Goal: Task Accomplishment & Management: Manage account settings

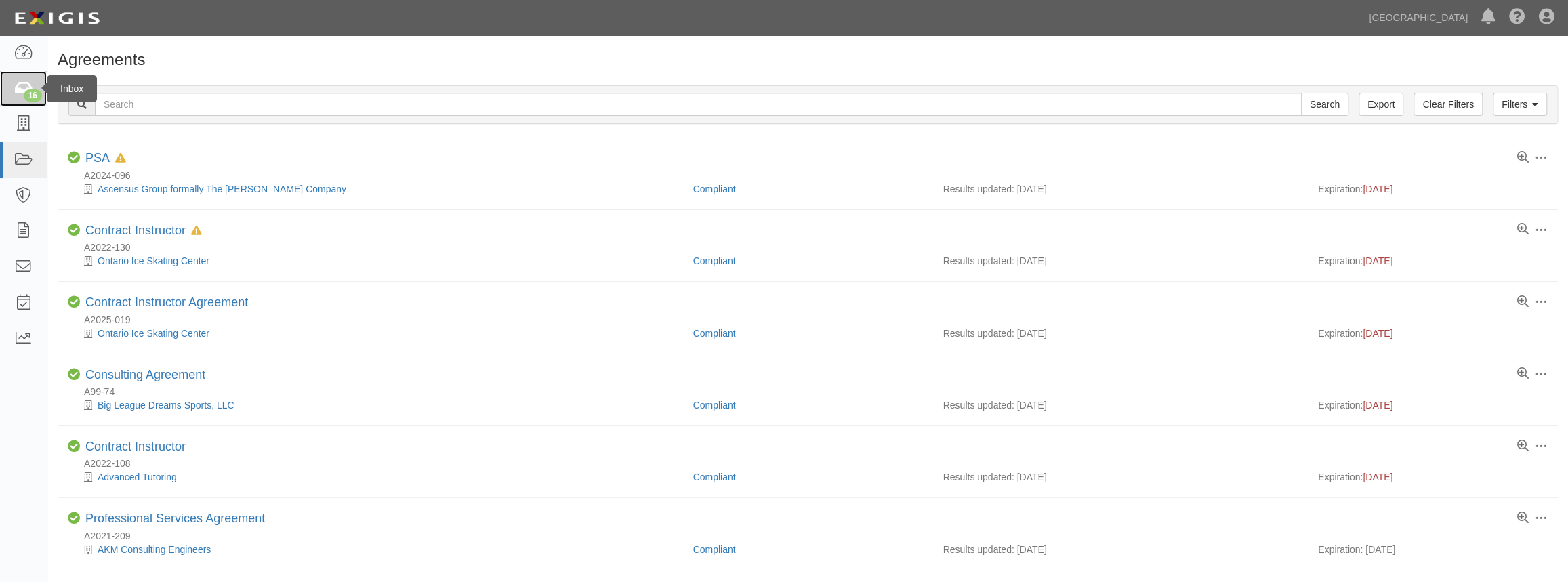
click at [29, 90] on div "16" at bounding box center [33, 96] width 19 height 12
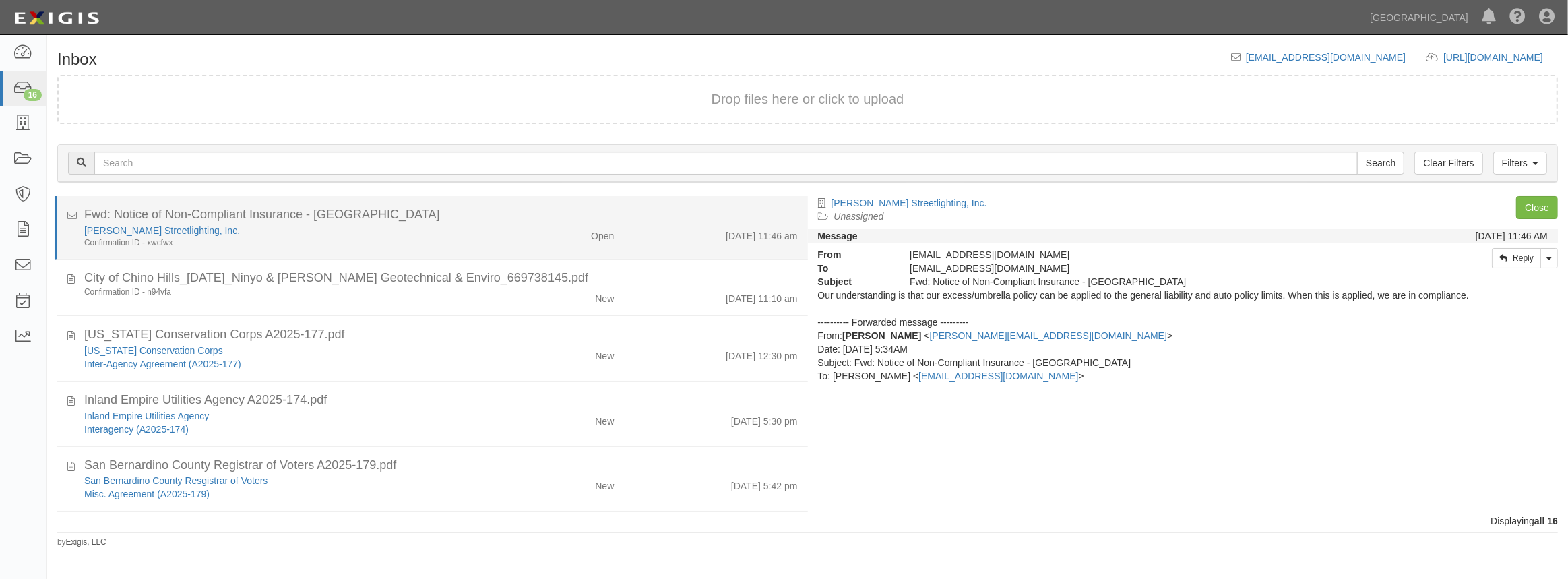
click at [451, 224] on div "[PERSON_NAME] Streetlighting, Inc." at bounding box center [288, 231] width 407 height 14
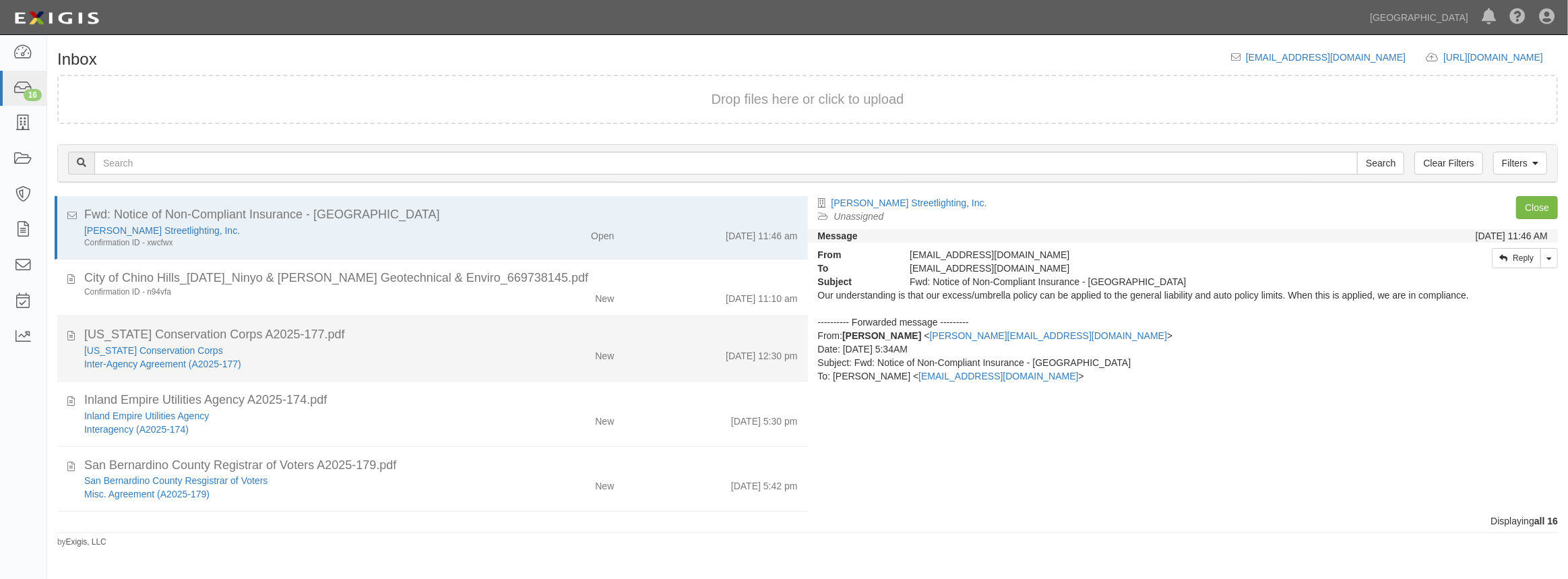
click at [380, 352] on div "California Conservation Corps" at bounding box center [288, 351] width 407 height 14
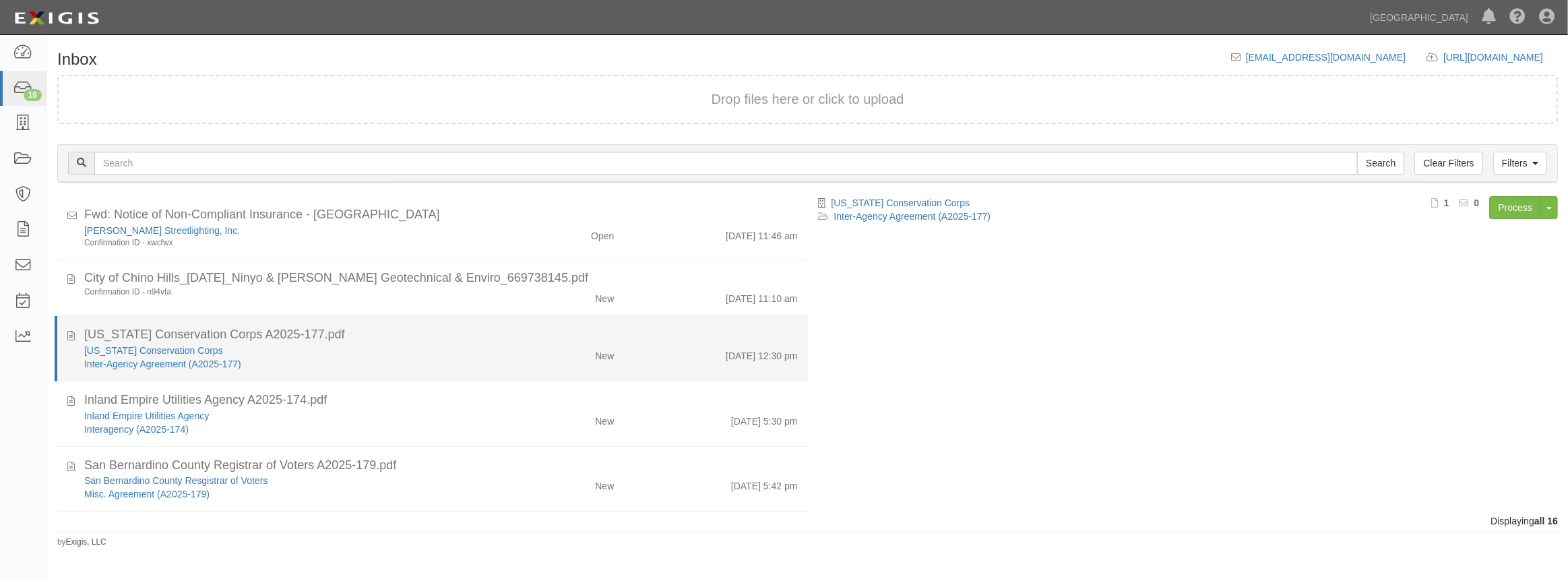
click at [432, 348] on div "California Conservation Corps" at bounding box center [288, 351] width 407 height 14
click at [377, 338] on div "California Conservation Corps A2025-177.pdf" at bounding box center [441, 334] width 714 height 18
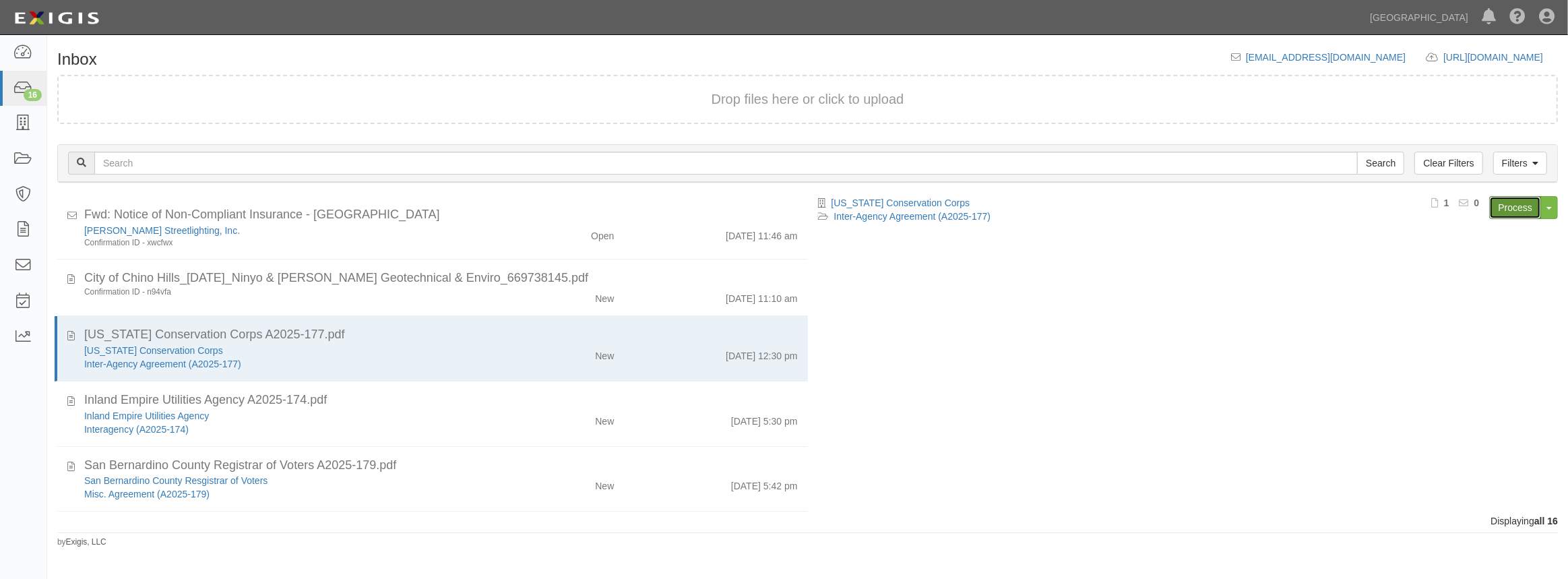
click at [1526, 205] on link "Process" at bounding box center [1516, 208] width 52 height 23
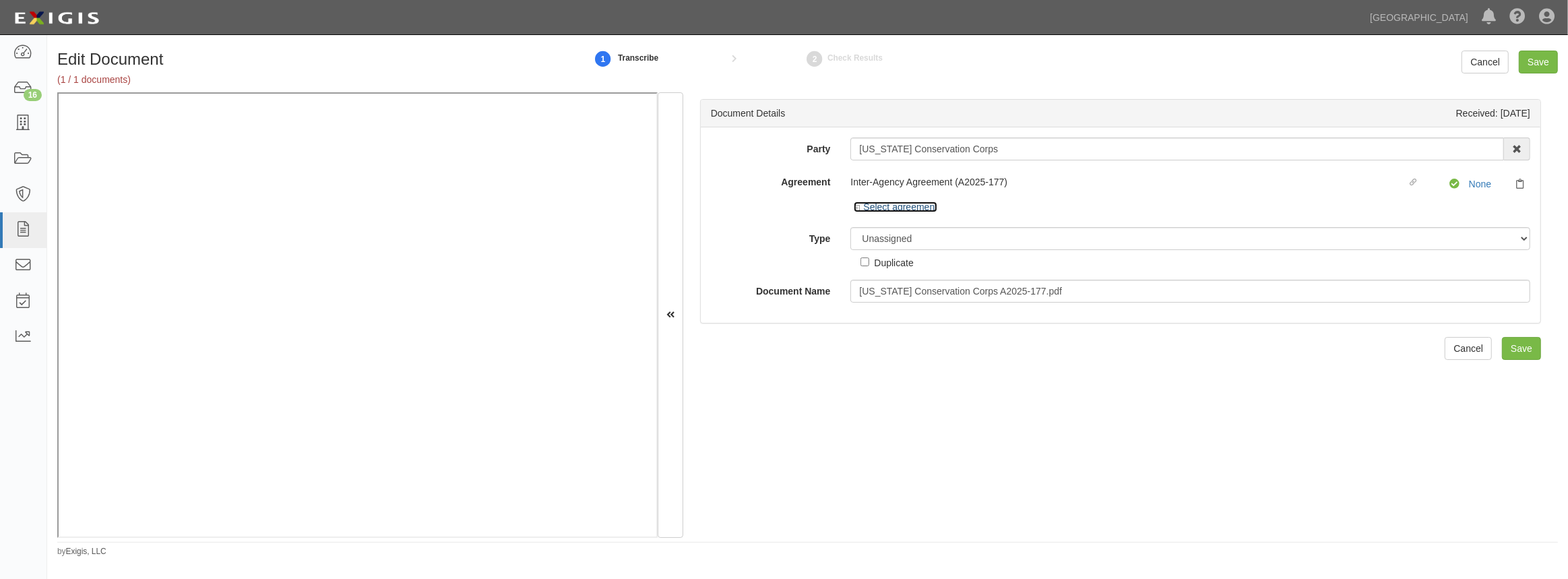
click at [857, 208] on icon at bounding box center [859, 208] width 9 height 7
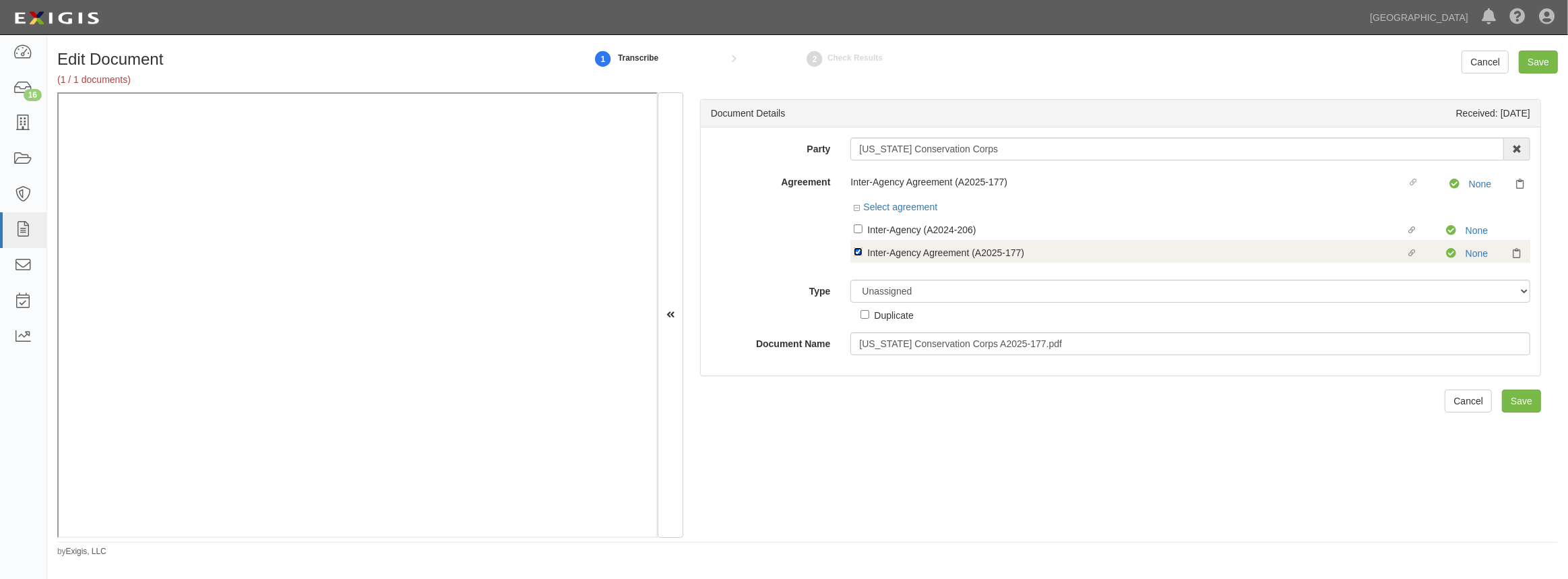
click at [856, 251] on input "Linked agreement Inter-Agency Agreement (A2025-177) Linked agreement" at bounding box center [858, 251] width 8 height 8
checkbox input "false"
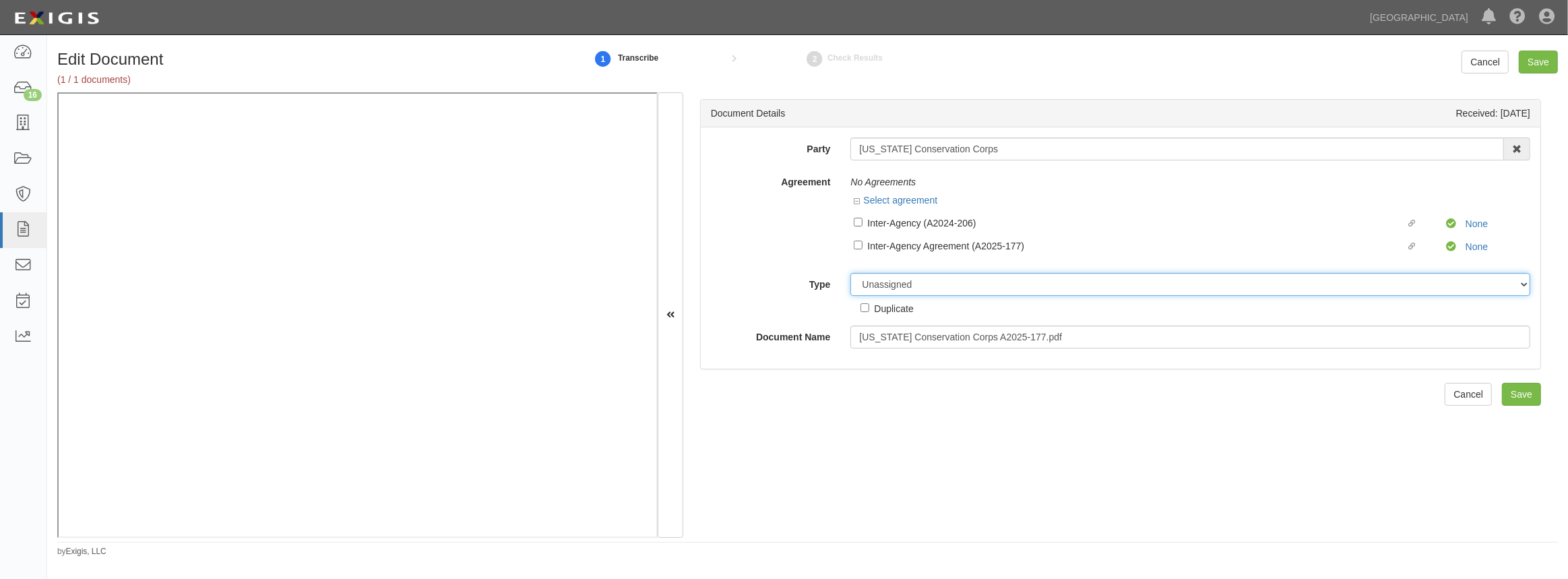
click at [900, 283] on select "Unassigned Binder Cancellation Notice Certificate Contract Endorsement Insuranc…" at bounding box center [1191, 285] width 680 height 23
select select "OtherDetail"
click at [851, 273] on select "Unassigned Binder Cancellation Notice Certificate Contract Endorsement Insuranc…" at bounding box center [1191, 285] width 680 height 23
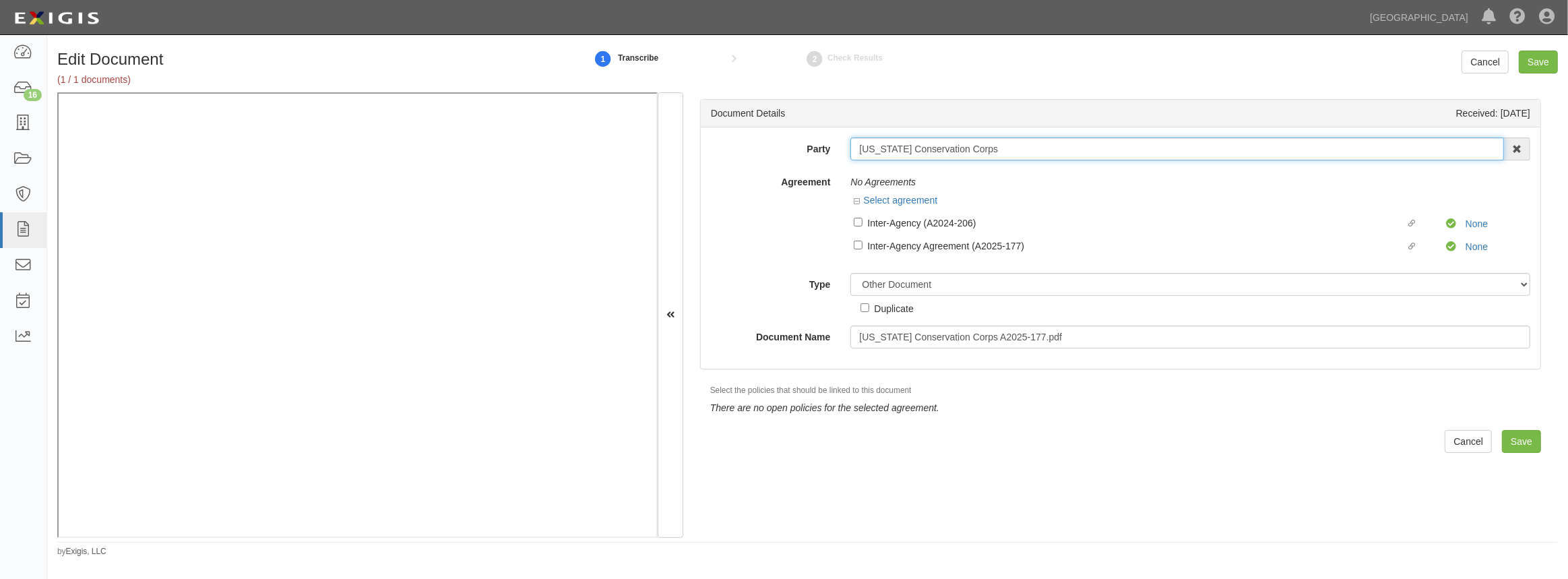
drag, startPoint x: 1009, startPoint y: 141, endPoint x: 726, endPoint y: 163, distance: 283.9
click at [726, 163] on div "Party California Conservation Corps 4LEAF, Inc. Abba Termite & Pest Control Abo…" at bounding box center [1121, 243] width 819 height 211
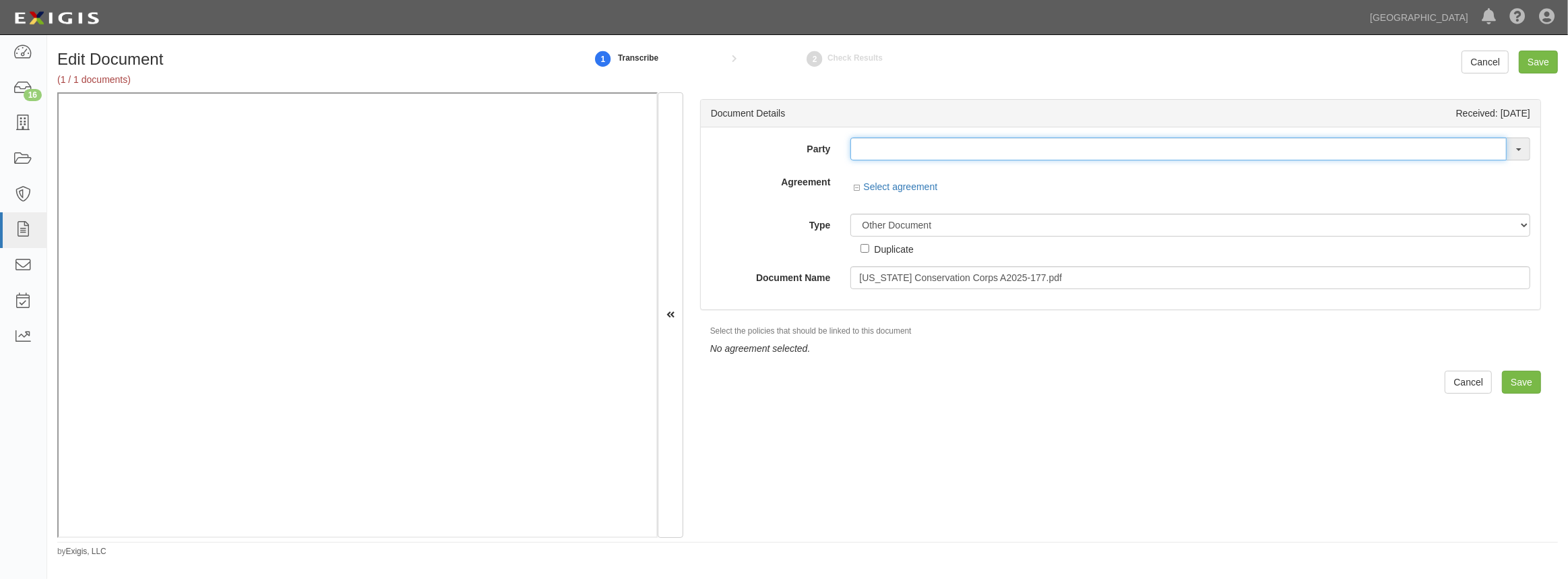
click at [910, 148] on input "text" at bounding box center [1179, 149] width 656 height 23
paste input "[US_STATE] Conservation Corps"
type input "[US_STATE] Conservation Corps"
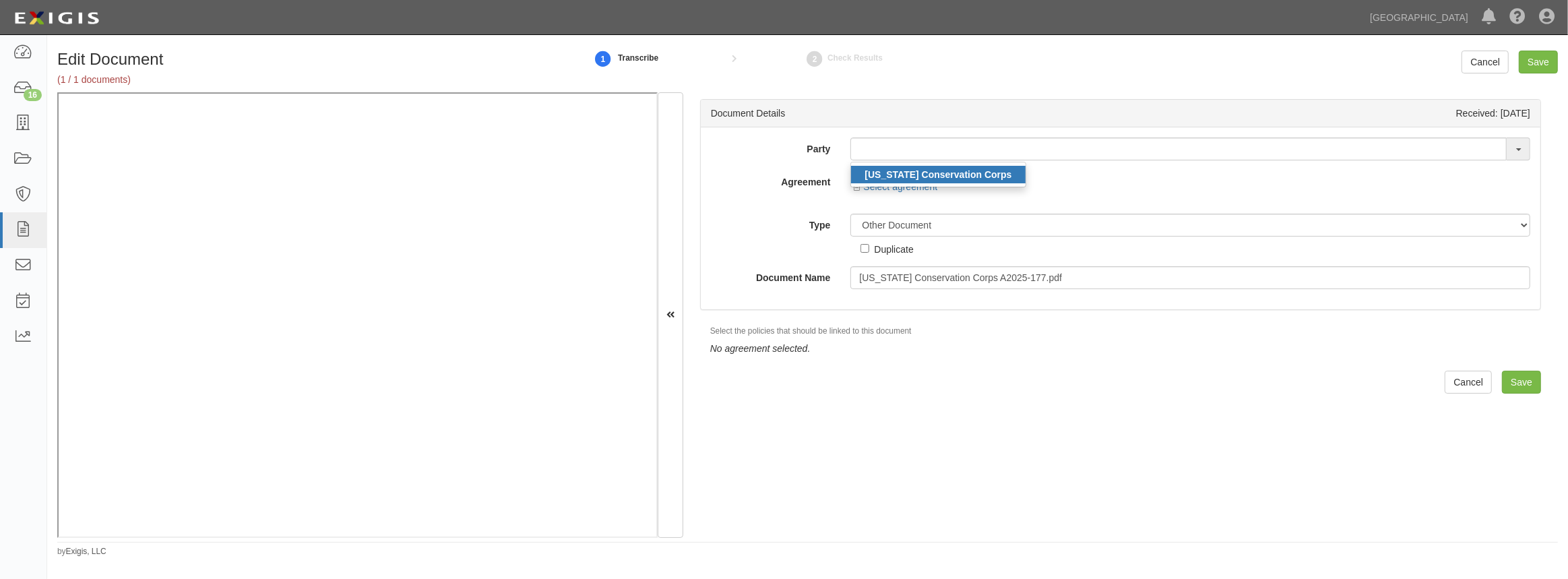
click at [905, 169] on strong "[US_STATE] Conservation Corps" at bounding box center [938, 175] width 147 height 11
type input "[US_STATE] Conservation Corps"
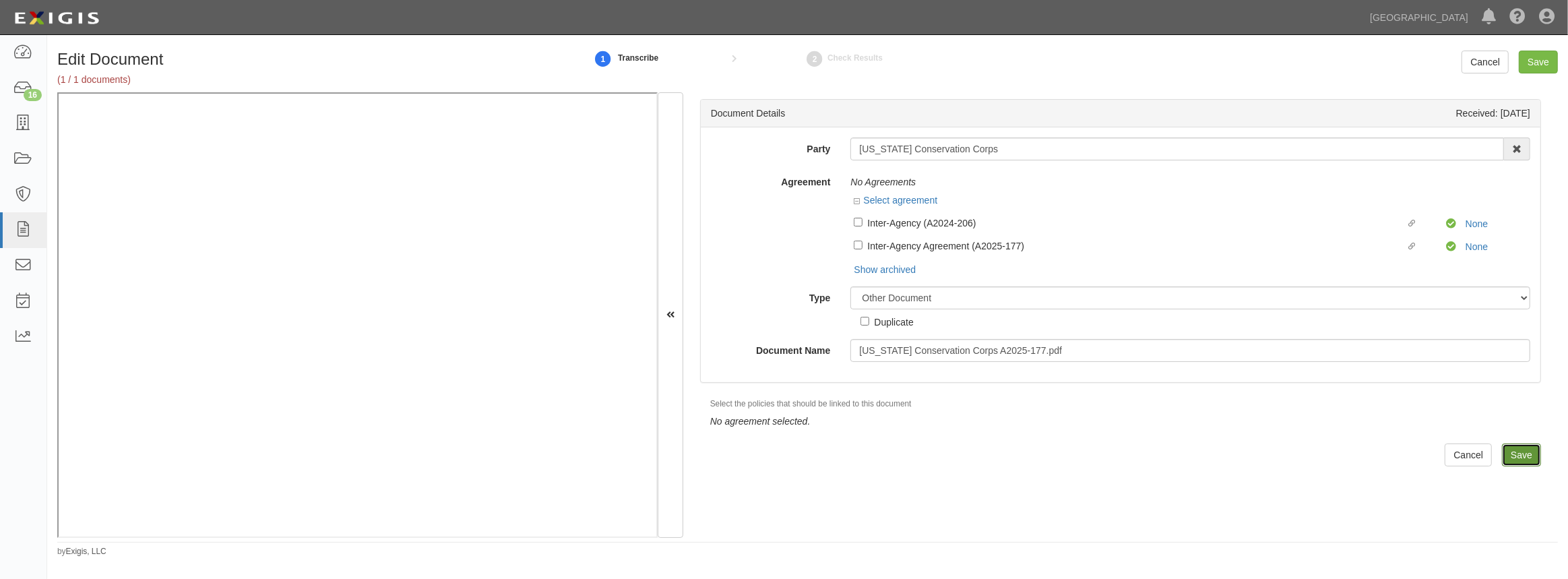
click at [1523, 459] on input "Save" at bounding box center [1521, 455] width 39 height 23
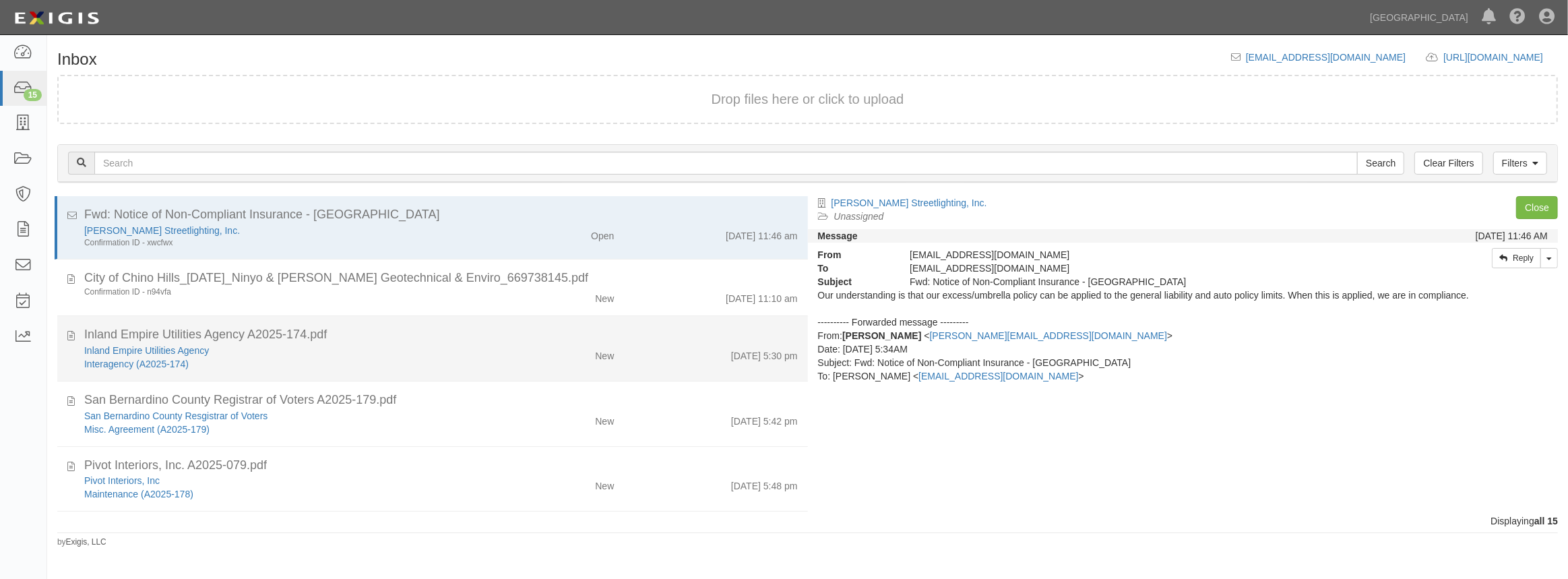
click at [276, 361] on div "Interagency (A2025-174)" at bounding box center [288, 364] width 407 height 14
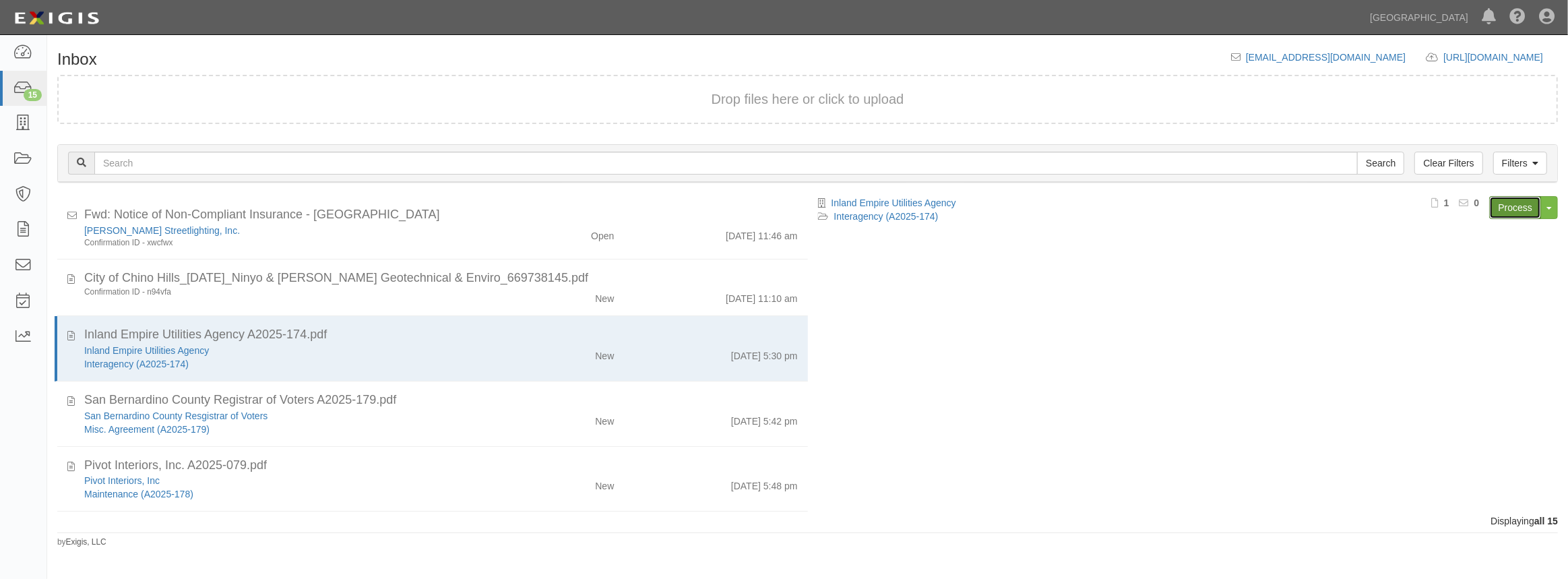
click at [1509, 209] on link "Process" at bounding box center [1516, 208] width 52 height 23
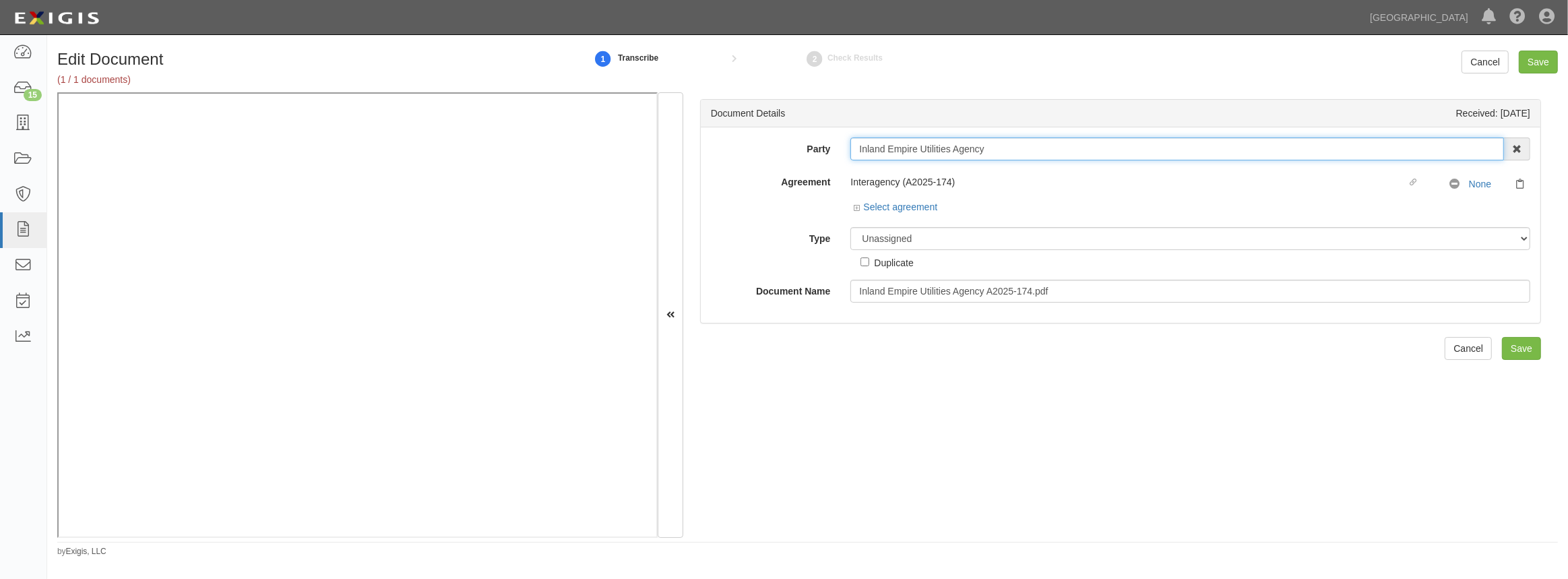
drag, startPoint x: 1008, startPoint y: 151, endPoint x: 787, endPoint y: 161, distance: 221.2
click at [787, 161] on div "Party Inland Empire Utilities Agency 4LEAF, Inc. Abba Termite & Pest Control Ab…" at bounding box center [1121, 220] width 819 height 165
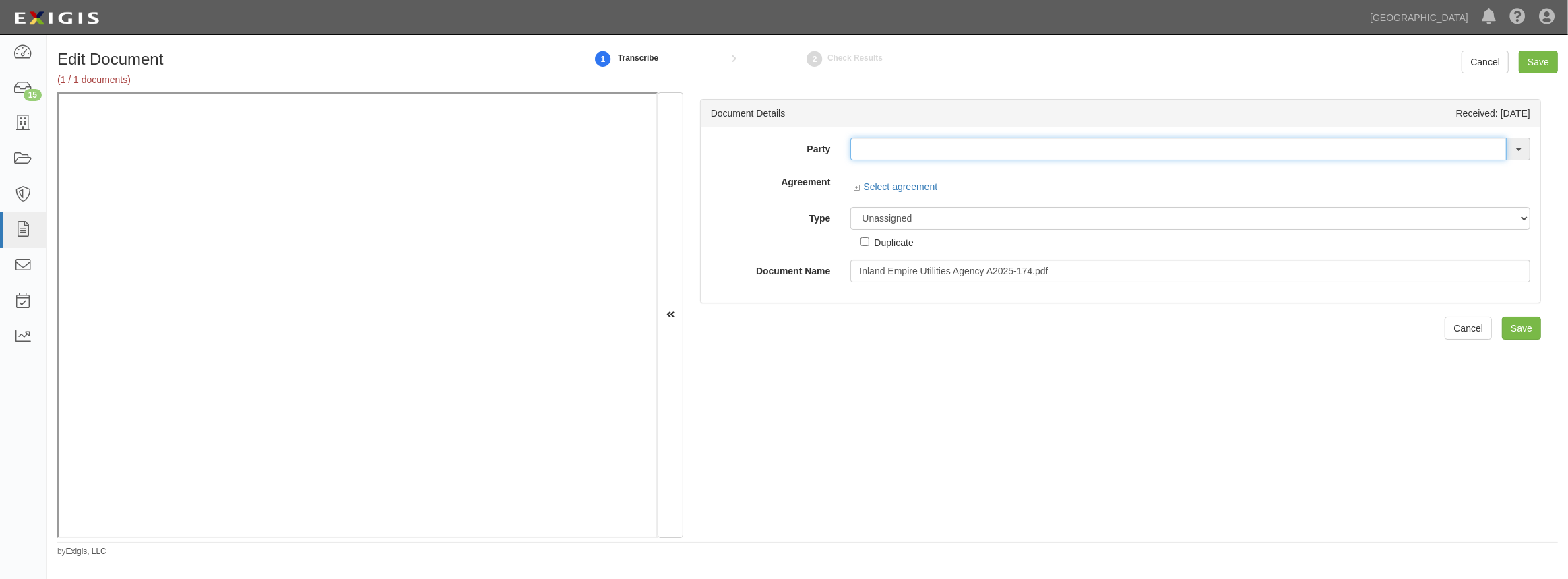
click at [929, 151] on input "text" at bounding box center [1179, 149] width 656 height 23
paste input "Inland Empire Utilities Agency"
type input "Inland Empire Utilities Agency"
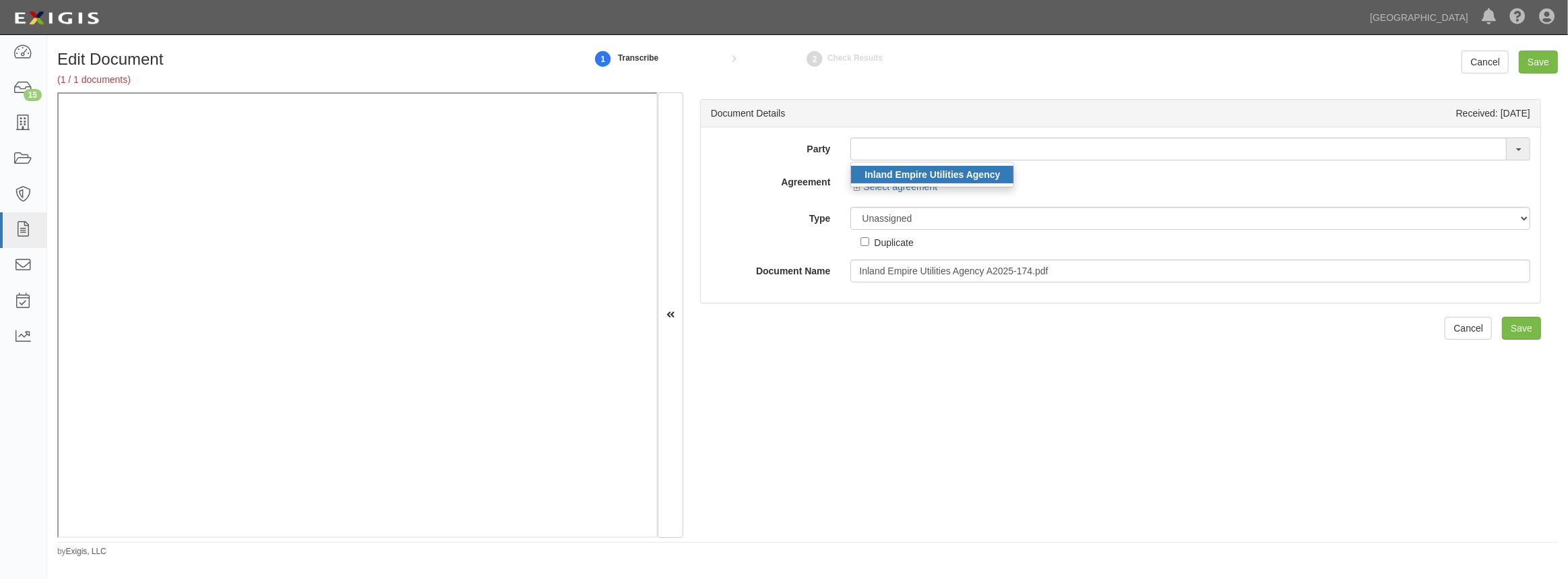
click at [916, 175] on strong "Inland Empire Utilities Agency" at bounding box center [932, 175] width 135 height 11
type input "Inland Empire Utilities Agency"
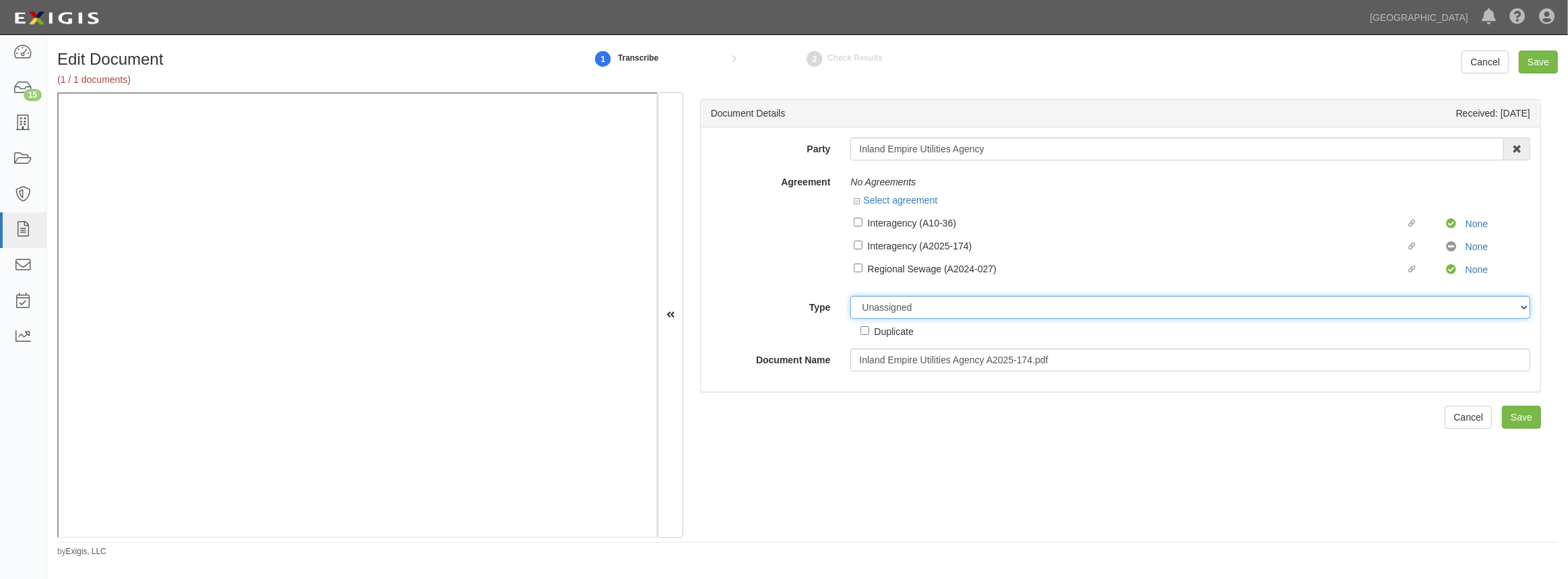
click at [891, 304] on select "Unassigned Binder Cancellation Notice Certificate Contract Endorsement Insuranc…" at bounding box center [1191, 308] width 680 height 23
select select "OtherDetail"
click at [851, 296] on select "Unassigned Binder Cancellation Notice Certificate Contract Endorsement Insuranc…" at bounding box center [1191, 308] width 680 height 23
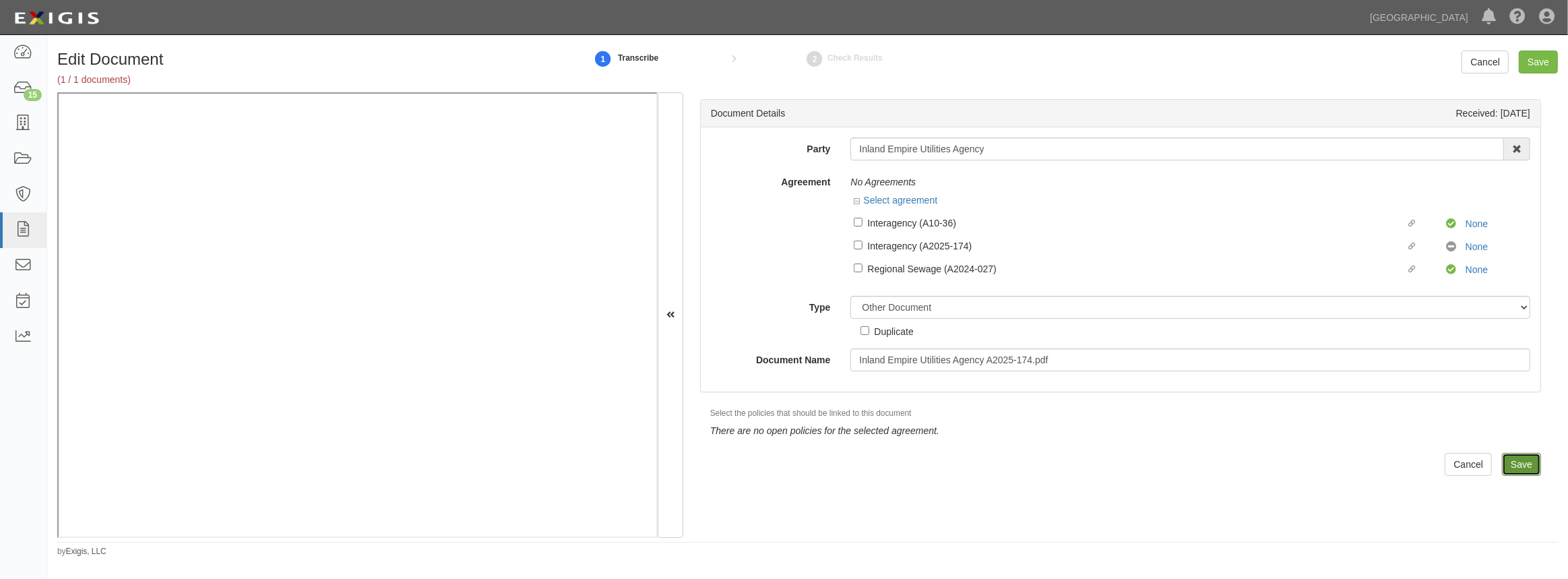
click at [1502, 464] on input "Save" at bounding box center [1521, 464] width 39 height 23
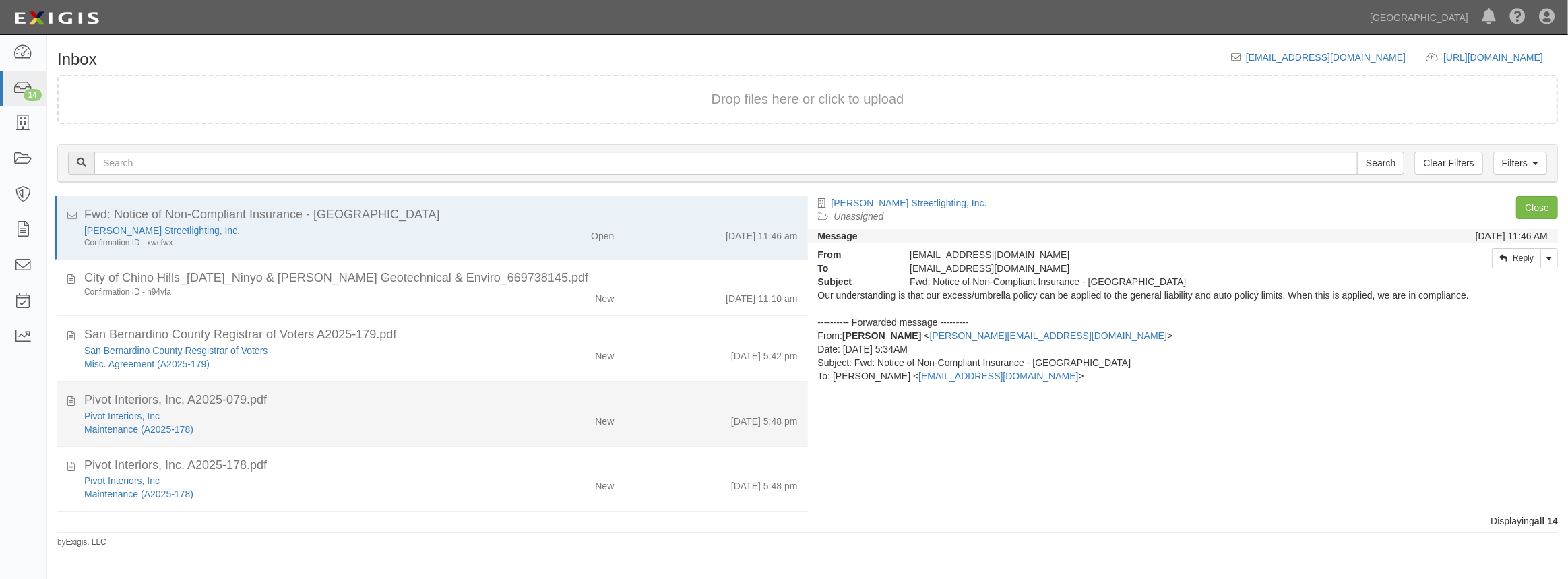
click at [438, 411] on div "Pivot Interiors, Inc" at bounding box center [288, 416] width 407 height 14
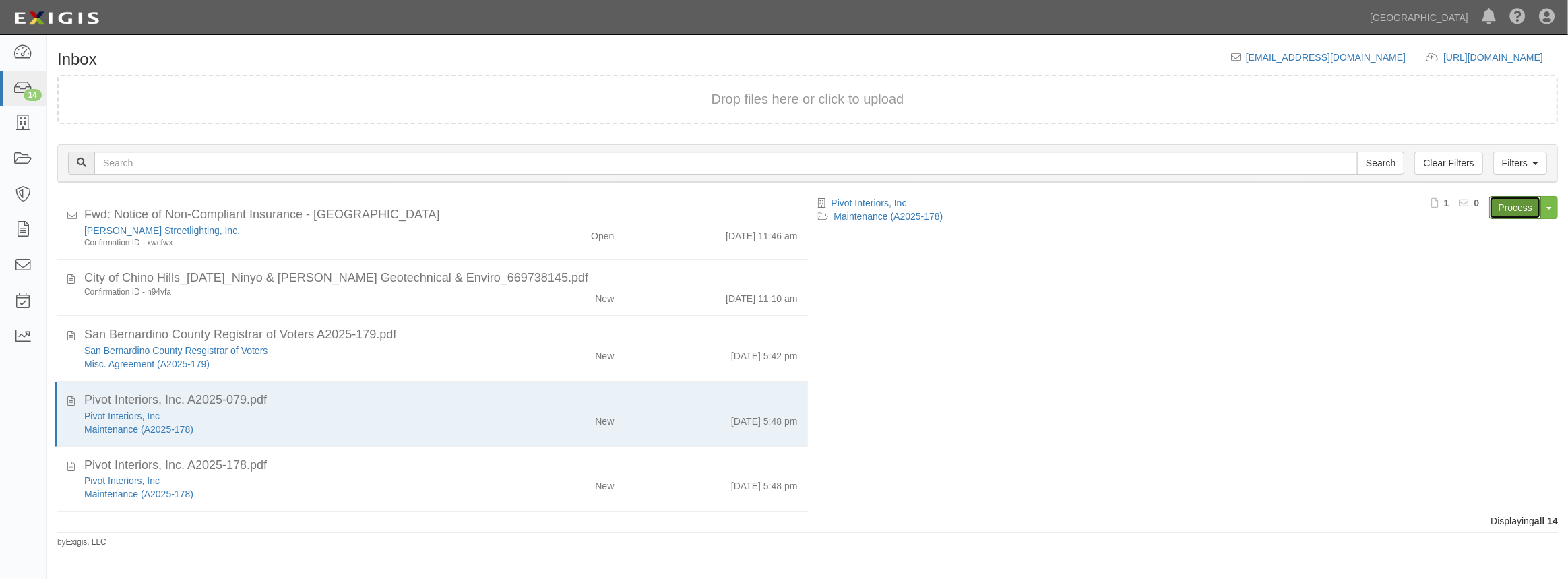
click at [1510, 216] on link "Process" at bounding box center [1516, 208] width 52 height 23
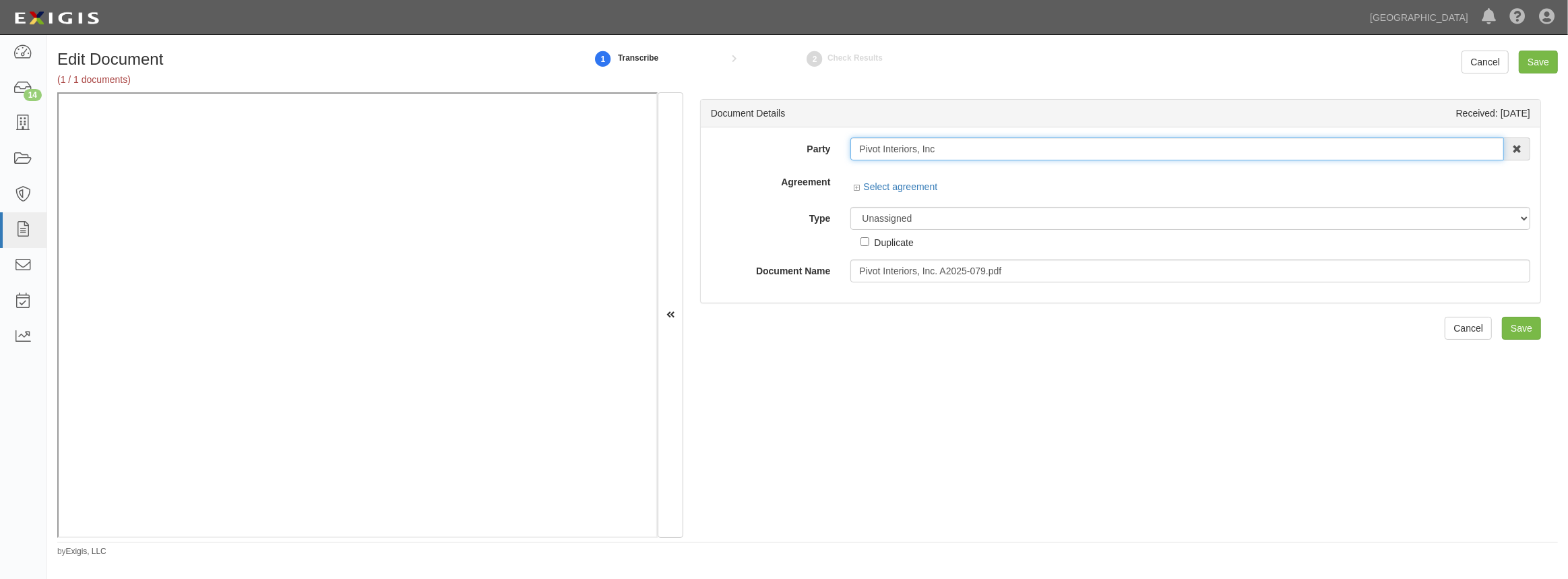
drag, startPoint x: 949, startPoint y: 146, endPoint x: 742, endPoint y: 141, distance: 207.1
click at [743, 141] on div "Party Pivot Interiors, Inc 4LEAF, Inc. Abba Termite & Pest Control Abound Food …" at bounding box center [1121, 149] width 839 height 23
click at [967, 151] on input "text" at bounding box center [1179, 149] width 656 height 23
paste input "Pivot Interiors, Inc"
type input "Pivot Interiors, Inc"
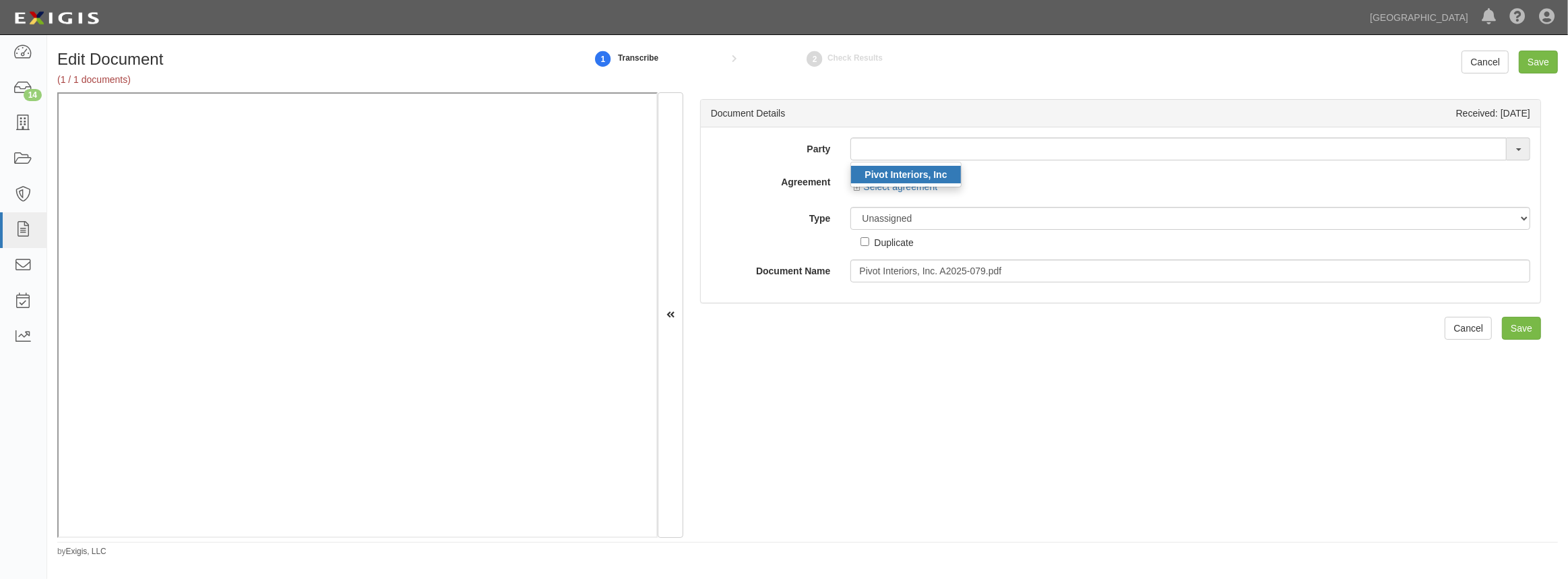
click at [927, 179] on link "Pivot Interiors, Inc" at bounding box center [905, 175] width 109 height 18
type input "Pivot Interiors, Inc"
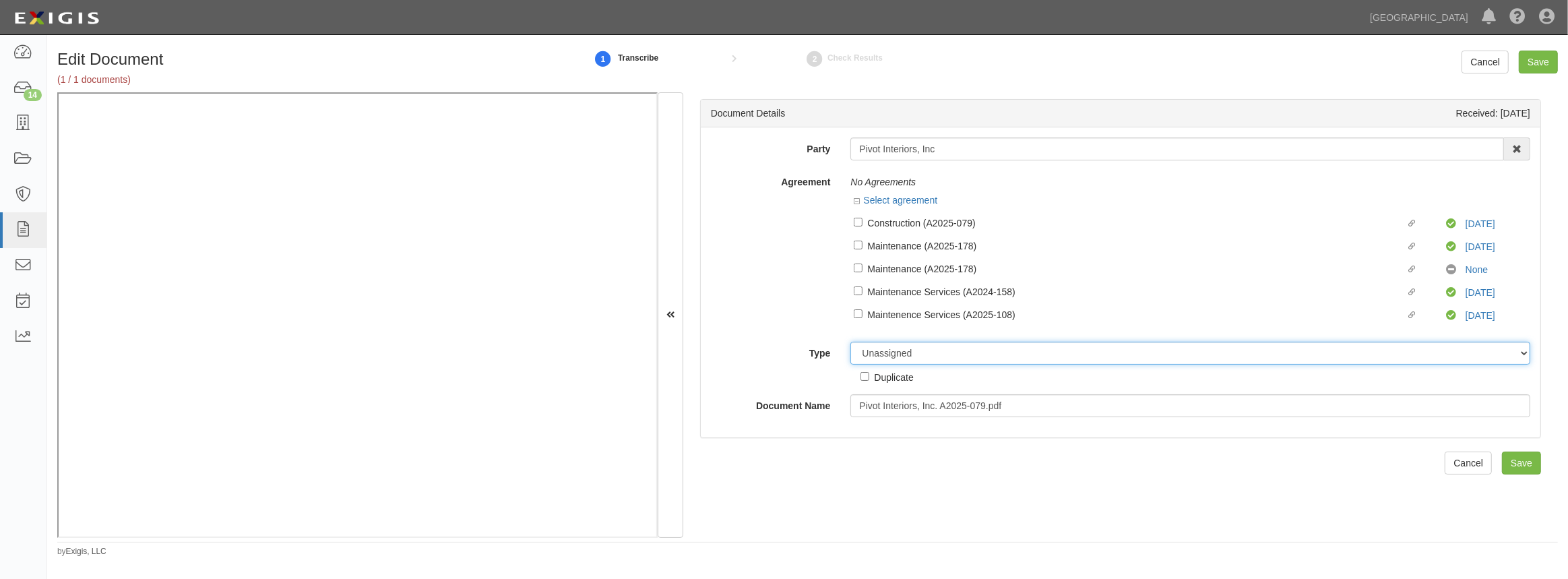
click at [894, 356] on select "Unassigned Binder Cancellation Notice Certificate Contract Endorsement Insuranc…" at bounding box center [1191, 354] width 680 height 23
select select "OtherDetail"
click at [851, 342] on select "Unassigned Binder Cancellation Notice Certificate Contract Endorsement Insuranc…" at bounding box center [1191, 354] width 680 height 23
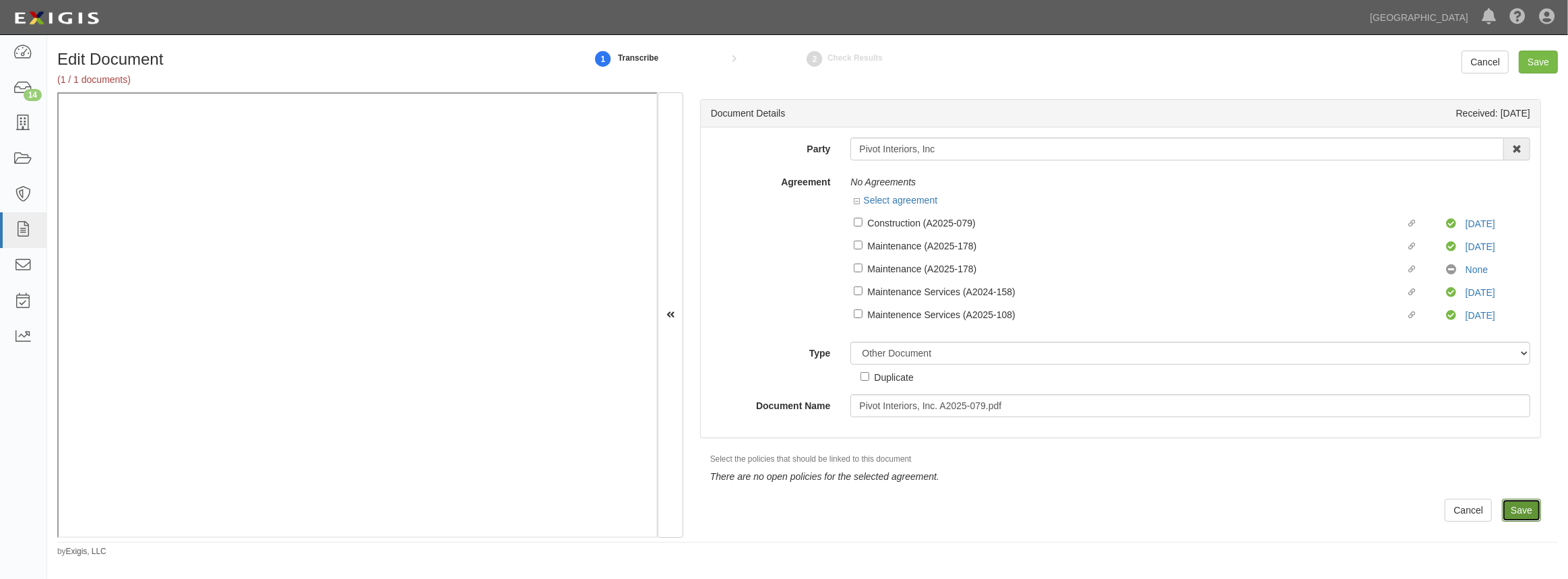
click at [1503, 511] on input "Save" at bounding box center [1521, 511] width 39 height 23
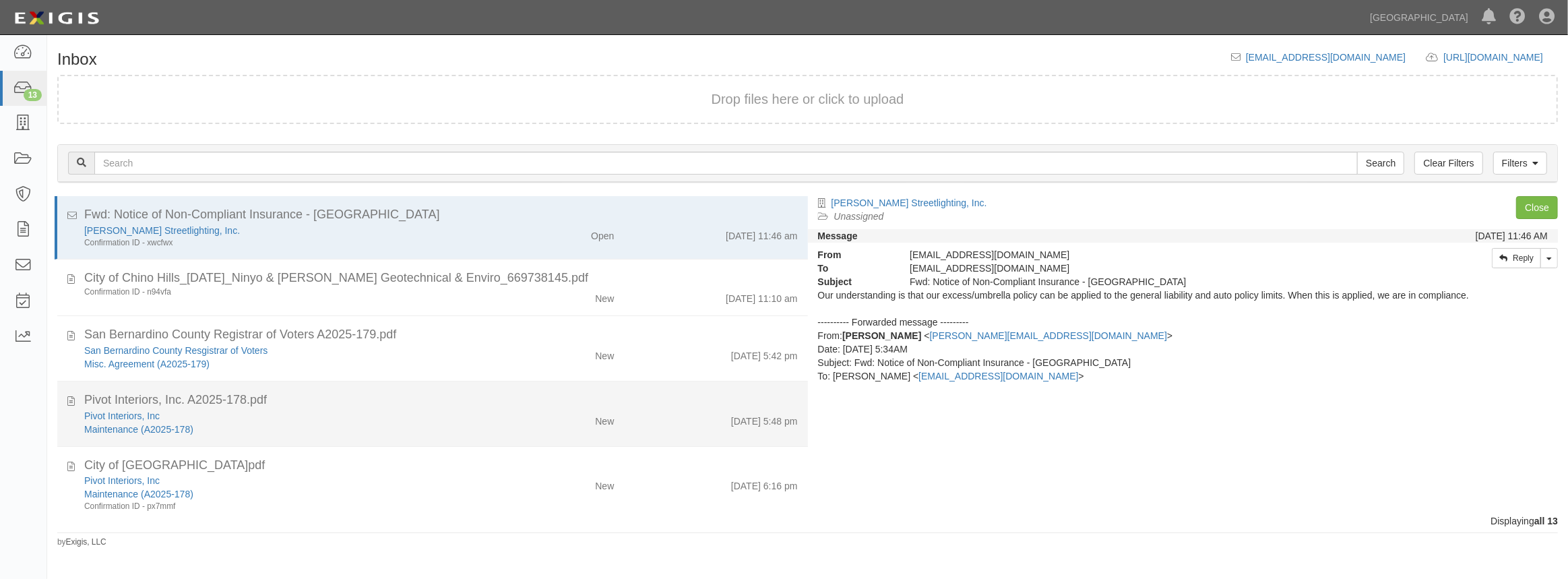
scroll to position [61, 0]
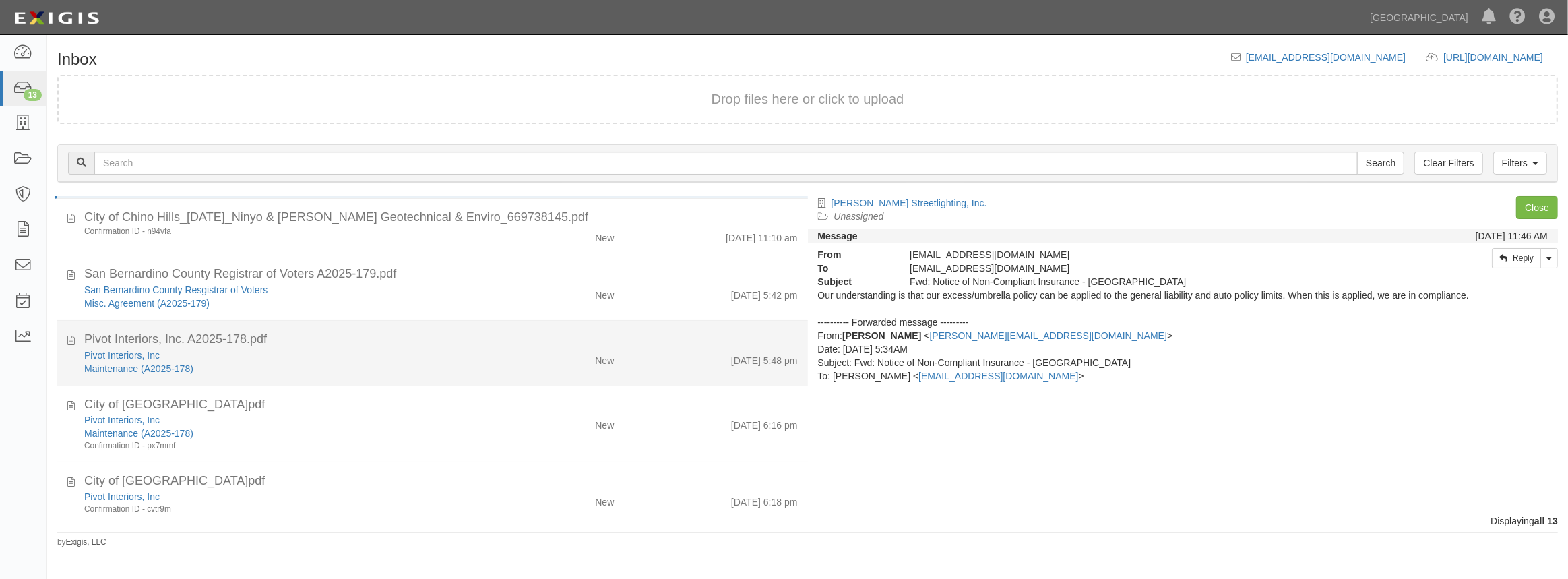
click at [291, 351] on div "Pivot Interiors, Inc" at bounding box center [288, 355] width 407 height 14
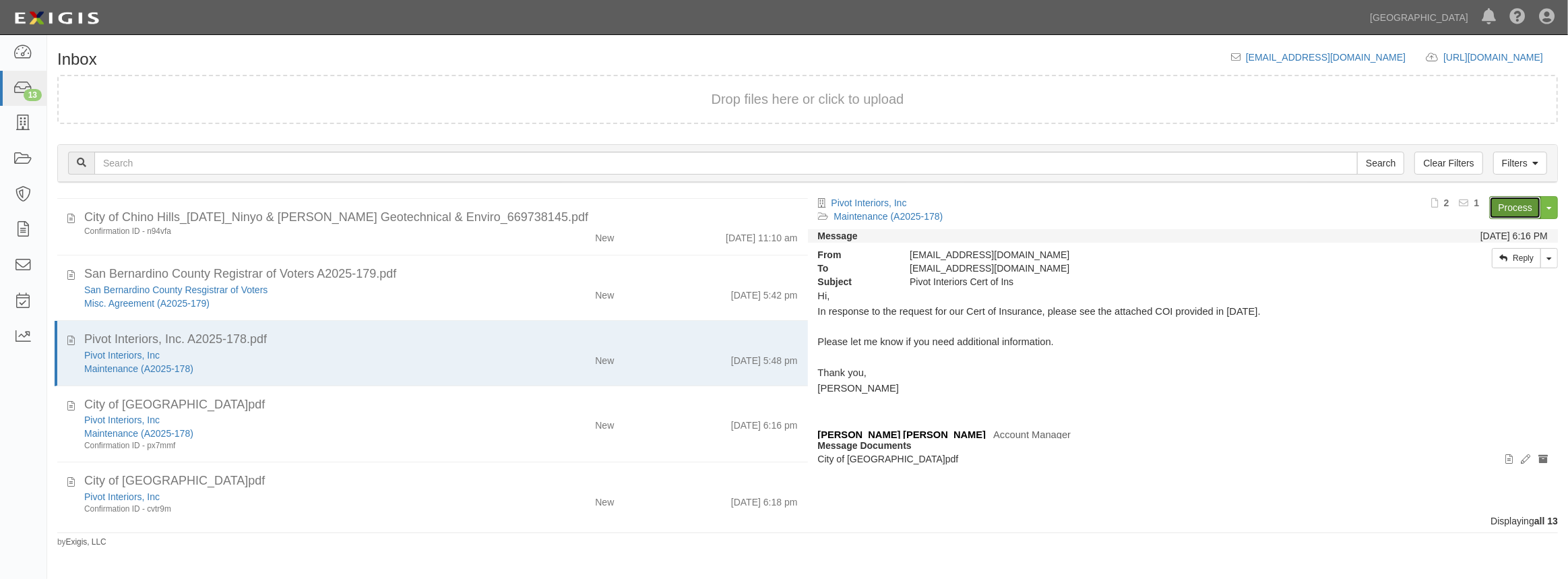
click at [1498, 210] on link "Process" at bounding box center [1516, 208] width 52 height 23
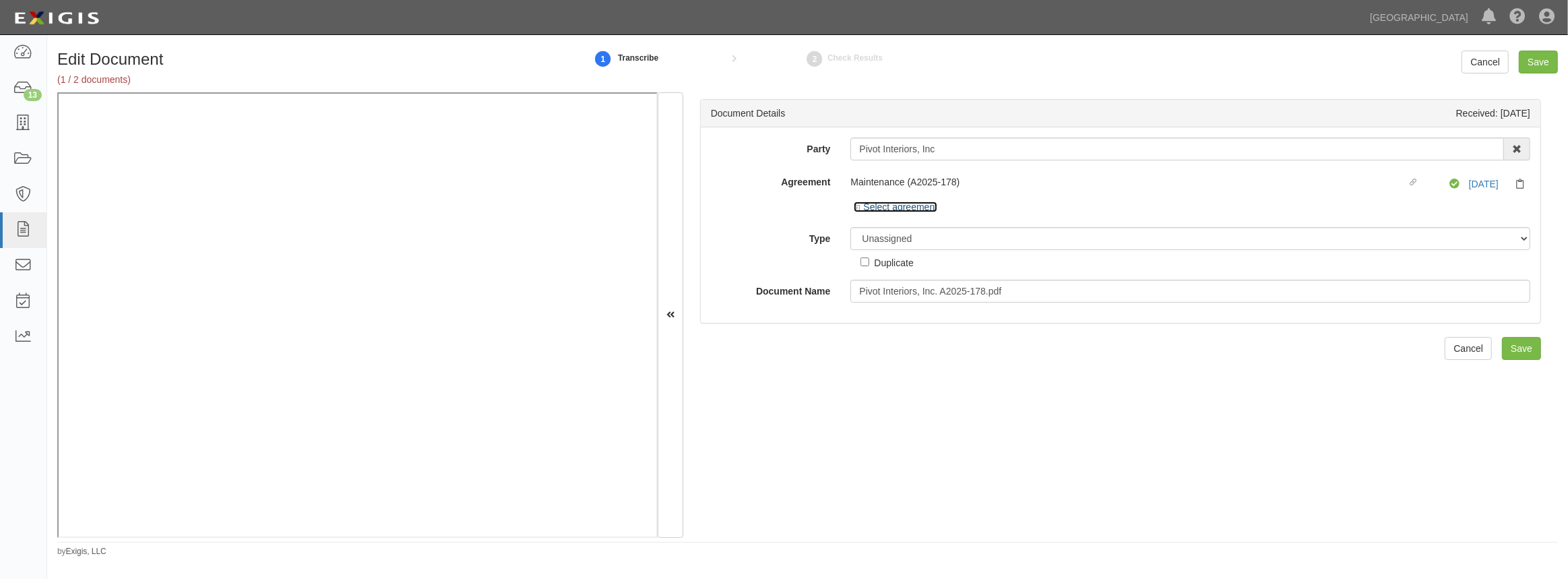
click at [860, 208] on icon at bounding box center [859, 208] width 9 height 7
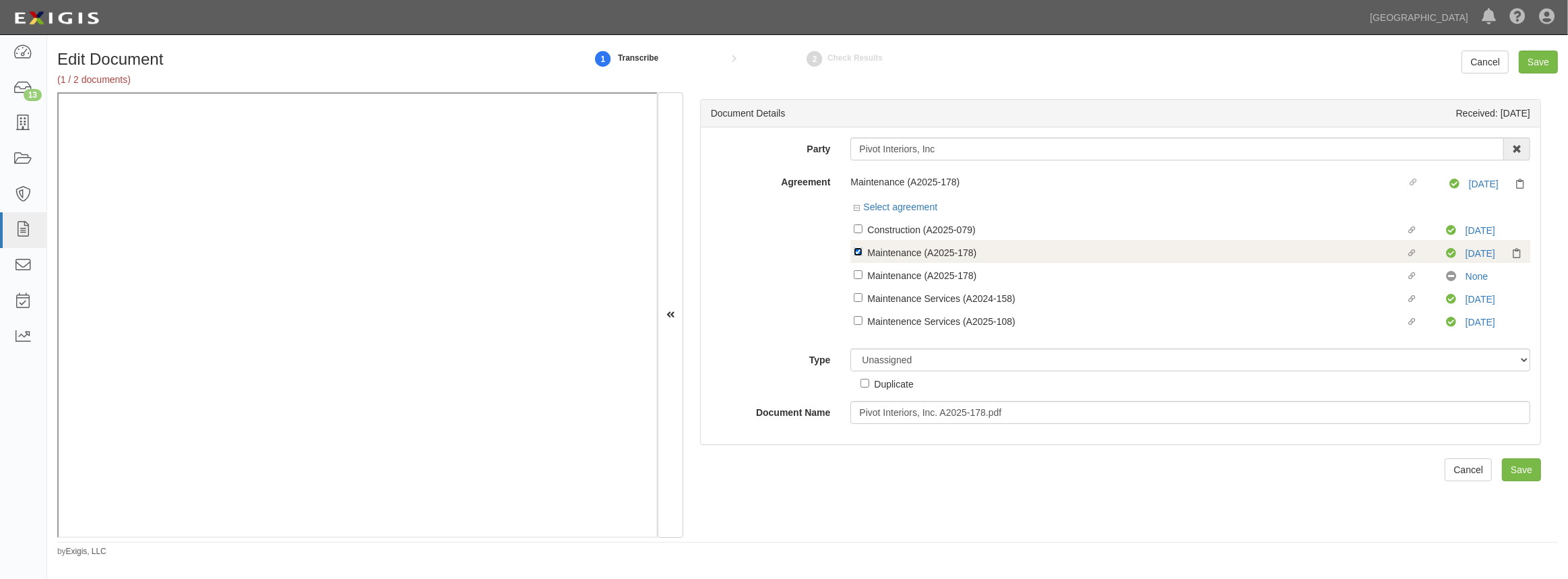
click at [856, 253] on input "Linked agreement Maintenance (A2025-178) Linked agreement" at bounding box center [858, 251] width 8 height 8
checkbox input "false"
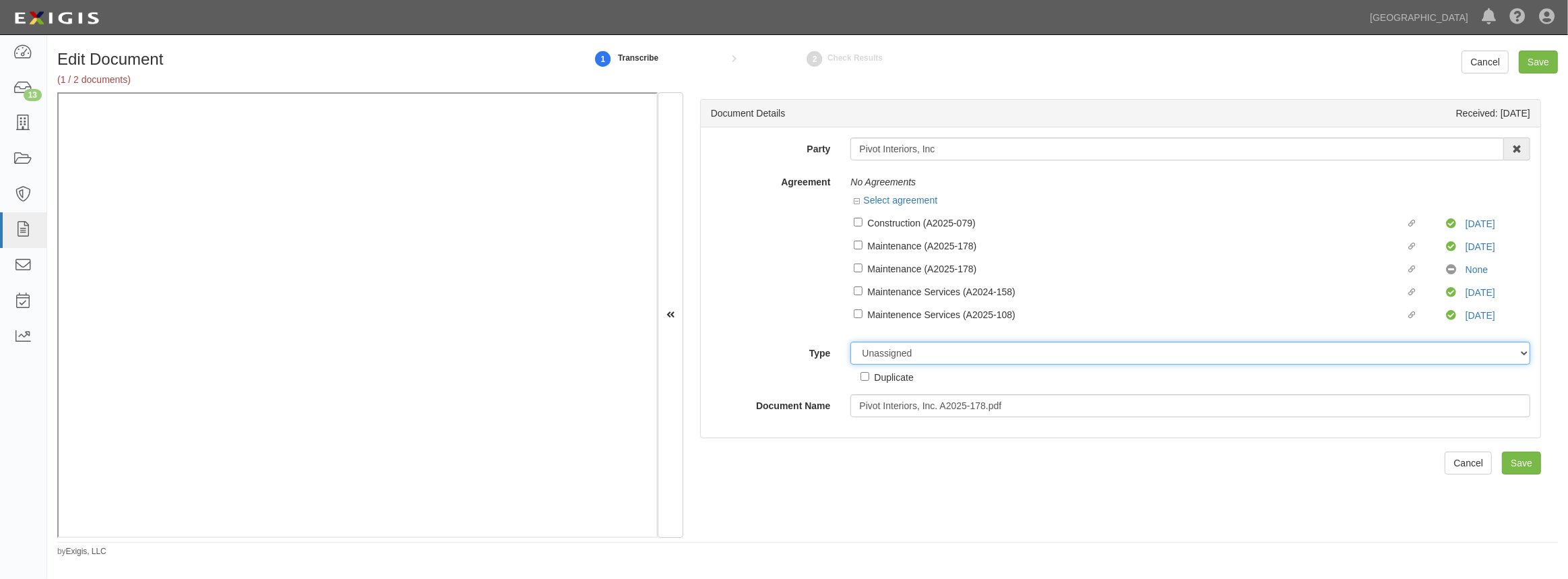
click at [879, 362] on select "Unassigned Binder Cancellation Notice Certificate Contract Endorsement Insuranc…" at bounding box center [1191, 354] width 680 height 23
select select "OtherDetail"
click at [851, 342] on select "Unassigned Binder Cancellation Notice Certificate Contract Endorsement Insuranc…" at bounding box center [1191, 354] width 680 height 23
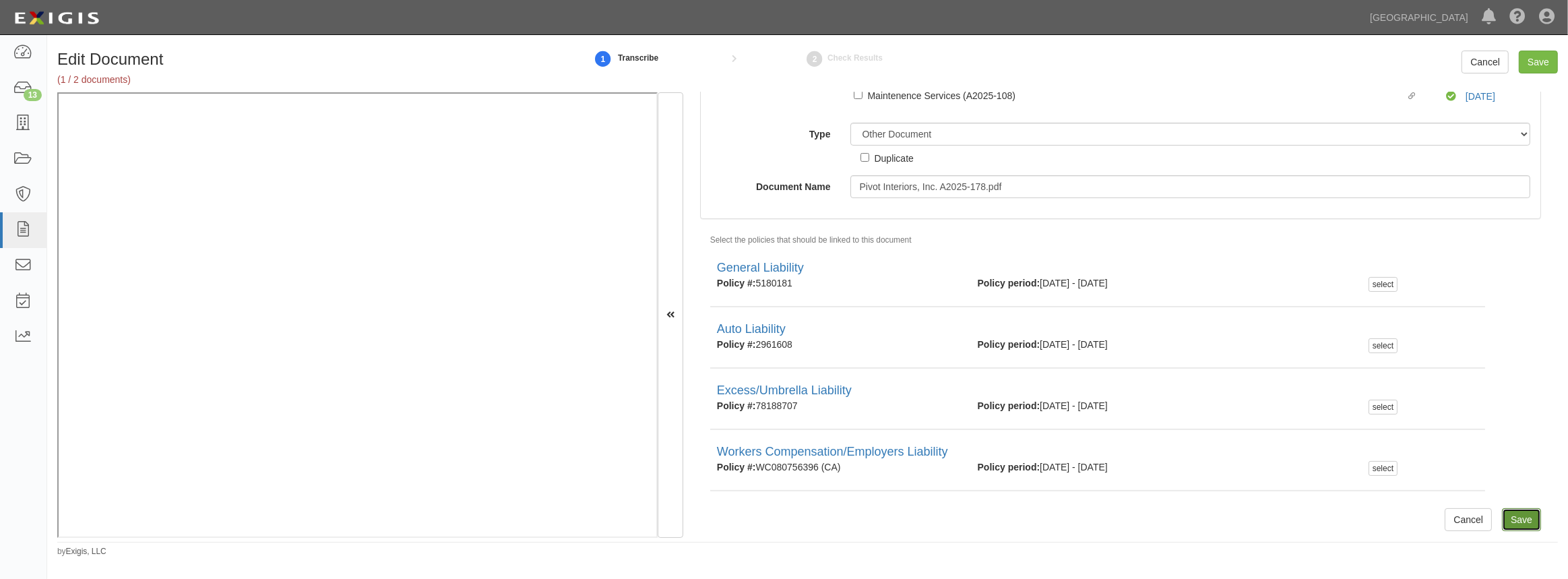
click at [1524, 521] on input "Save" at bounding box center [1521, 520] width 39 height 23
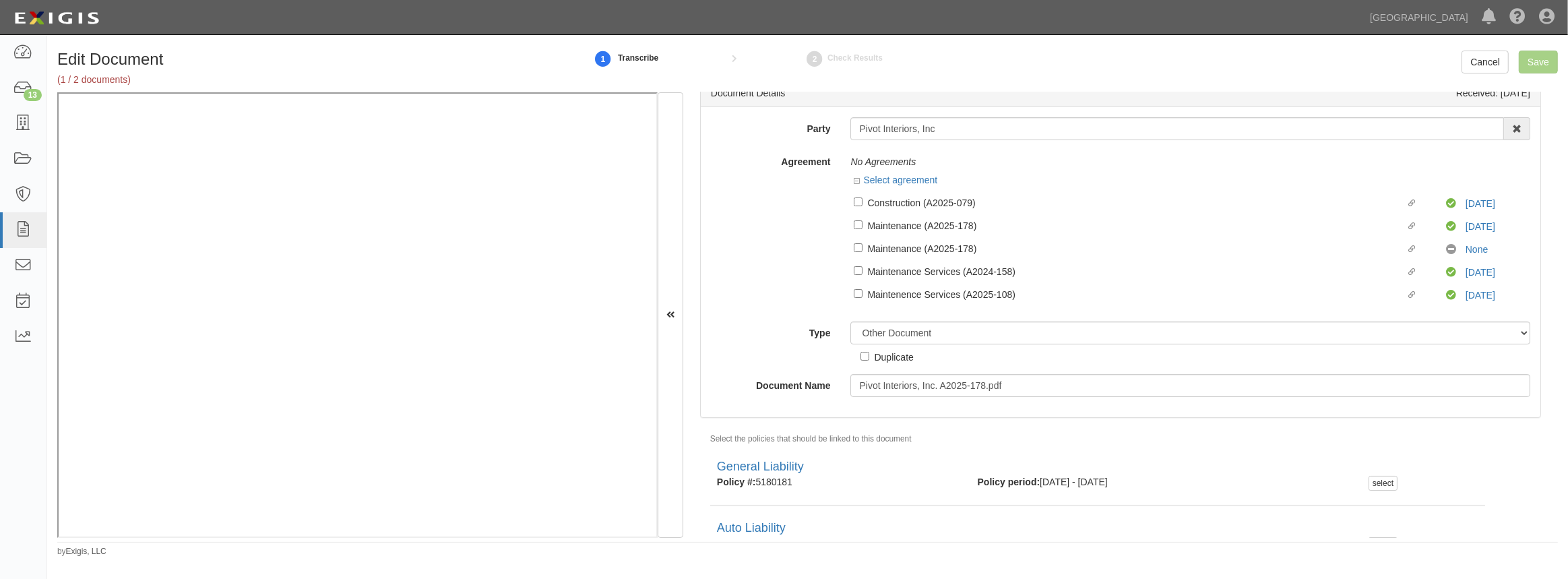
scroll to position [0, 0]
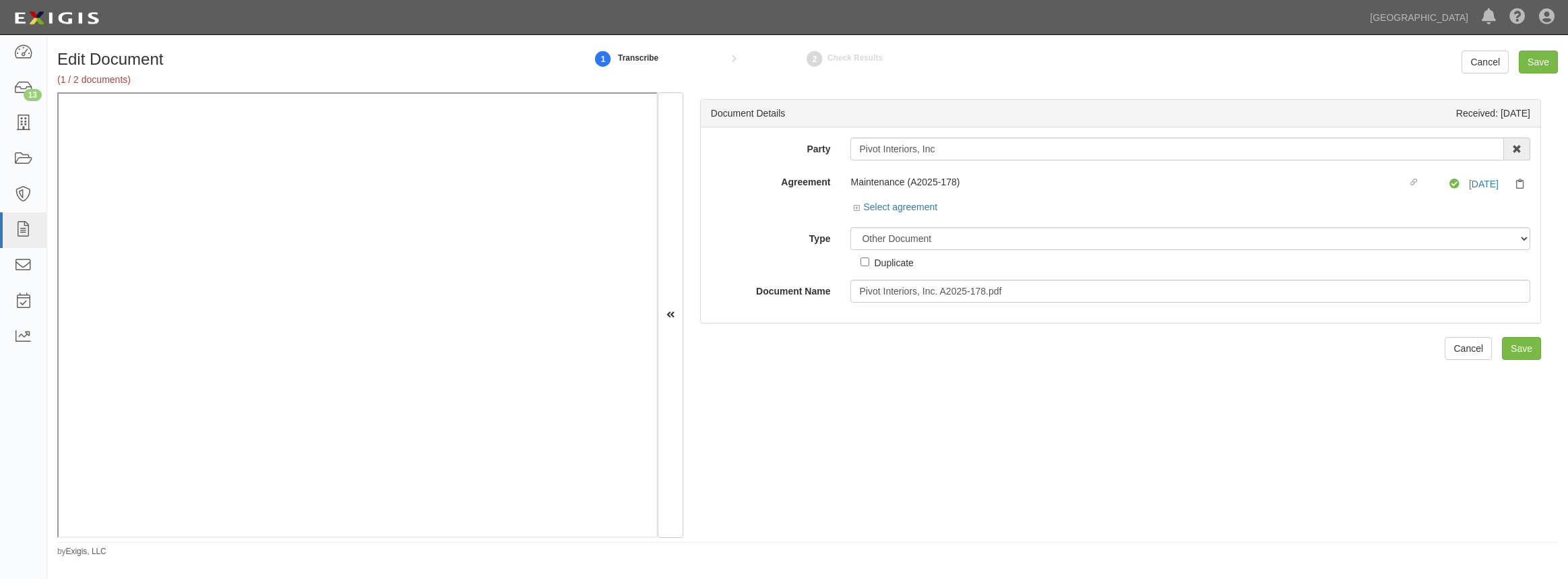
select select "OtherDetail"
click at [856, 211] on div "Select agreement" at bounding box center [895, 207] width 84 height 14
click at [856, 207] on icon at bounding box center [859, 208] width 9 height 7
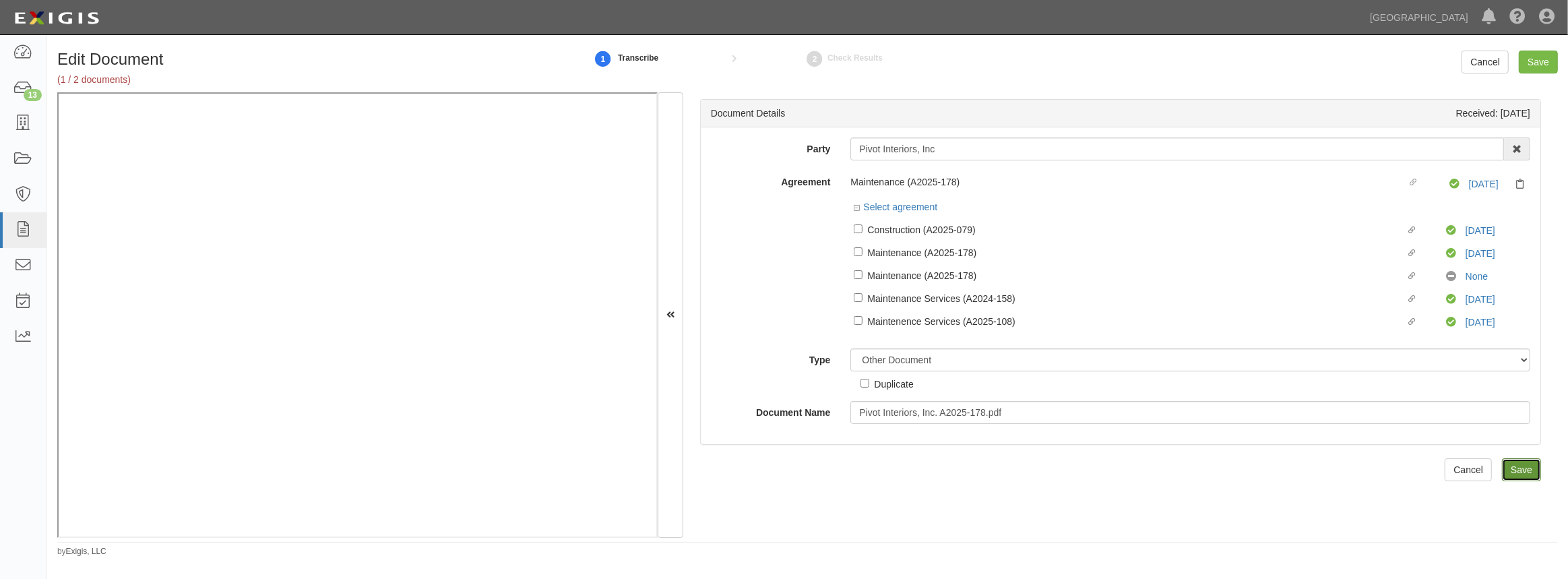
click at [1516, 470] on input "Save" at bounding box center [1521, 470] width 39 height 23
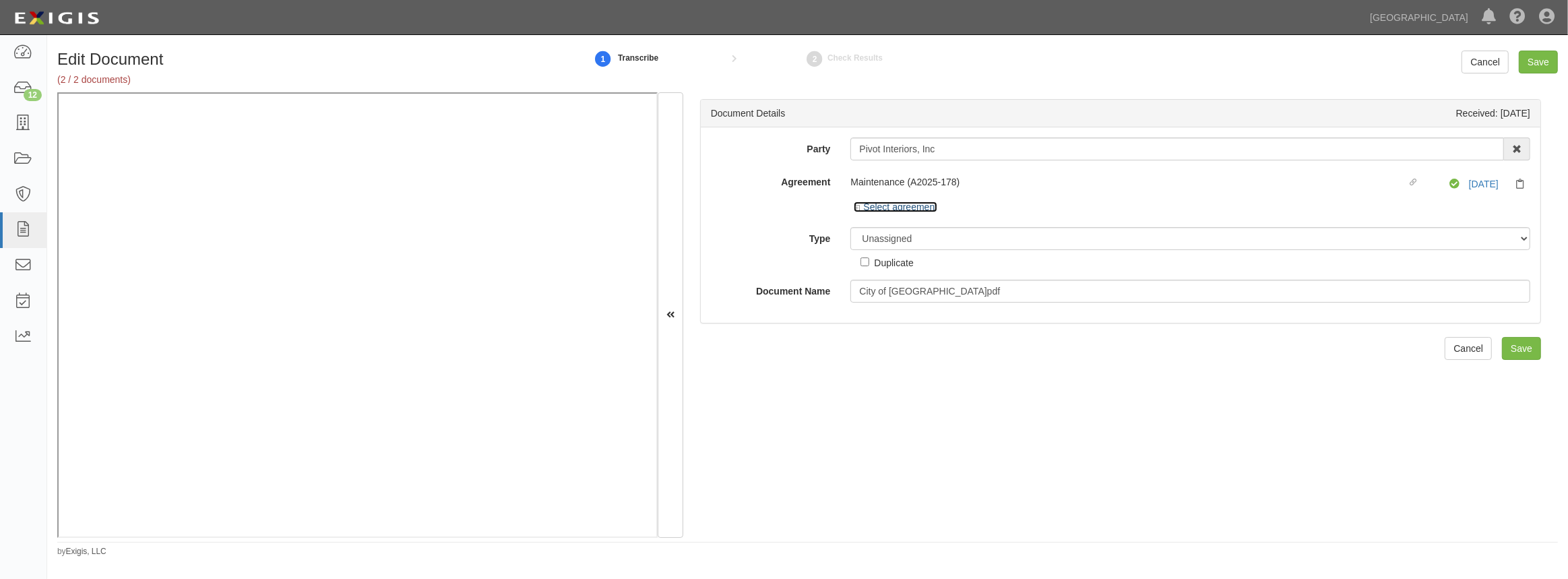
click at [859, 211] on link "Select agreement" at bounding box center [895, 207] width 84 height 11
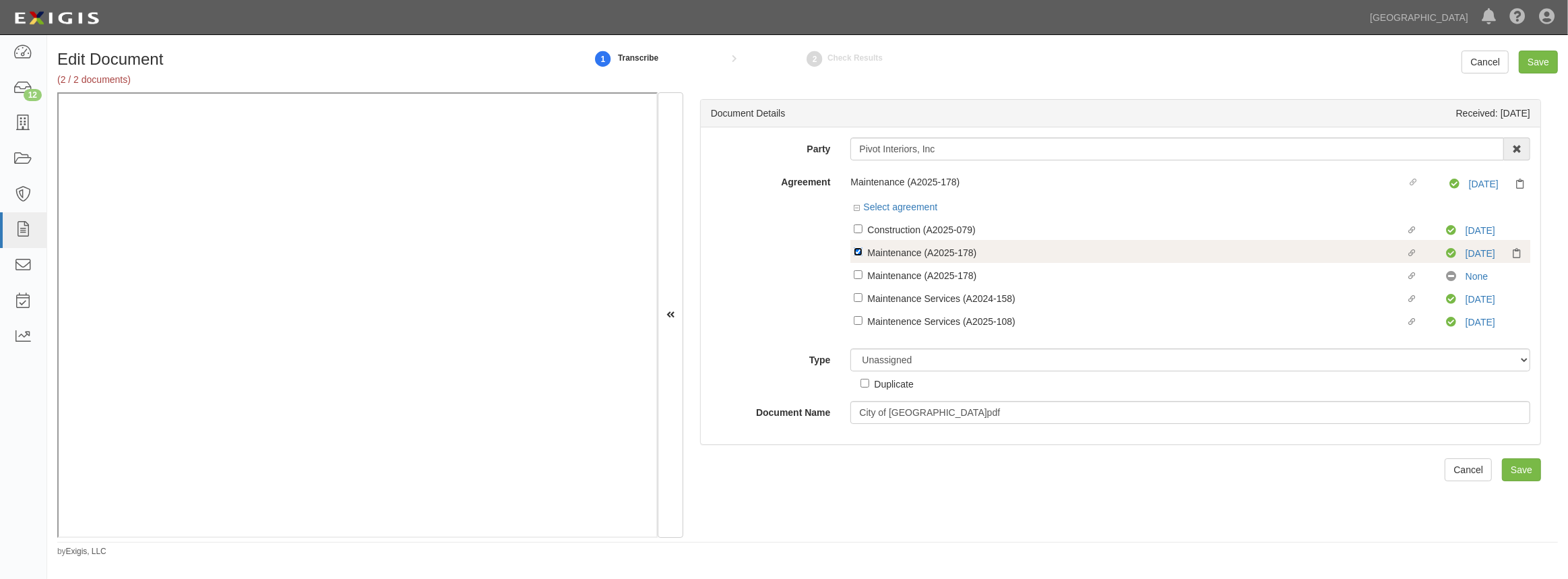
click at [861, 249] on input "Linked agreement Maintenance (A2025-178) Linked agreement" at bounding box center [858, 251] width 8 height 8
checkbox input "false"
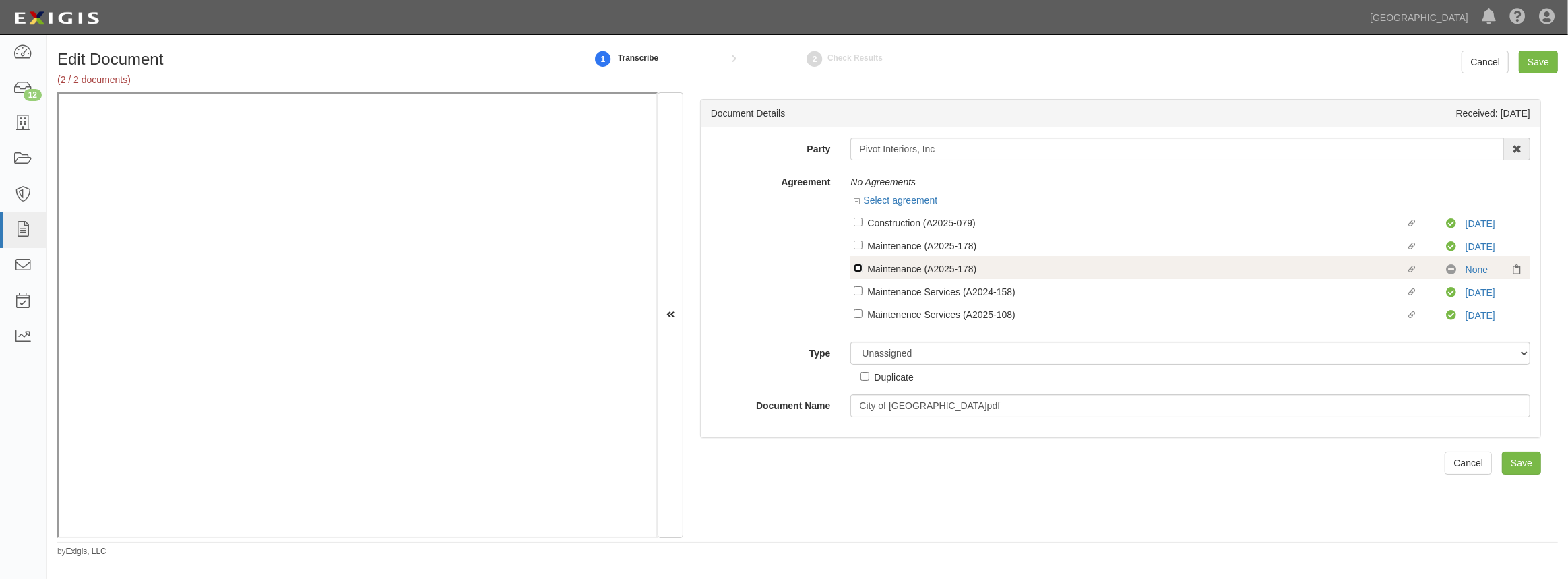
click at [859, 265] on input "Linked agreement Maintenance (A2025-178) Linked agreement" at bounding box center [858, 268] width 8 height 8
checkbox input "true"
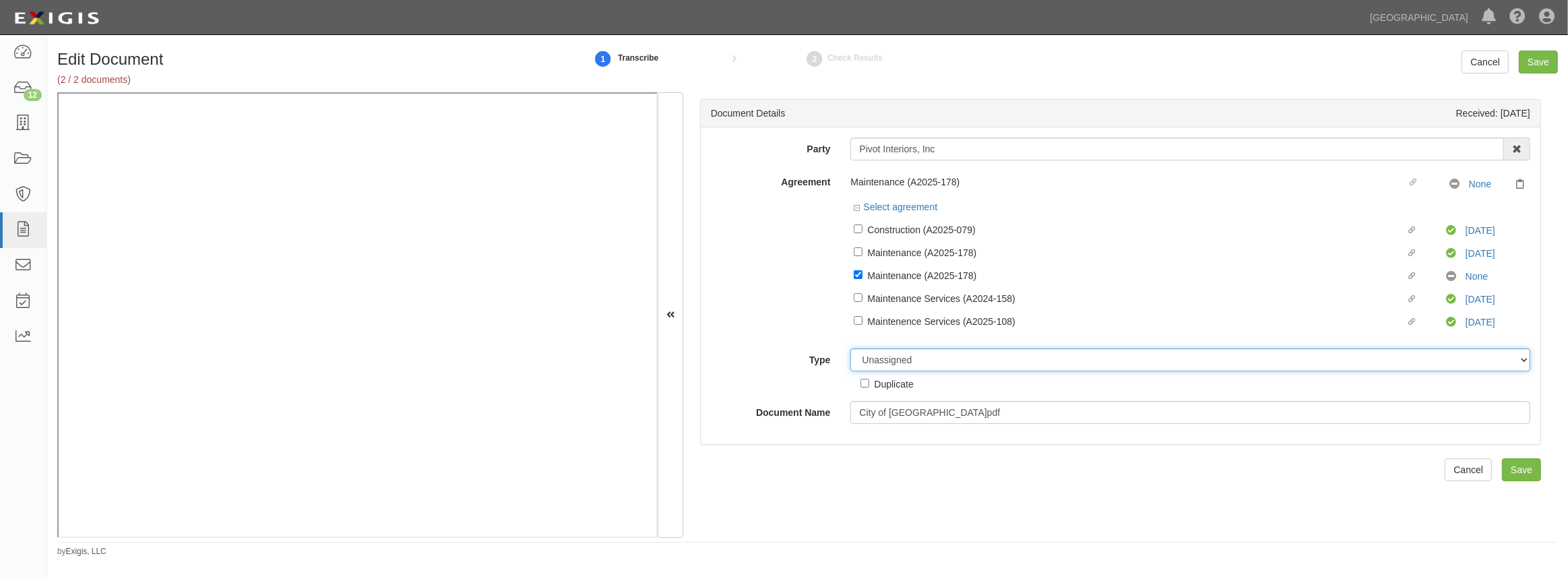
click at [945, 366] on select "Unassigned Binder Cancellation Notice Certificate Contract Endorsement Insuranc…" at bounding box center [1191, 360] width 680 height 23
select select "CertificateDetail"
click at [851, 350] on select "Unassigned Binder Cancellation Notice Certificate Contract Endorsement Insuranc…" at bounding box center [1191, 360] width 680 height 23
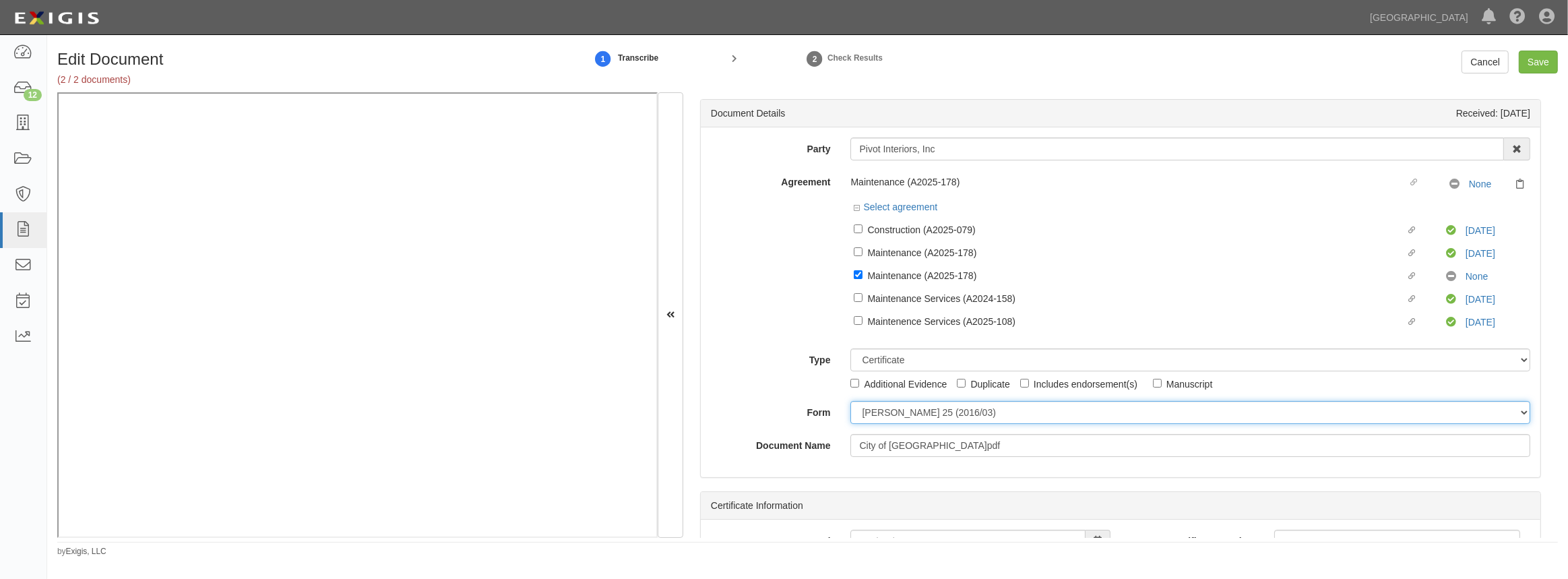
click at [889, 420] on select "[PERSON_NAME] 25 (2016/03) [PERSON_NAME] 101 [PERSON_NAME] 855 NY (2014/05) Gen…" at bounding box center [1191, 413] width 680 height 23
select select "GeneralFormDetail"
click at [851, 402] on select "[PERSON_NAME] 25 (2016/03) [PERSON_NAME] 101 [PERSON_NAME] 855 NY (2014/05) Gen…" at bounding box center [1191, 413] width 680 height 23
click at [746, 385] on div "Type Unassigned Binder Cancellation Notice Certificate Contract Endorsement Ins…" at bounding box center [1121, 369] width 839 height 42
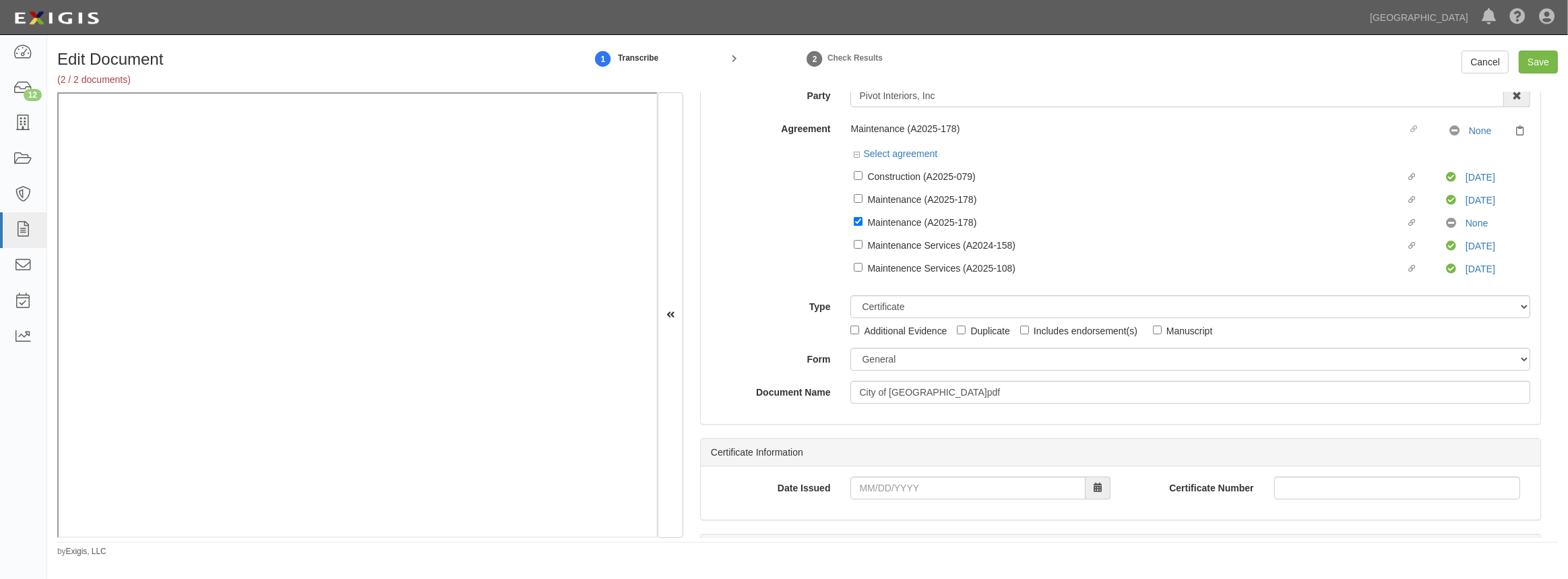
scroll to position [183, 0]
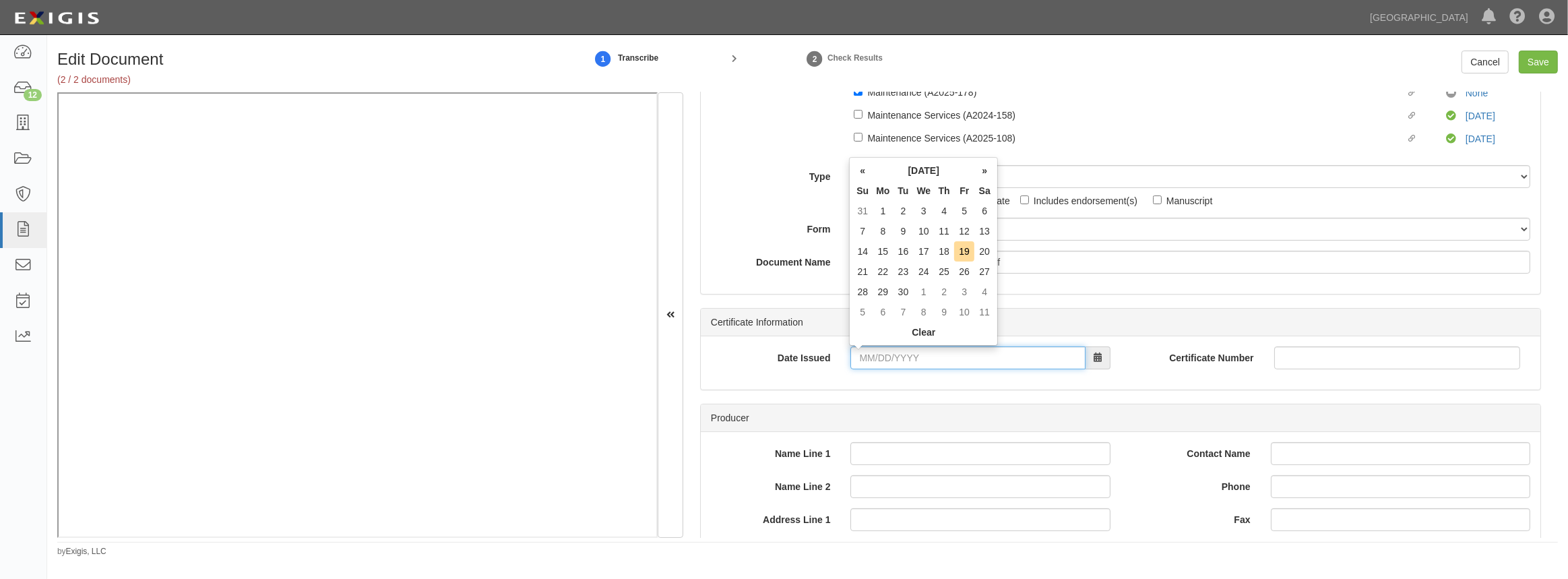
click at [875, 366] on input "Date Issued" at bounding box center [968, 358] width 234 height 23
type input "[DATE]"
click at [879, 293] on td "24" at bounding box center [882, 291] width 20 height 20
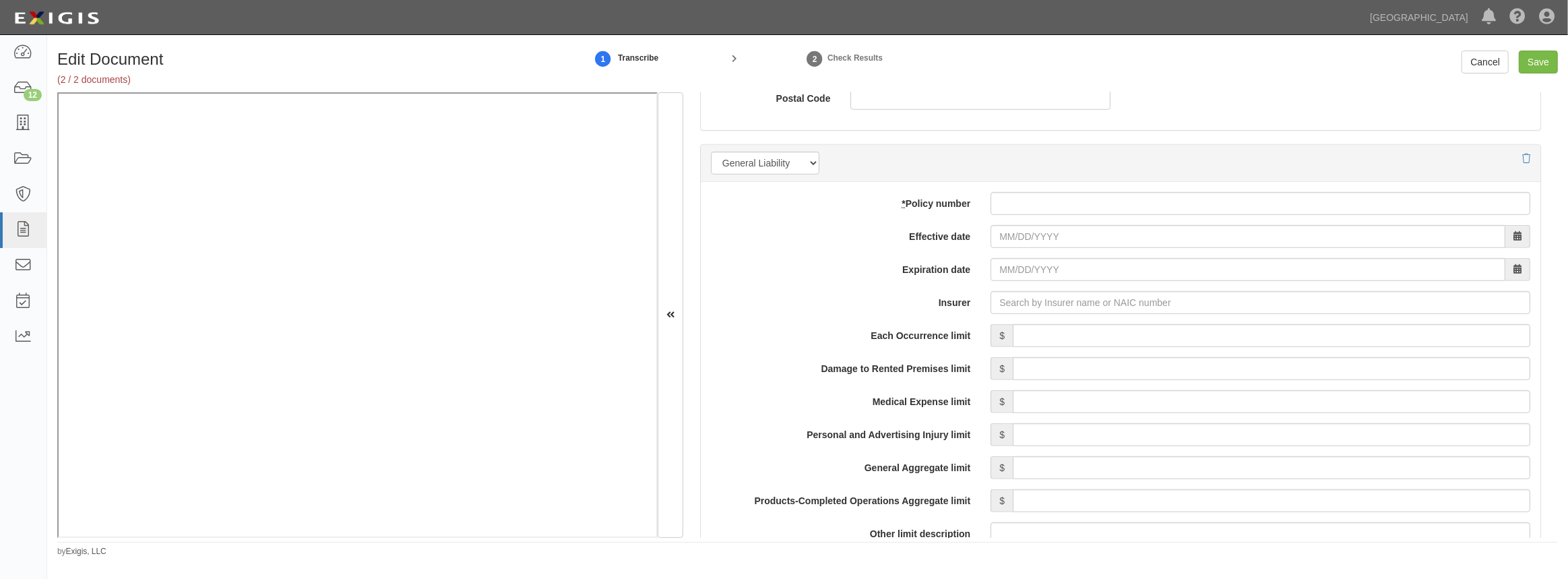
scroll to position [980, 0]
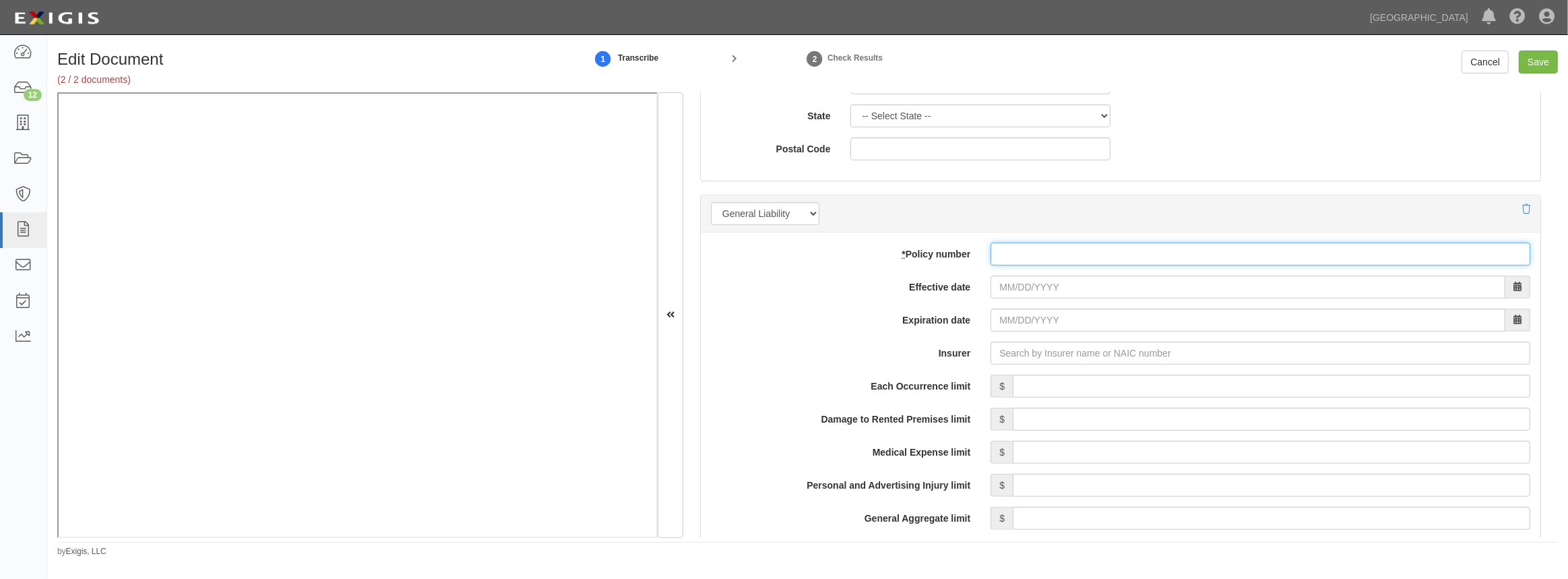
click at [1080, 256] on input "* Policy number" at bounding box center [1261, 255] width 540 height 23
paste input "5180181"
type input "5180181"
click at [1051, 290] on input "Effective date" at bounding box center [1248, 288] width 515 height 23
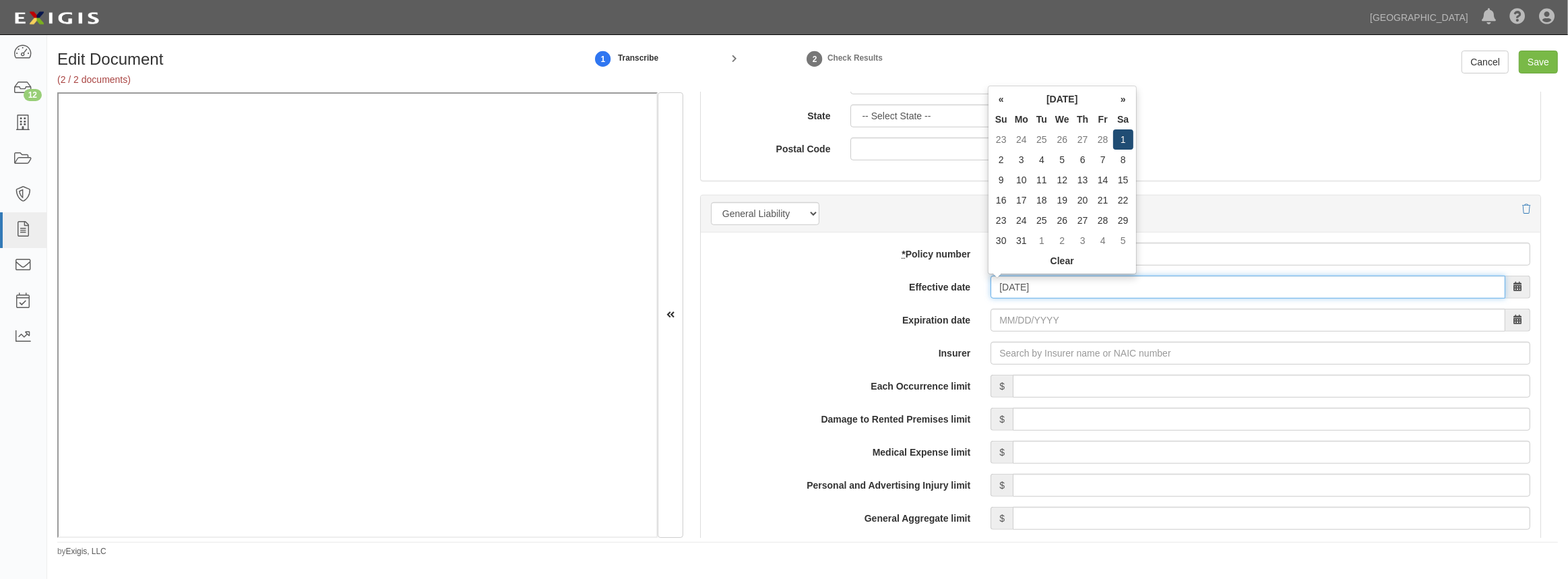
type input "[DATE]"
click at [1125, 141] on td "1" at bounding box center [1123, 139] width 20 height 20
click at [1028, 358] on input "Insurer" at bounding box center [1261, 354] width 540 height 23
type input "180 Seguros S.A. (0) NR Rating"
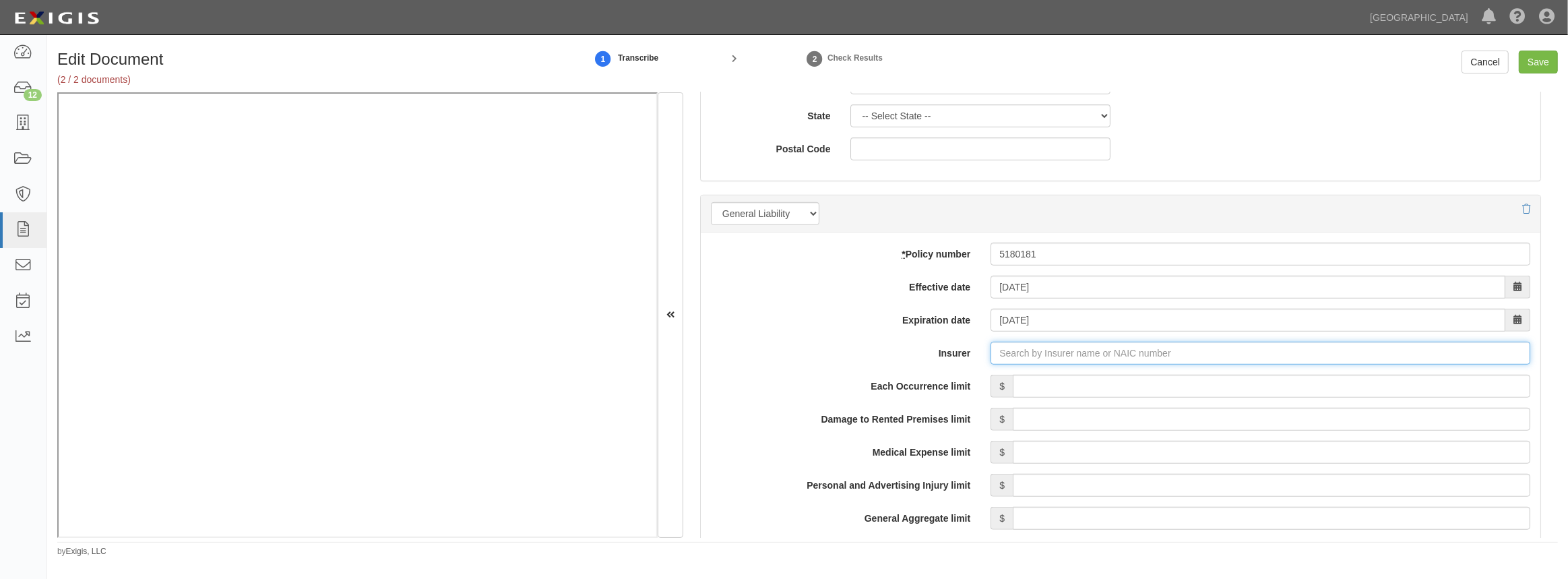
type input "1"
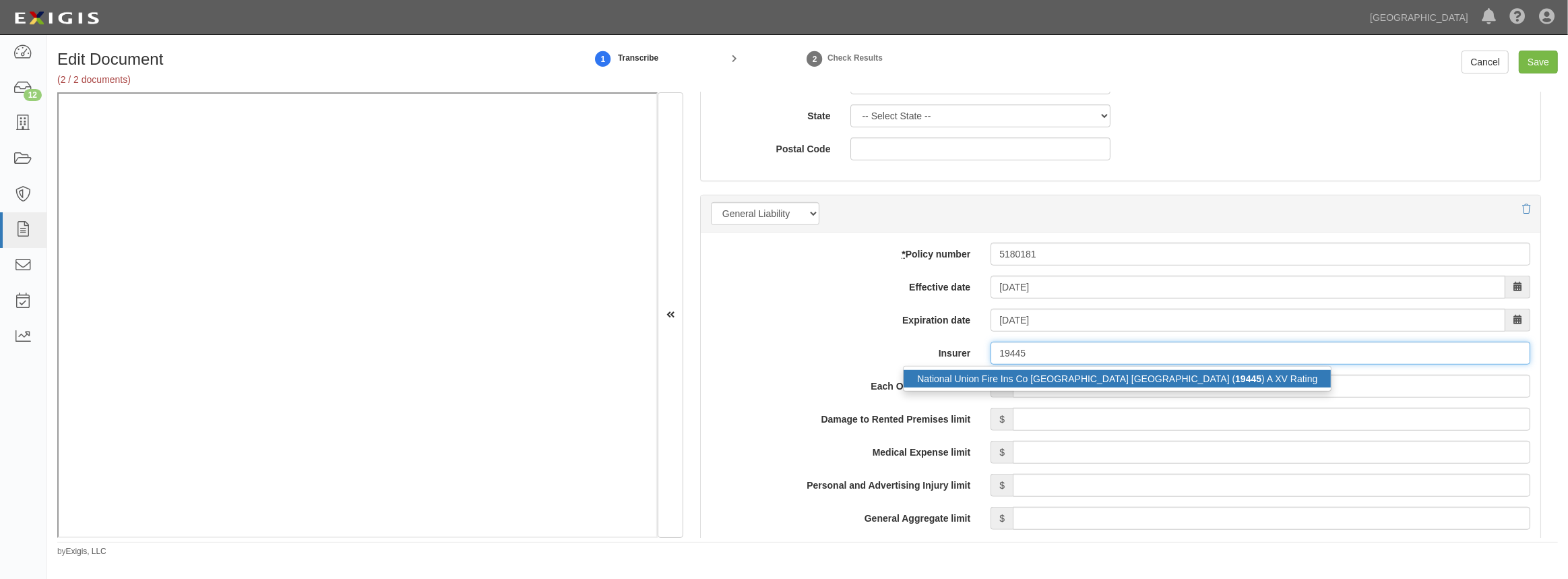
click at [1018, 382] on div "National Union Fire Ins Co [GEOGRAPHIC_DATA] [GEOGRAPHIC_DATA] ( 19445 ) A XV R…" at bounding box center [1118, 378] width 427 height 18
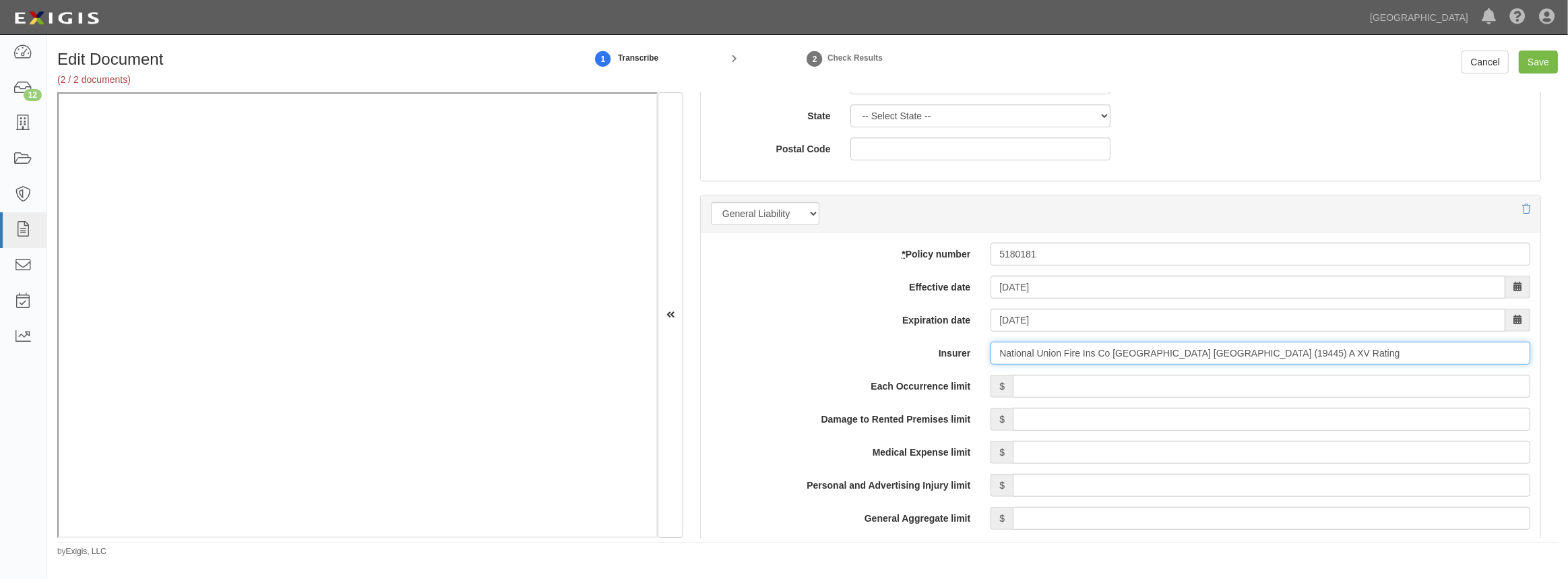
type input "National Union Fire Ins Co [GEOGRAPHIC_DATA] [GEOGRAPHIC_DATA] (19445) A XV Rat…"
click at [1020, 391] on input "Each Occurrence limit" at bounding box center [1271, 386] width 517 height 23
type input "2,000,000"
click at [1045, 424] on input "Damage to Rented Premises limit" at bounding box center [1271, 419] width 517 height 23
type input "300,000"
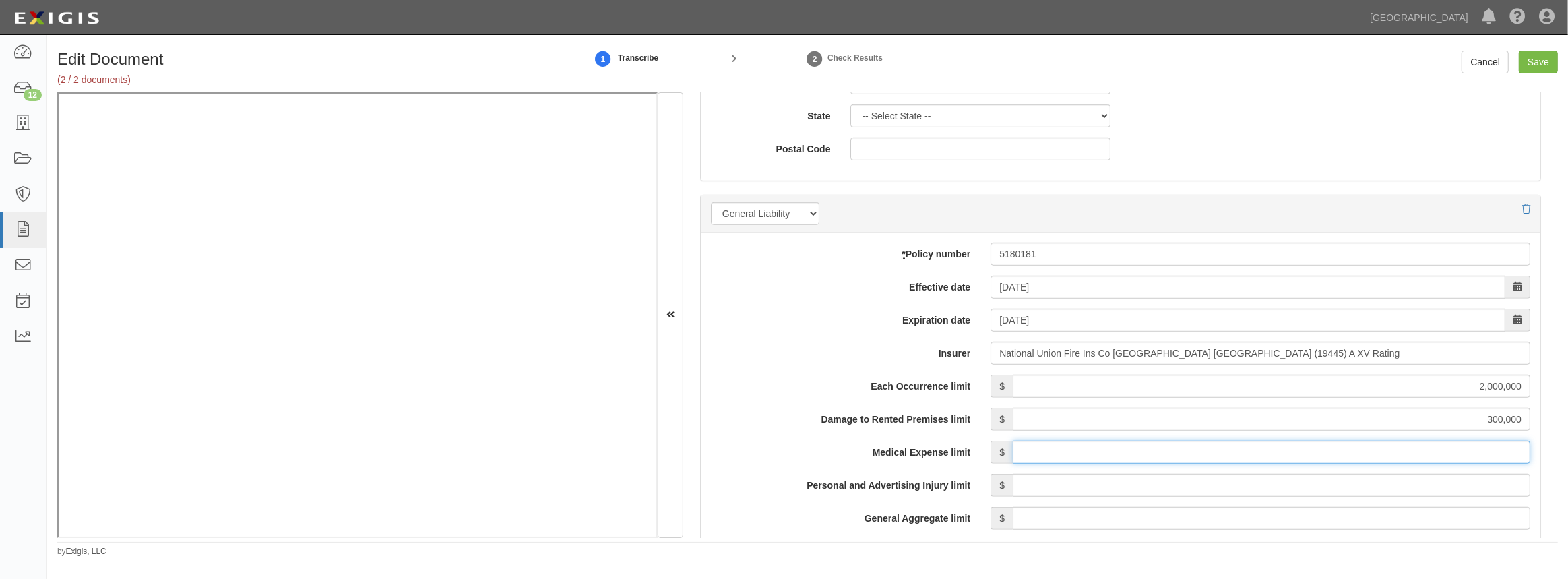
click at [1065, 448] on input "Medical Expense limit" at bounding box center [1271, 452] width 517 height 23
type input "25,000"
click at [1081, 487] on input "Personal and Advertising Injury limit" at bounding box center [1271, 485] width 517 height 23
type input "2,000,000"
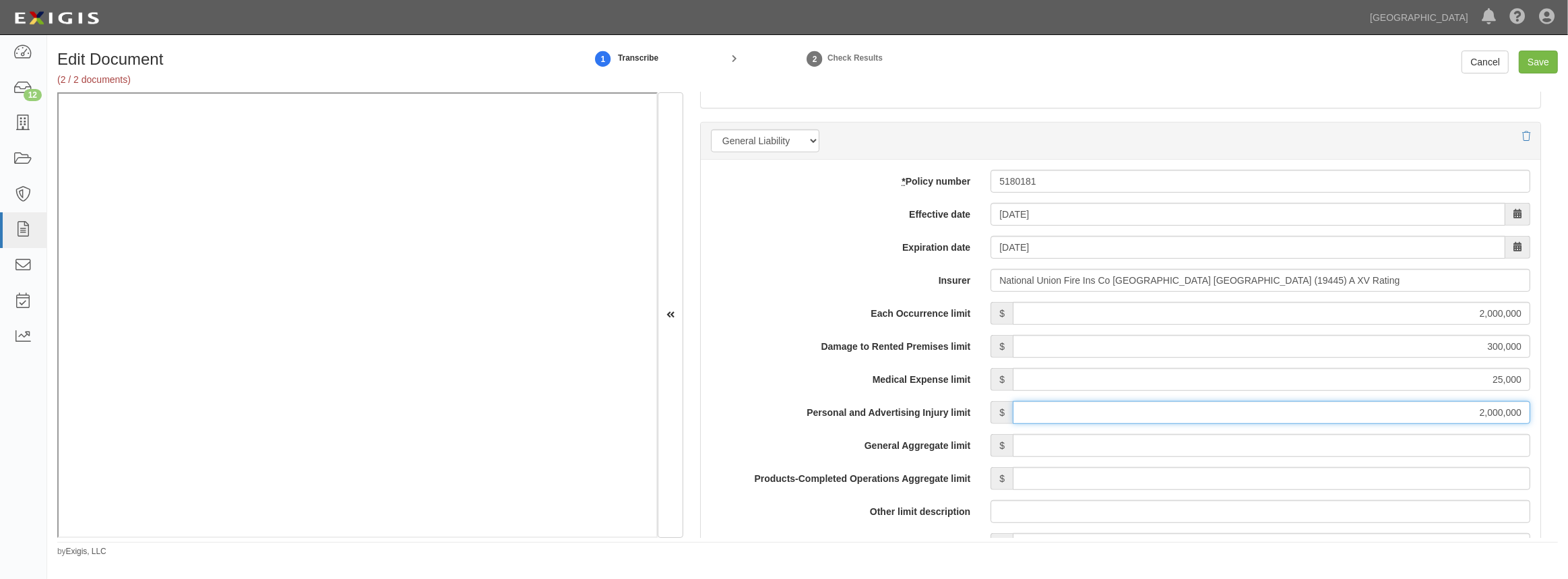
scroll to position [1164, 0]
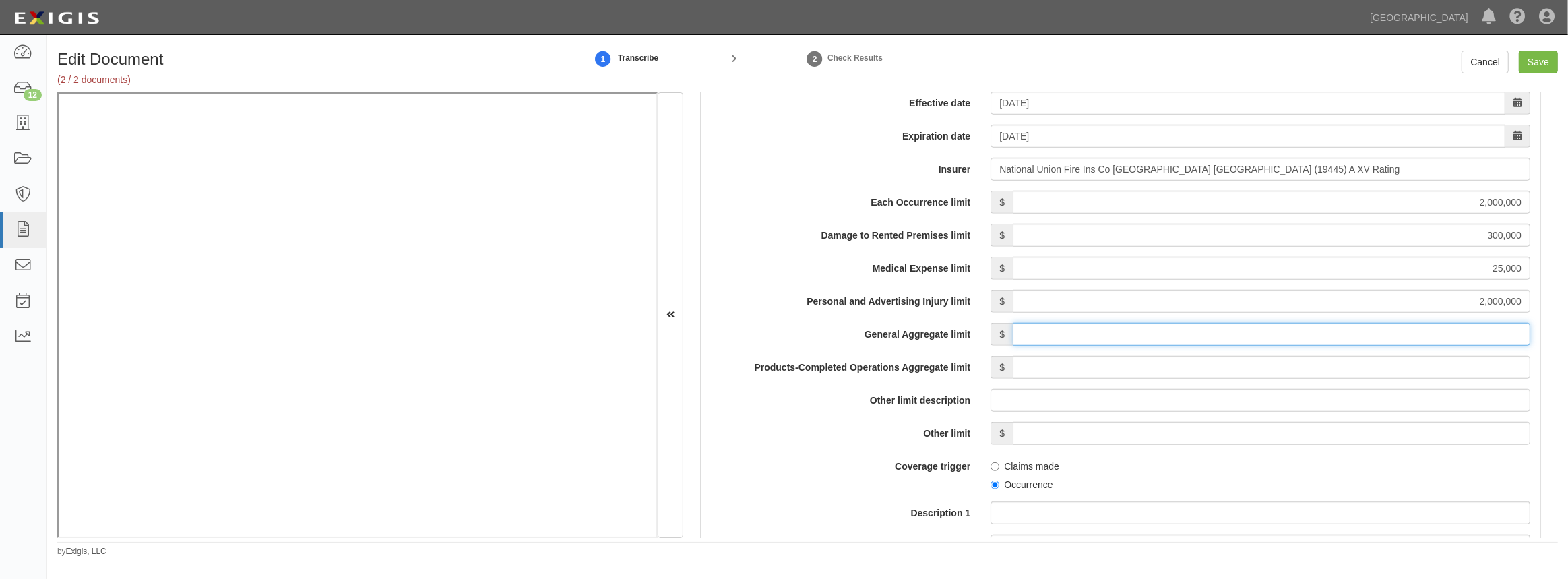
click at [1050, 334] on input "General Aggregate limit" at bounding box center [1271, 334] width 517 height 23
type input "4,000,000"
click at [1031, 370] on input "Products-Completed Operations Aggregate limit" at bounding box center [1271, 368] width 517 height 23
type input "4,000,000"
click at [998, 484] on label "Occurrence" at bounding box center [1022, 485] width 62 height 14
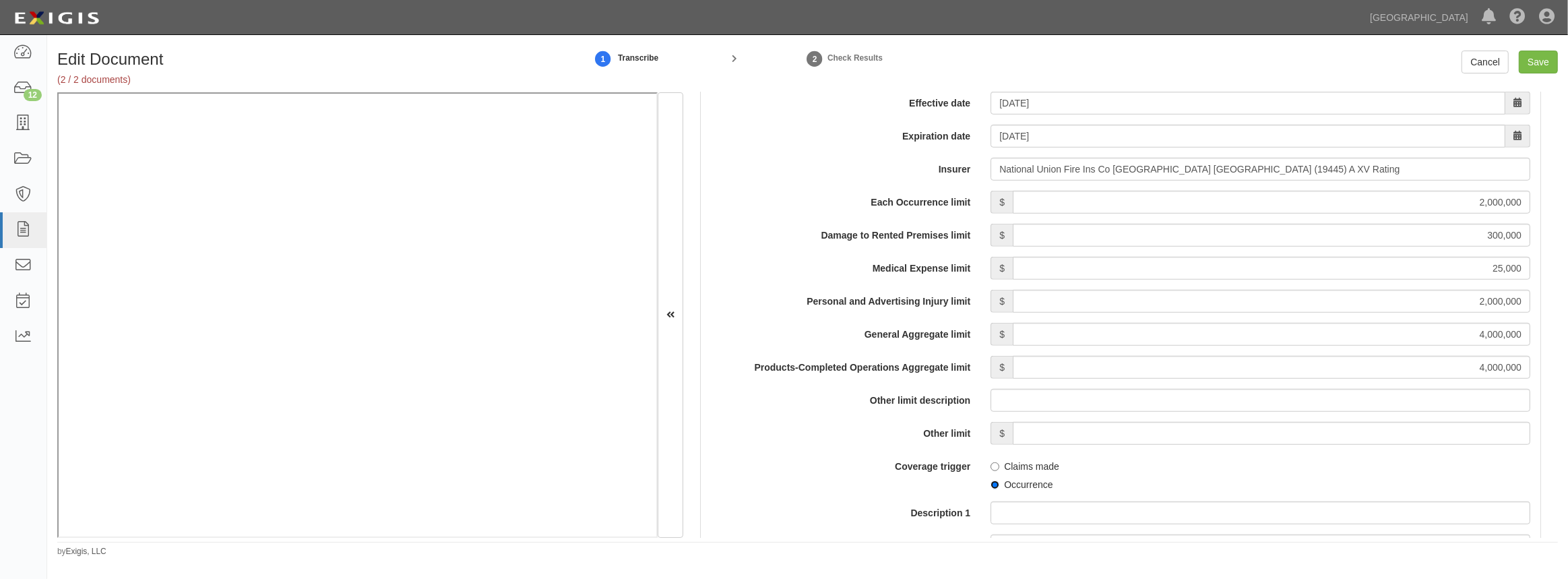
click at [998, 484] on input "Occurrence" at bounding box center [995, 484] width 8 height 8
radio input "true"
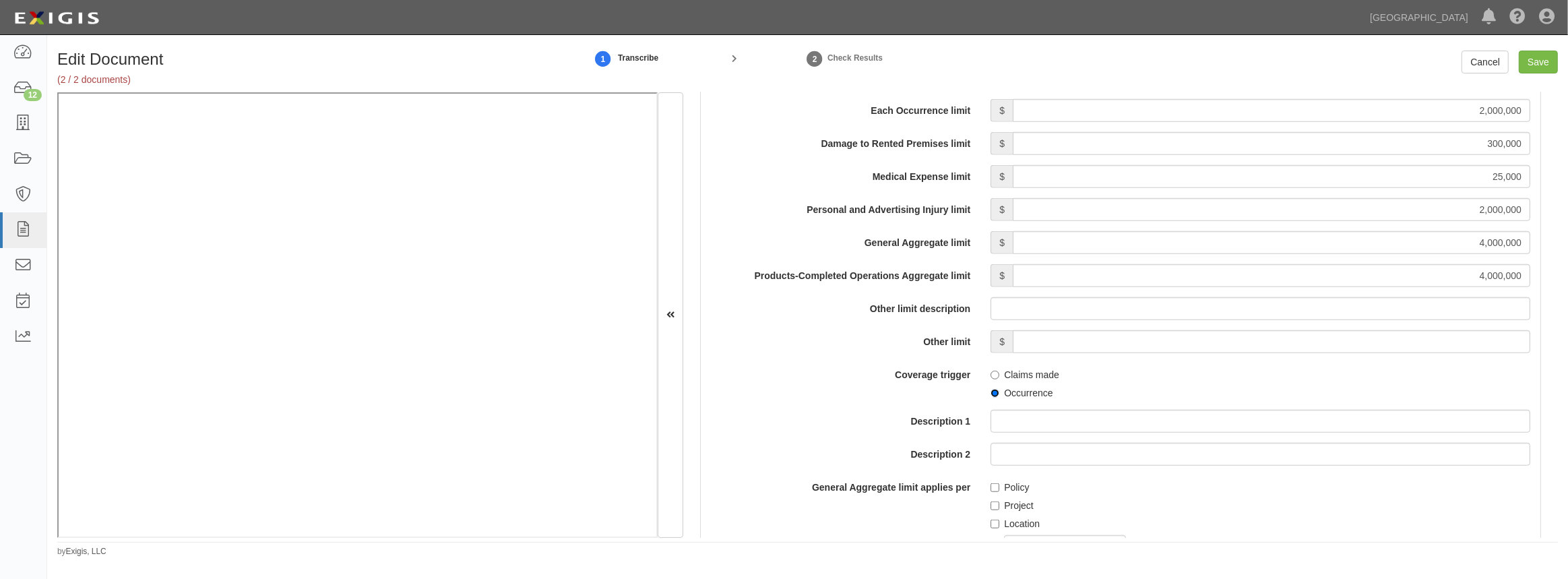
scroll to position [1349, 0]
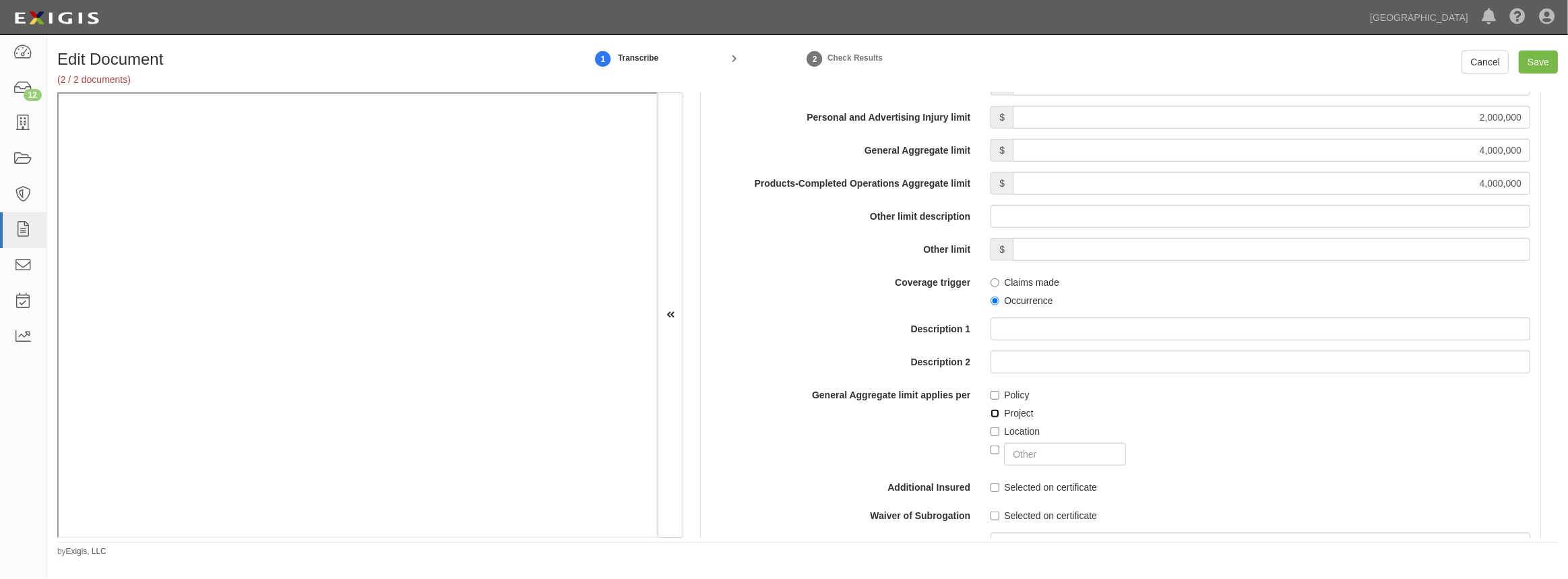
click at [992, 413] on input "Project" at bounding box center [995, 413] width 8 height 8
checkbox input "true"
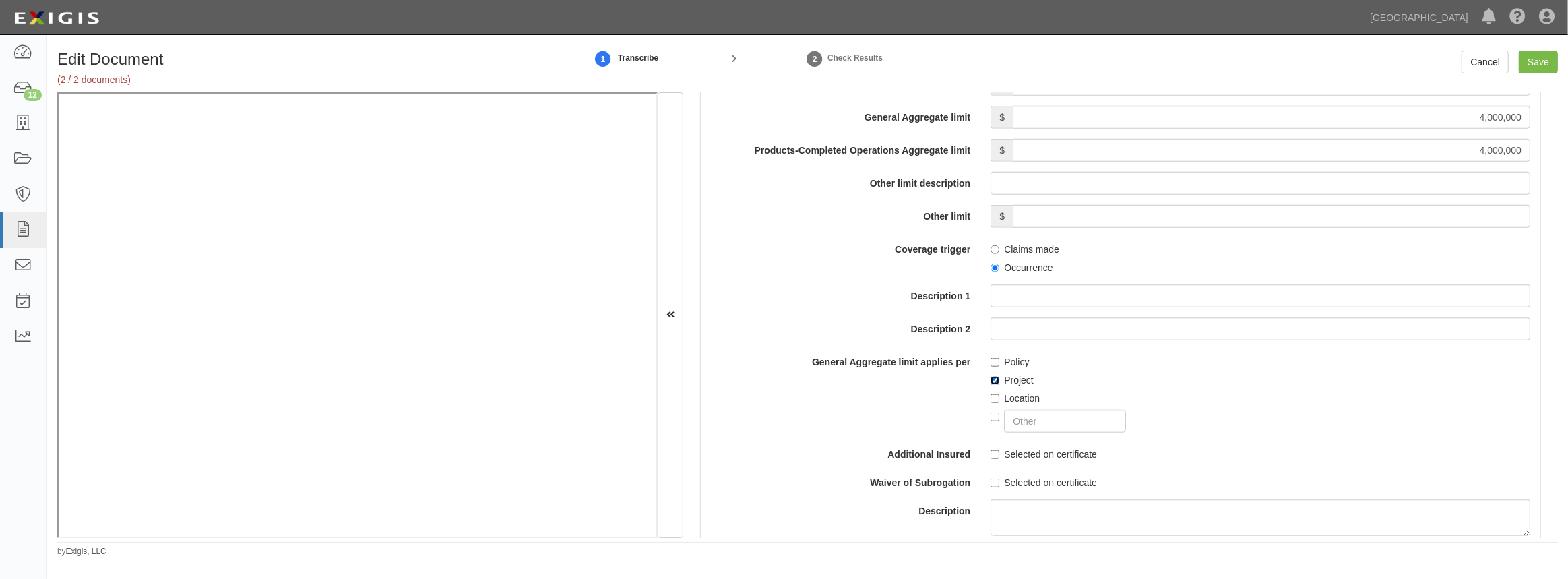
scroll to position [1409, 0]
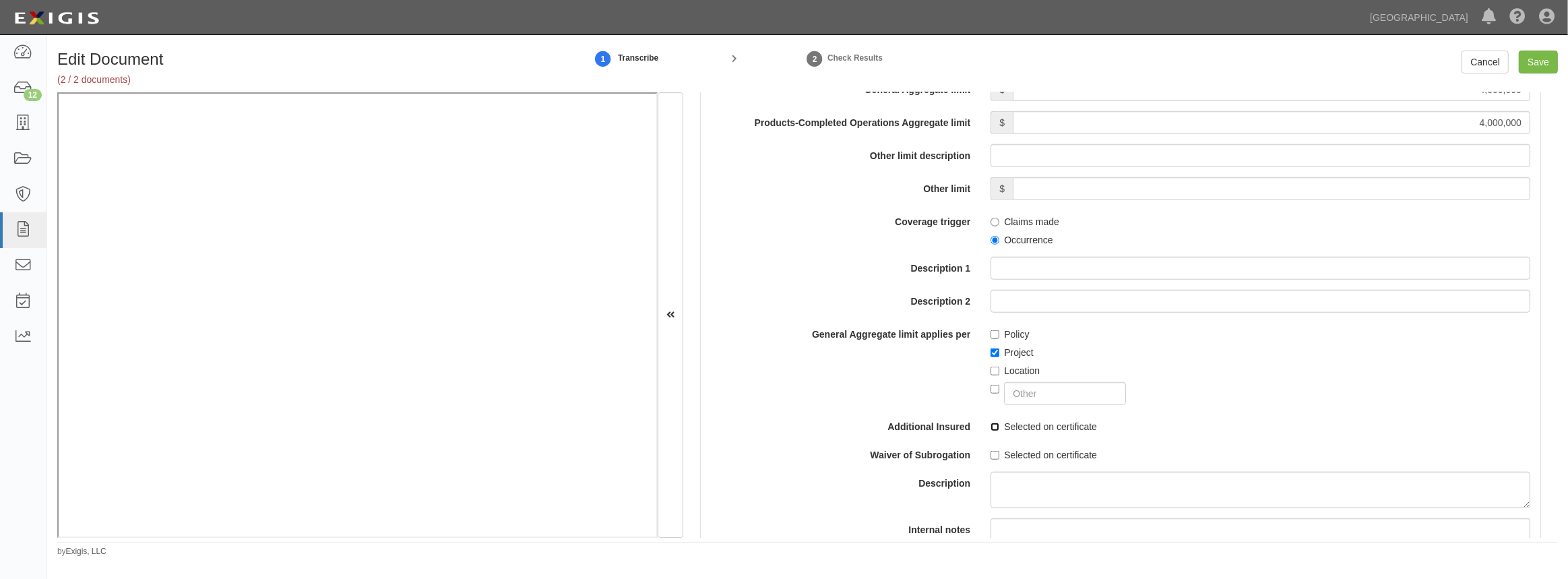
click at [996, 424] on input "Selected on certificate" at bounding box center [995, 427] width 8 height 8
checkbox input "true"
click at [993, 453] on input "Selected on certificate" at bounding box center [995, 455] width 8 height 8
checkbox input "true"
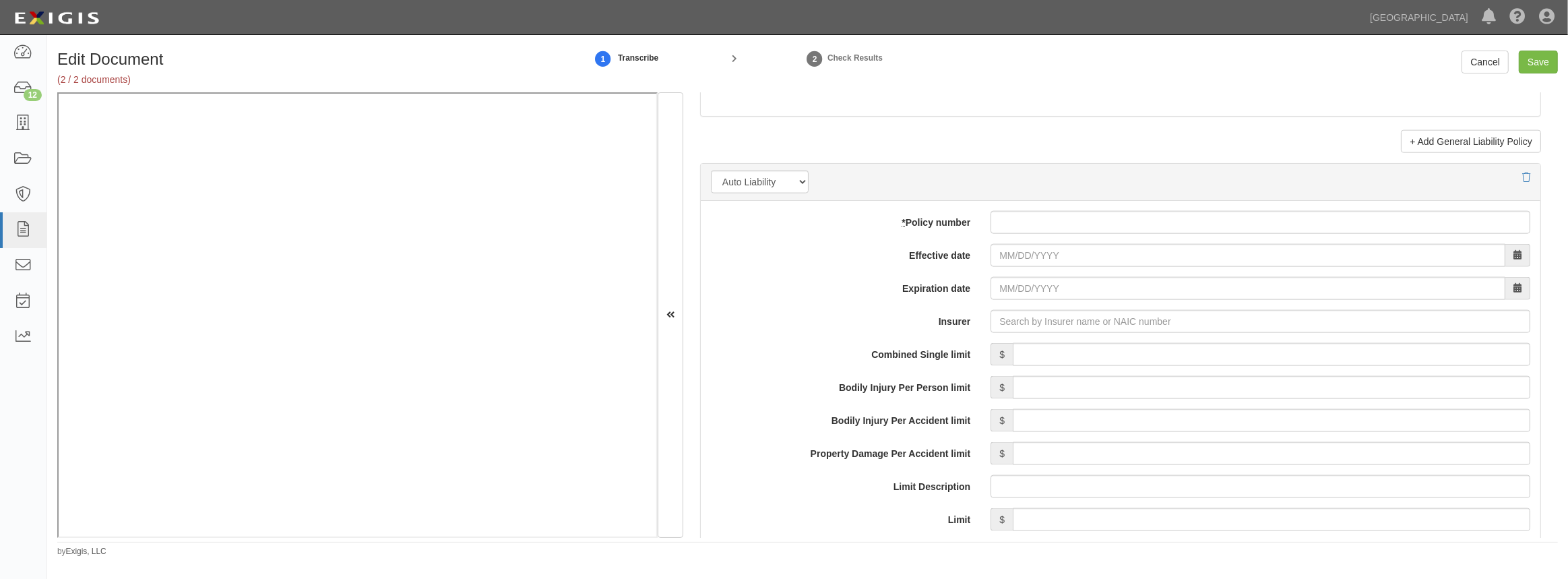
scroll to position [1962, 0]
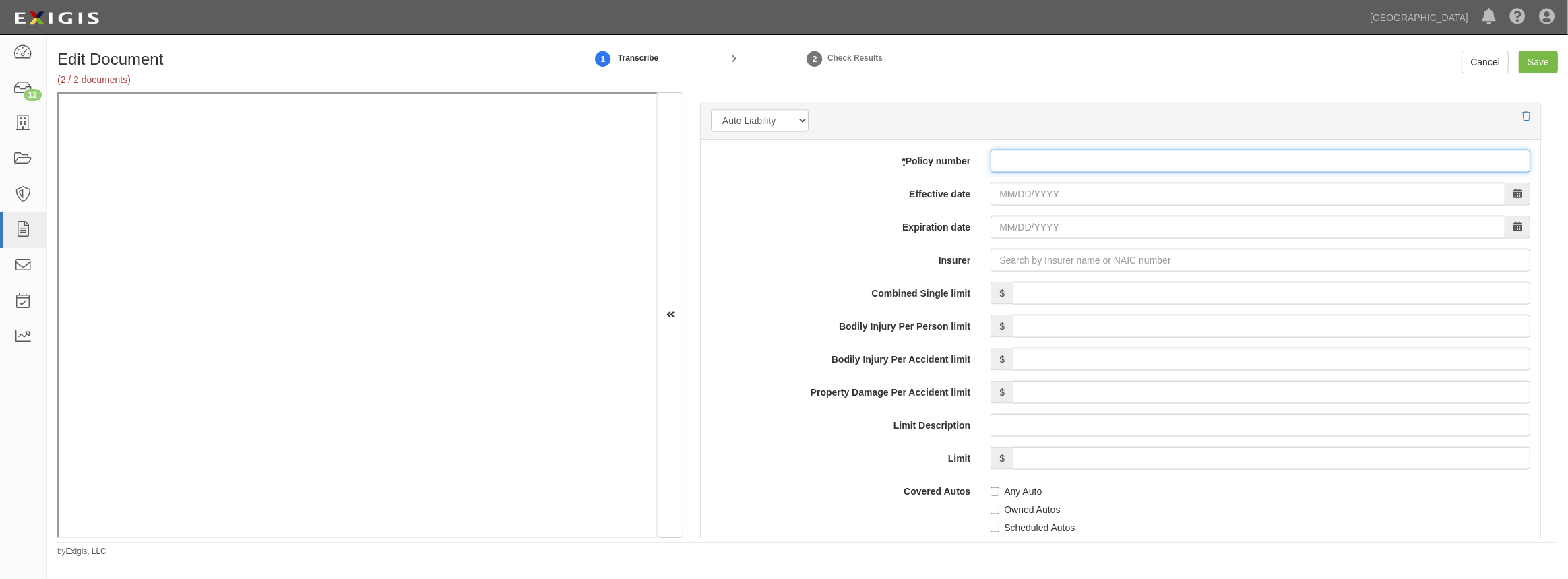
click at [1022, 171] on input "* Policy number" at bounding box center [1261, 161] width 540 height 23
paste input "2961608"
type input "2961608"
click at [1011, 191] on input "Effective date" at bounding box center [1248, 195] width 515 height 23
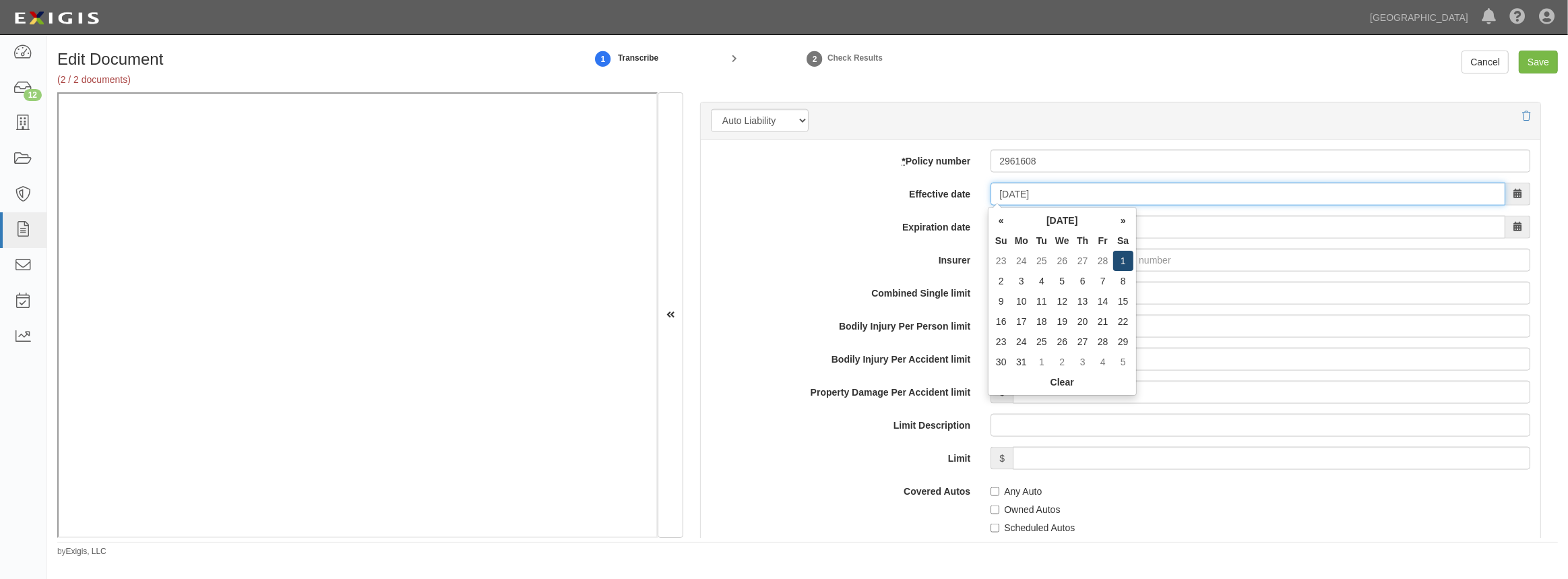
type input "03/01/2025"
type input "[DATE]"
click at [1119, 261] on td "1" at bounding box center [1123, 261] width 20 height 20
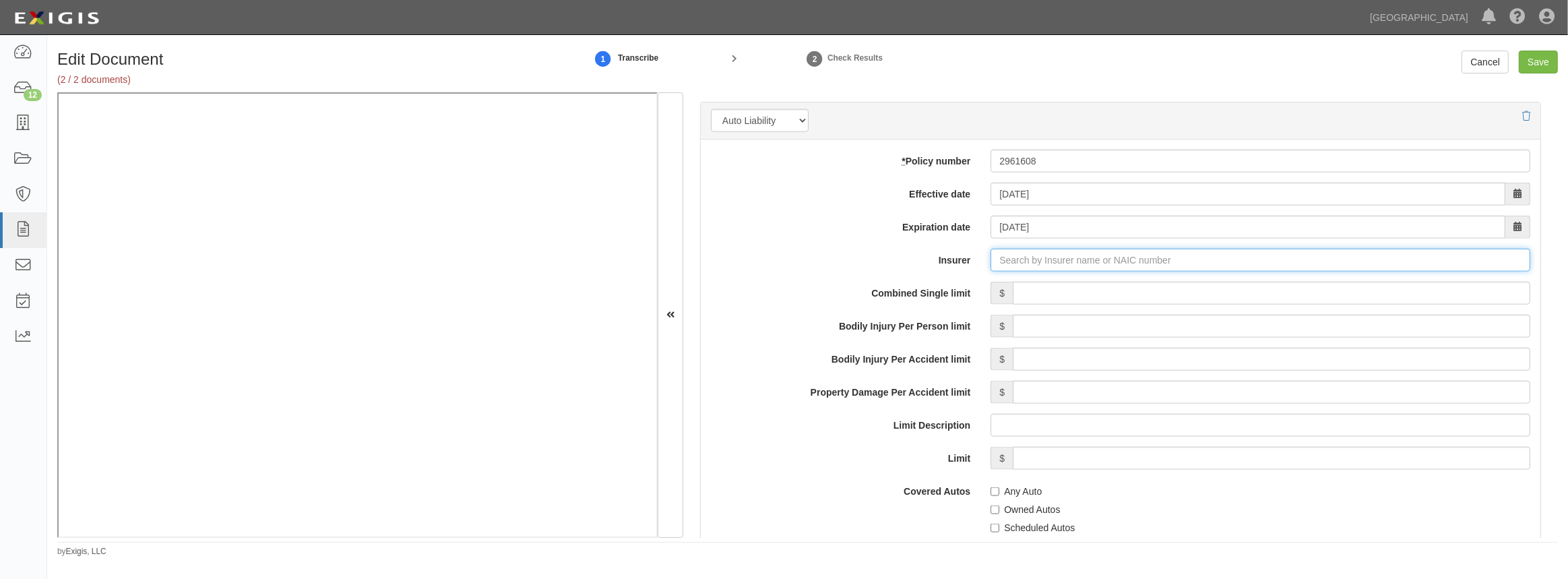
click at [1013, 260] on input "Insurer" at bounding box center [1261, 261] width 540 height 23
type input "180 Seguros S.A. (0) NR Rating"
type input "1"
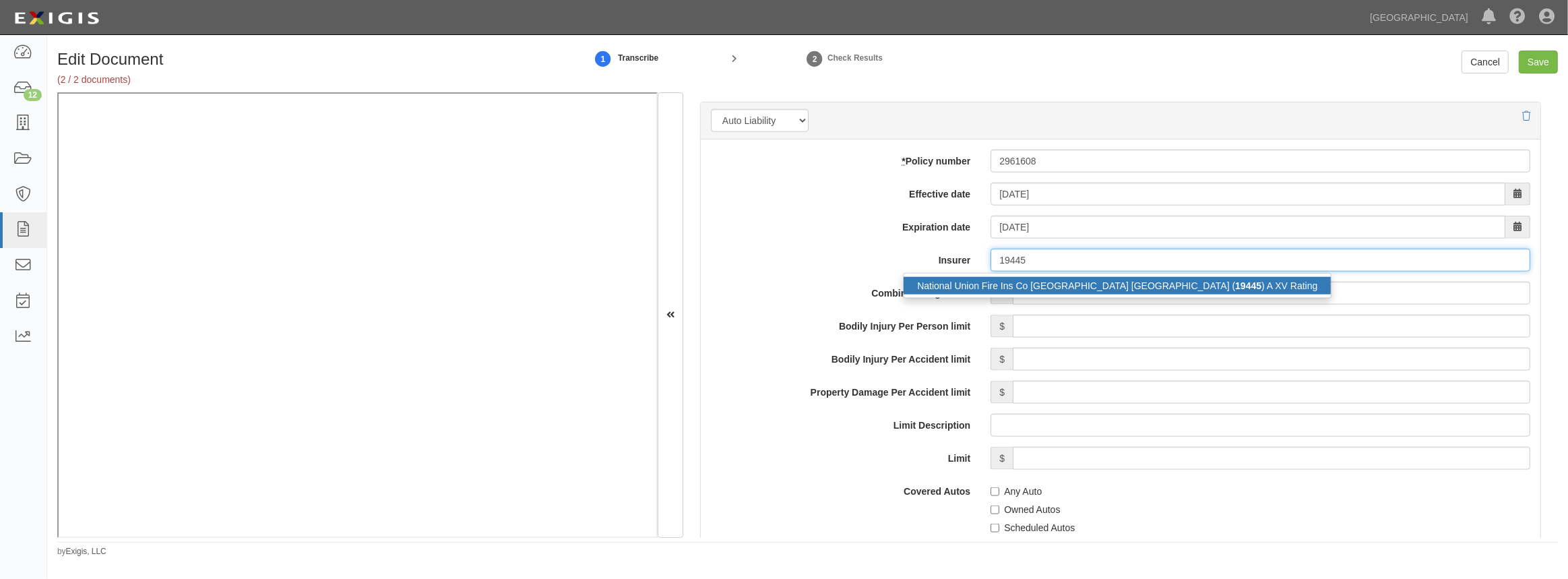
click at [1010, 277] on div "National Union Fire Ins Co Pittsburgh PA ( 19445 ) A XV Rating" at bounding box center [1118, 285] width 427 height 18
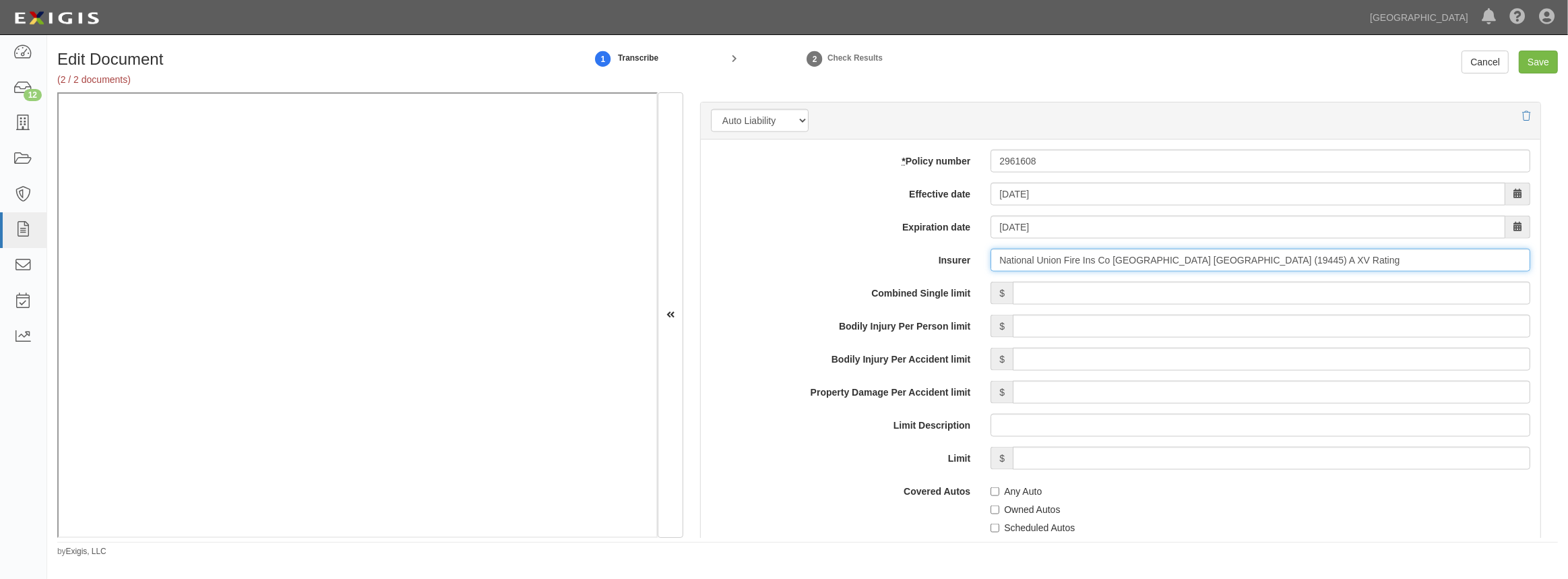
type input "National Union Fire Ins Co Pittsburgh PA (19445) A XV Rating"
click at [1022, 295] on input "Combined Single limit" at bounding box center [1271, 293] width 517 height 23
type input "2,000,000"
click at [991, 490] on input "Any Auto" at bounding box center [995, 491] width 8 height 8
checkbox input "true"
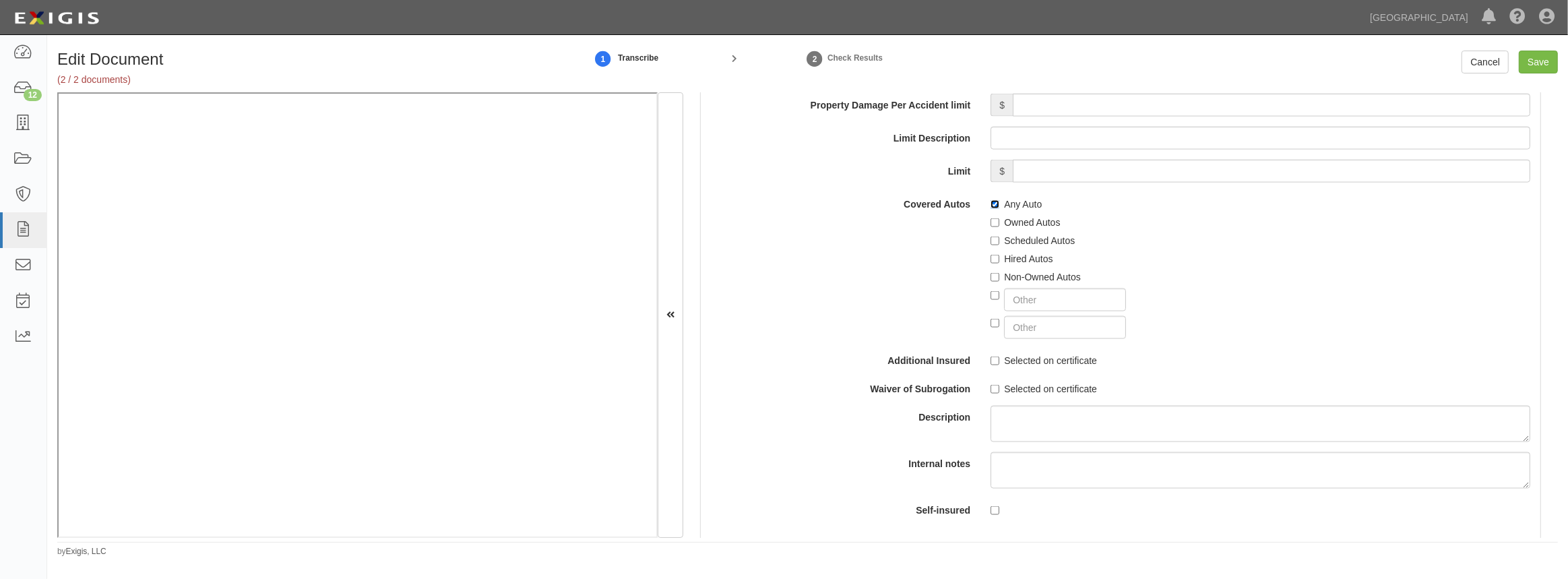
scroll to position [2268, 0]
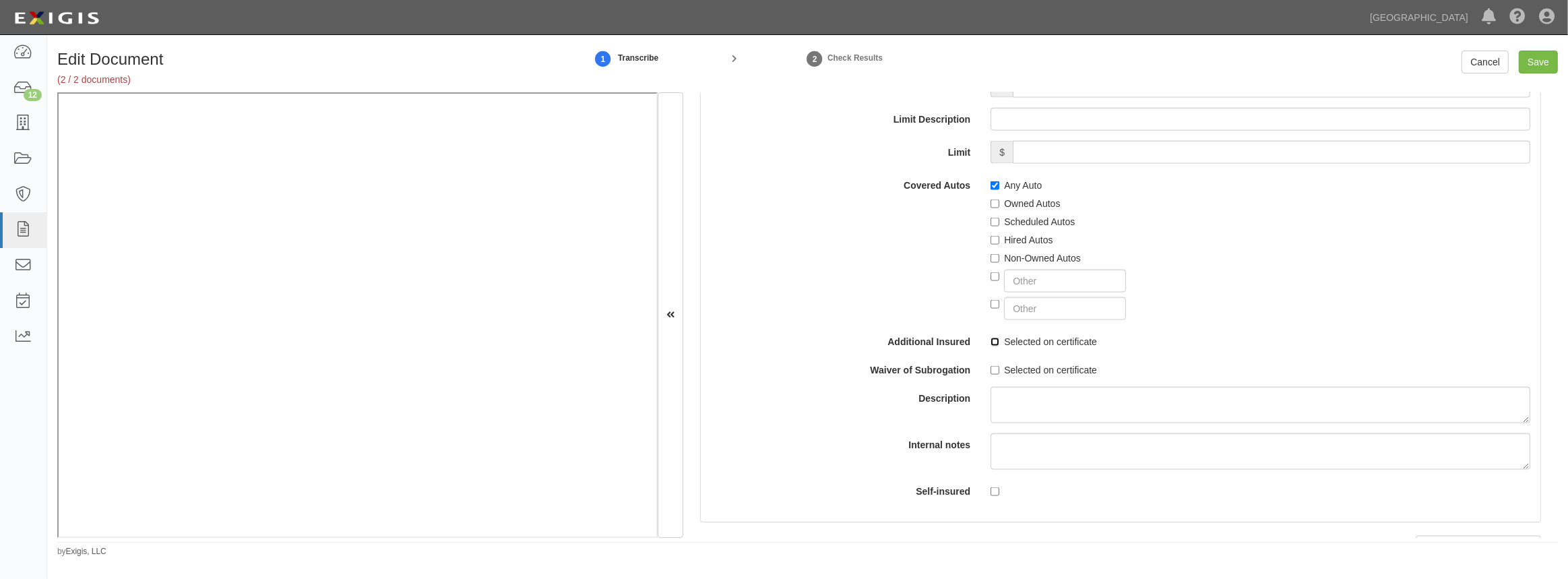
click at [991, 340] on input "Selected on certificate" at bounding box center [995, 341] width 8 height 8
checkbox input "true"
click at [992, 376] on label "Selected on certificate" at bounding box center [1044, 371] width 107 height 14
click at [992, 374] on input "Selected on certificate" at bounding box center [995, 370] width 8 height 8
checkbox input "true"
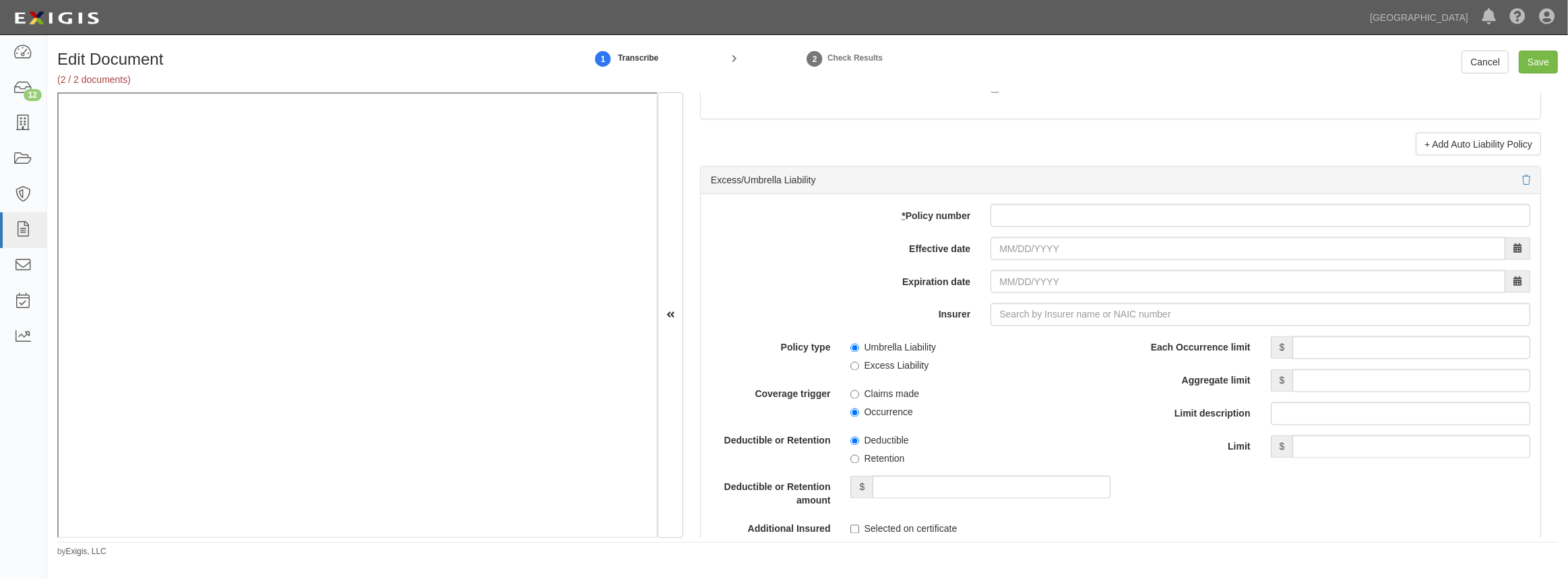
scroll to position [2635, 0]
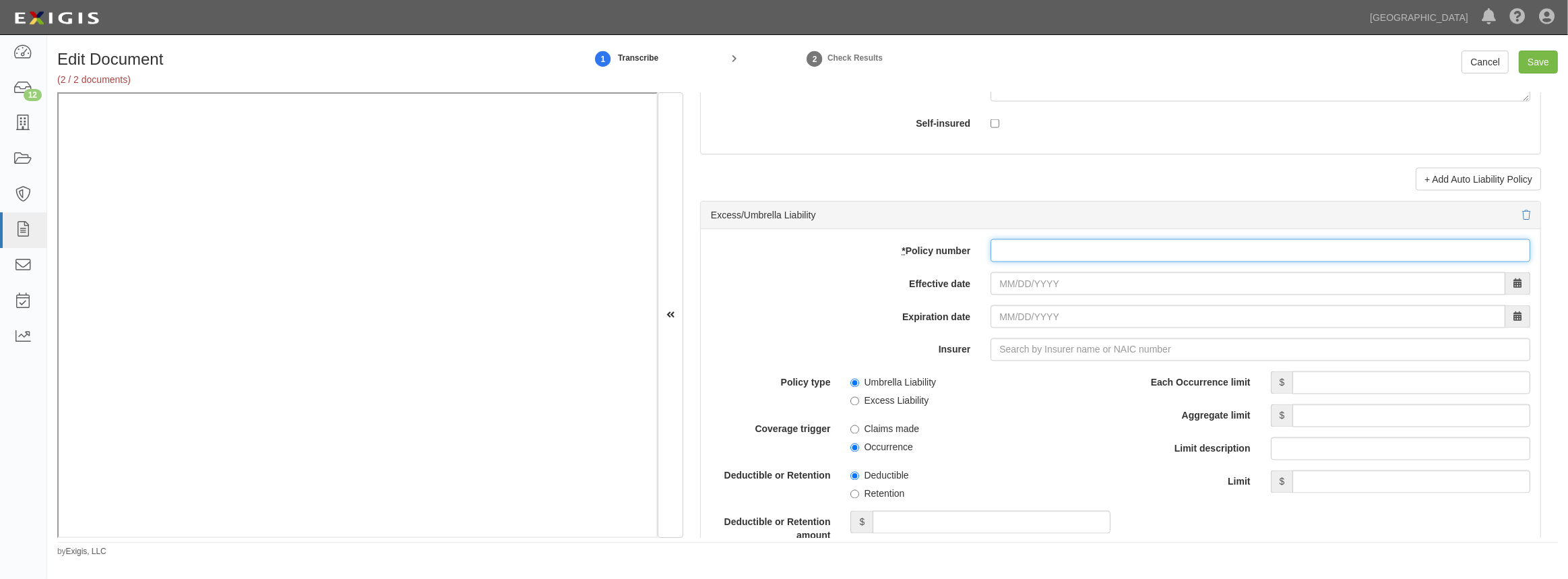
click at [1033, 241] on input "* Policy number" at bounding box center [1261, 251] width 540 height 23
paste input "78188707"
type input "78188707"
click at [1015, 284] on input "Effective date" at bounding box center [1248, 284] width 515 height 23
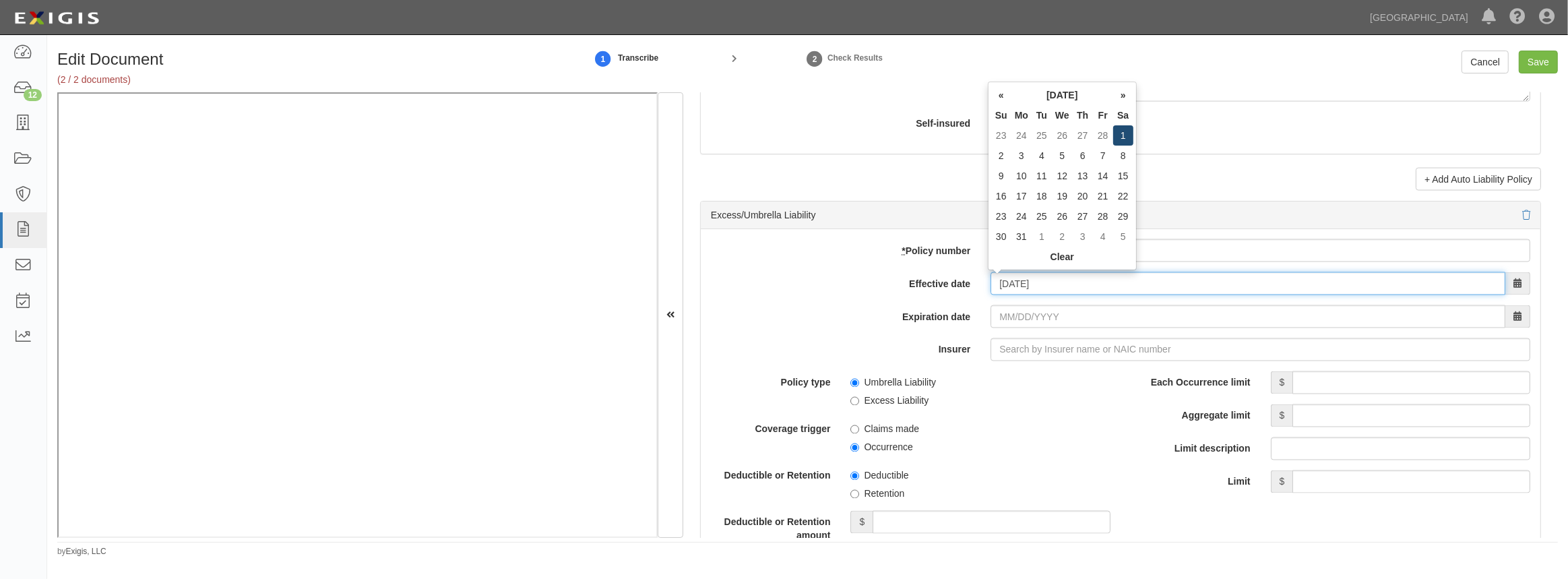
type input "03/01/2025"
type input "03/01/2026"
click at [1131, 138] on td "1" at bounding box center [1123, 135] width 20 height 20
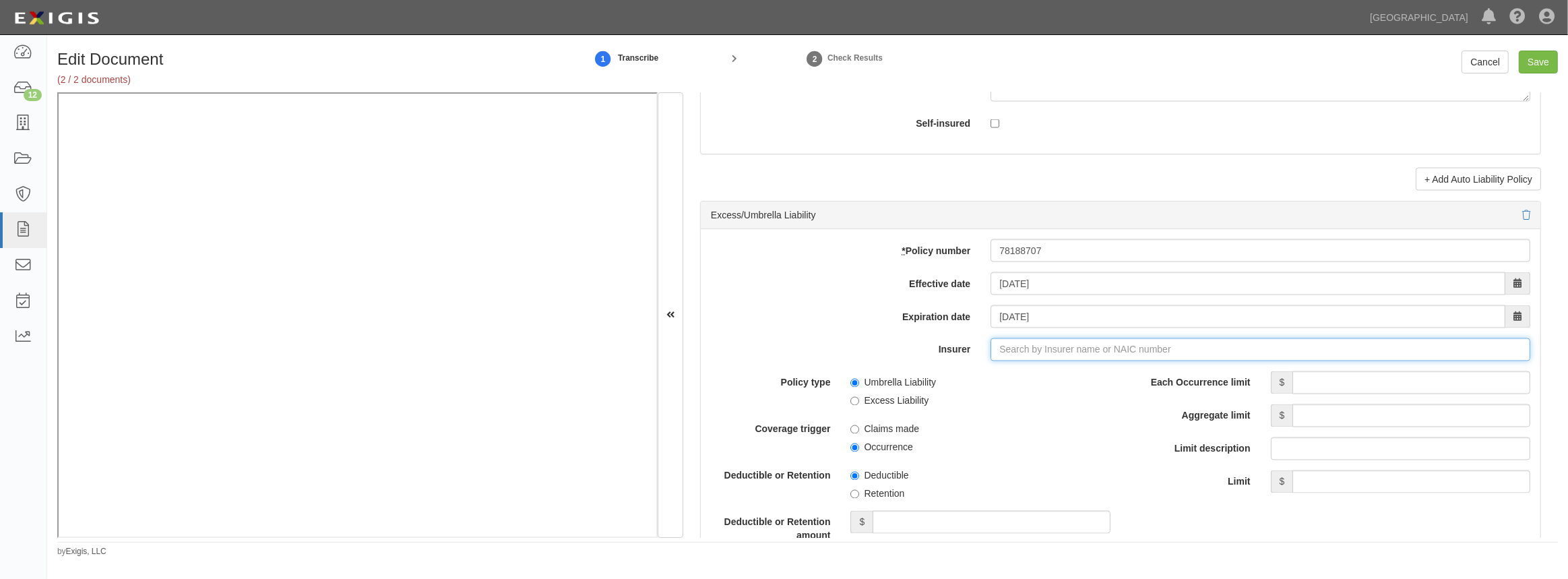
click at [1110, 351] on input "Insurer" at bounding box center [1261, 350] width 540 height 23
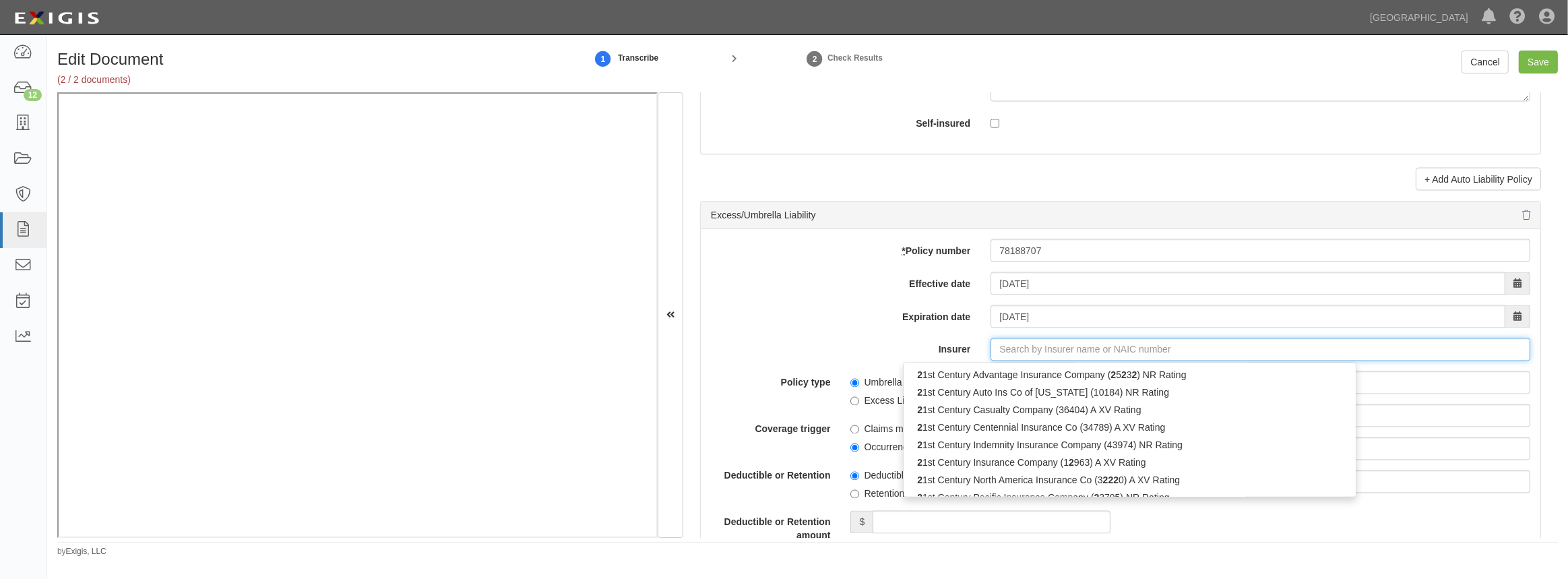
type input "21st Century Advantage Insurance Company (25232) NR Rating"
type input "2"
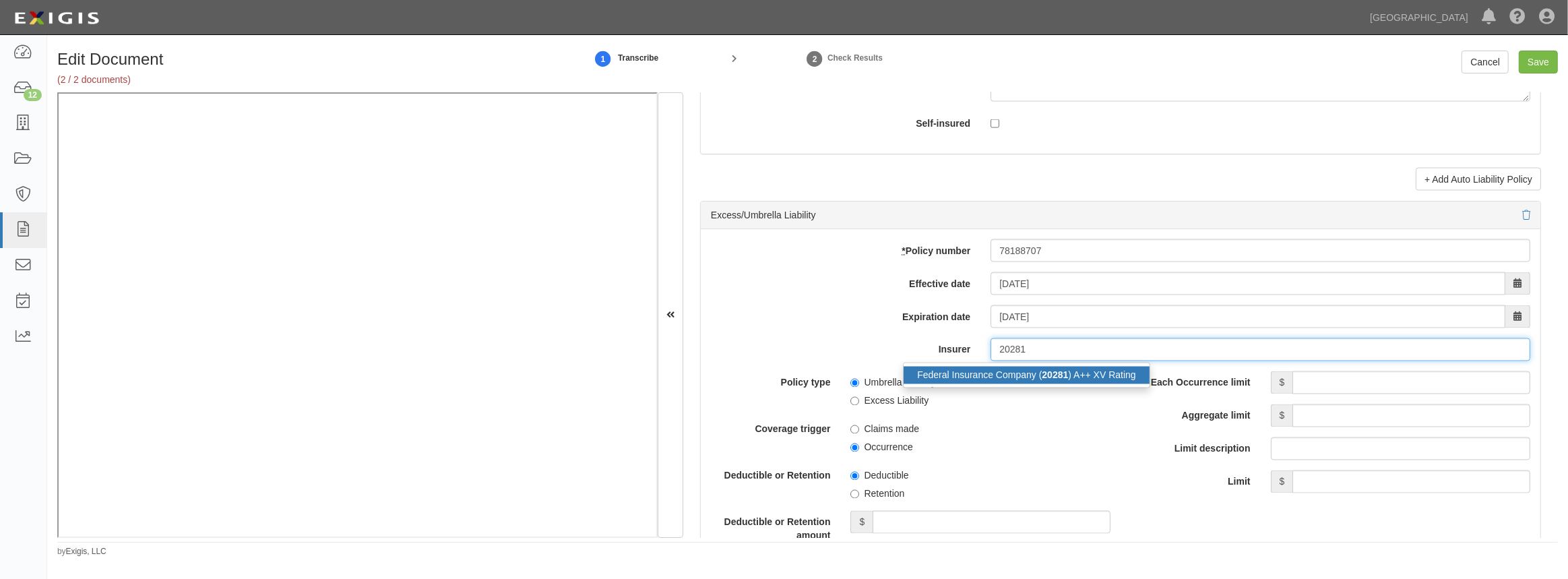
click at [1018, 371] on div "Federal Insurance Company ( 20281 ) A++ XV Rating" at bounding box center [1027, 375] width 246 height 18
type input "Federal Insurance Company (20281) A++ XV Rating"
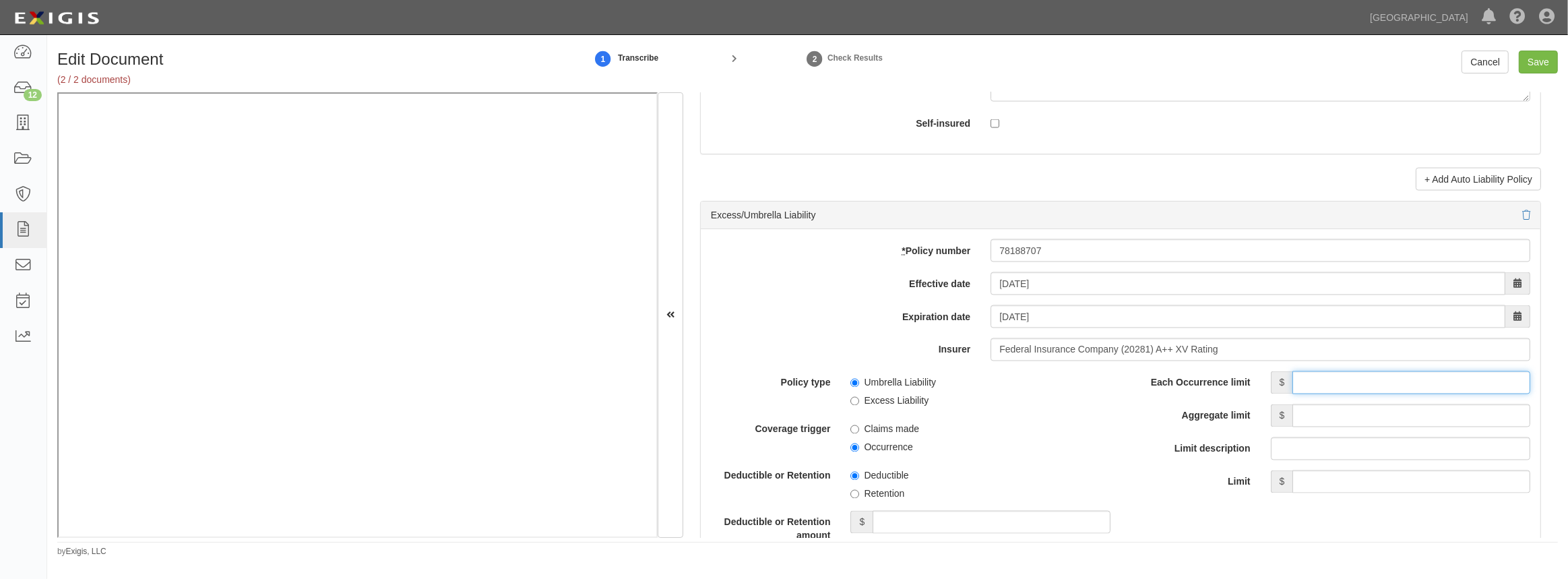
click at [1305, 385] on input "Each Occurrence limit" at bounding box center [1412, 383] width 238 height 23
type input "15,000,000"
click at [1294, 421] on input "Aggregate limit" at bounding box center [1412, 416] width 238 height 23
type input "15,000,000"
click at [1076, 453] on span "Occurrence" at bounding box center [981, 445] width 260 height 18
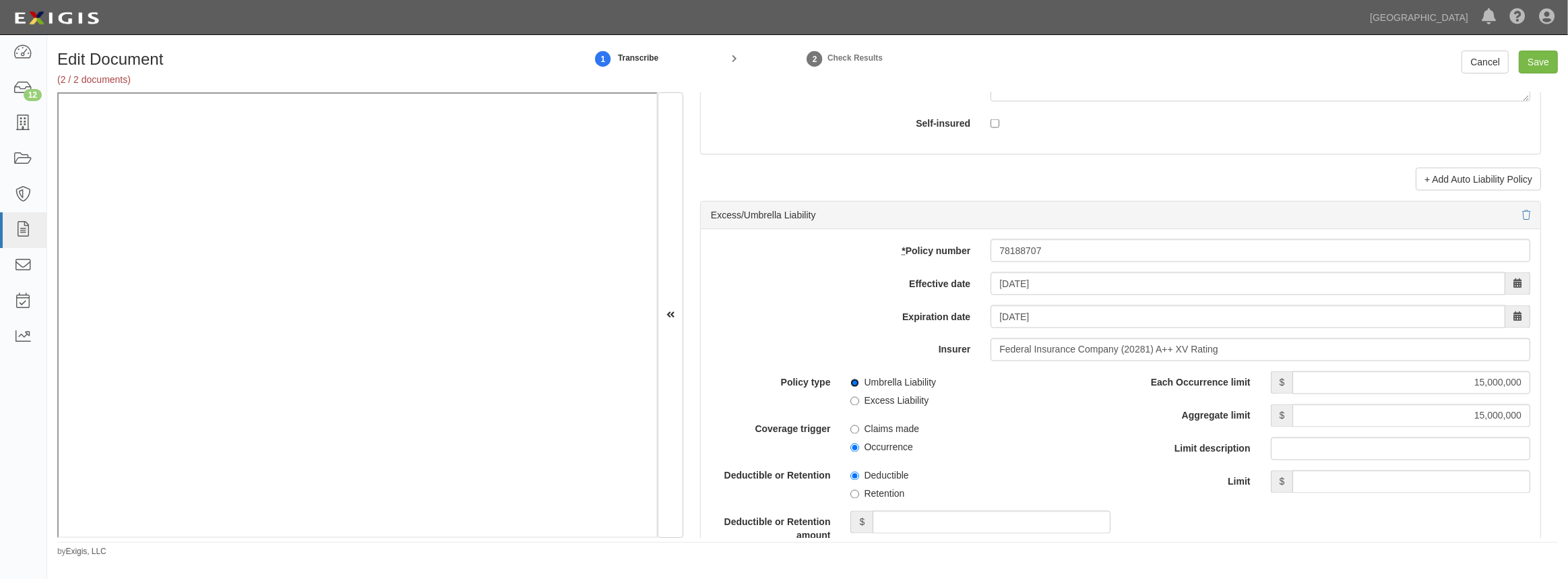
click at [853, 381] on input "Umbrella Liability" at bounding box center [855, 383] width 8 height 8
radio input "true"
click at [856, 446] on input "Occurrence" at bounding box center [855, 448] width 8 height 8
radio input "true"
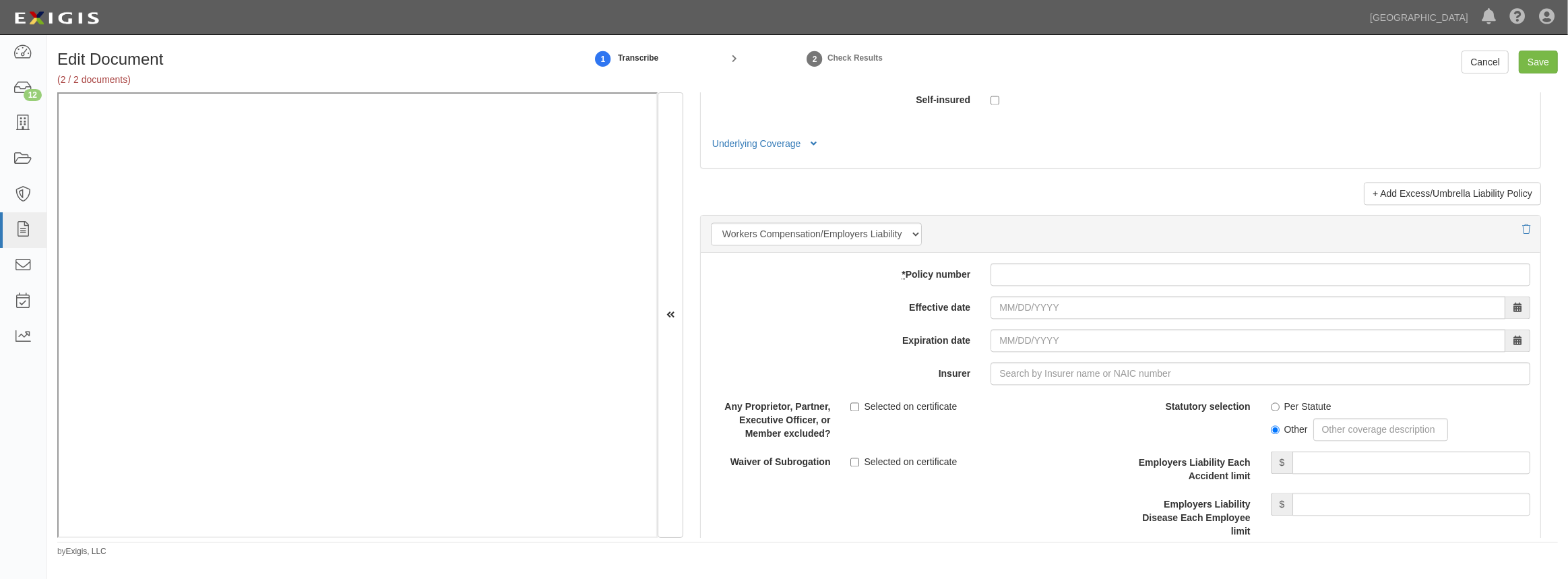
scroll to position [3309, 0]
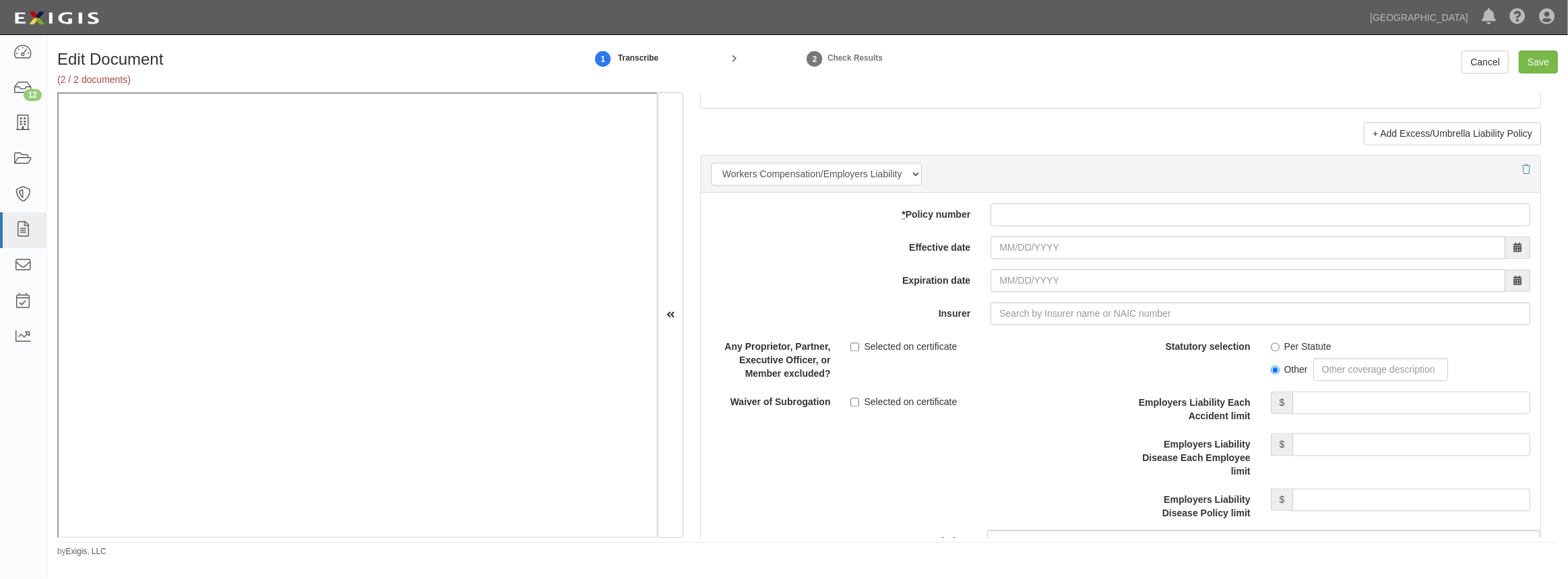
click at [1014, 228] on div "add update renew This new policy will be added This new policy will update exis…" at bounding box center [1121, 429] width 839 height 472
click at [1015, 219] on input "* Policy number" at bounding box center [1261, 215] width 540 height 23
paste input "WC080756396 (CA)"
type input "WC080756396 (CA)"
click at [1008, 242] on input "Effective date" at bounding box center [1248, 248] width 515 height 23
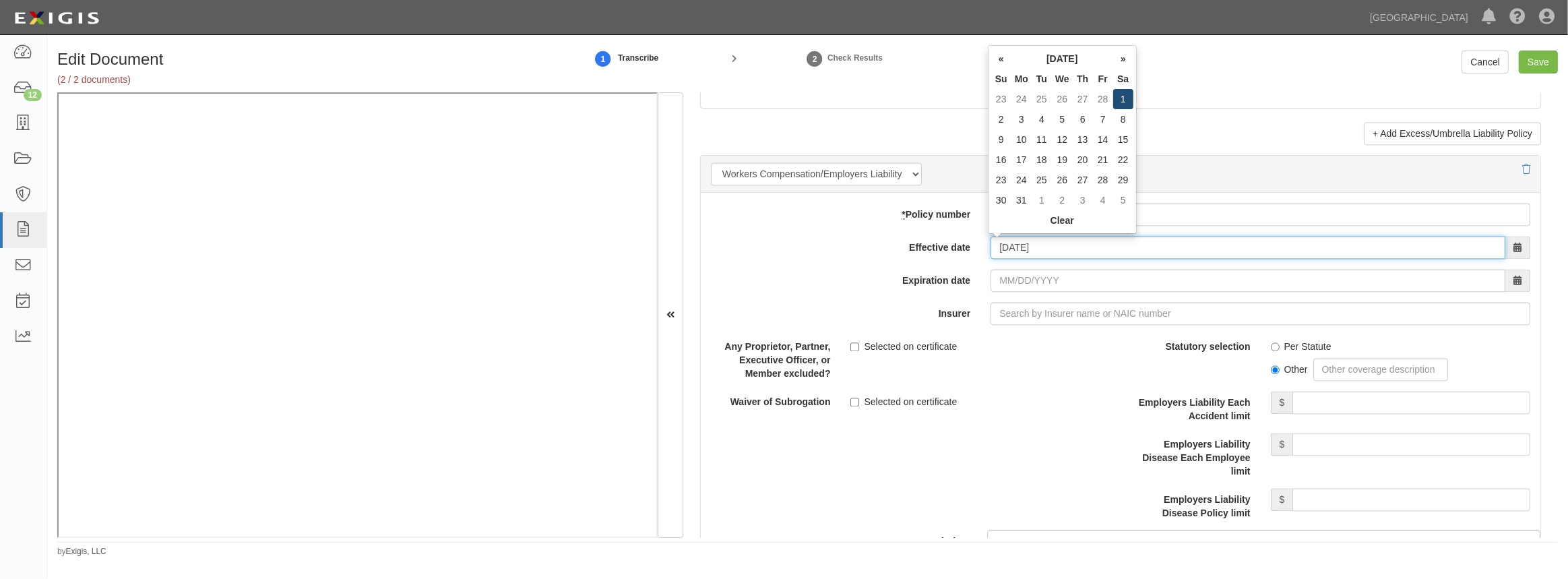
type input "03/01/2025"
type input "03/01/2026"
click at [1125, 101] on td "1" at bounding box center [1123, 99] width 20 height 20
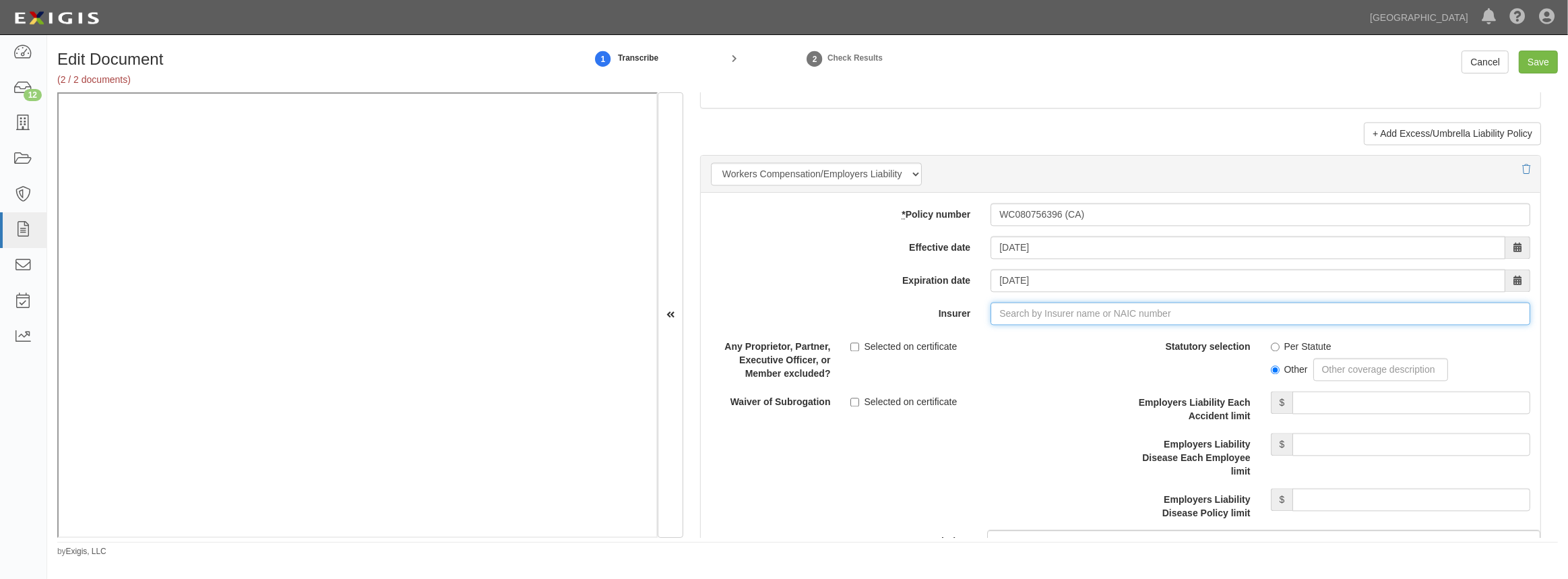
click at [1045, 313] on input "Insurer" at bounding box center [1261, 314] width 540 height 23
type input "180 Seguros S.A. (0) NR Rating"
type input "1"
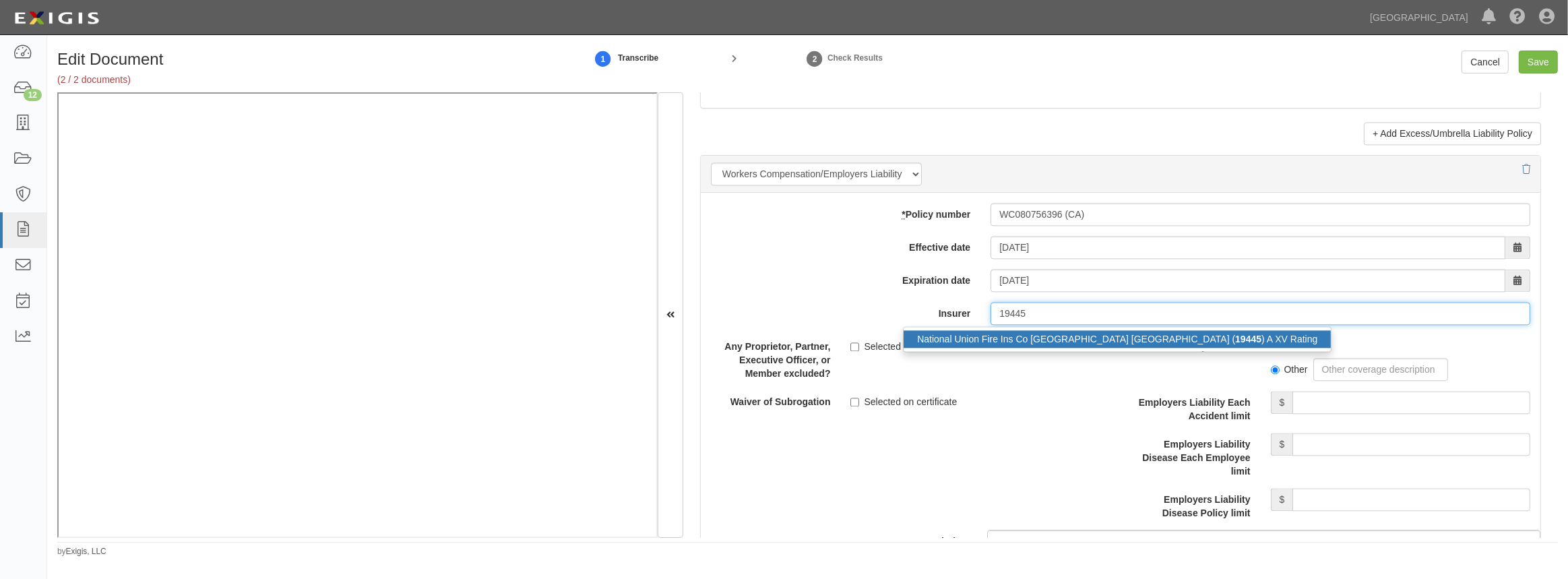
click at [1041, 341] on div "National Union Fire Ins Co Pittsburgh PA ( 19445 ) A XV Rating" at bounding box center [1118, 339] width 427 height 18
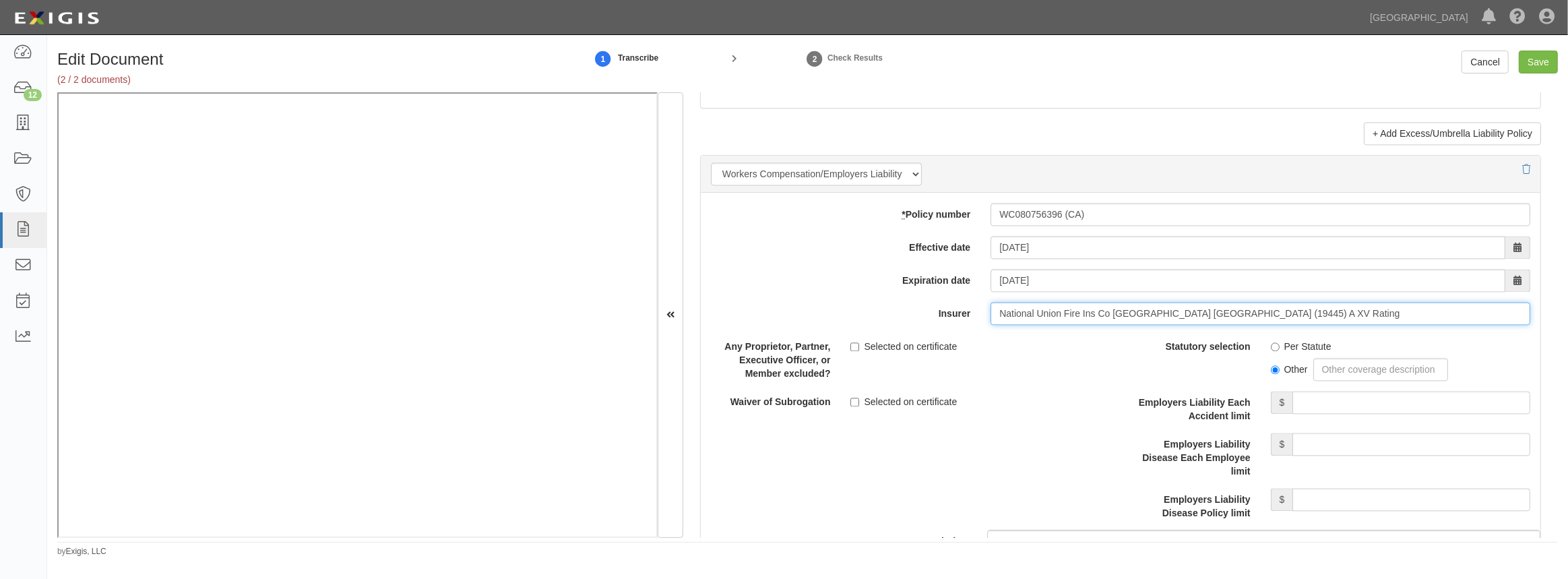
type input "National Union Fire Ins Co Pittsburgh PA (19445) A XV Rating"
click at [1271, 344] on input "Per Statute" at bounding box center [1275, 346] width 8 height 8
radio input "true"
click at [1297, 393] on input "Employers Liability Each Accident limit" at bounding box center [1412, 403] width 238 height 23
type input "2,000,000"
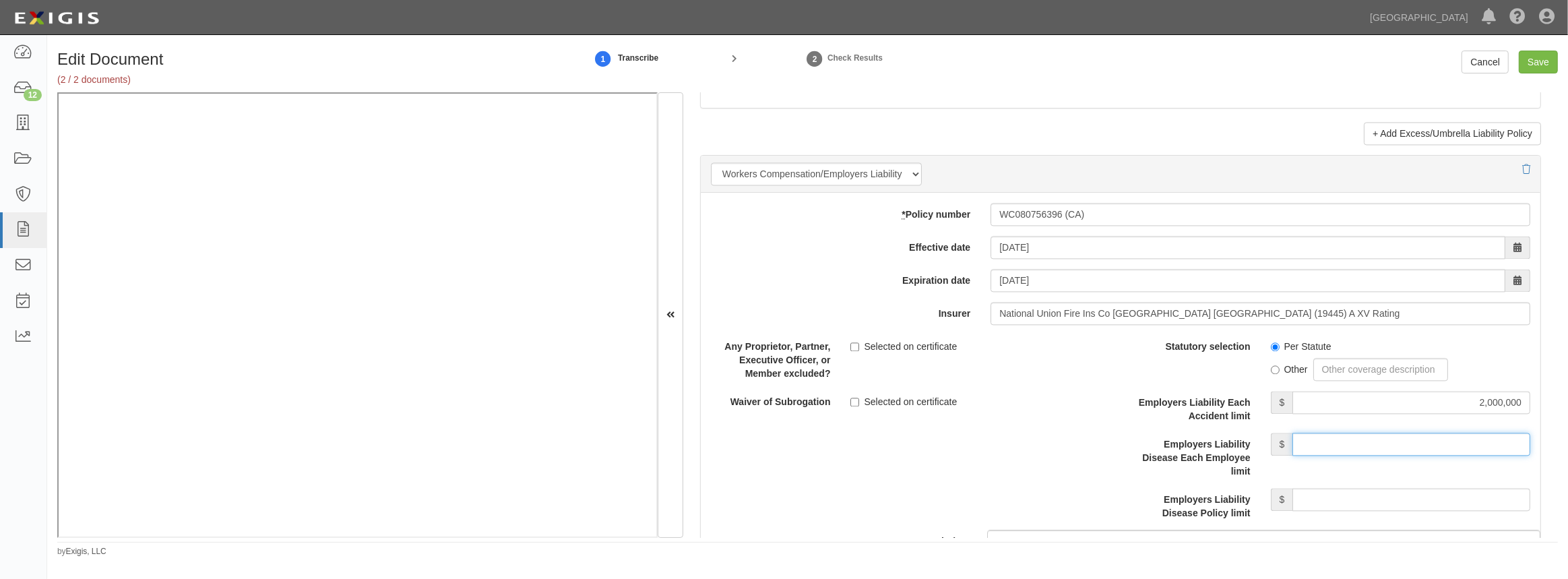
click at [1383, 440] on input "Employers Liability Disease Each Employee limit" at bounding box center [1412, 444] width 238 height 23
type input "2,000,000"
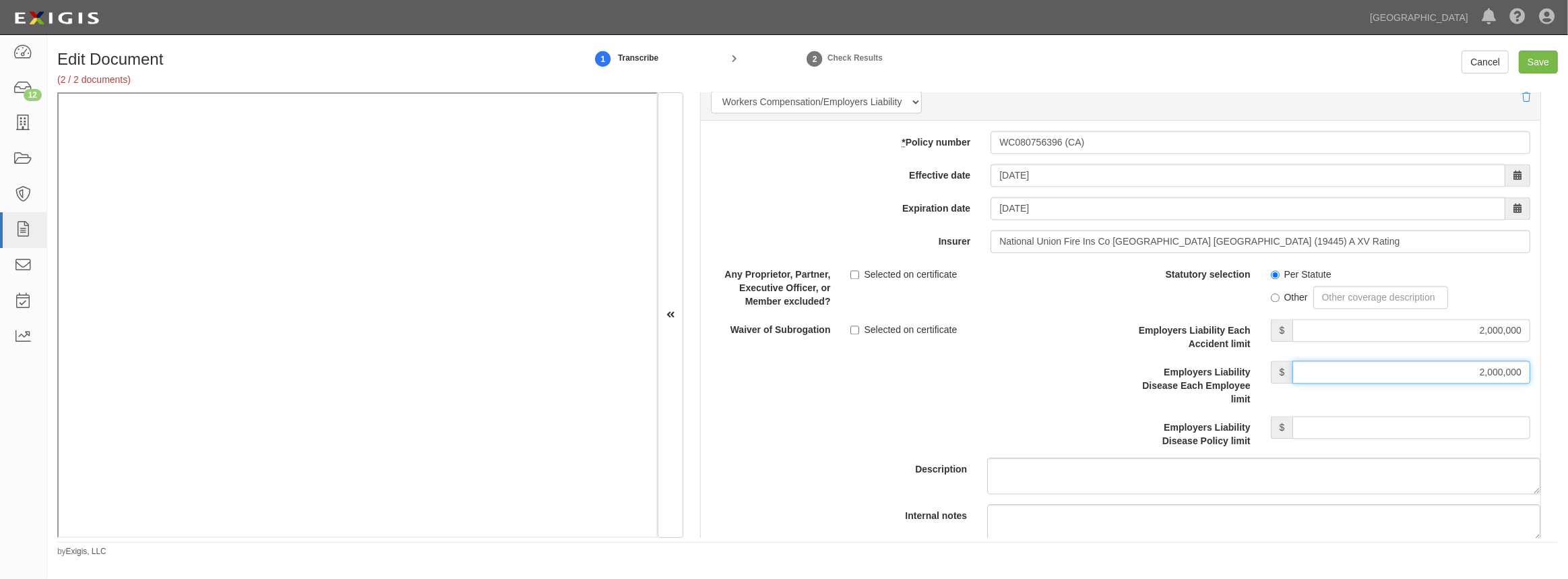
scroll to position [3493, 0]
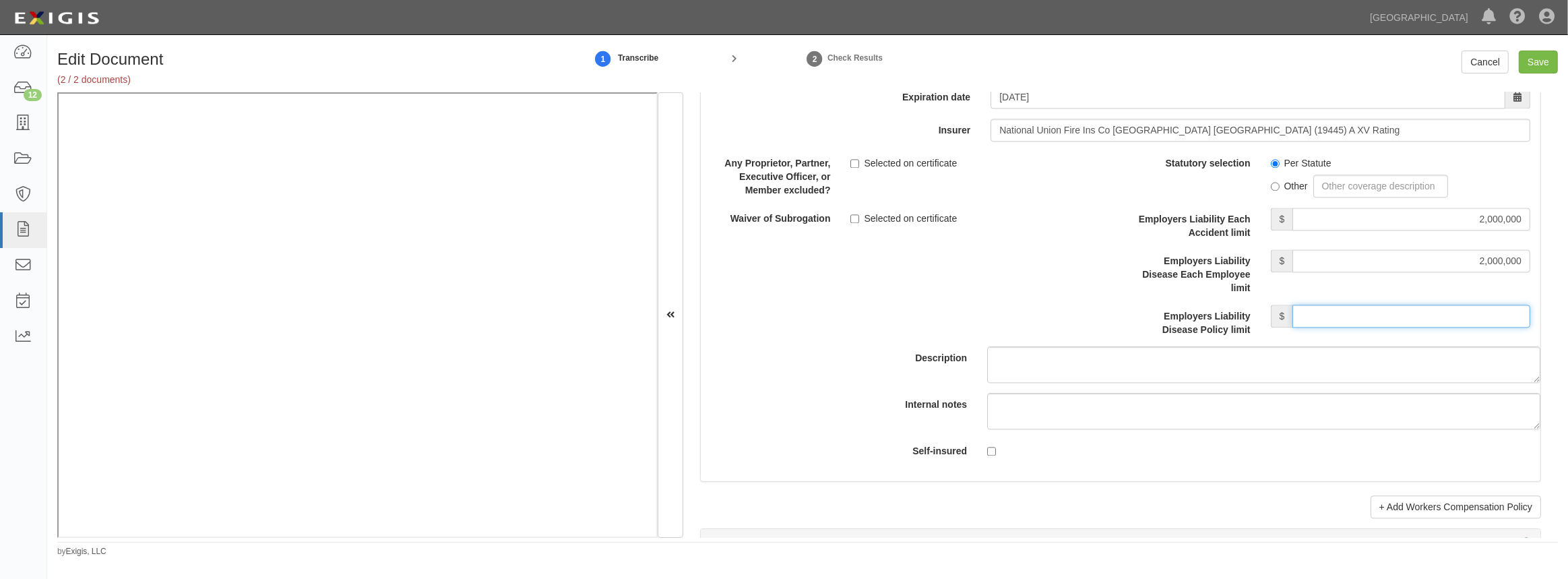
click at [1354, 318] on input "Employers Liability Disease Policy limit" at bounding box center [1412, 316] width 238 height 23
type input "2,000,000"
click at [844, 215] on div "Selected on certificate" at bounding box center [980, 216] width 280 height 18
drag, startPoint x: 849, startPoint y: 216, endPoint x: 855, endPoint y: 211, distance: 7.8
click at [854, 215] on input "Selected on certificate" at bounding box center [855, 218] width 8 height 8
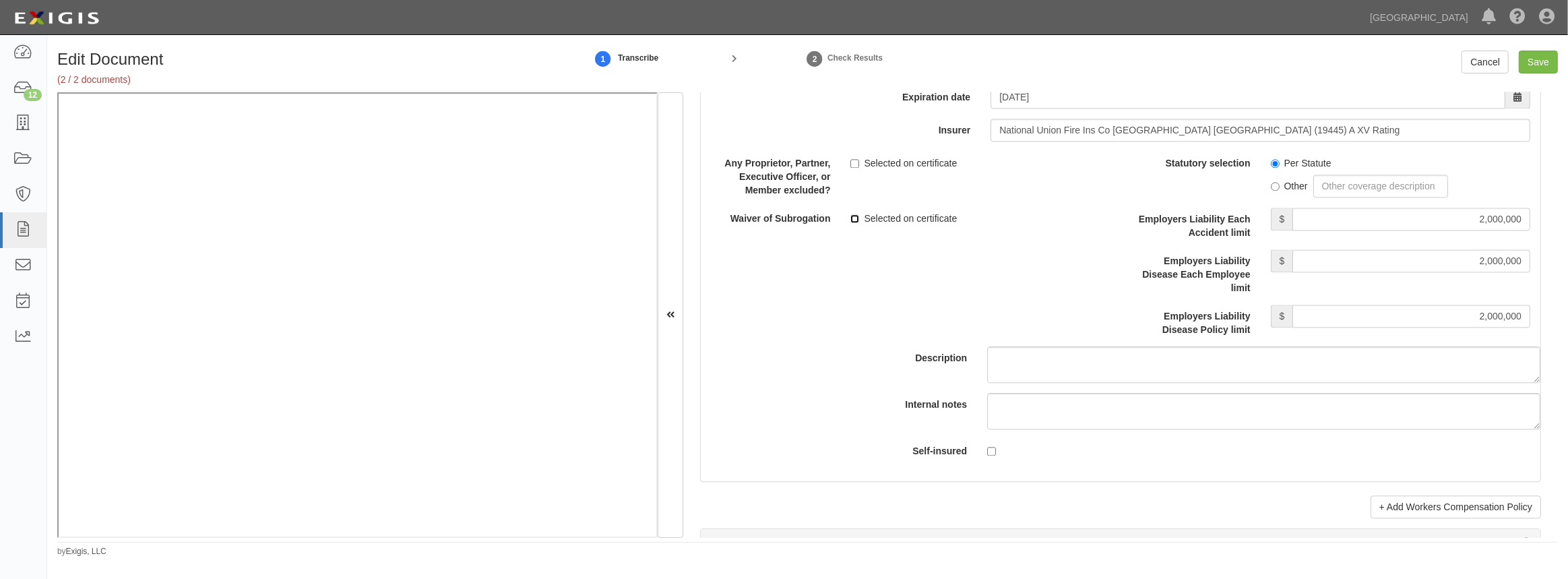
checkbox input "true"
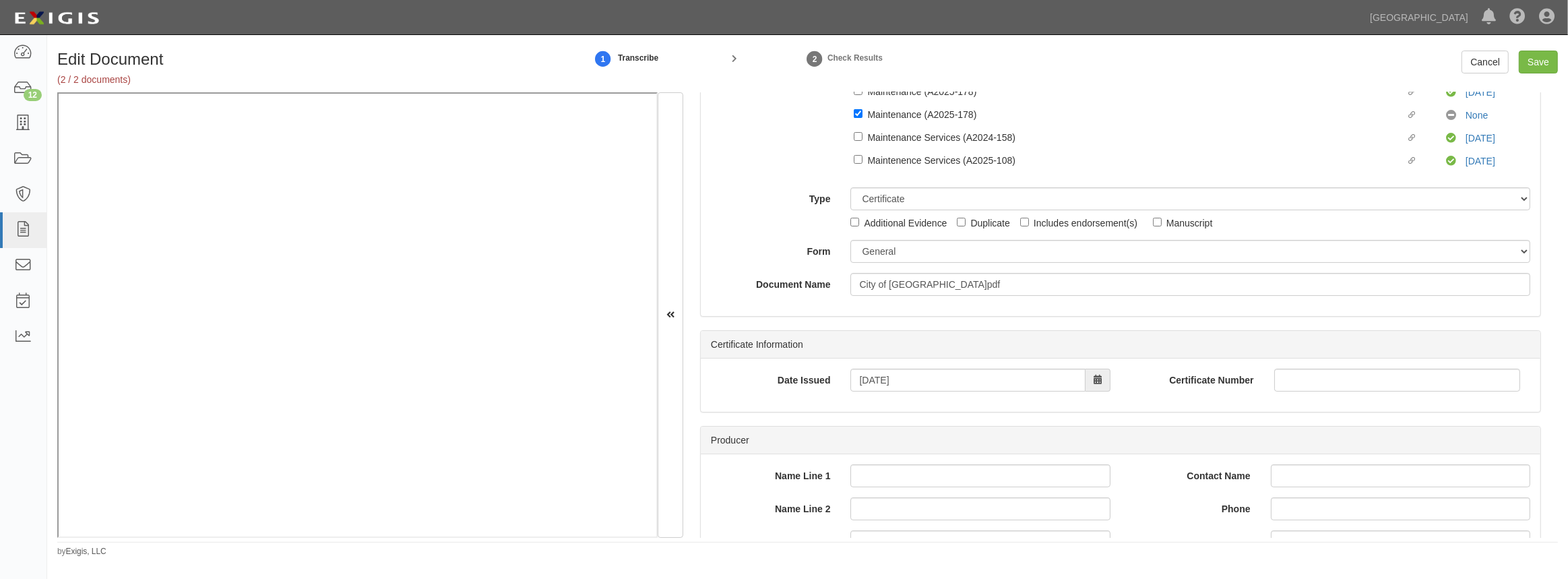
scroll to position [0, 0]
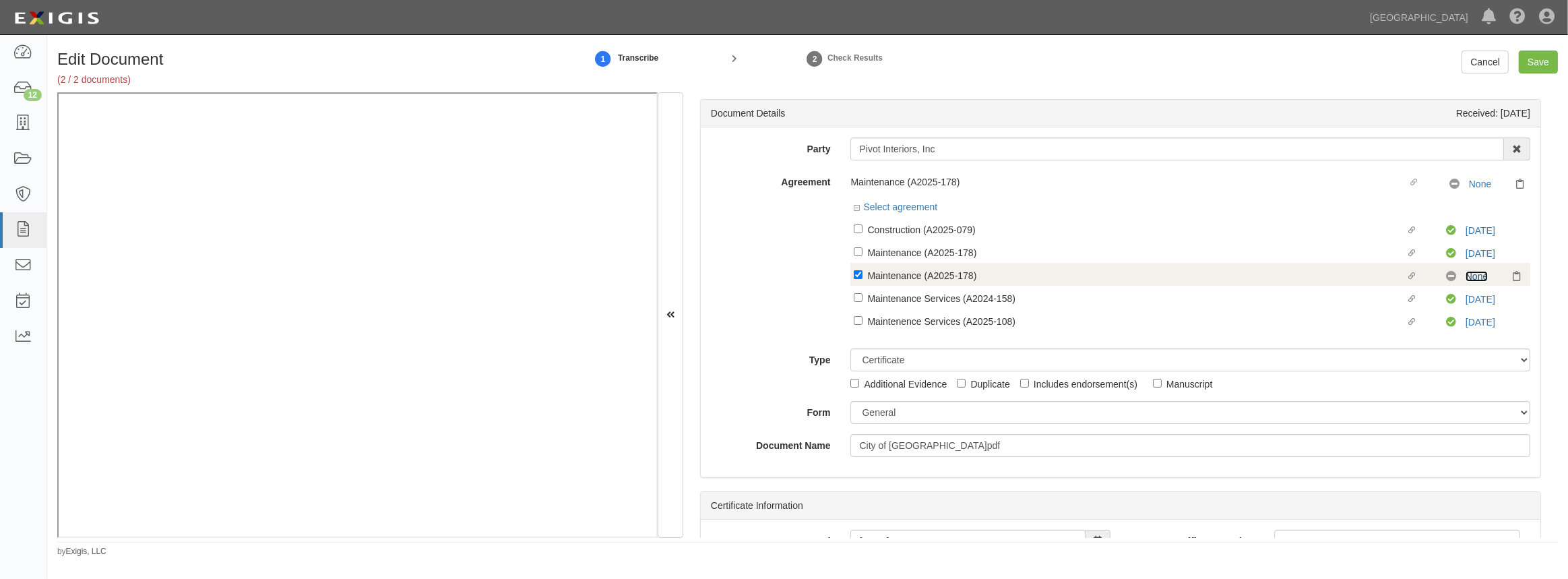
click at [1469, 277] on link "None" at bounding box center [1477, 276] width 22 height 11
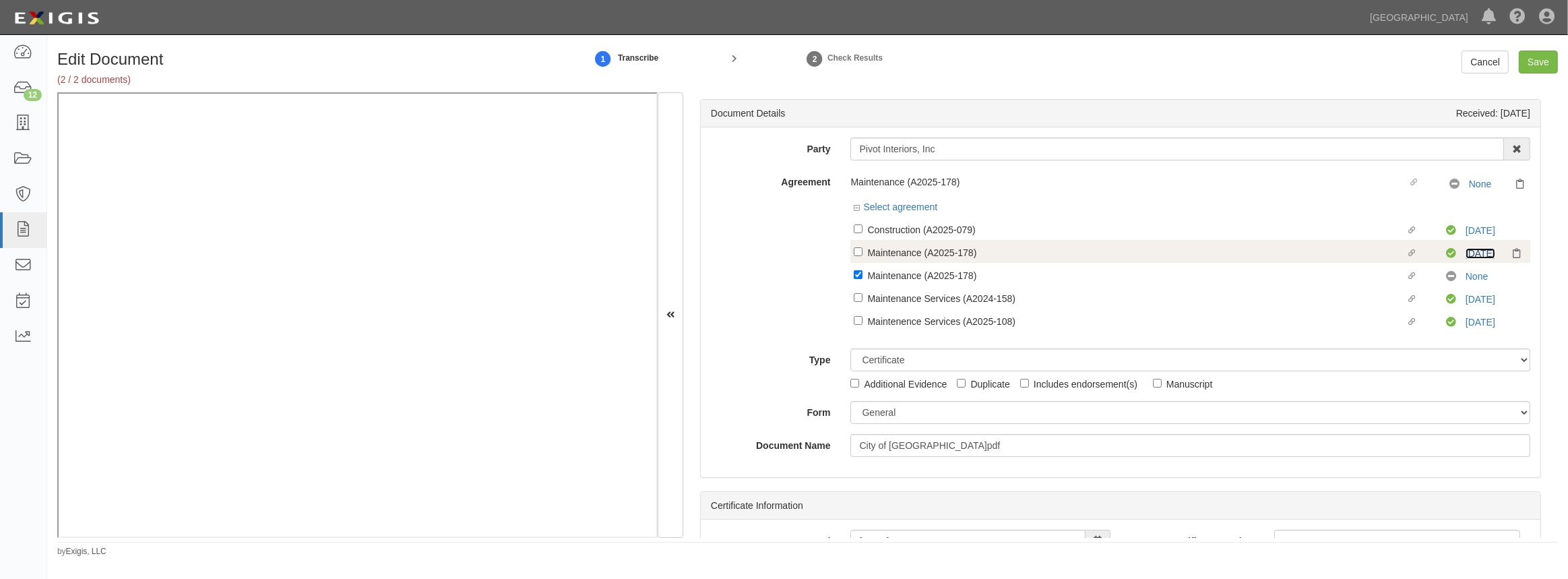
click at [1469, 251] on link "3/1/26" at bounding box center [1480, 254] width 30 height 11
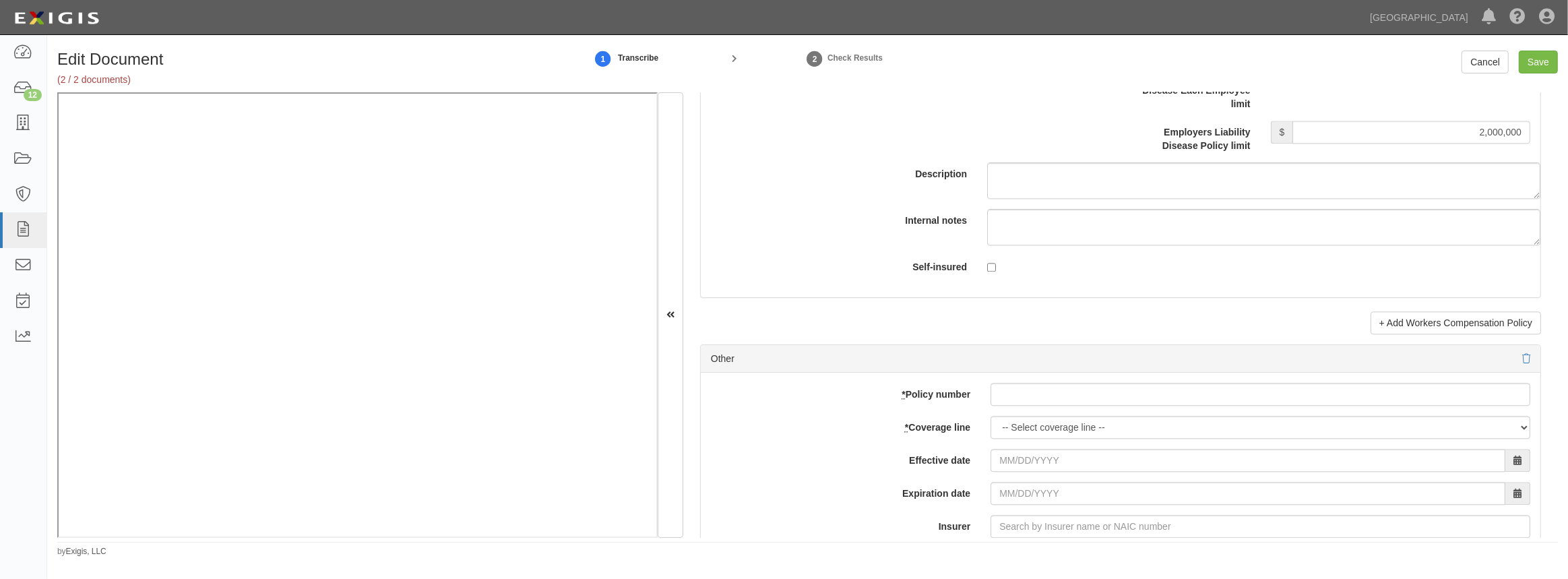
scroll to position [3922, 0]
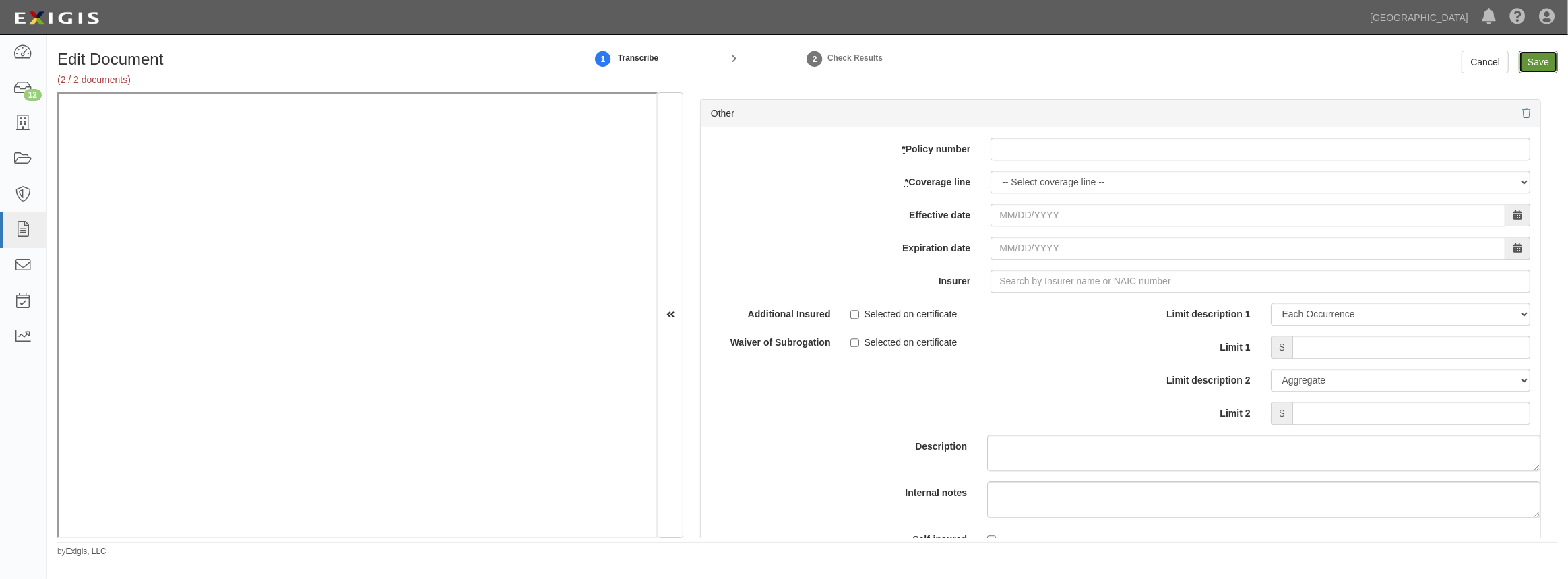
click at [1539, 55] on input "Save" at bounding box center [1538, 62] width 39 height 23
type input "2000000"
type input "300000"
type input "25000"
type input "2000000"
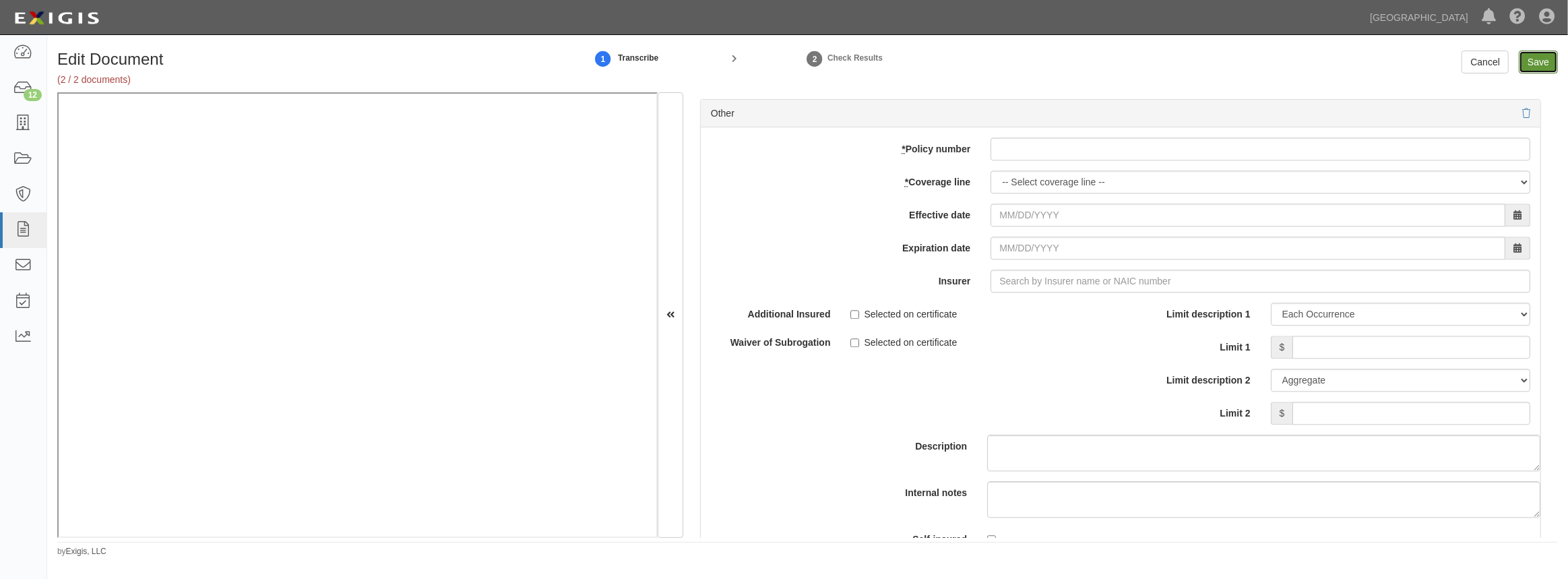
type input "4000000"
type input "2000000"
type input "15000000"
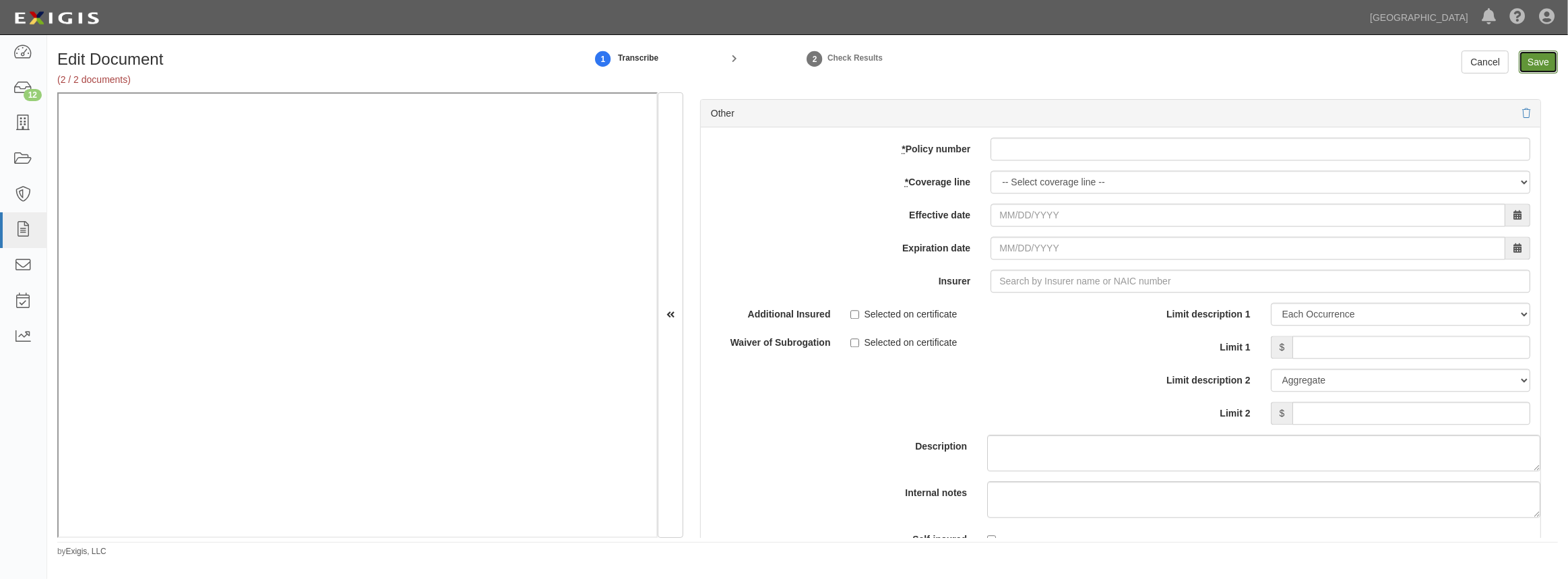
type input "2000000"
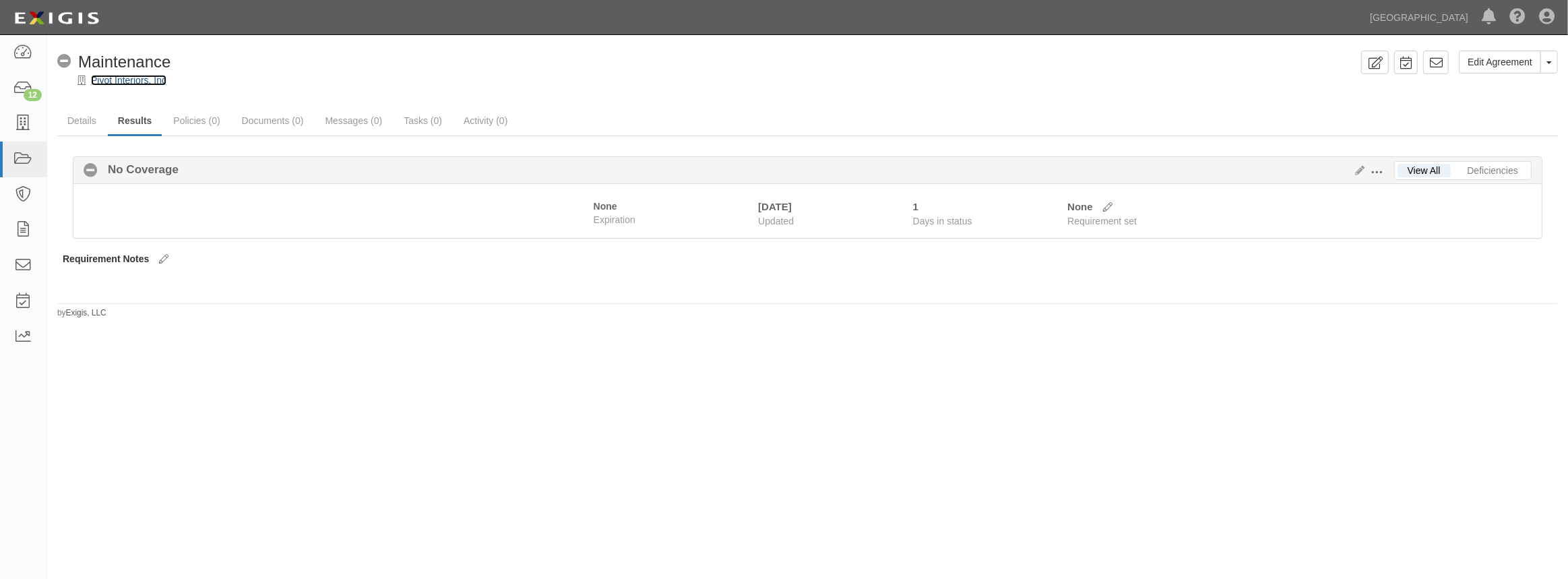
click at [149, 80] on link "Pivot Interiors, Inc" at bounding box center [128, 80] width 75 height 11
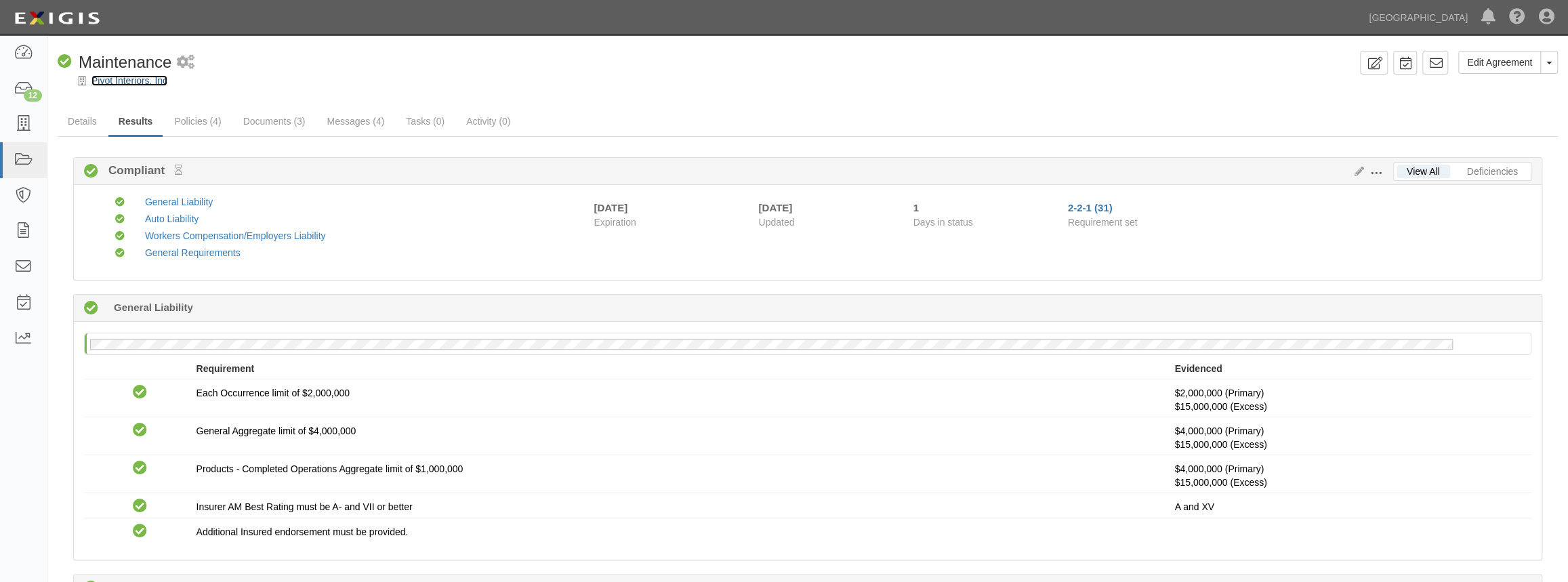
click at [119, 78] on link "Pivot Interiors, Inc" at bounding box center [129, 80] width 76 height 11
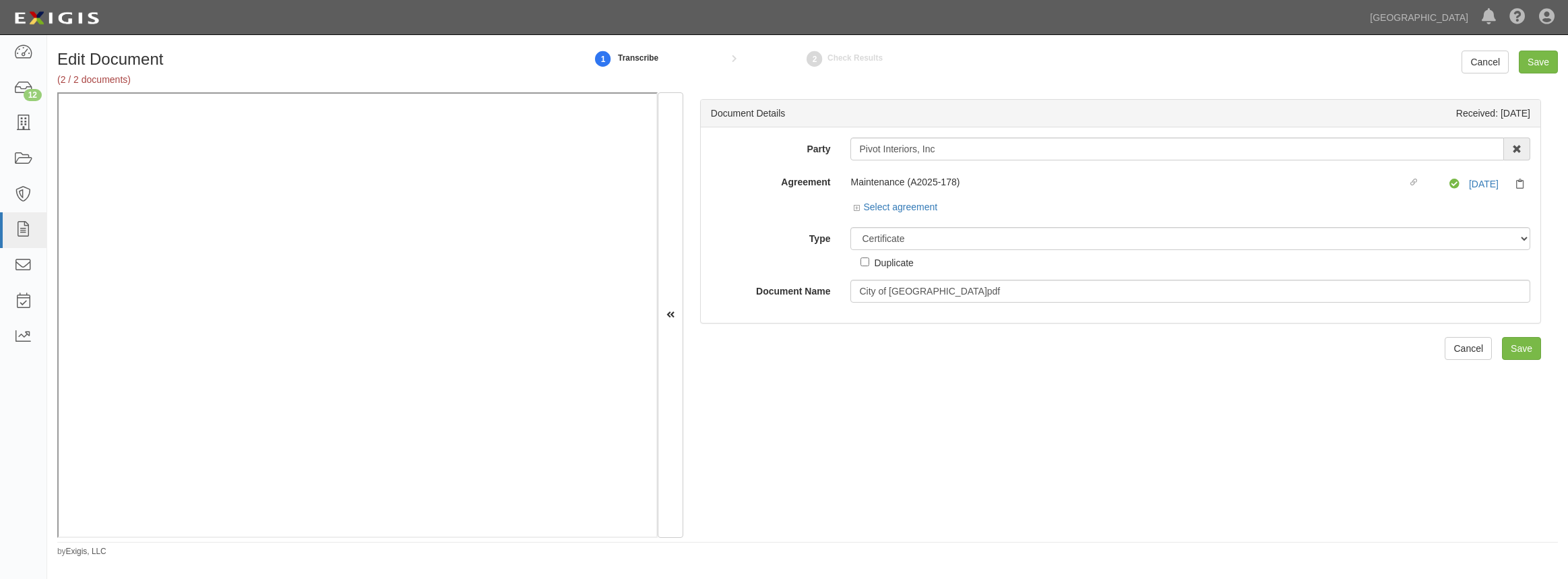
select select "CertificateDetail"
click at [854, 211] on link "Select agreement" at bounding box center [895, 207] width 84 height 11
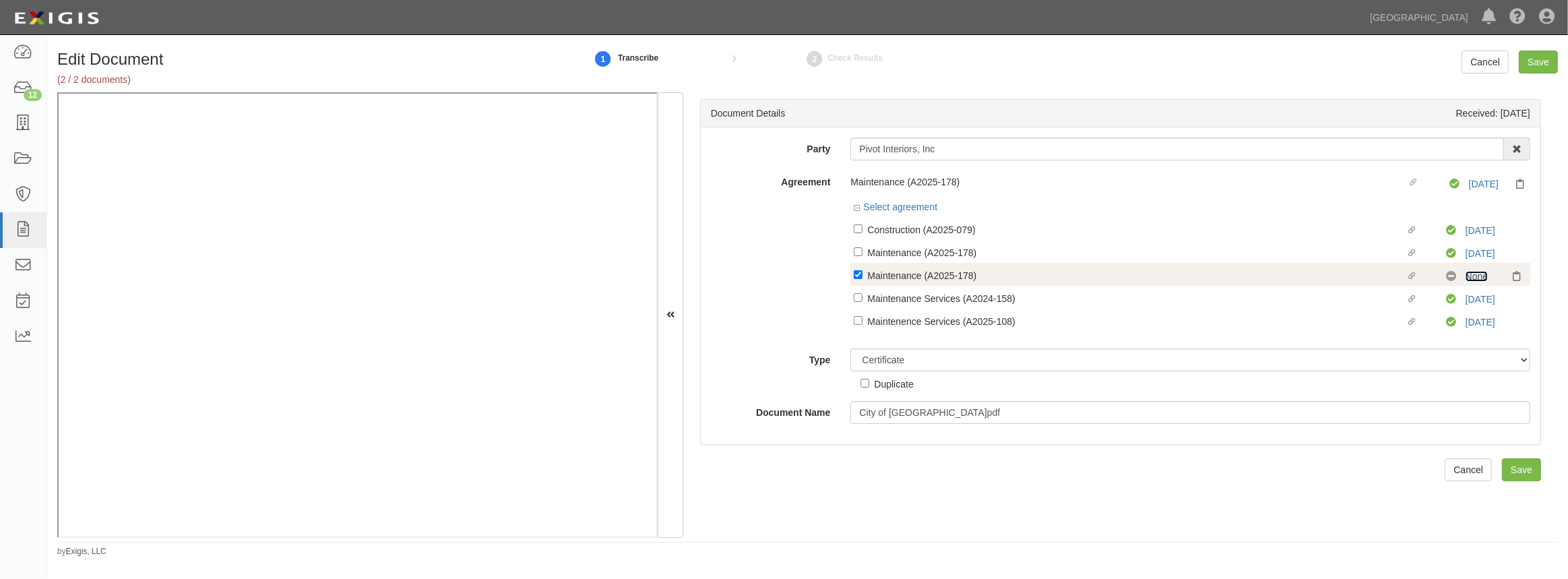
click at [1467, 279] on link "None" at bounding box center [1477, 276] width 22 height 11
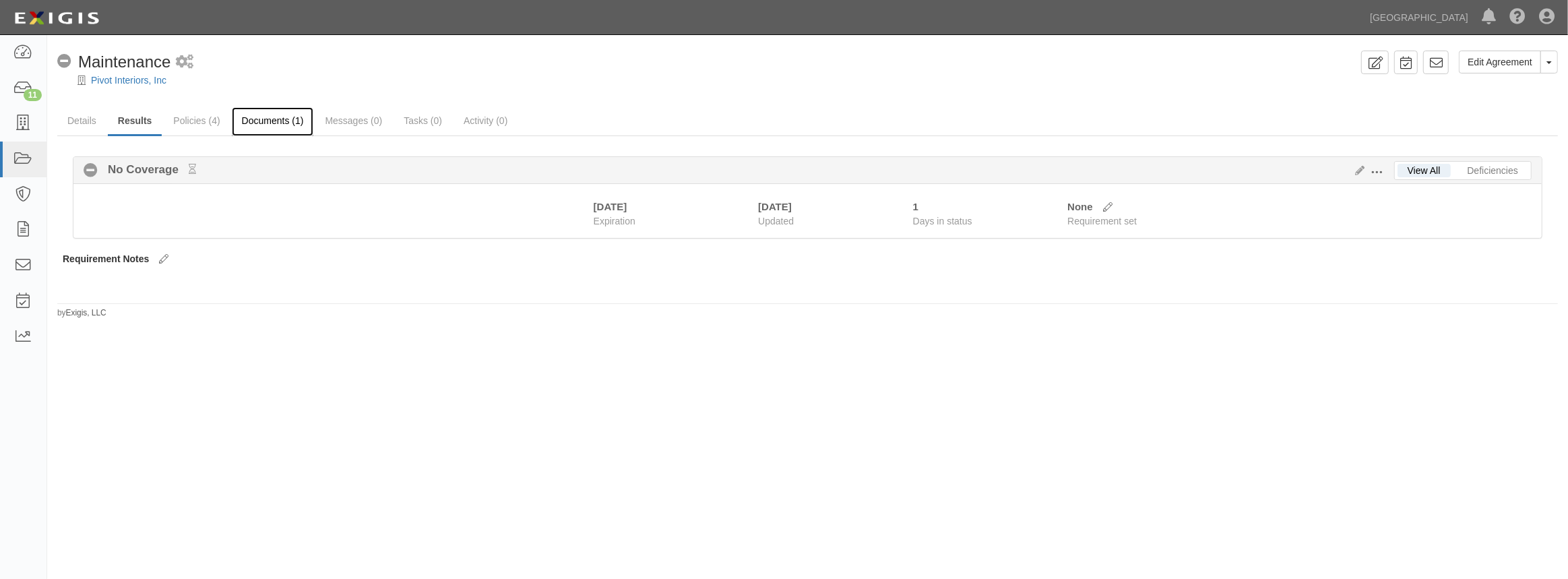
click at [291, 132] on link "Documents (1)" at bounding box center [273, 121] width 82 height 29
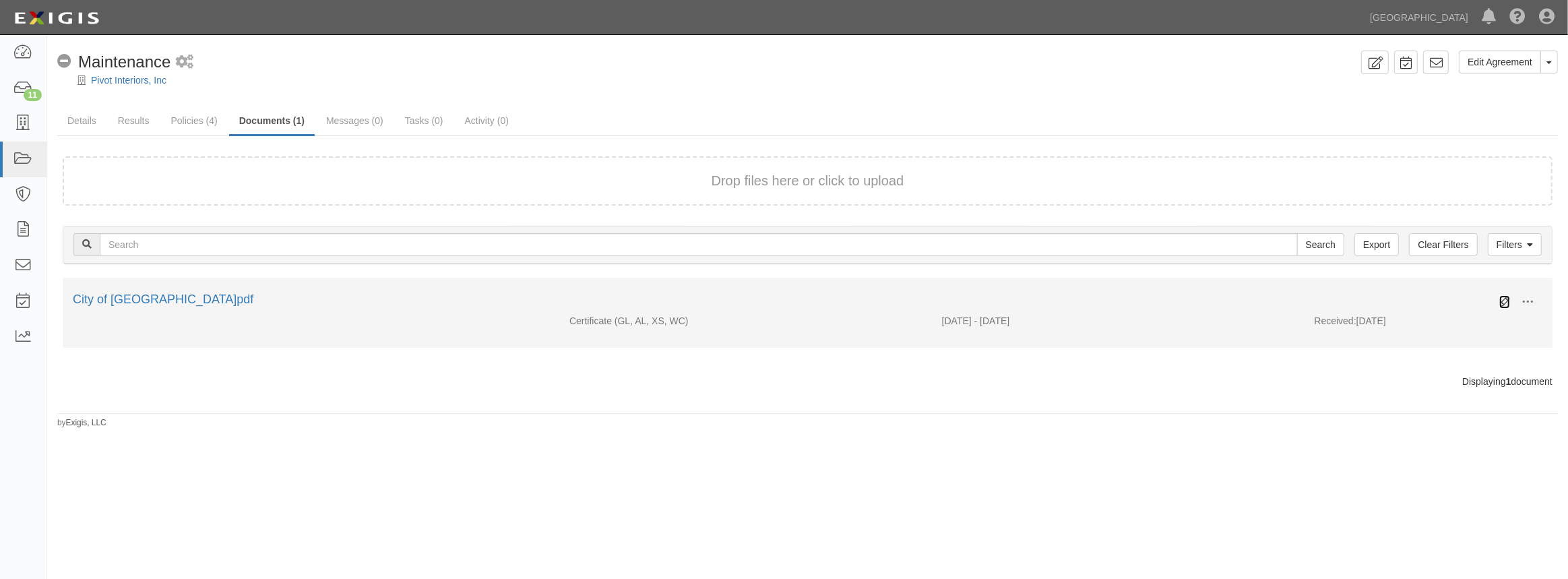
click at [1500, 300] on icon at bounding box center [1505, 302] width 11 height 11
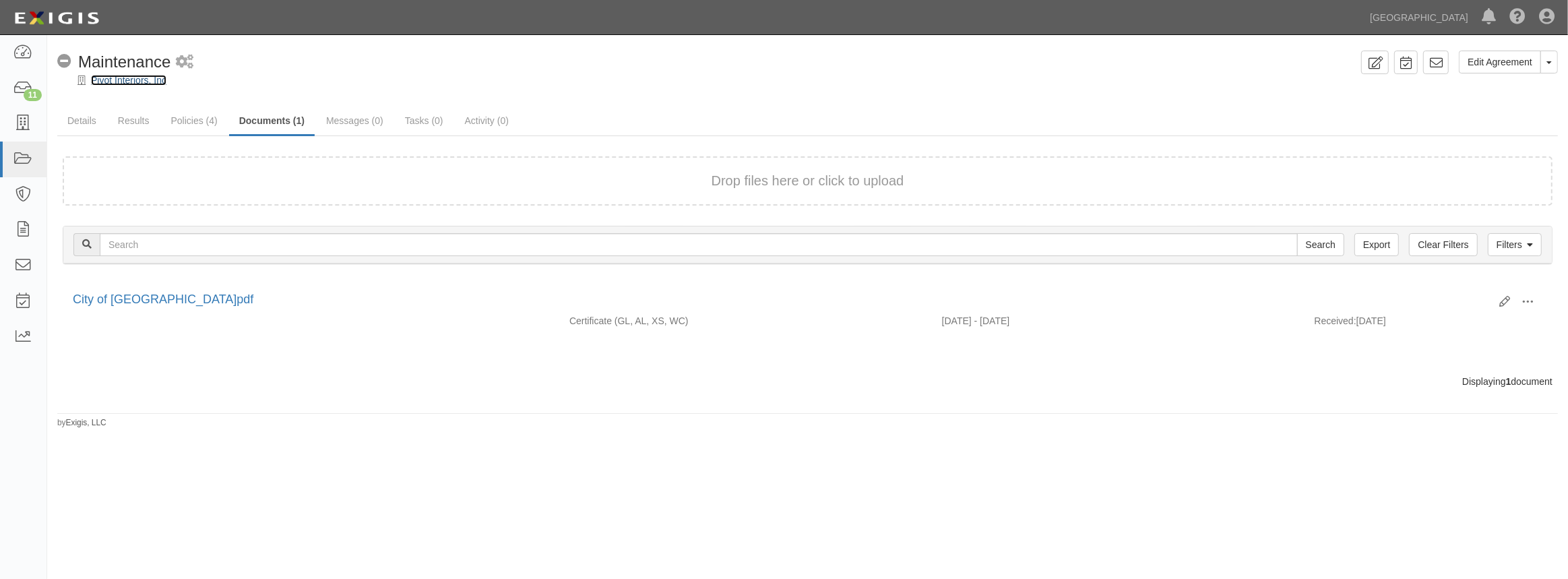
click at [121, 75] on link "Pivot Interiors, Inc" at bounding box center [128, 80] width 75 height 11
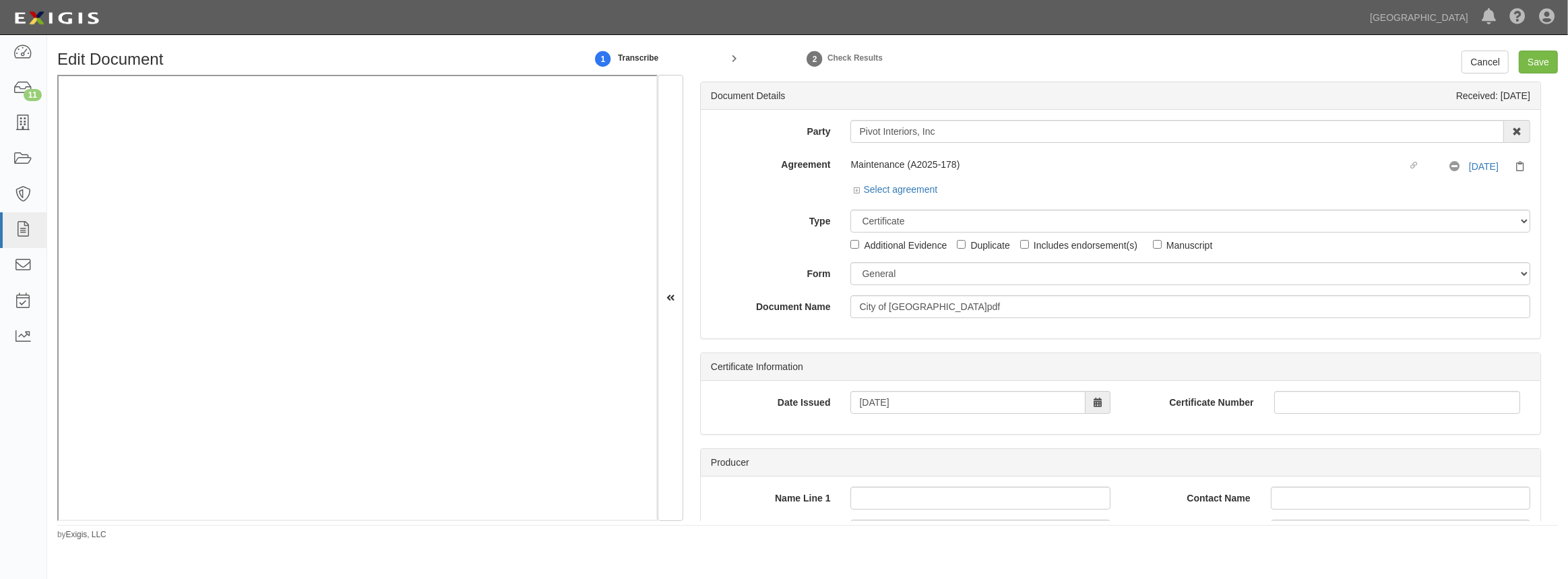
click at [857, 173] on label "Maintenance (A2025-178) Linked agreement" at bounding box center [1150, 166] width 599 height 17
click at [857, 195] on div "Select agreement" at bounding box center [895, 190] width 84 height 14
click at [860, 191] on icon at bounding box center [859, 191] width 9 height 7
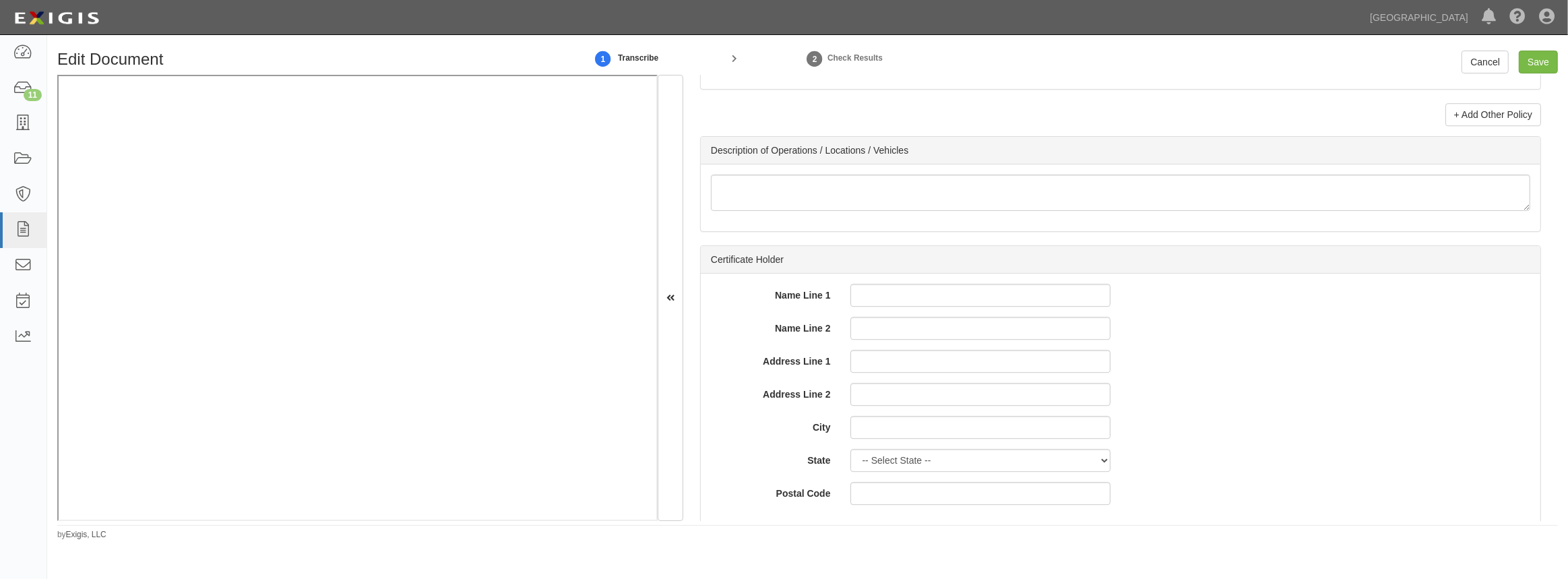
scroll to position [4431, 0]
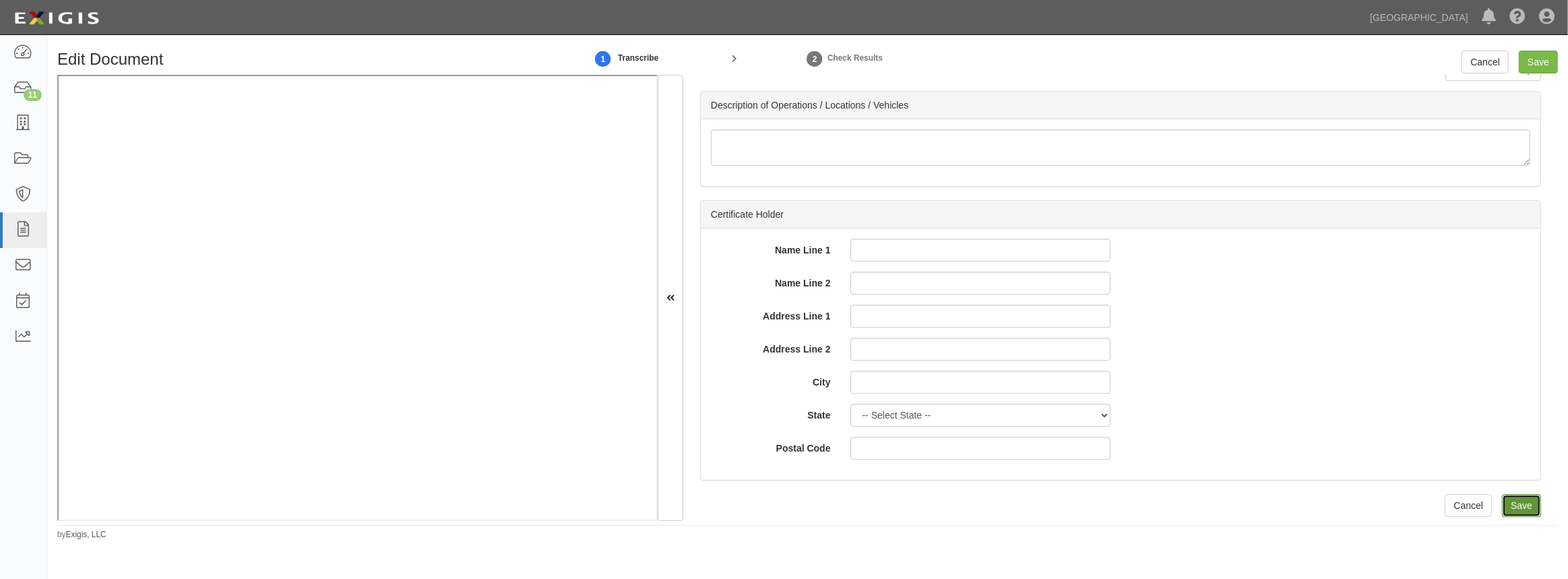
click at [1502, 508] on input "Save" at bounding box center [1521, 506] width 39 height 23
type input "2000000"
type input "300000"
type input "25000"
type input "2000000"
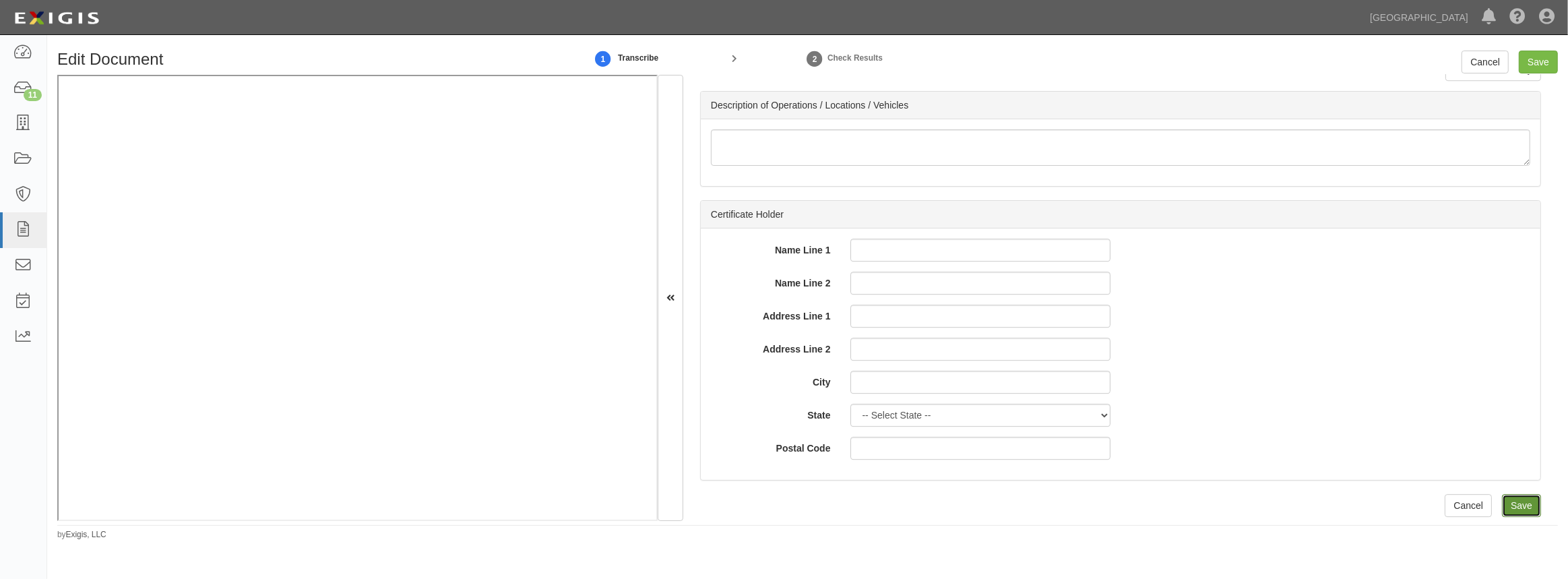
type input "4000000"
type input "2000000"
type input "15000000"
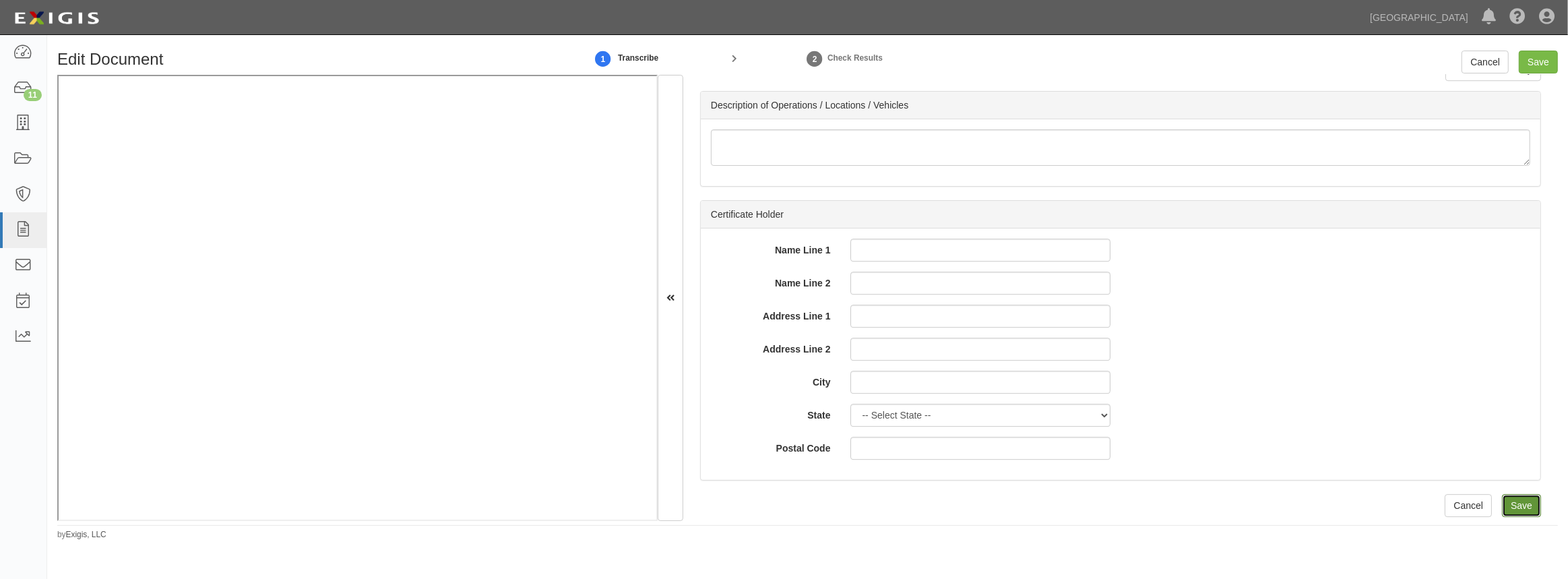
type input "2000000"
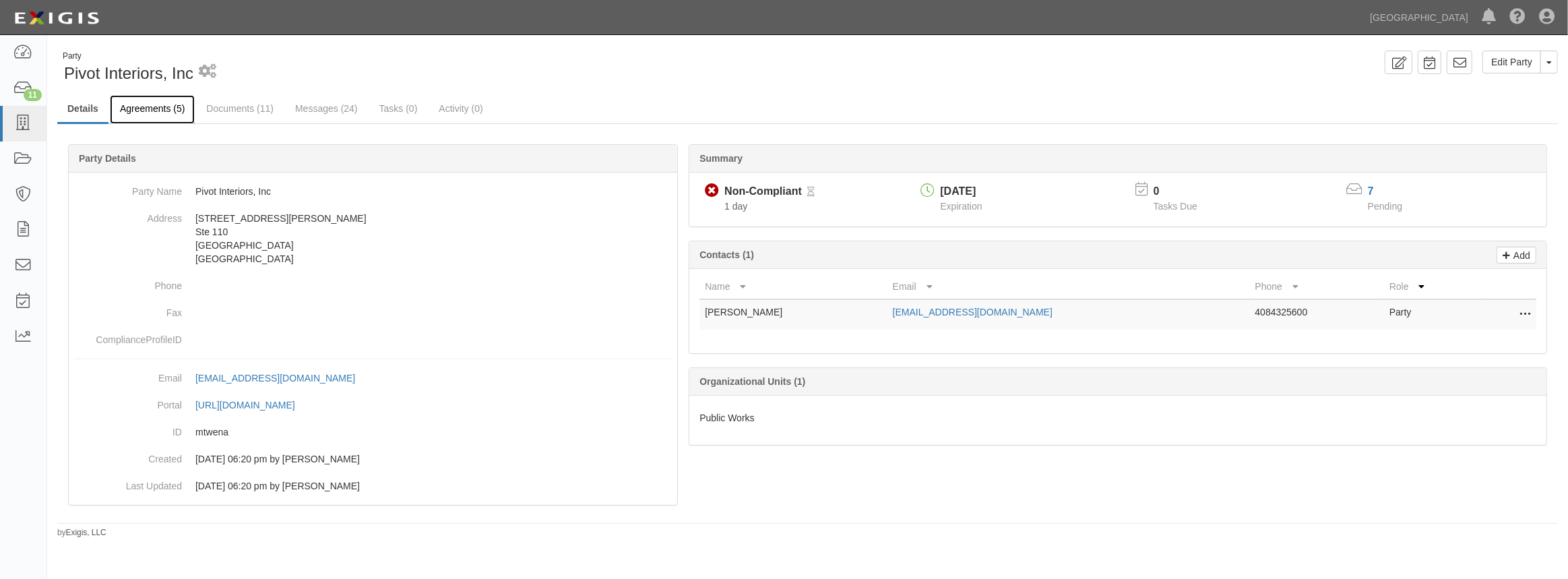
click at [151, 116] on link "Agreements (5)" at bounding box center [152, 110] width 85 height 29
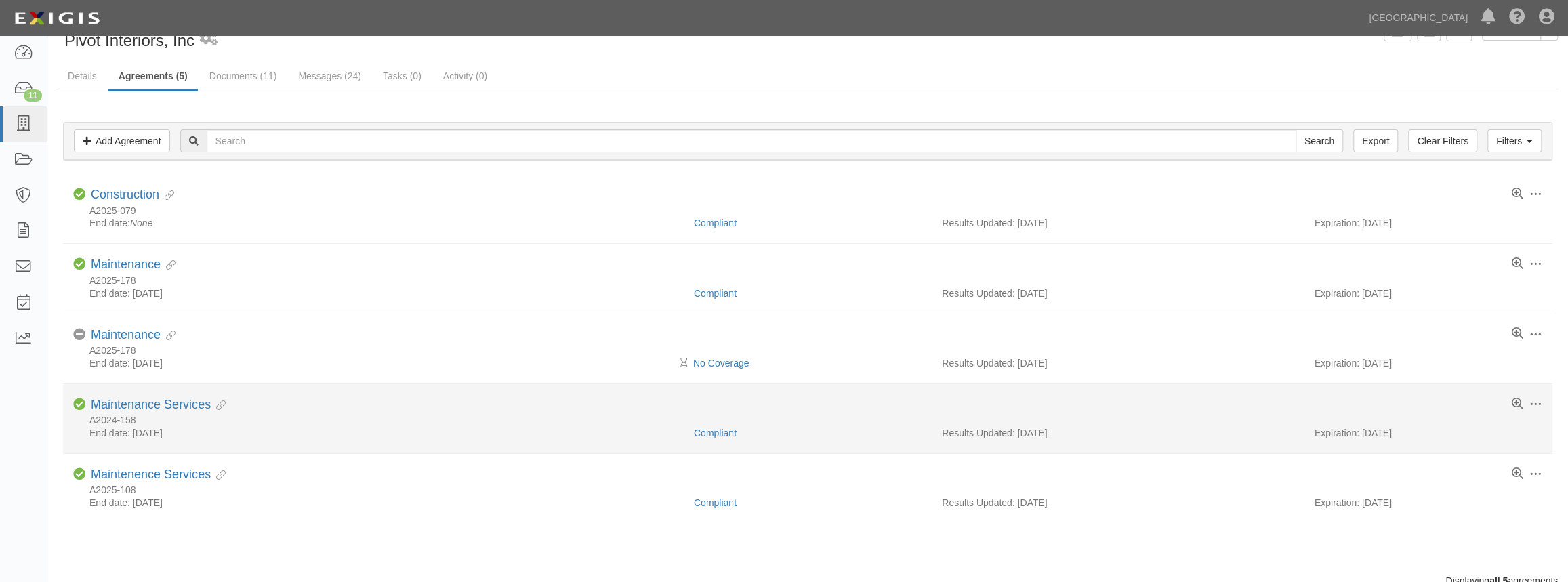
scroll to position [61, 0]
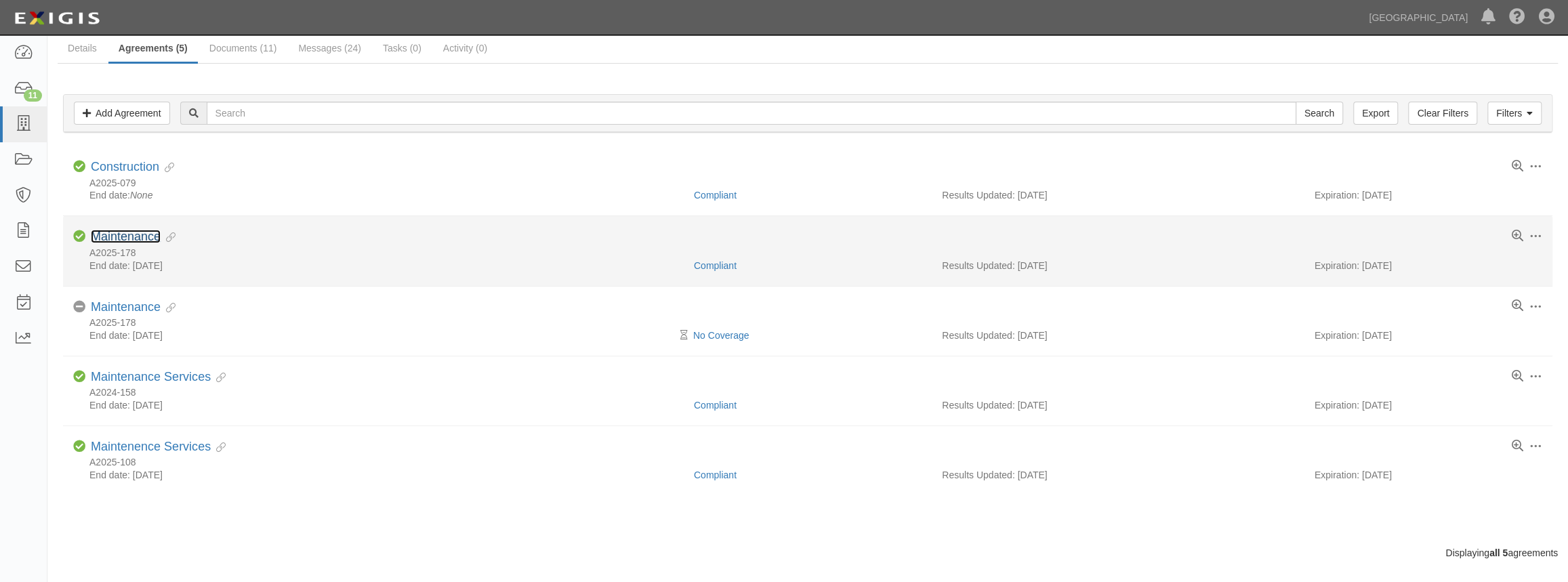
click at [144, 237] on link "Maintenance" at bounding box center [125, 237] width 70 height 14
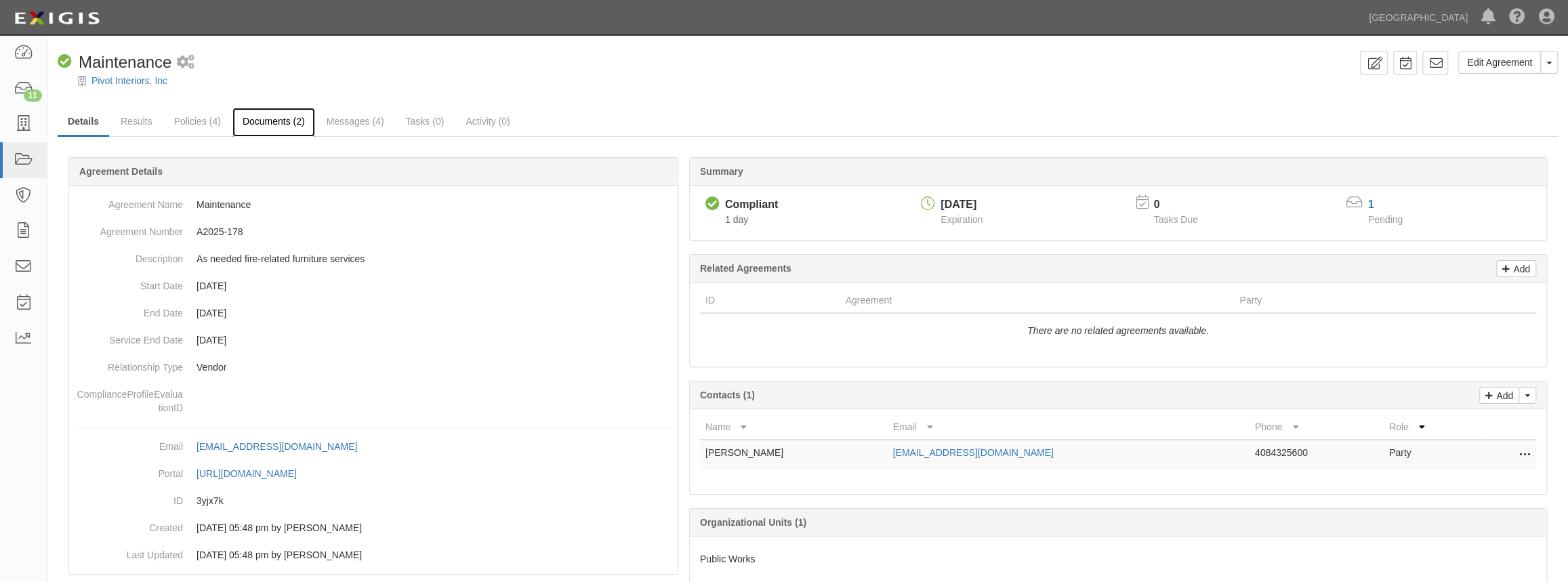
click at [291, 124] on link "Documents (2)" at bounding box center [274, 122] width 83 height 29
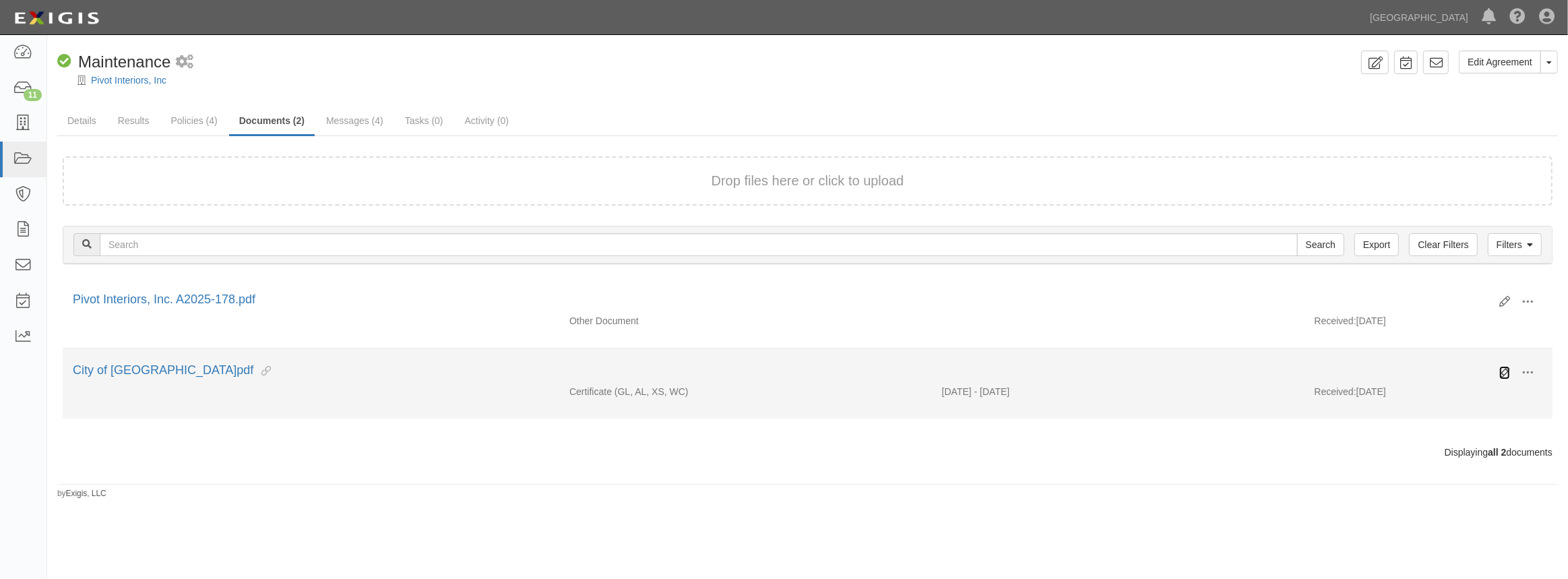
click at [1505, 371] on icon at bounding box center [1505, 373] width 11 height 11
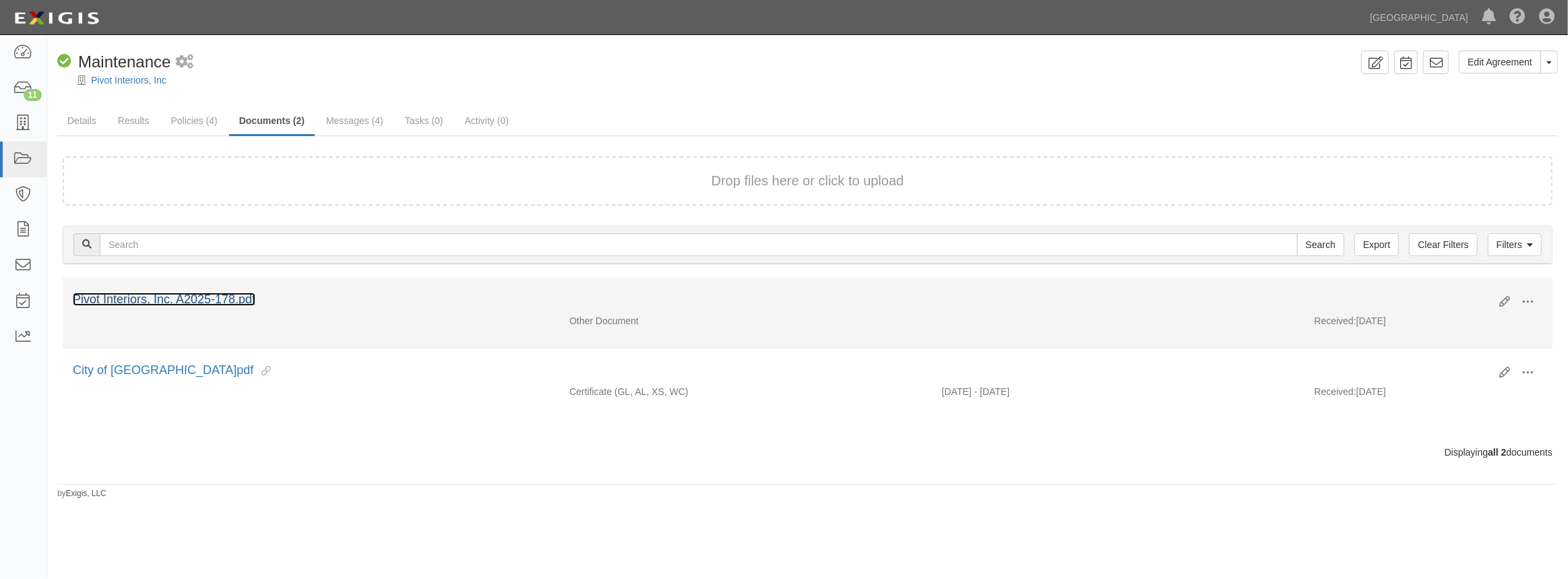
click at [205, 294] on link "Pivot Interiors, Inc. A2025-178.pdf" at bounding box center [164, 300] width 183 height 14
click at [1505, 300] on icon at bounding box center [1505, 302] width 11 height 11
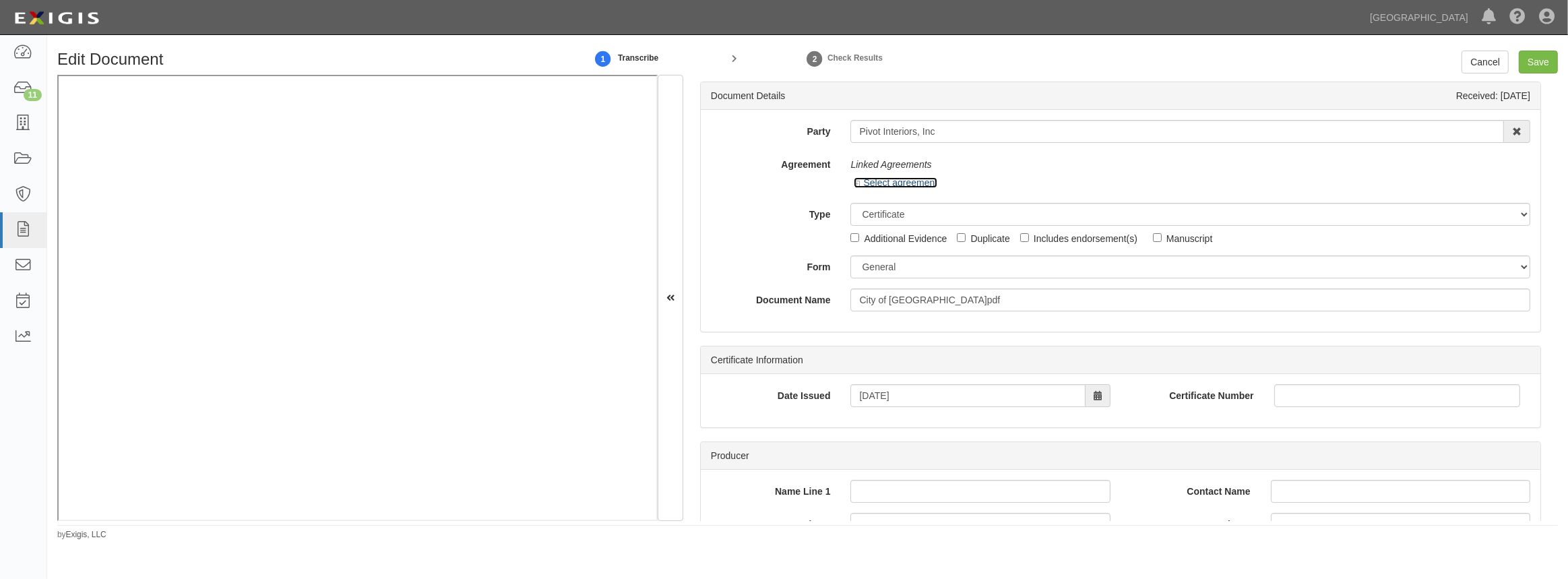
click at [854, 185] on icon at bounding box center [859, 184] width 9 height 7
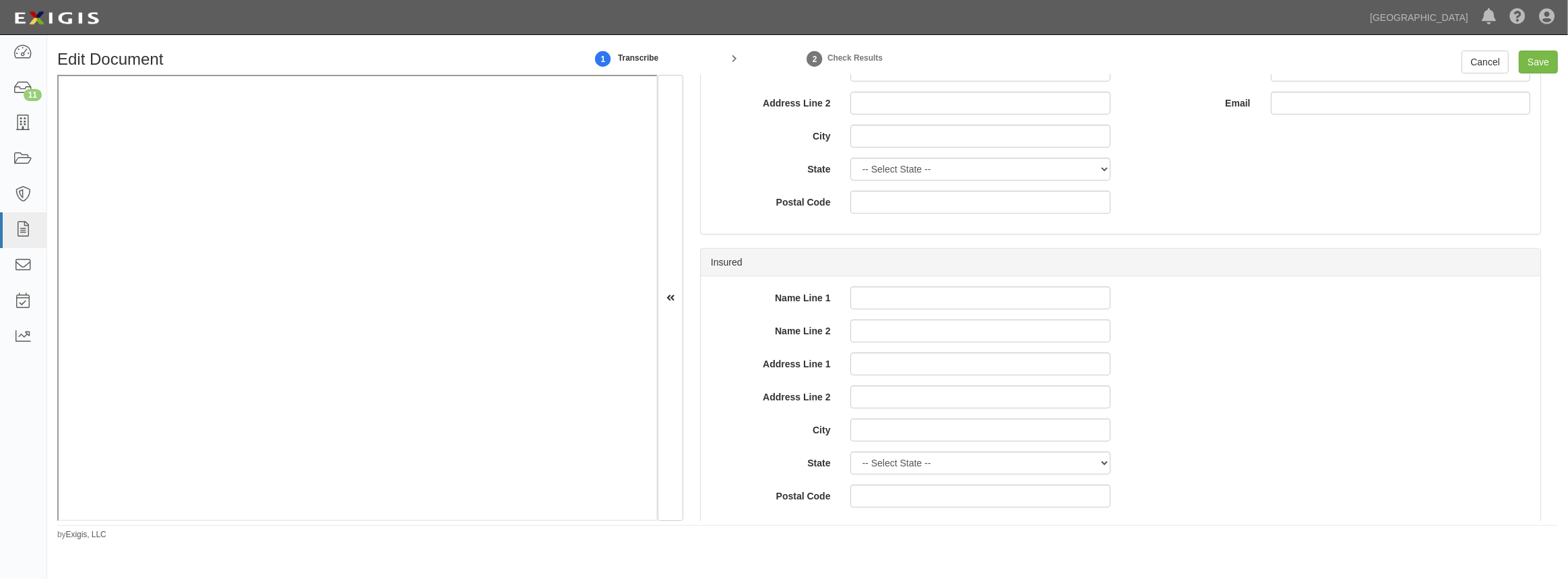
scroll to position [613, 0]
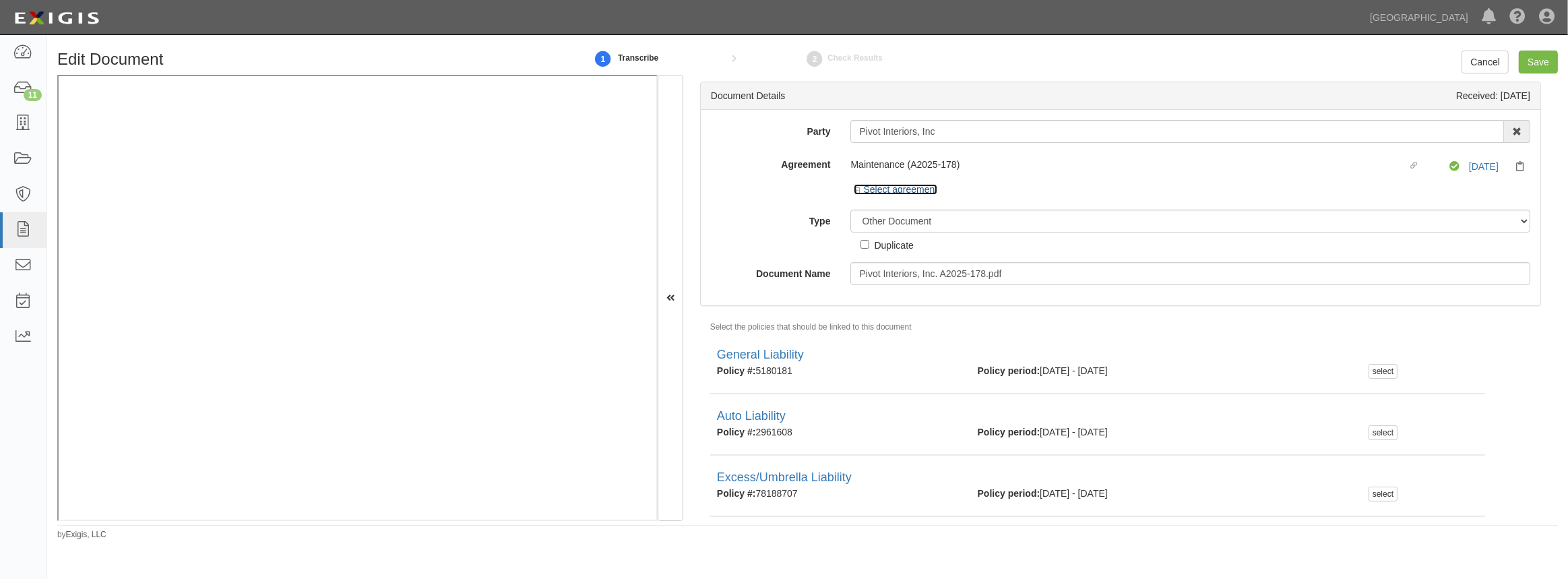
click at [856, 191] on icon at bounding box center [859, 191] width 9 height 7
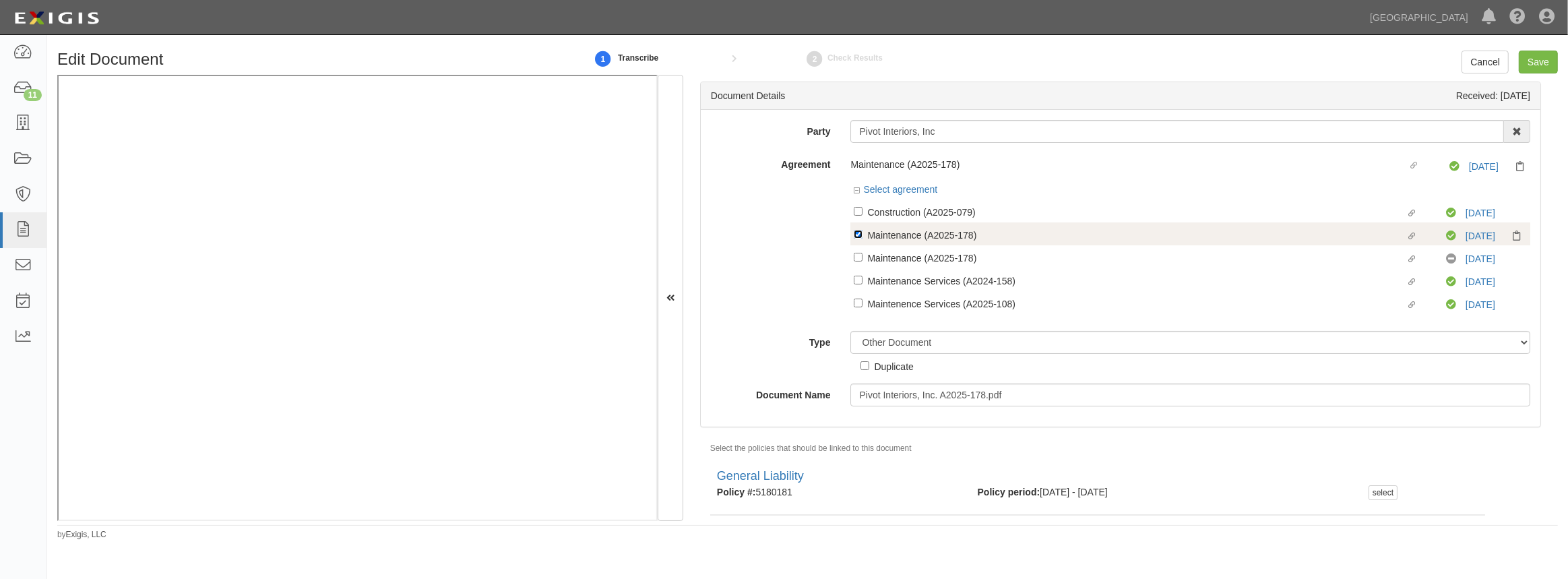
click at [856, 236] on input "Linked agreement Maintenance (A2025-178) Linked agreement" at bounding box center [858, 234] width 8 height 8
checkbox input "false"
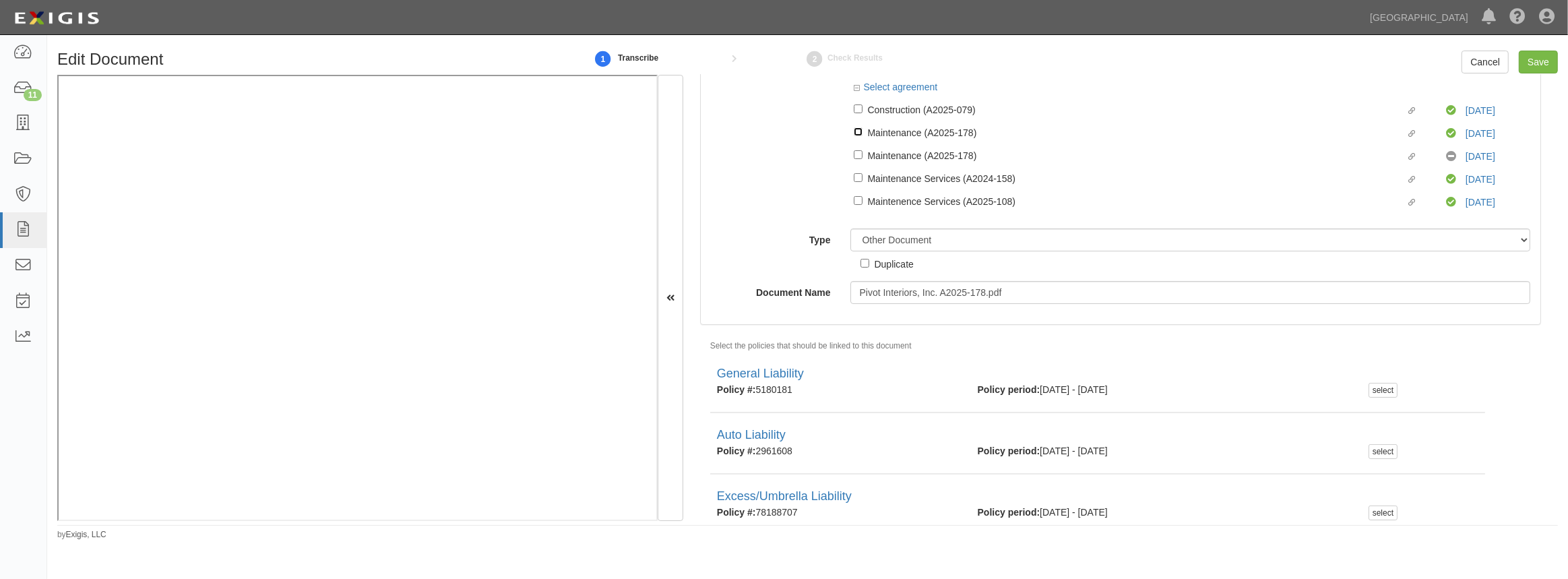
scroll to position [219, 0]
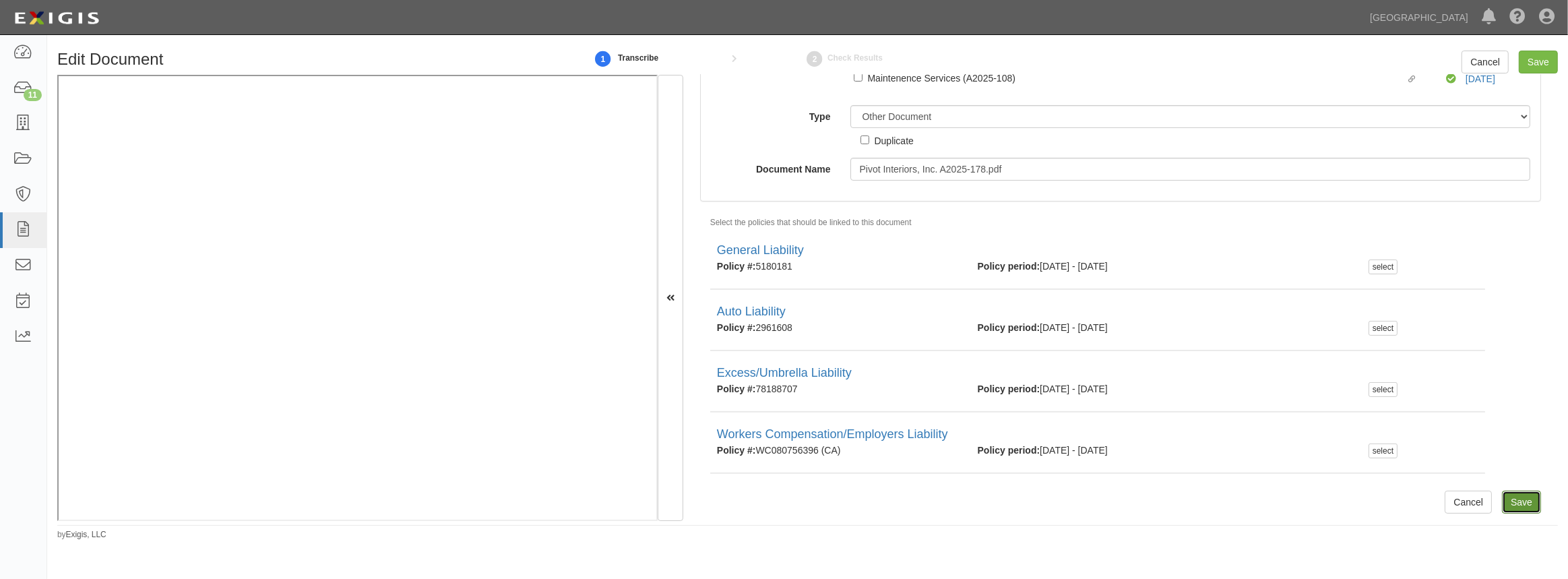
click at [1514, 505] on input "Save" at bounding box center [1521, 502] width 39 height 23
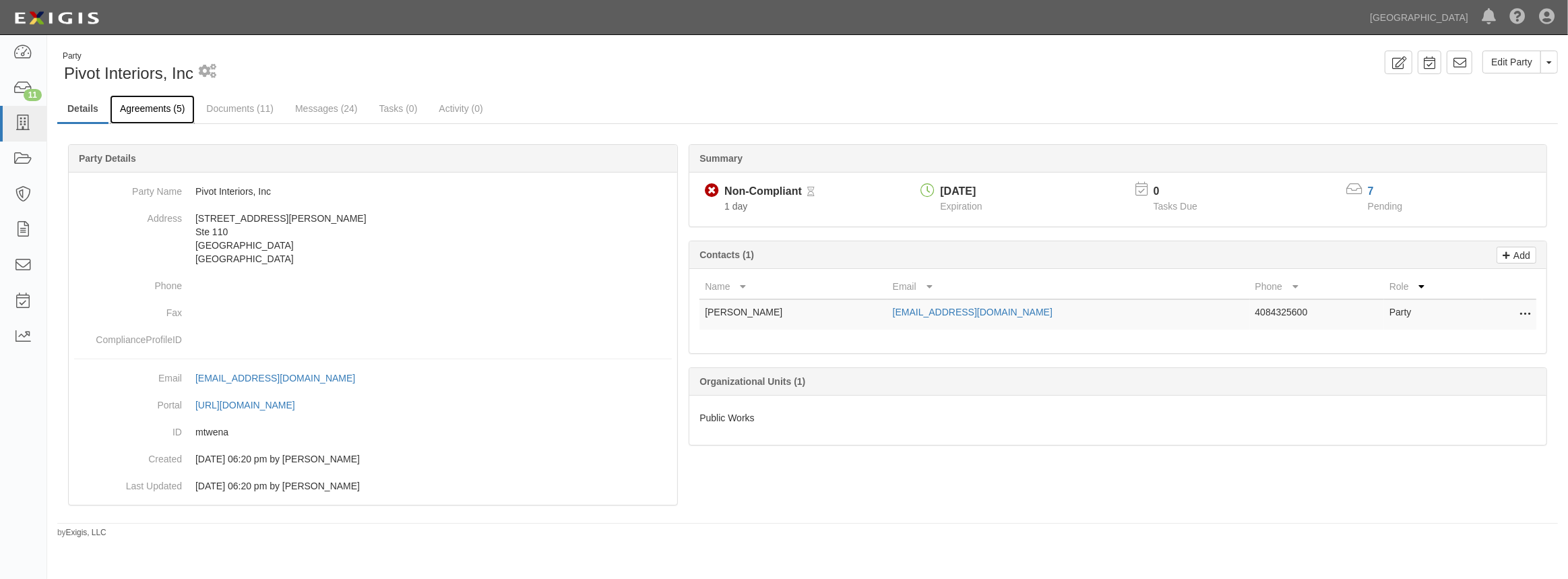
click at [137, 108] on link "Agreements (5)" at bounding box center [152, 110] width 85 height 29
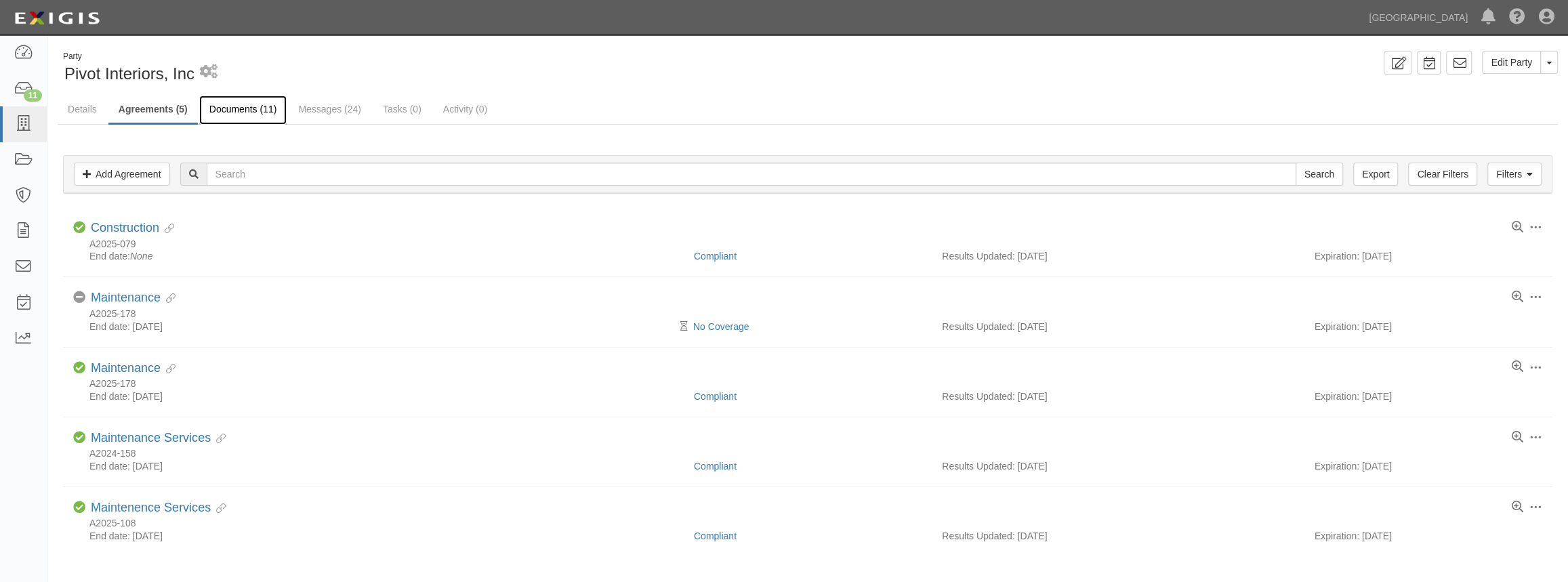
click at [245, 115] on link "Documents (11)" at bounding box center [243, 111] width 88 height 29
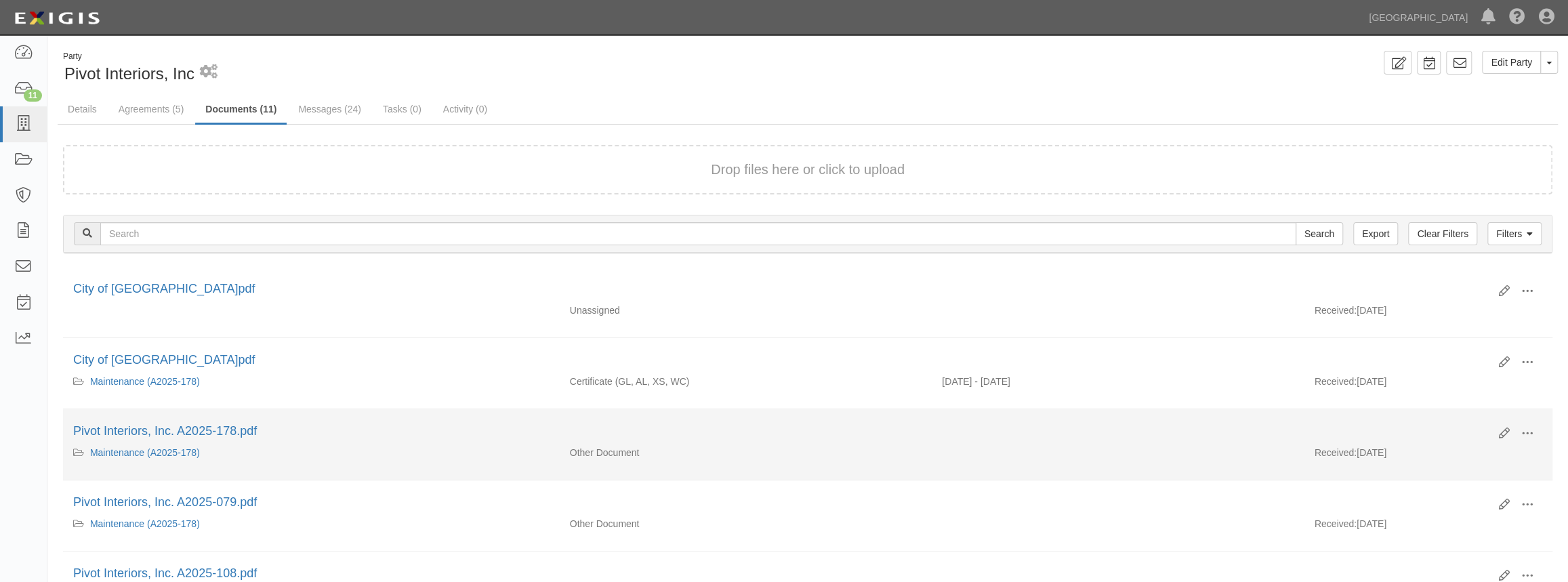
scroll to position [61, 0]
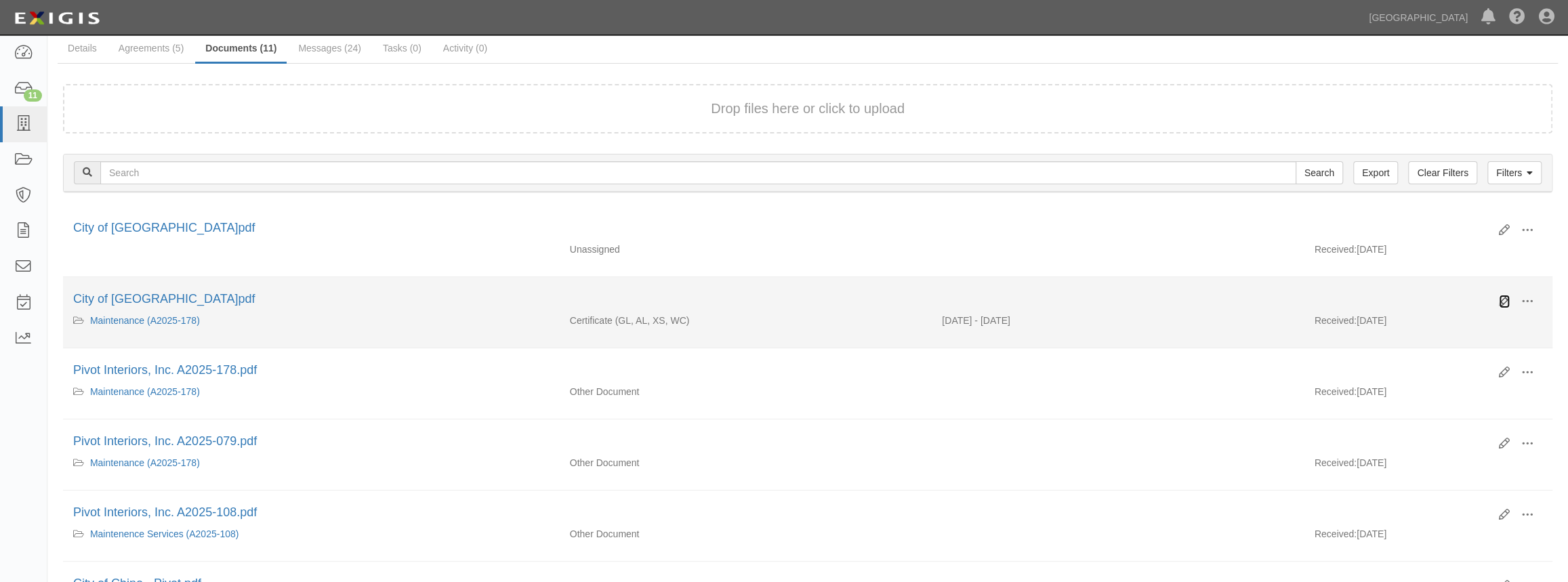
click at [1499, 299] on icon at bounding box center [1504, 301] width 11 height 11
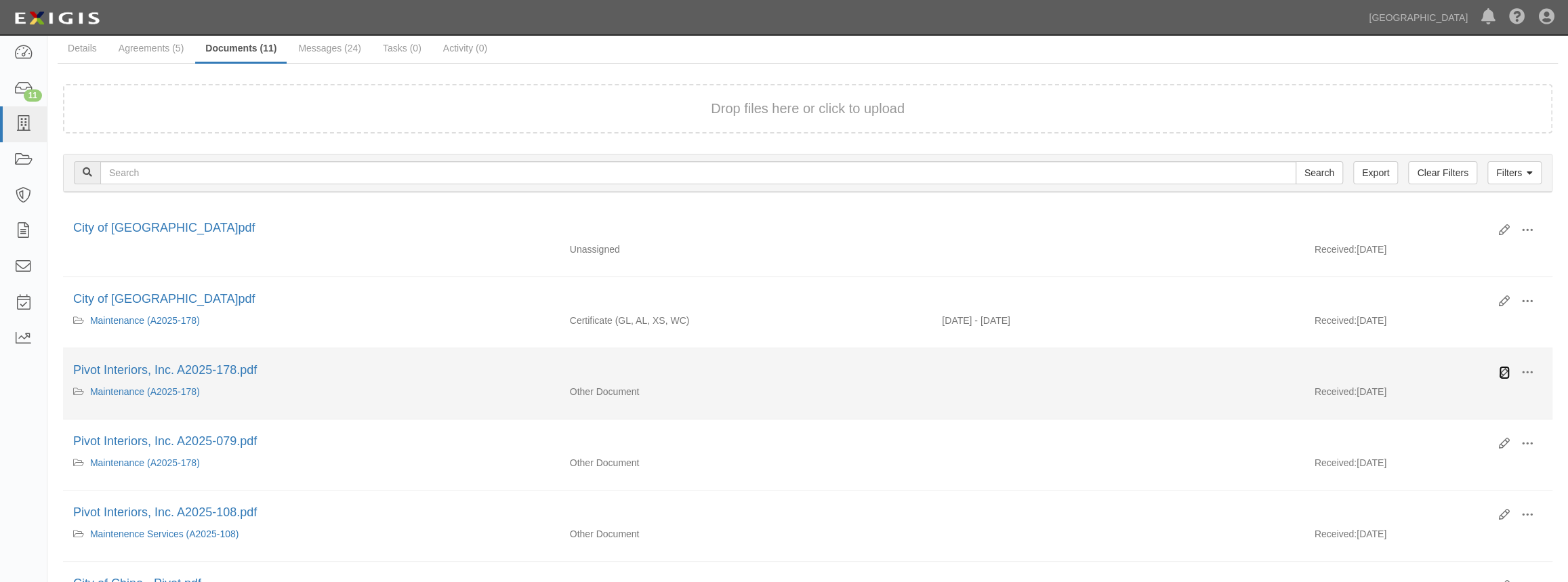
click at [1501, 373] on icon at bounding box center [1504, 373] width 11 height 11
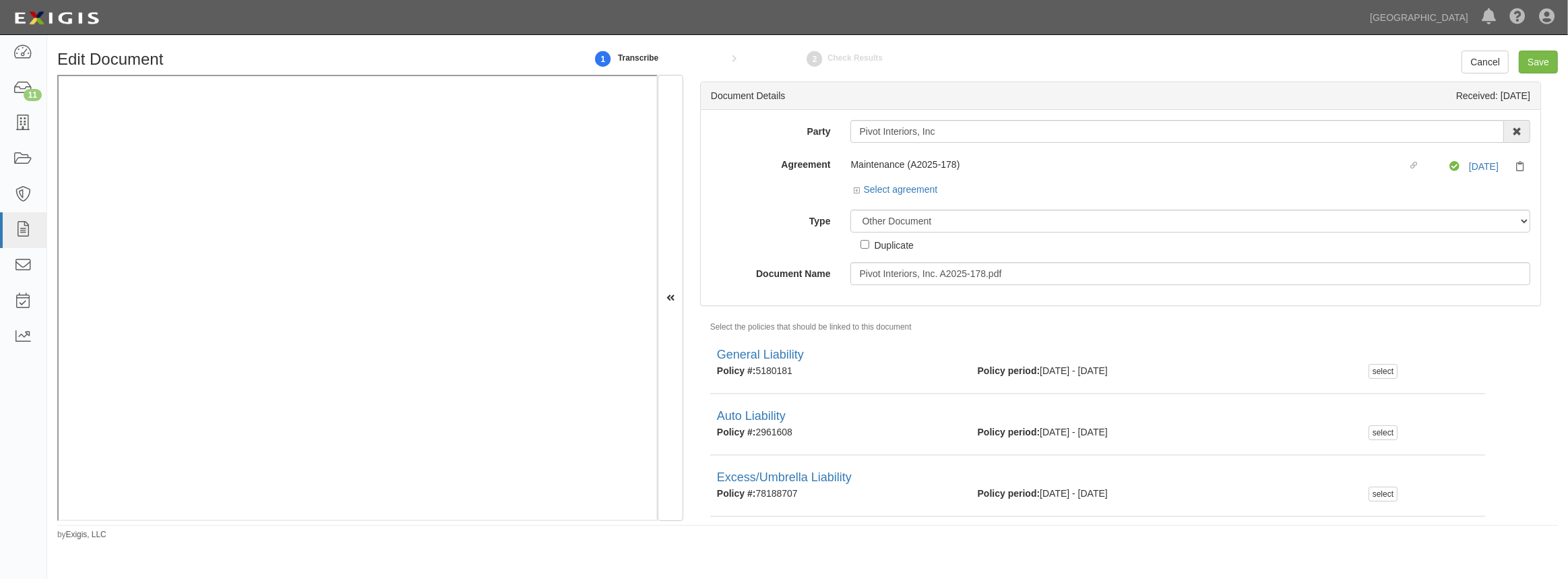
click at [851, 188] on div "Select agreement" at bounding box center [1191, 191] width 680 height 17
click at [856, 191] on icon at bounding box center [859, 191] width 9 height 7
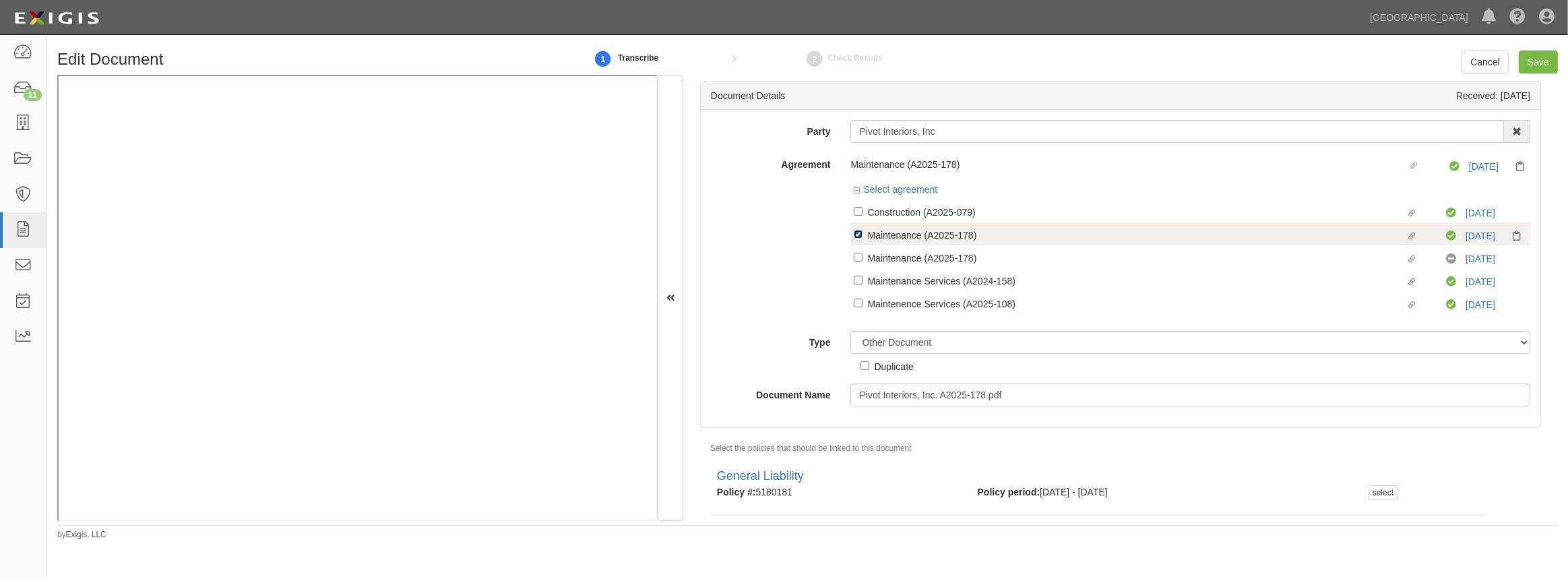
click at [862, 236] on input "Linked agreement Maintenance (A2025-178) Linked agreement" at bounding box center [858, 234] width 8 height 8
checkbox input "false"
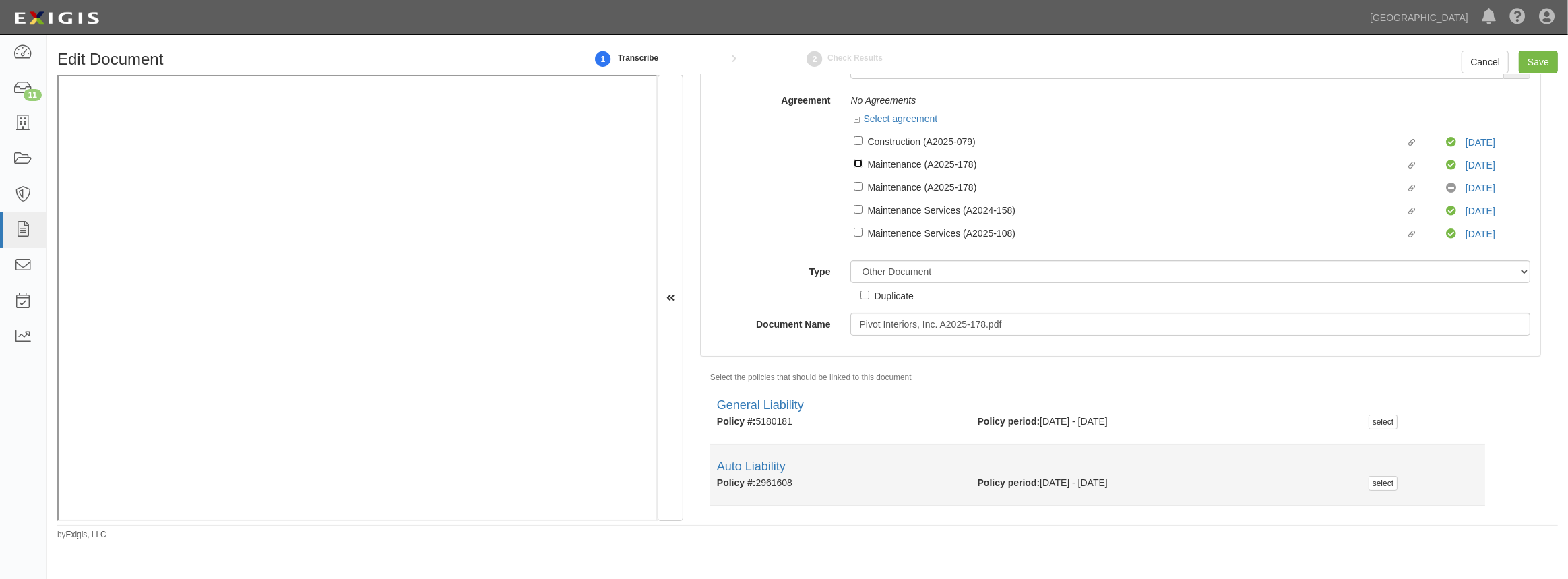
scroll to position [219, 0]
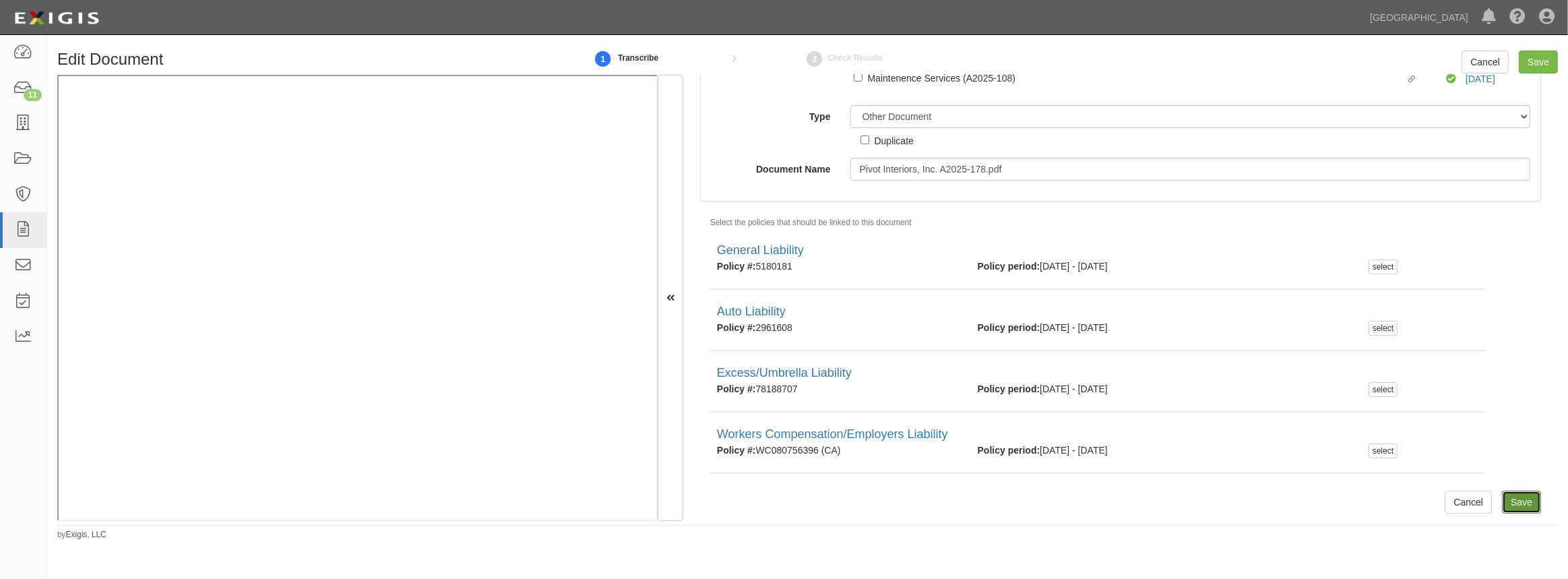
click at [1507, 499] on input "Save" at bounding box center [1521, 502] width 39 height 23
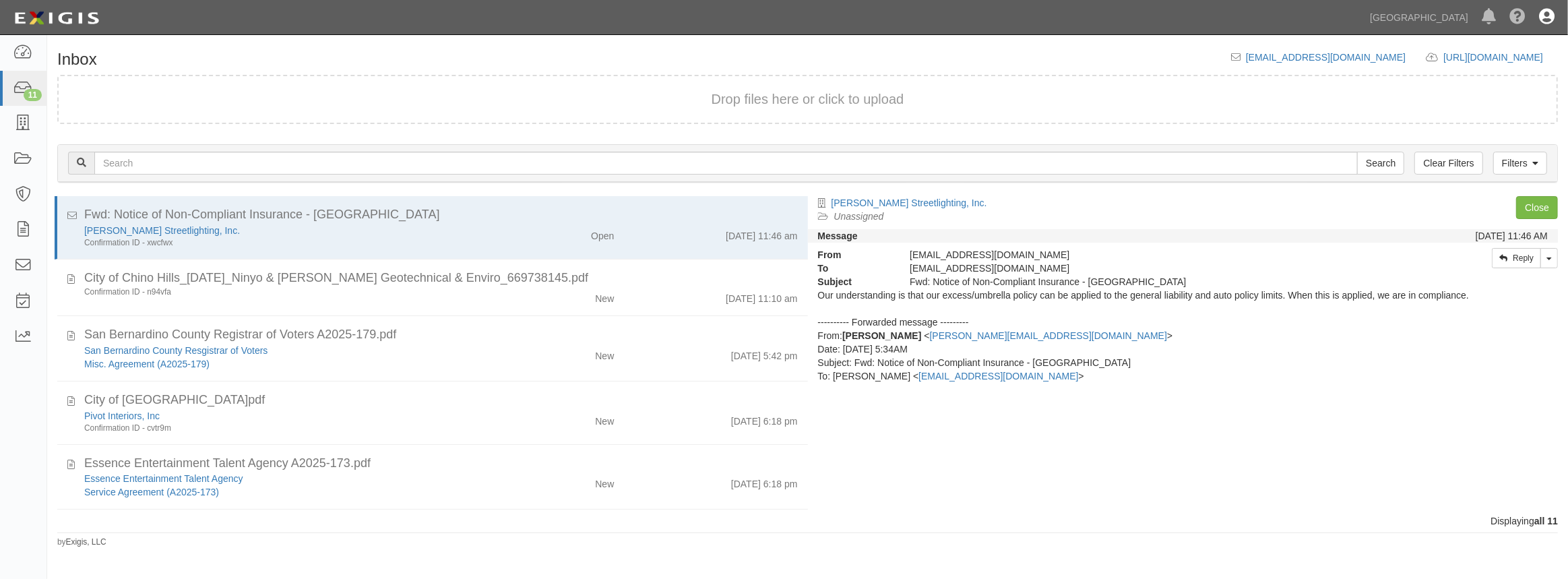
click at [1540, 17] on icon at bounding box center [1547, 17] width 15 height 16
click at [1495, 85] on link "Sign Out" at bounding box center [1507, 78] width 107 height 27
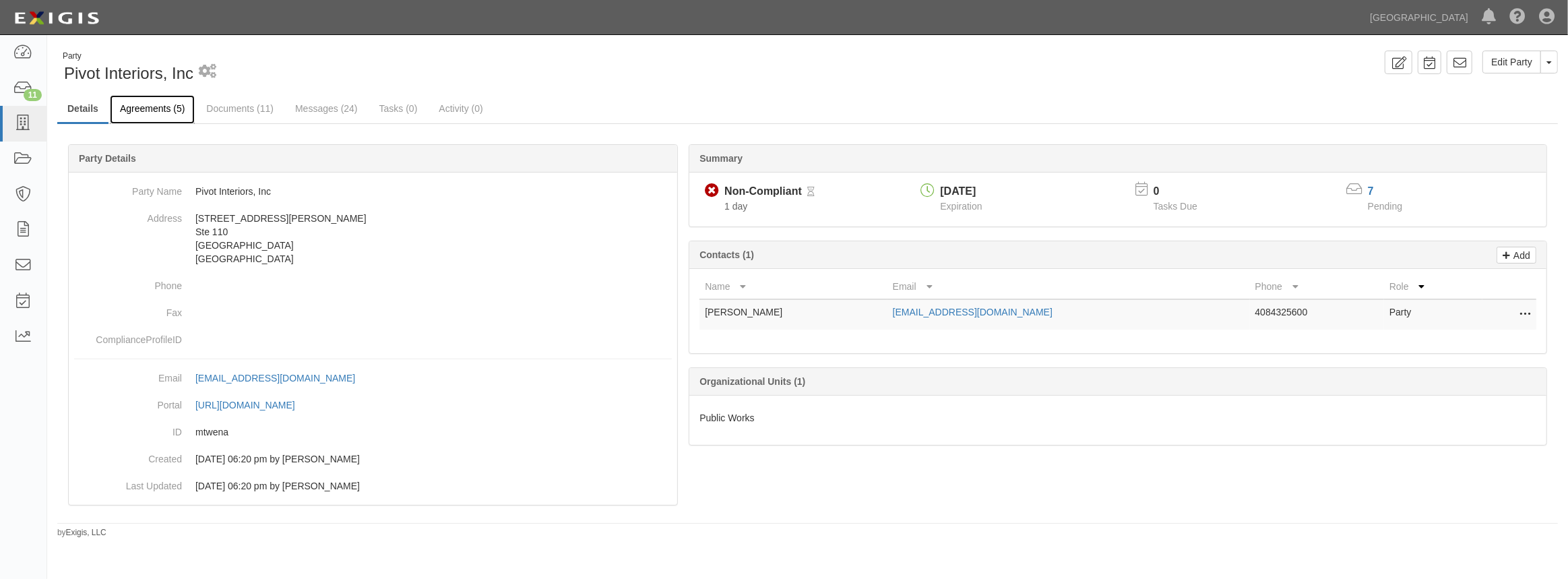
click at [160, 104] on link "Agreements (5)" at bounding box center [152, 110] width 85 height 29
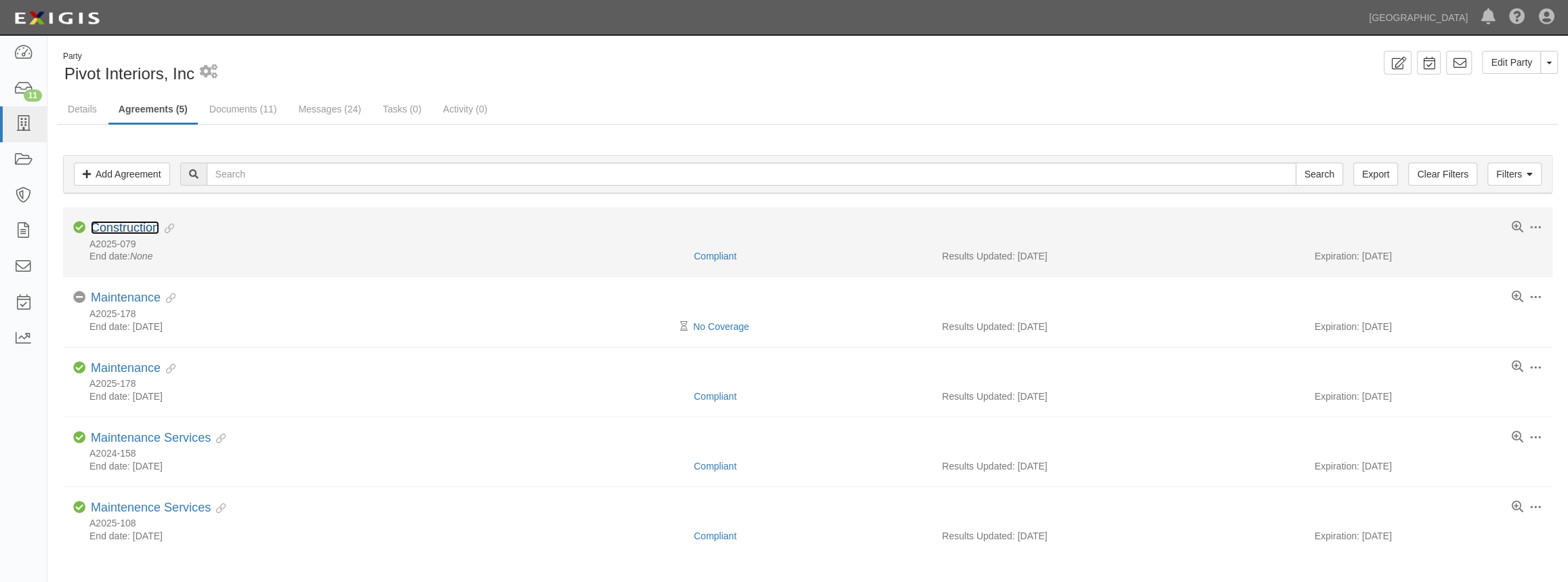
click at [140, 226] on link "Construction" at bounding box center [124, 228] width 69 height 14
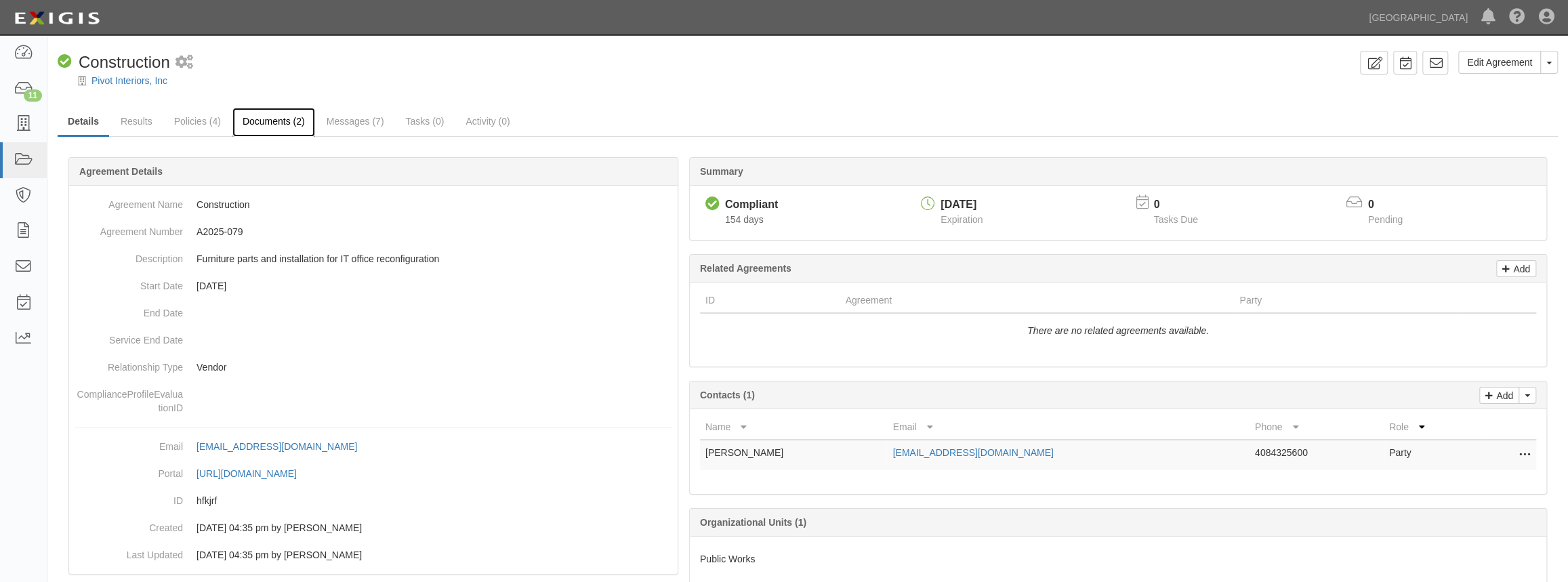
click at [287, 128] on link "Documents (2)" at bounding box center [274, 122] width 83 height 29
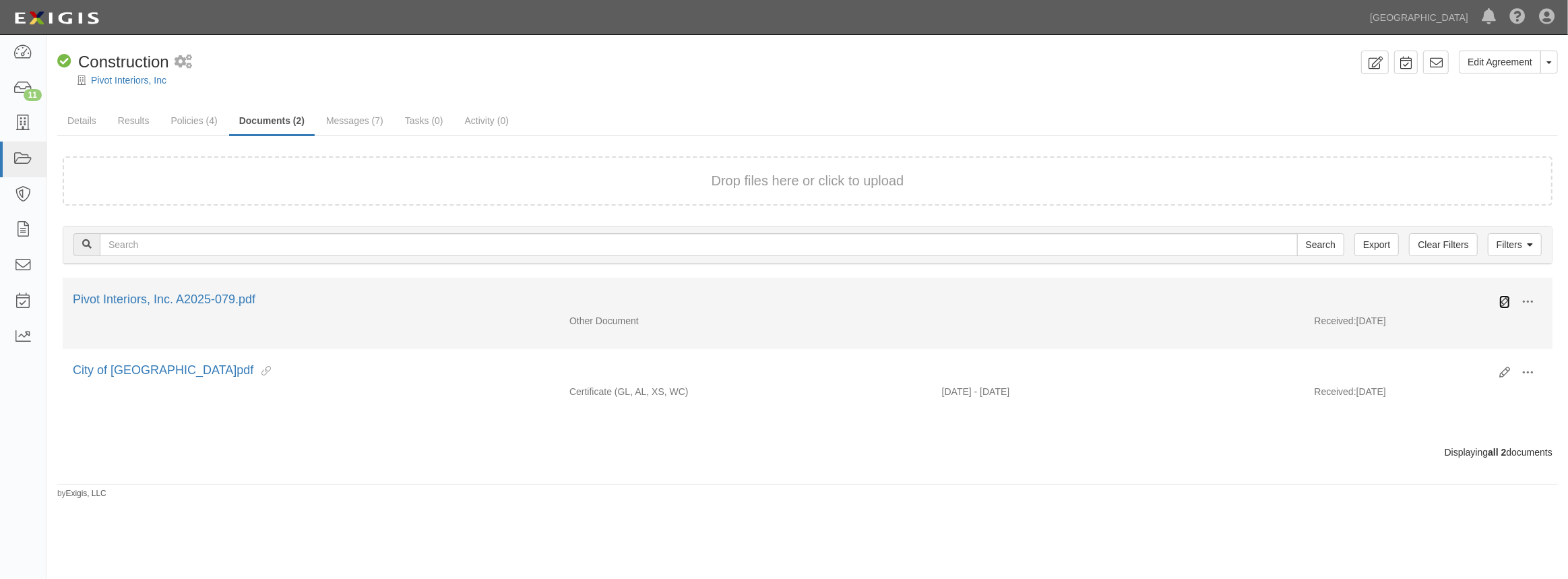
click at [1504, 299] on icon at bounding box center [1505, 302] width 11 height 11
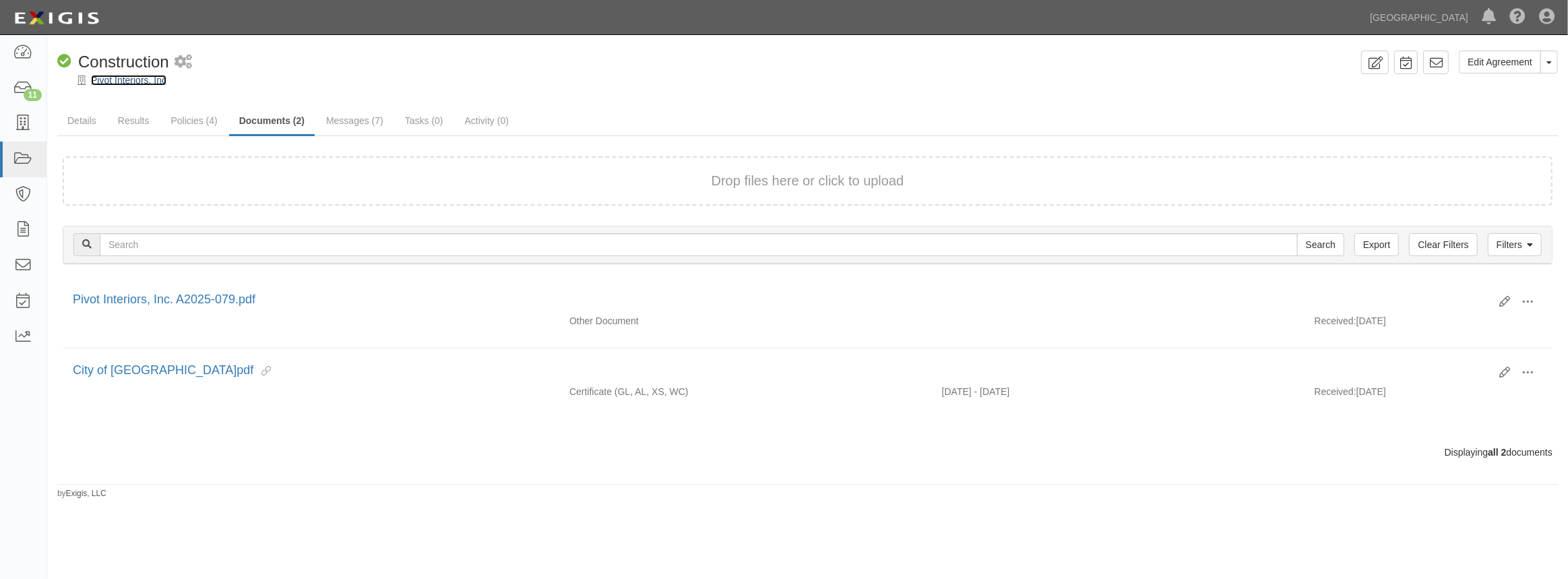
click at [129, 84] on link "Pivot Interiors, Inc" at bounding box center [128, 80] width 75 height 11
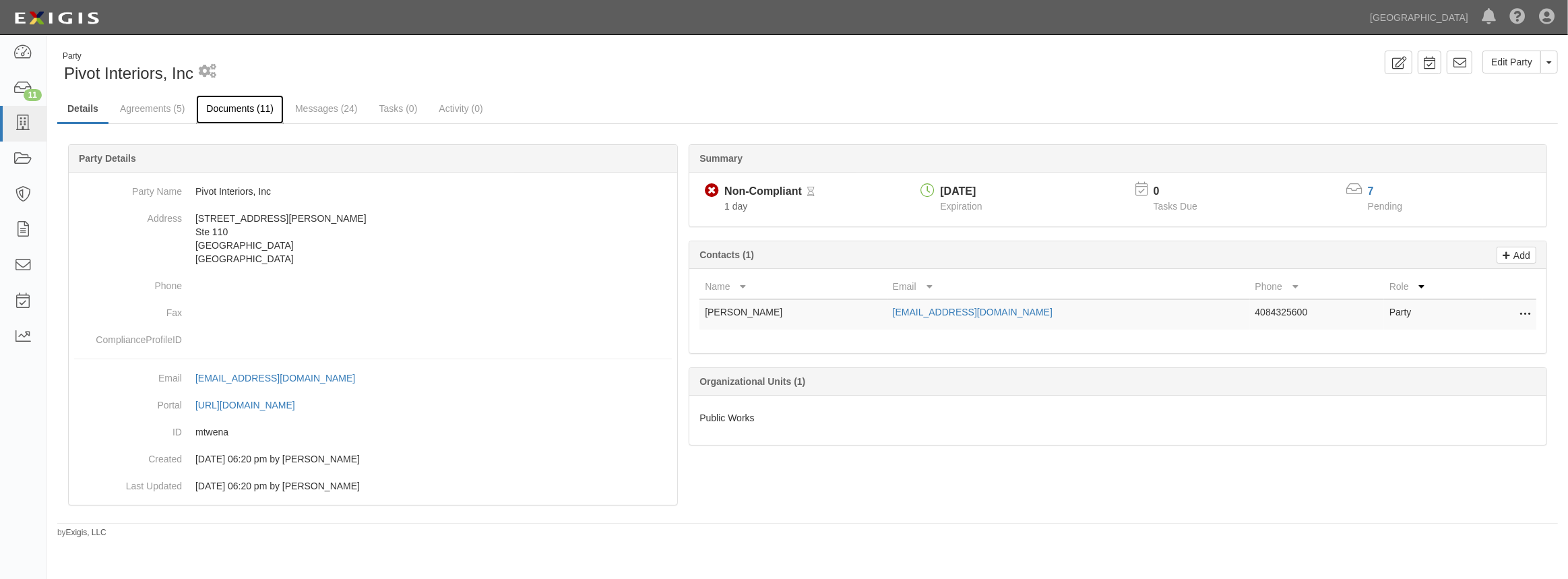
click at [271, 118] on link "Documents (11)" at bounding box center [240, 110] width 88 height 29
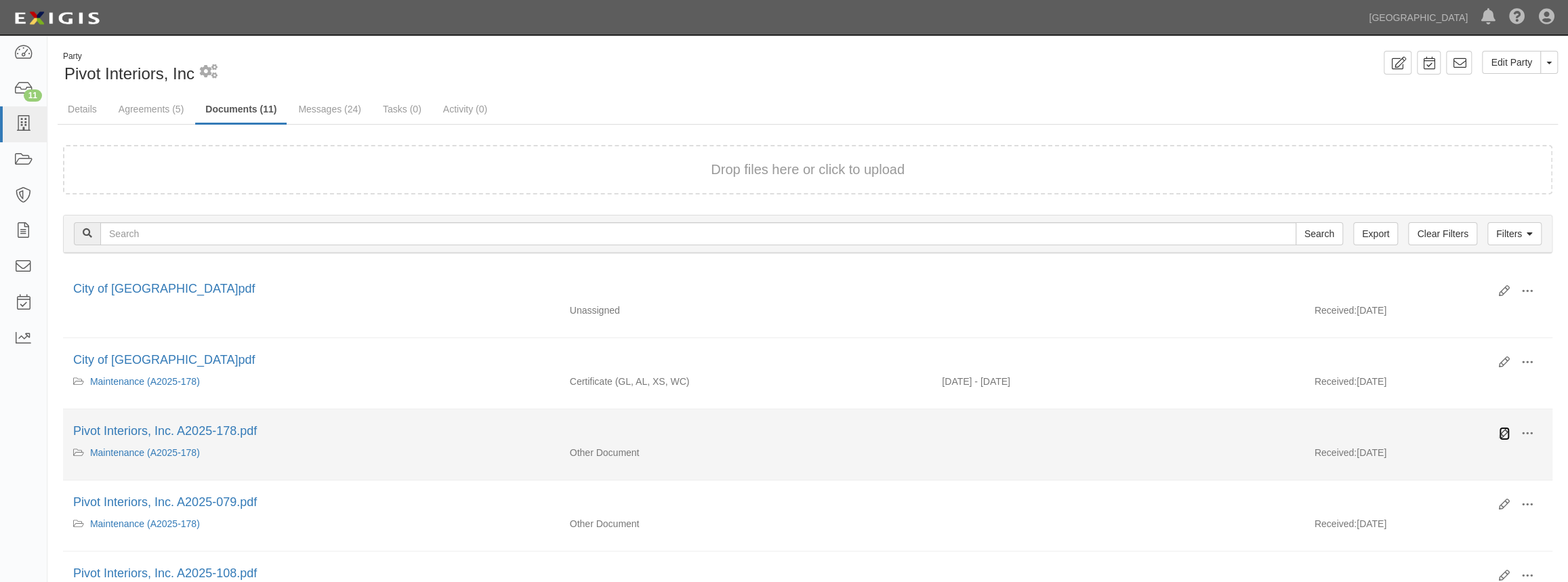
click at [1504, 430] on icon at bounding box center [1504, 434] width 11 height 11
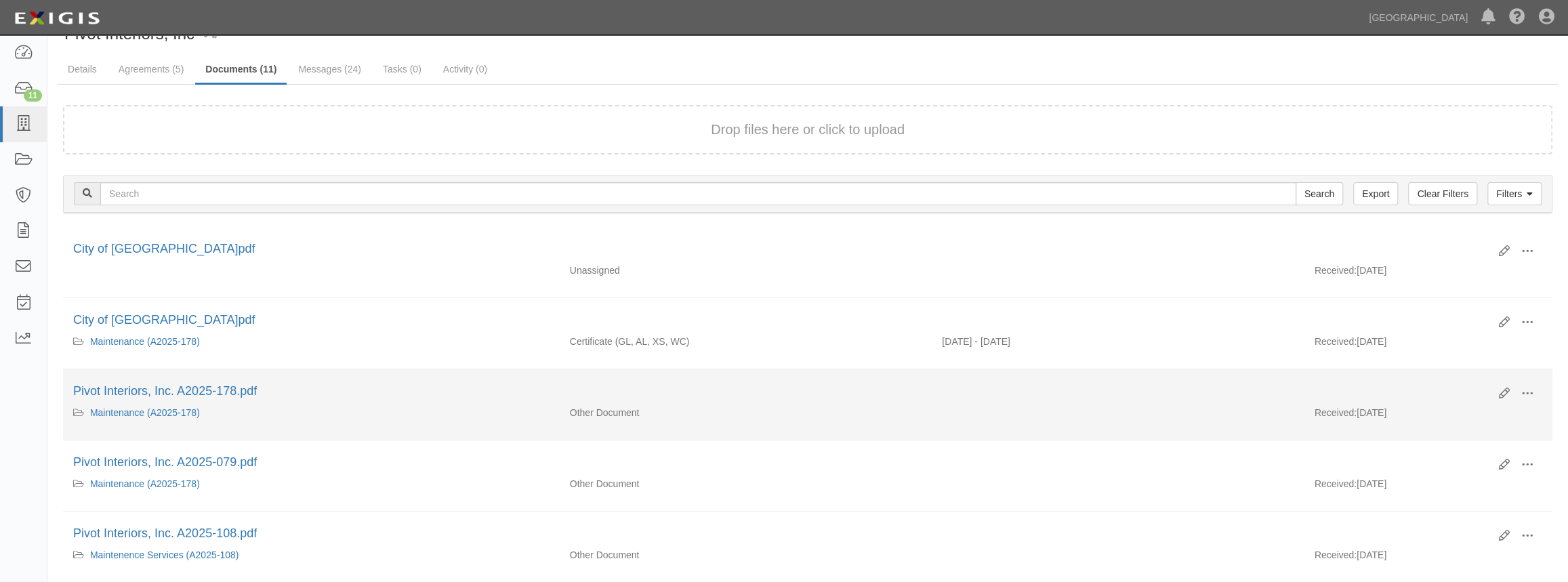
scroll to position [61, 0]
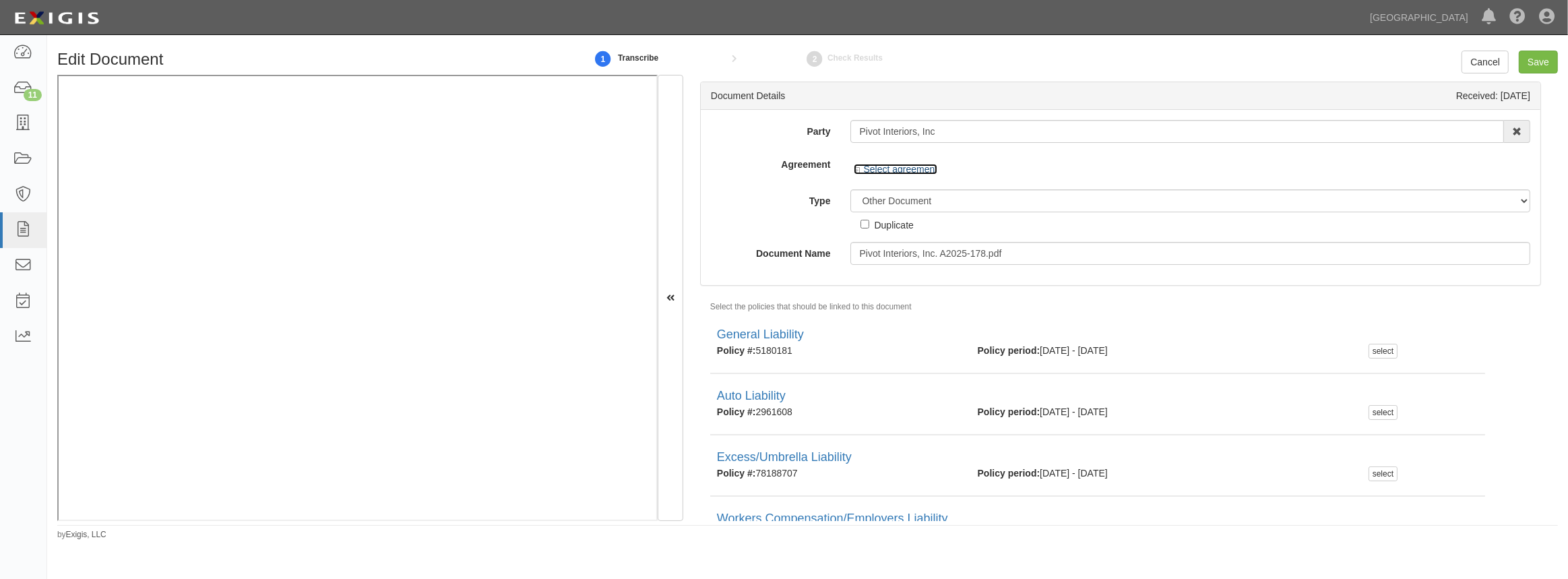
click at [855, 168] on icon at bounding box center [859, 170] width 9 height 7
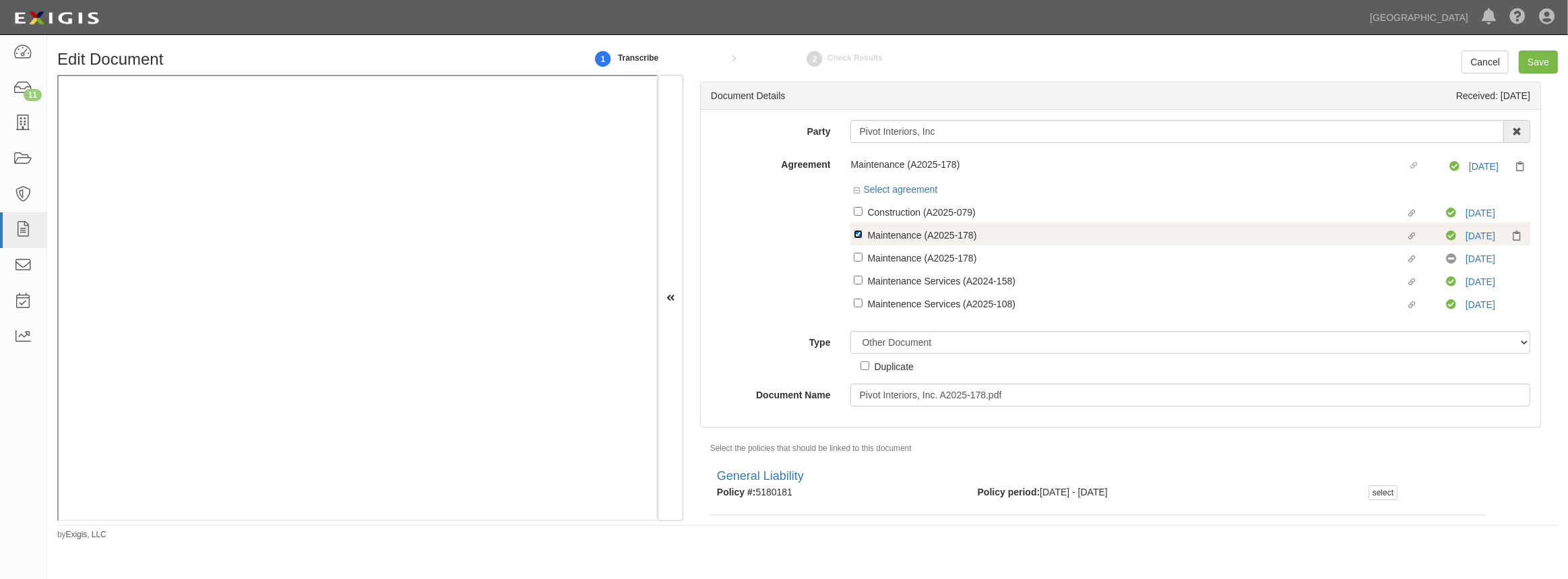
click at [858, 235] on input "Linked agreement Maintenance (A2025-178) Linked agreement" at bounding box center [858, 234] width 8 height 8
checkbox input "false"
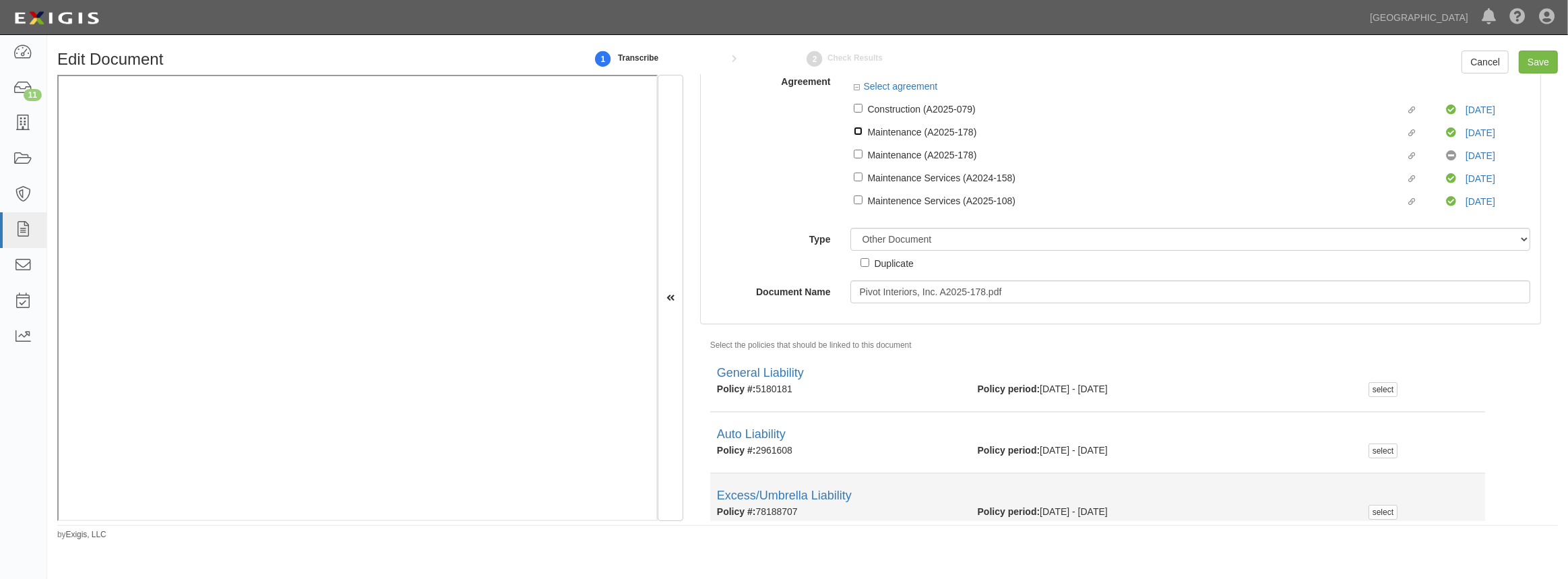
scroll to position [205, 0]
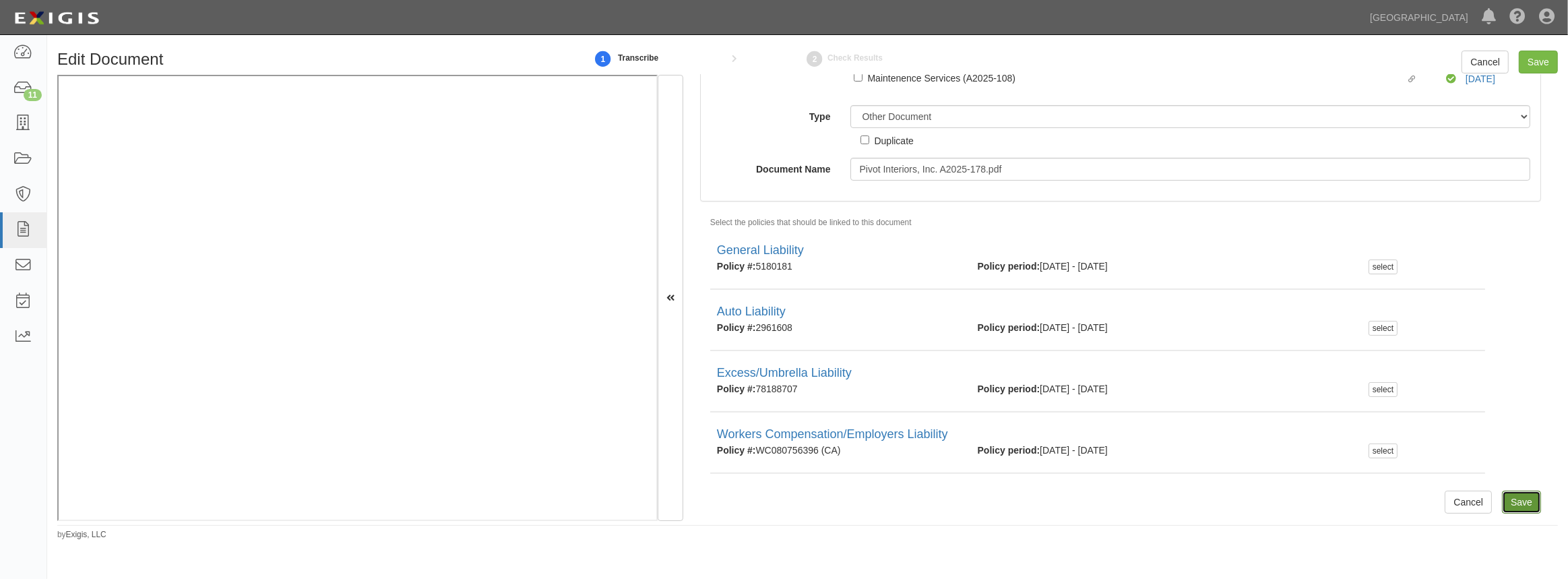
click at [1502, 505] on input "Save" at bounding box center [1521, 502] width 39 height 23
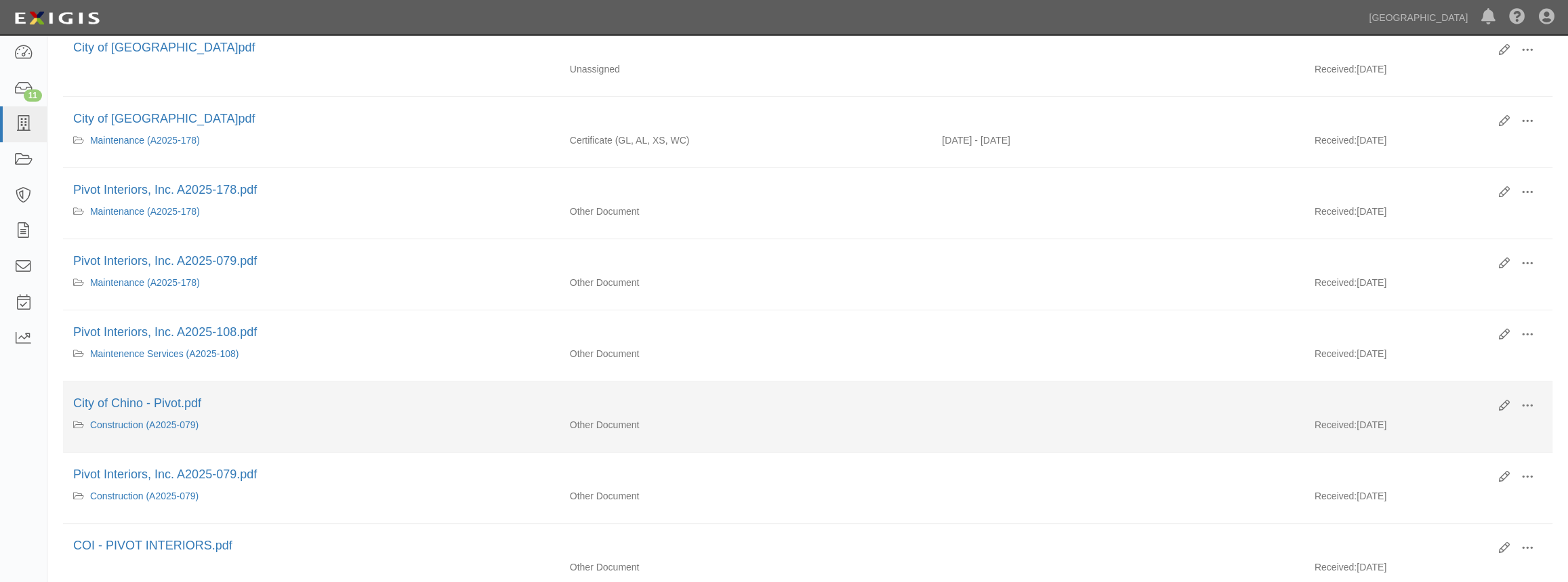
scroll to position [246, 0]
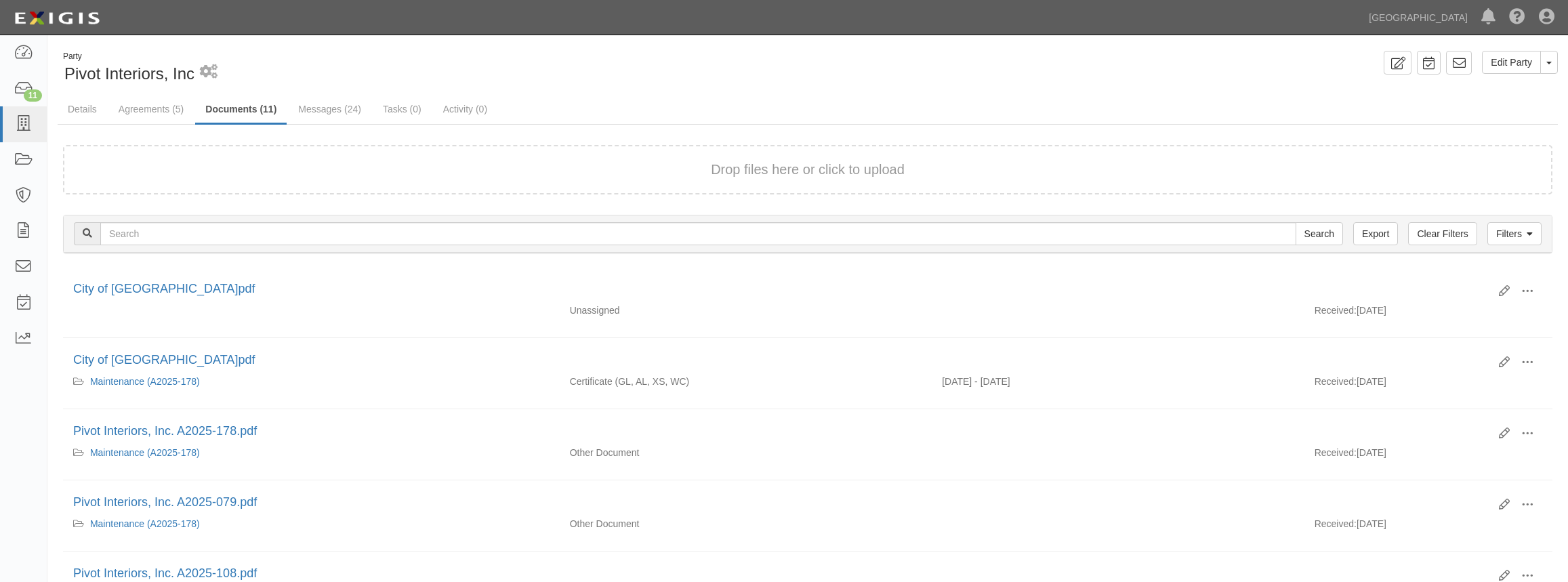
scroll to position [61, 0]
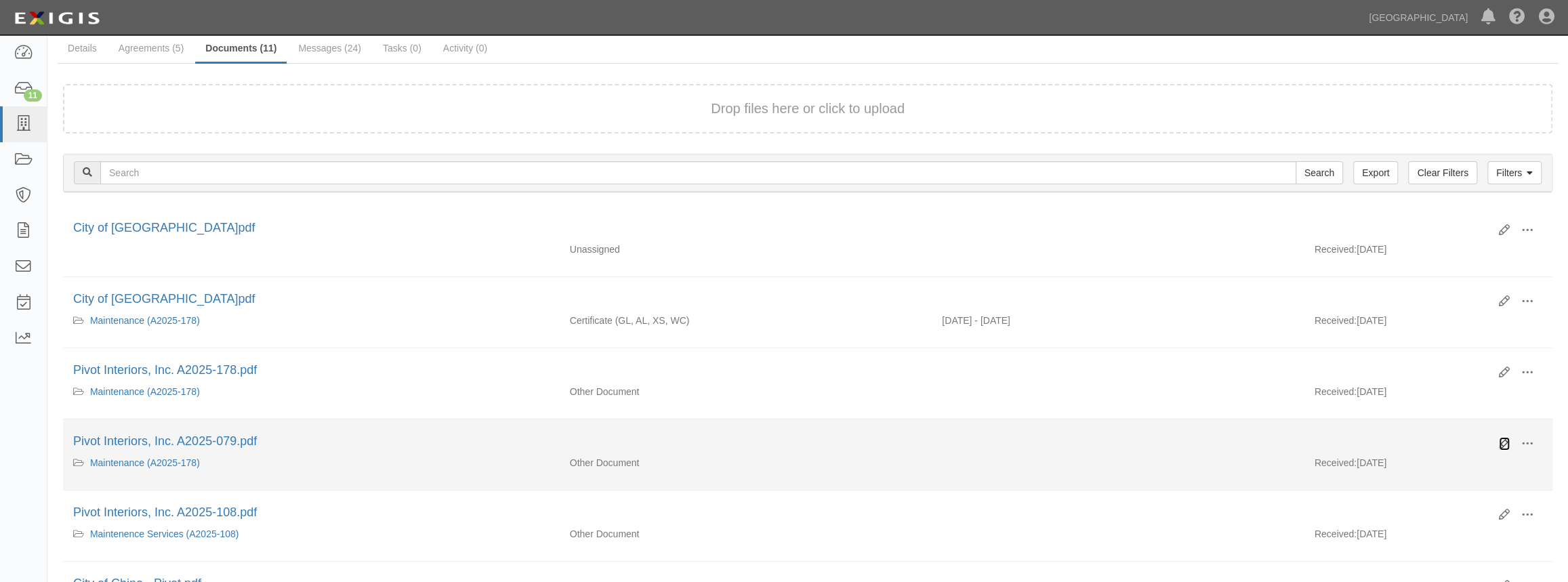
click at [1498, 444] on icon at bounding box center [1504, 444] width 11 height 11
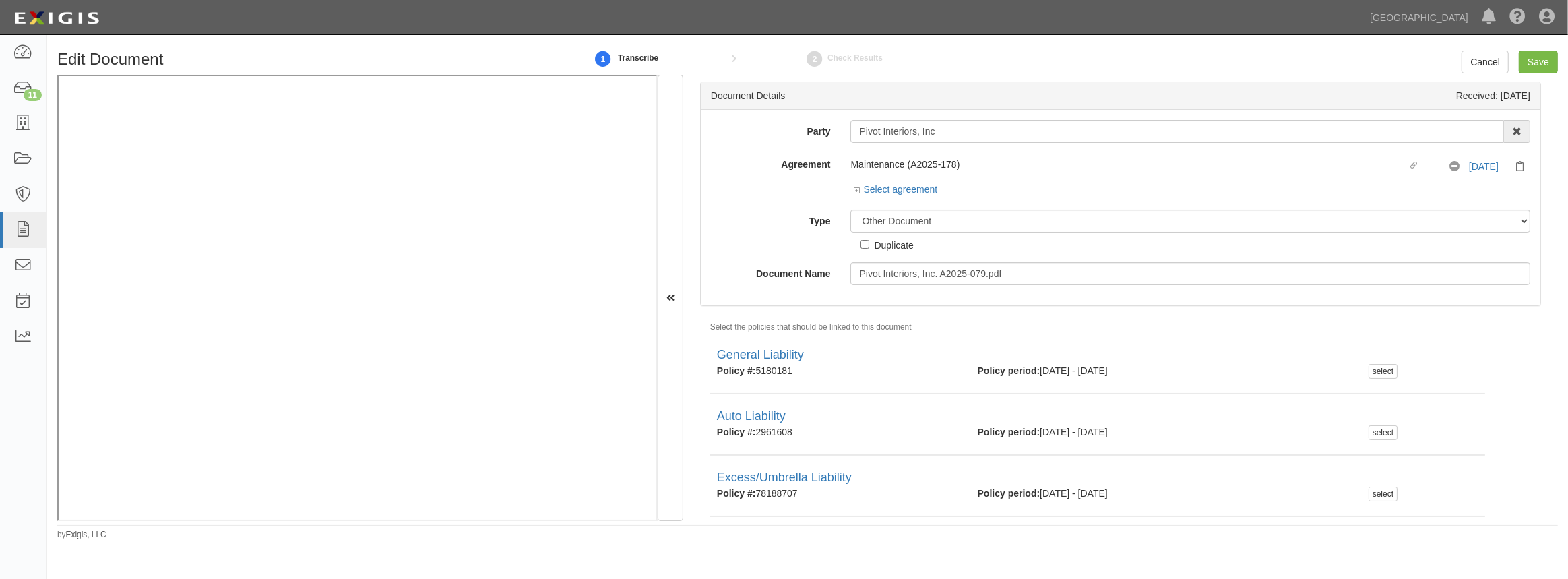
click at [851, 168] on div "Maintenance (A2025-178)" at bounding box center [1129, 165] width 556 height 14
click at [855, 189] on icon at bounding box center [859, 191] width 9 height 7
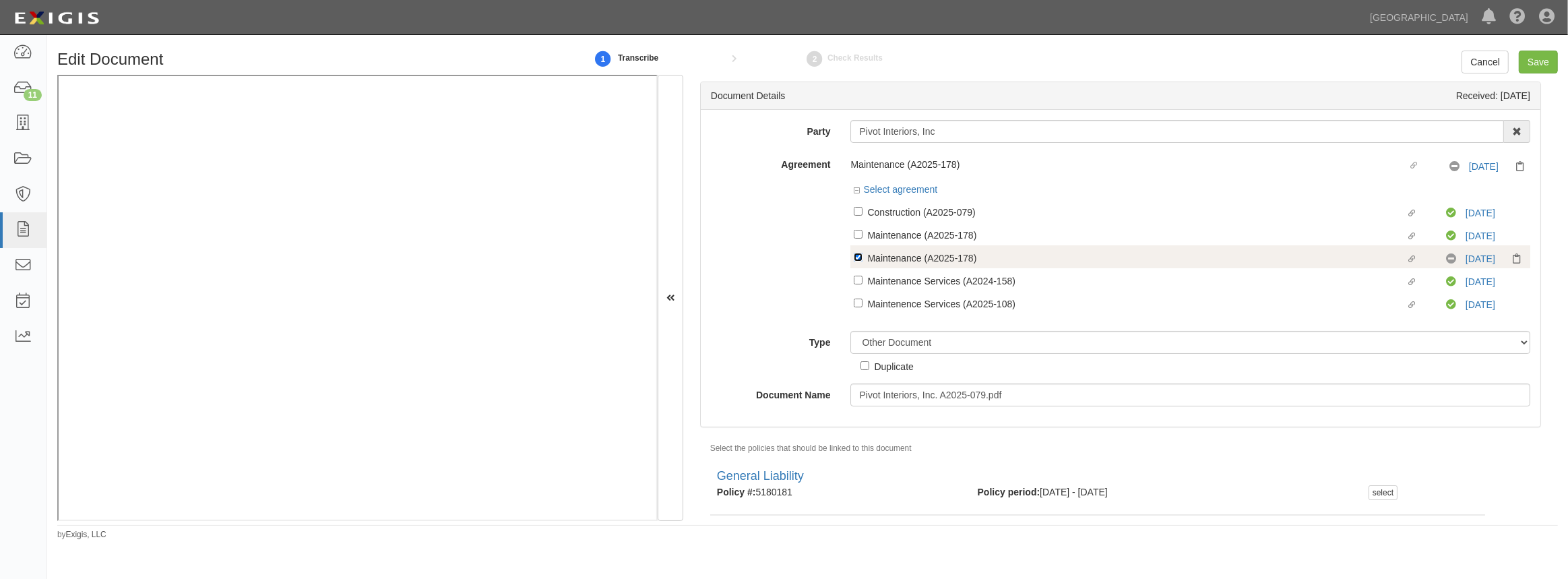
click at [856, 260] on input "Linked agreement Maintenance (A2025-178) Linked agreement" at bounding box center [858, 257] width 8 height 8
checkbox input "false"
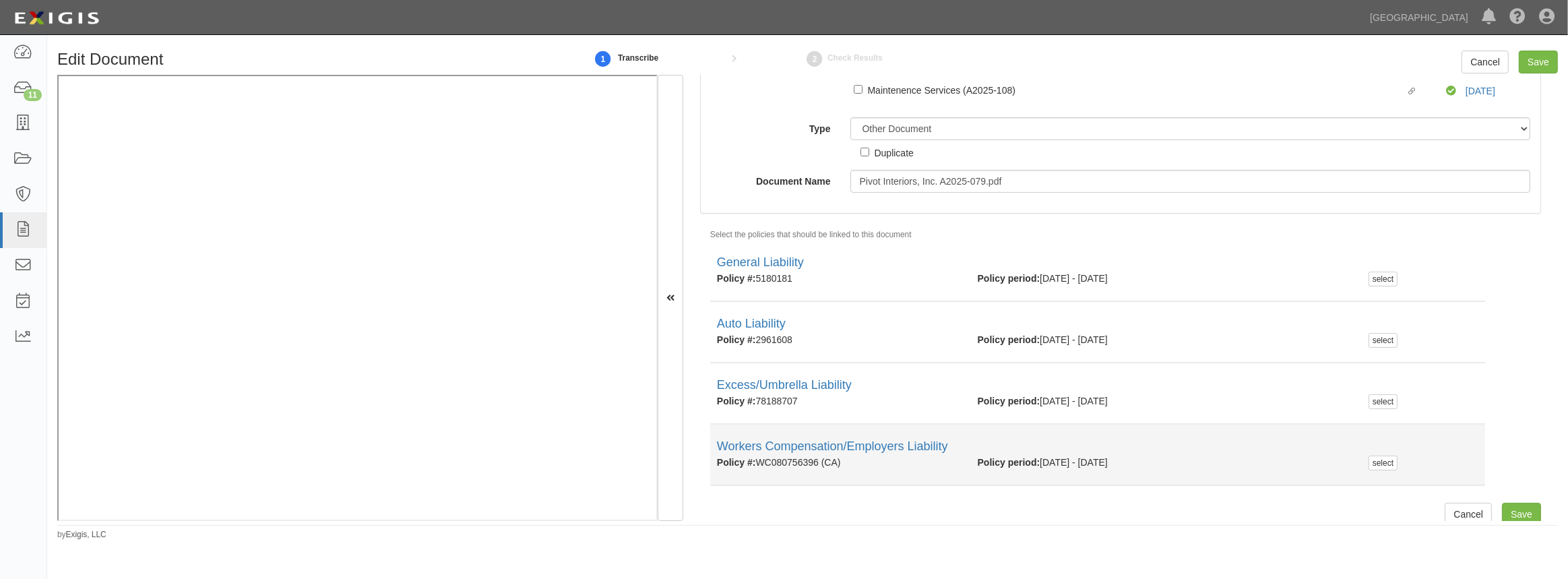
scroll to position [219, 0]
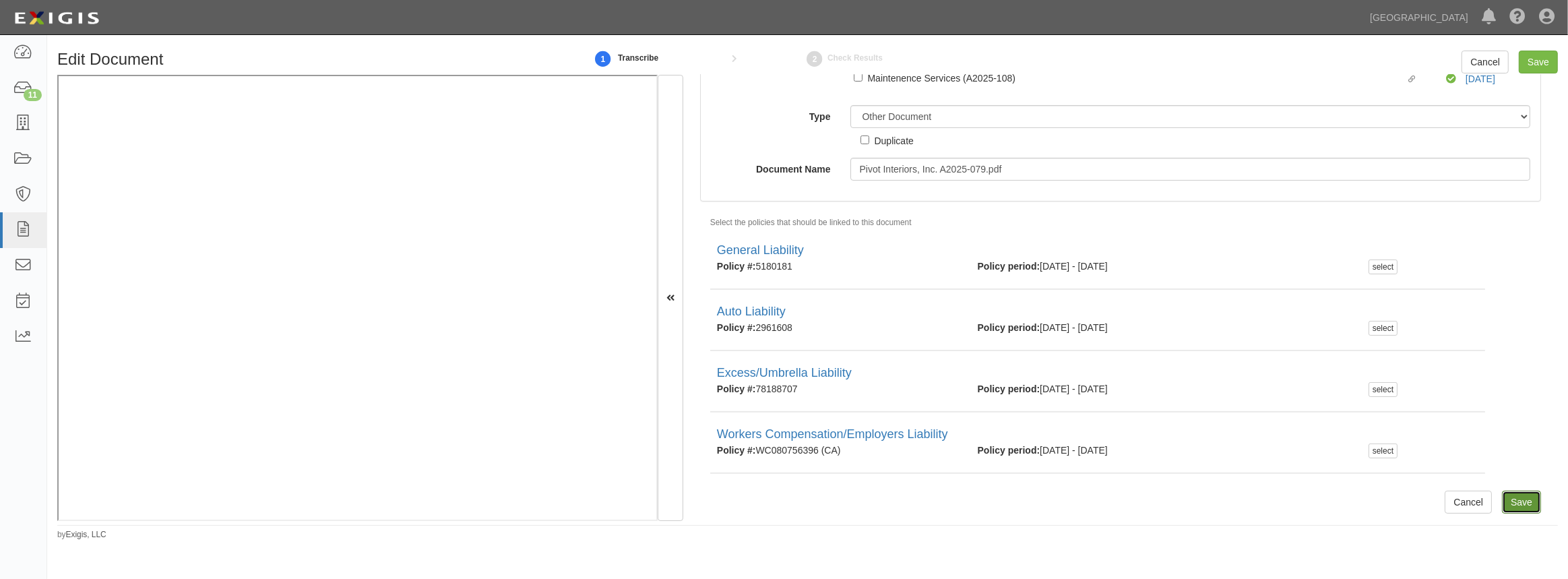
click at [1505, 506] on input "Save" at bounding box center [1521, 502] width 39 height 23
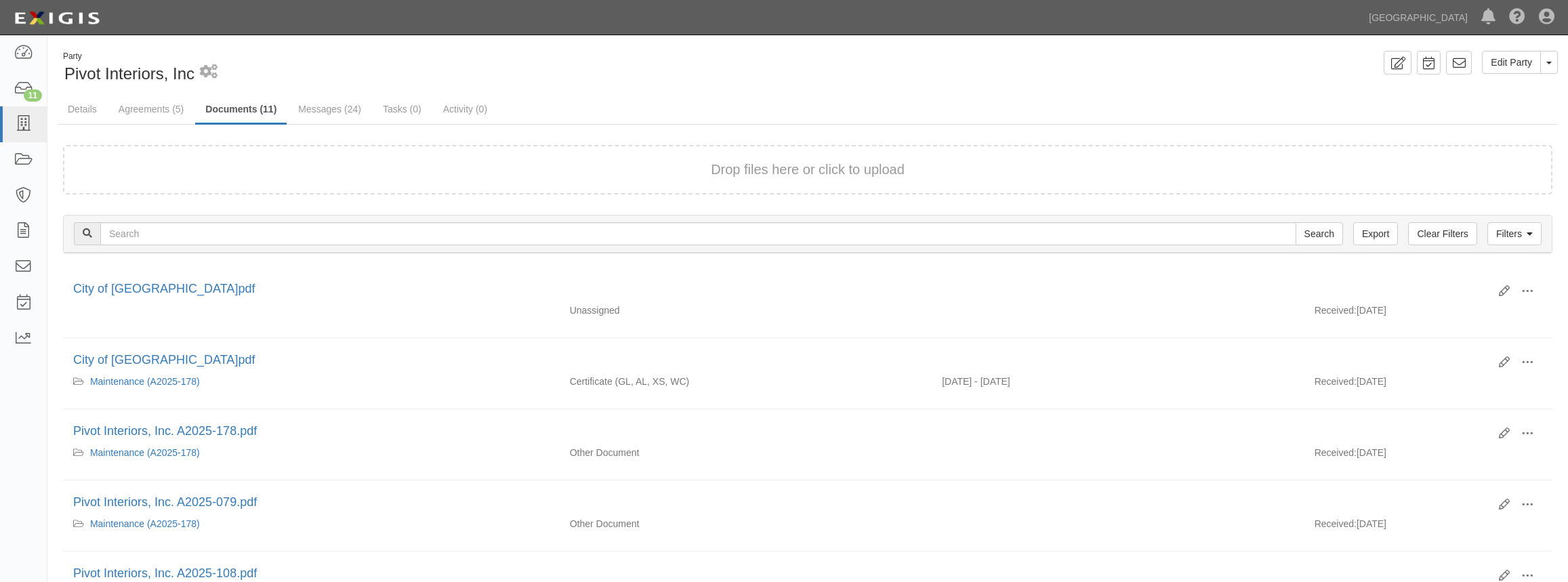
scroll to position [246, 0]
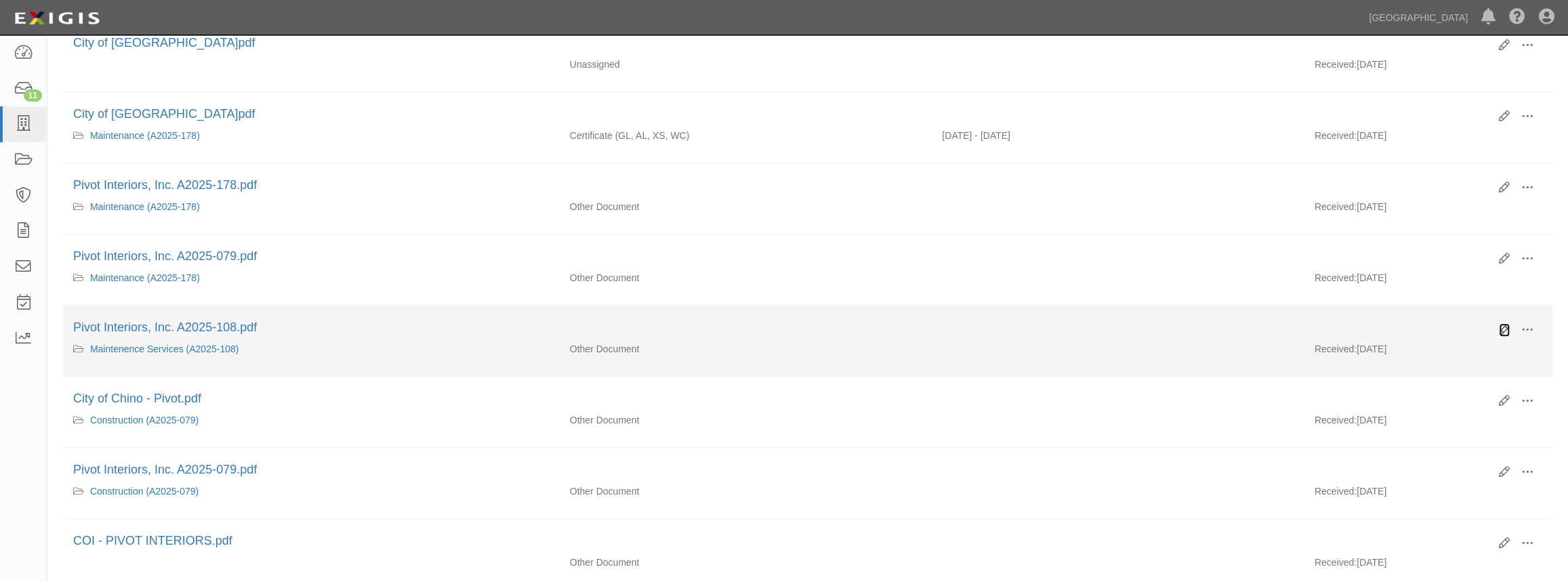
click at [1503, 331] on icon at bounding box center [1504, 330] width 11 height 11
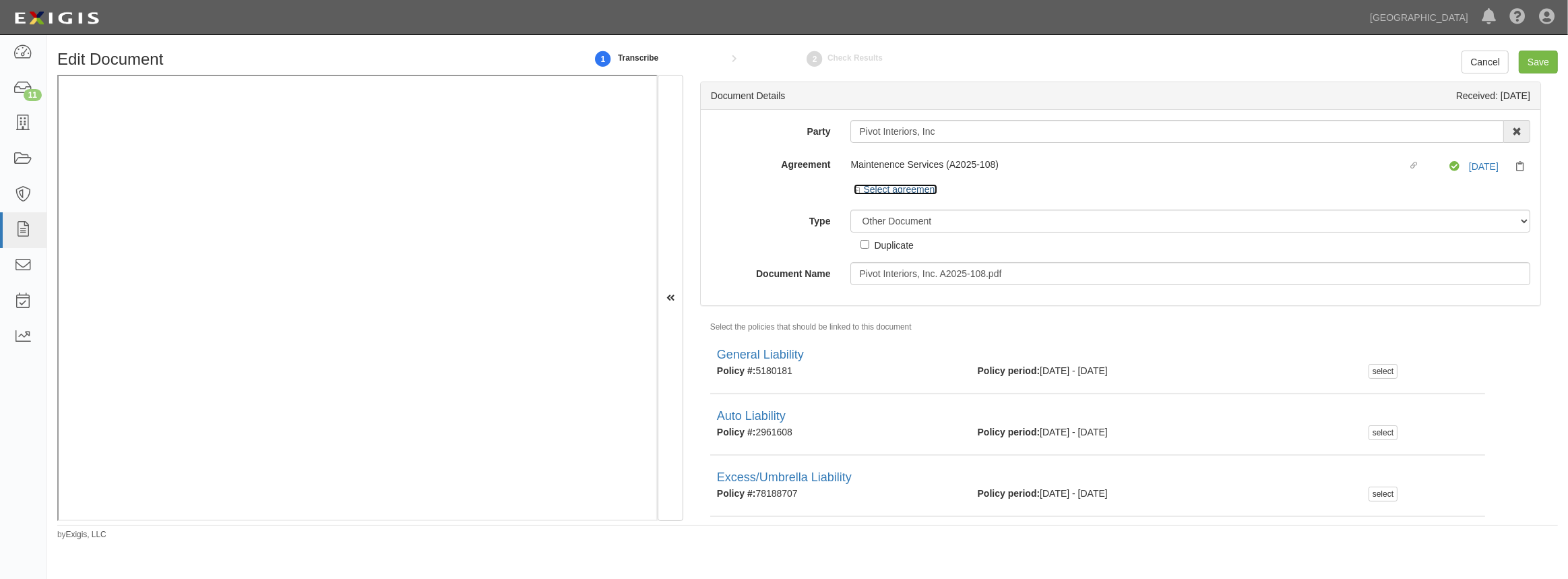
click at [857, 186] on link "Select agreement" at bounding box center [895, 189] width 84 height 11
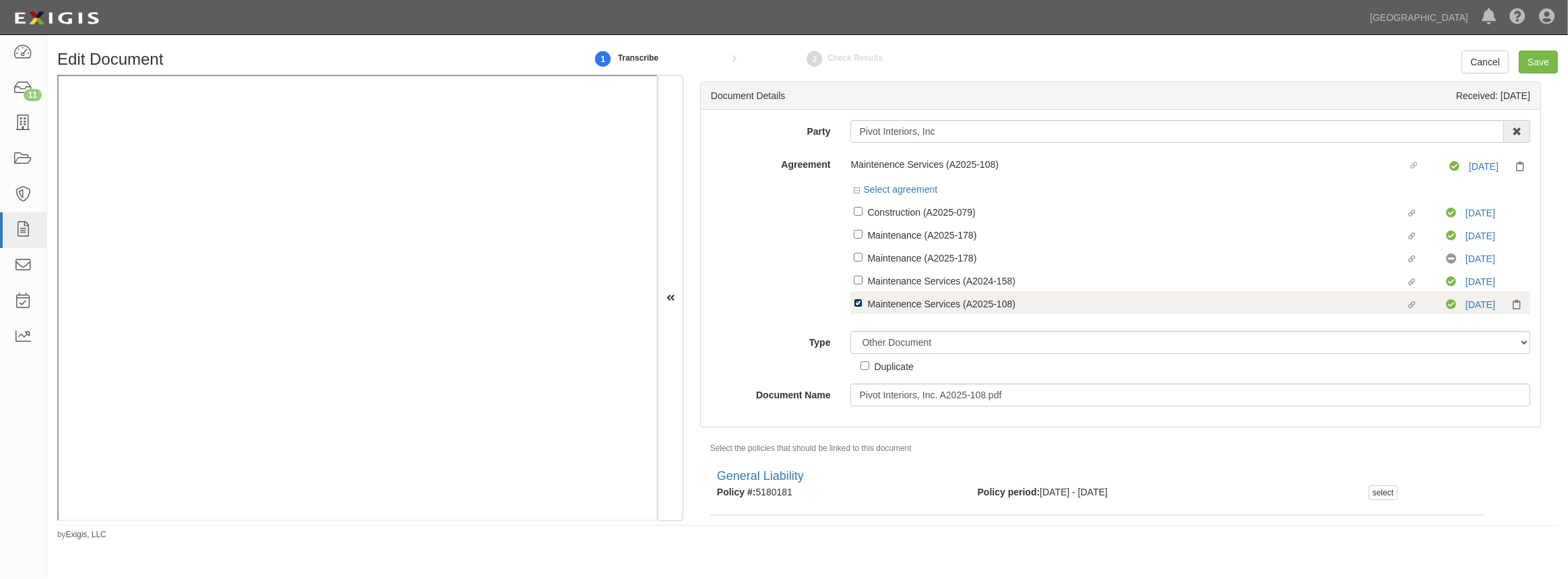
click at [857, 307] on input "Linked agreement Maintenence Services (A2025-108) Linked agreement" at bounding box center [858, 302] width 8 height 8
checkbox input "false"
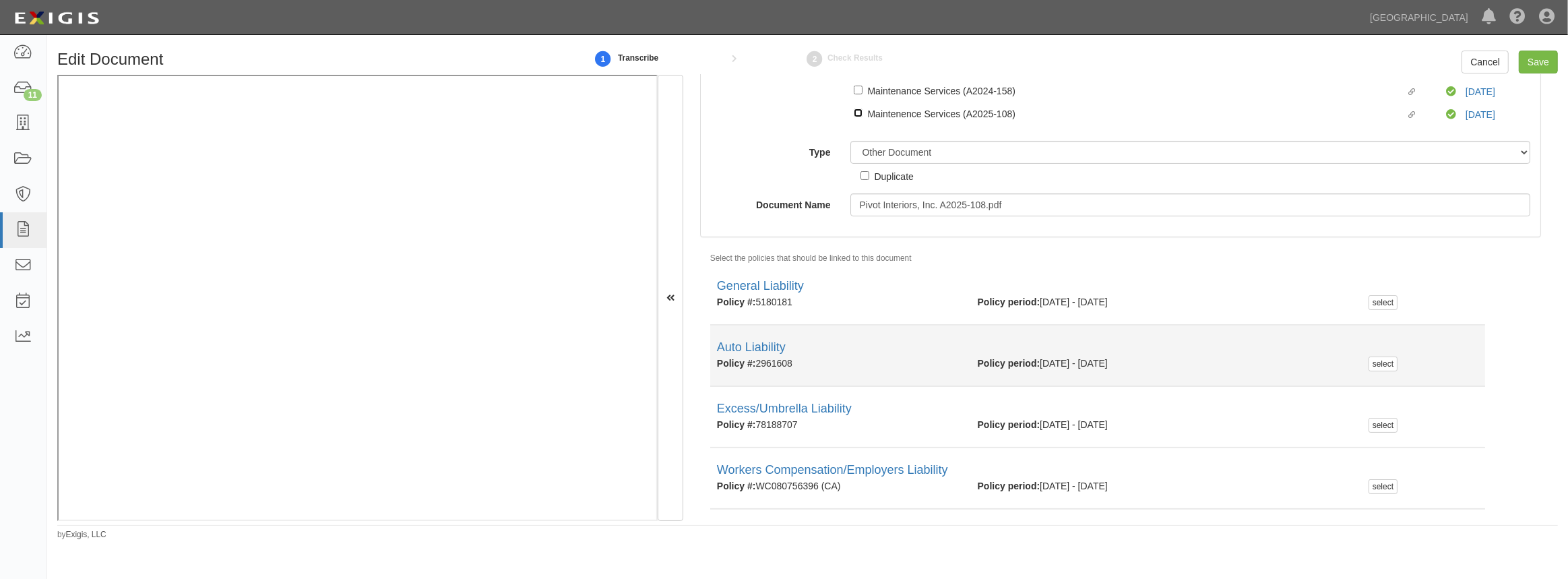
scroll to position [219, 0]
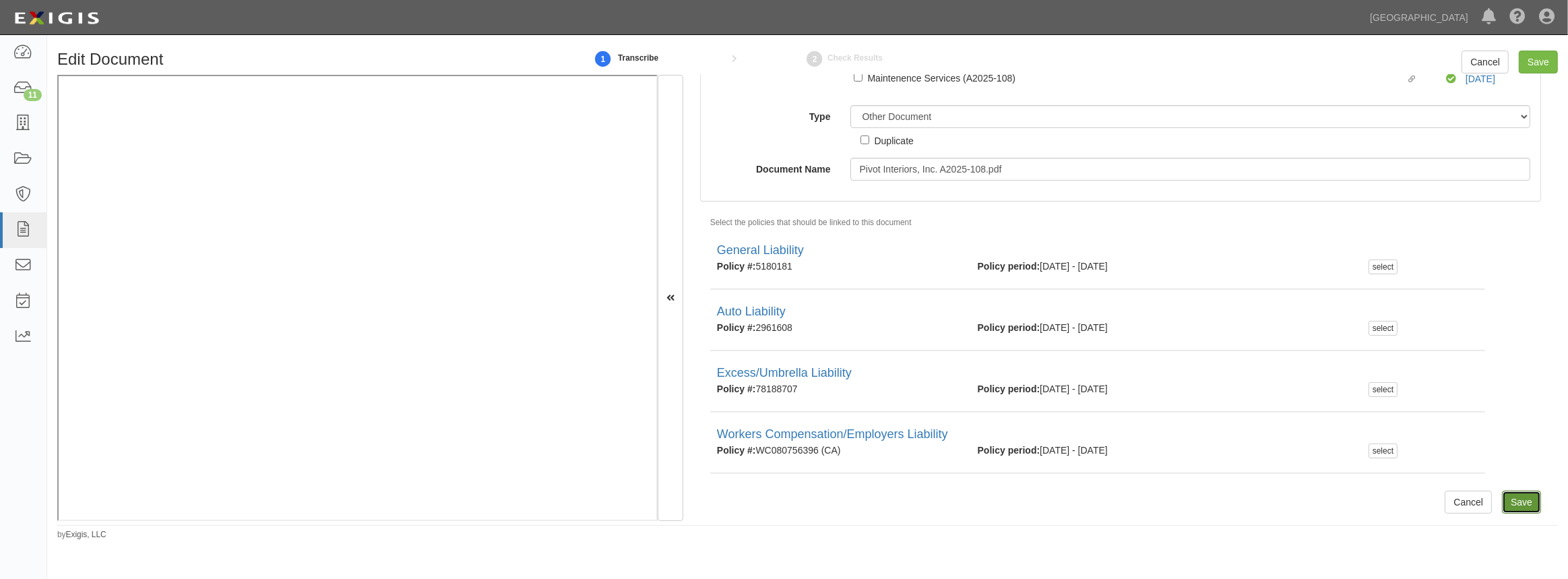
click at [1512, 502] on input "Save" at bounding box center [1521, 502] width 39 height 23
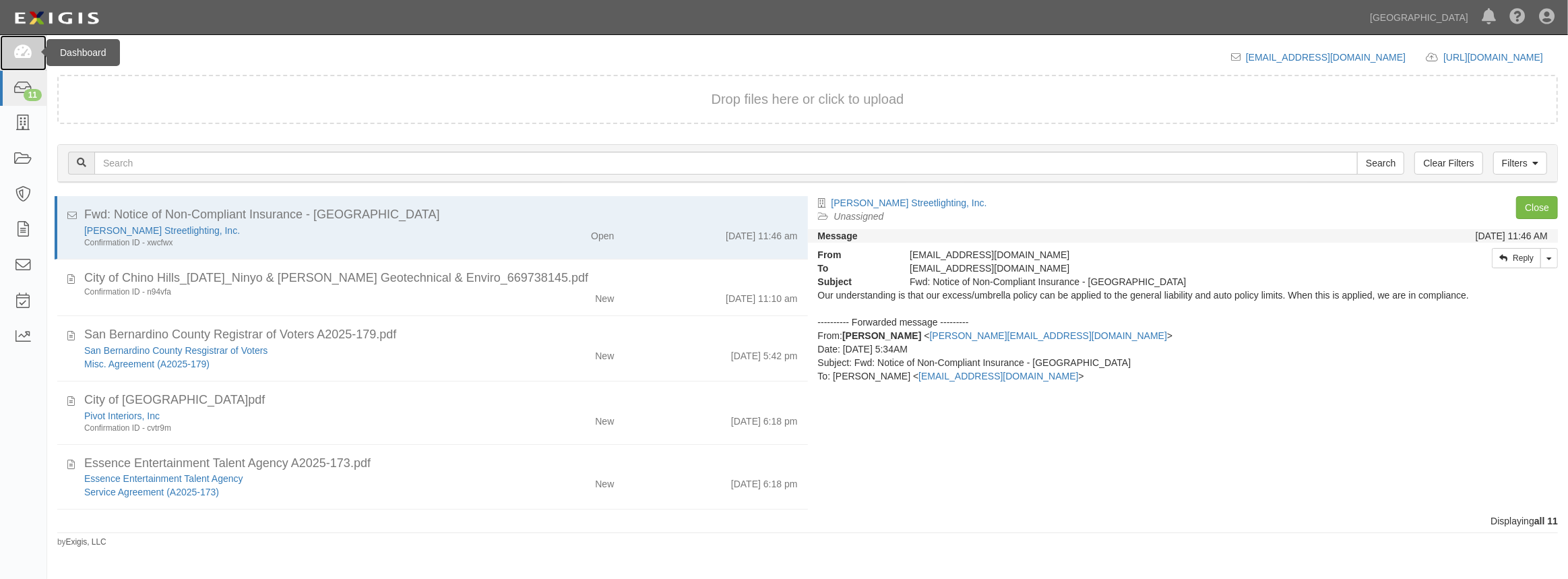
click at [36, 50] on link at bounding box center [23, 53] width 46 height 35
click at [30, 89] on div "11" at bounding box center [33, 95] width 18 height 12
click at [26, 59] on icon at bounding box center [23, 53] width 19 height 15
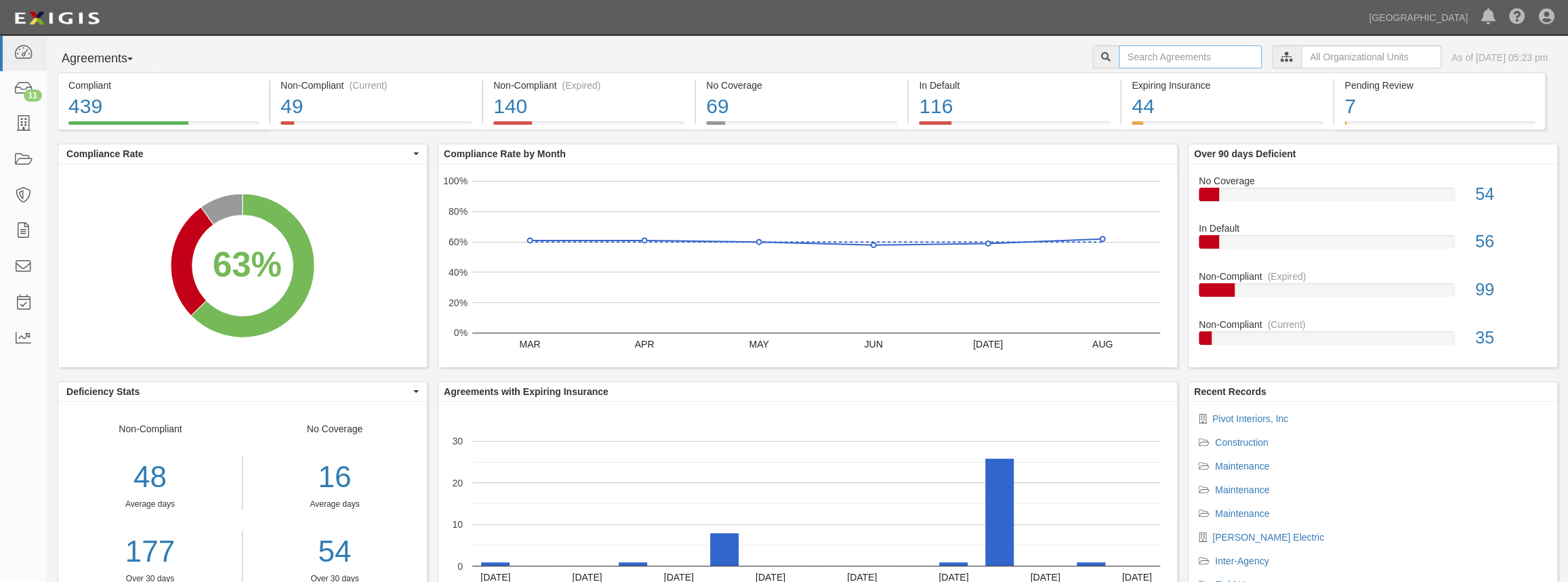
click at [1161, 52] on input "text" at bounding box center [1190, 57] width 143 height 23
paste input "Pivot Interiors,"
type input "Pivot Interiors,"
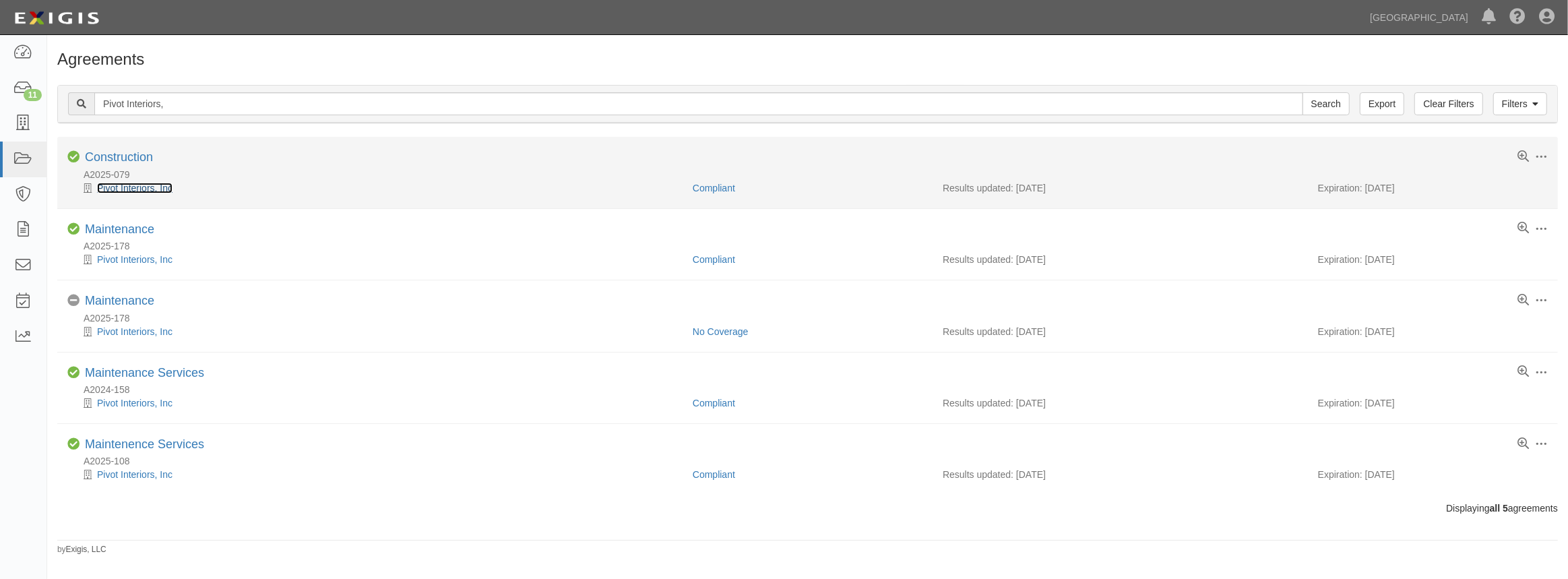
click at [118, 185] on link "Pivot Interiors, Inc" at bounding box center [135, 188] width 75 height 11
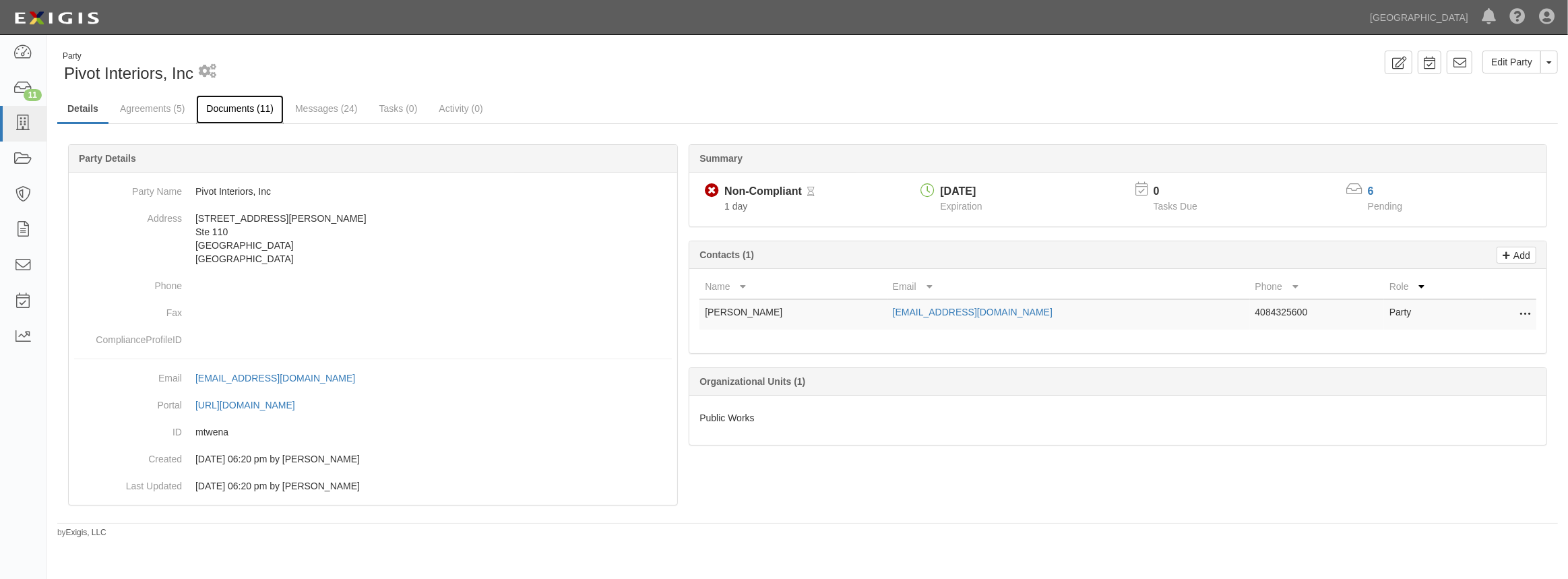
click at [223, 105] on link "Documents (11)" at bounding box center [240, 110] width 88 height 29
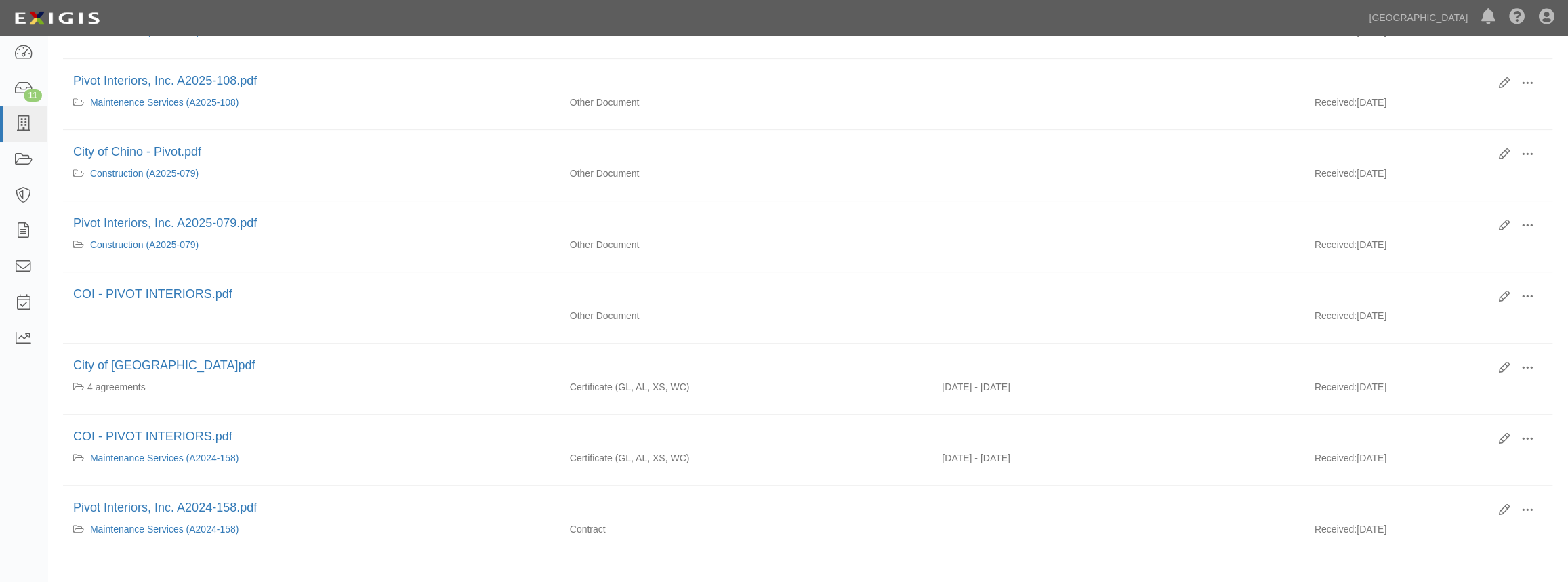
scroll to position [431, 0]
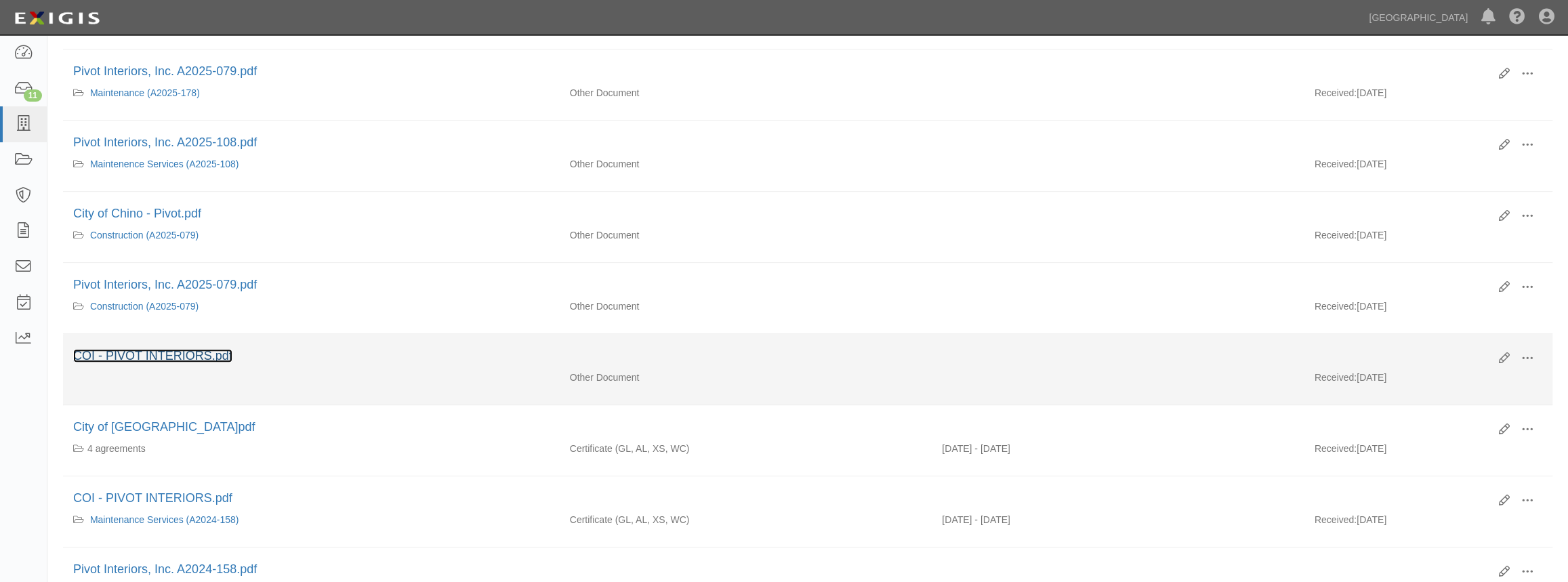
click at [156, 349] on link "COI - PIVOT INTERIORS.pdf" at bounding box center [153, 356] width 159 height 14
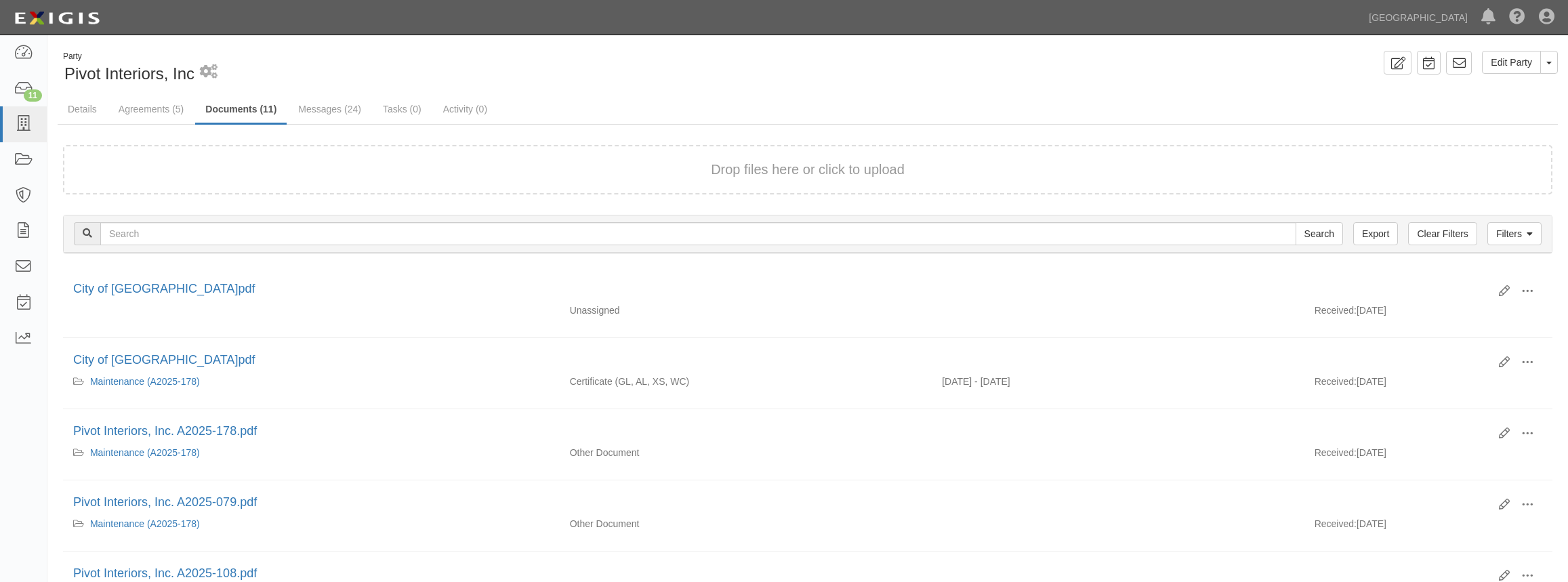
scroll to position [431, 0]
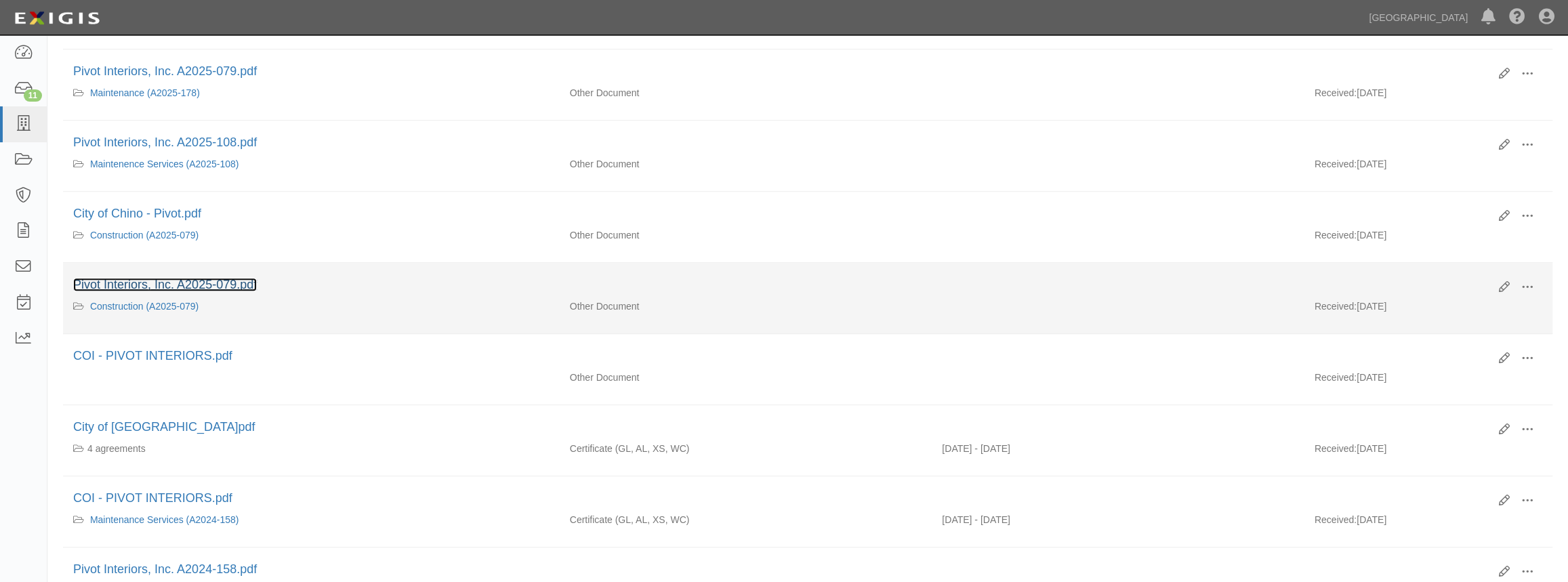
click at [141, 281] on link "Pivot Interiors, Inc. A2025-079.pdf" at bounding box center [165, 284] width 184 height 14
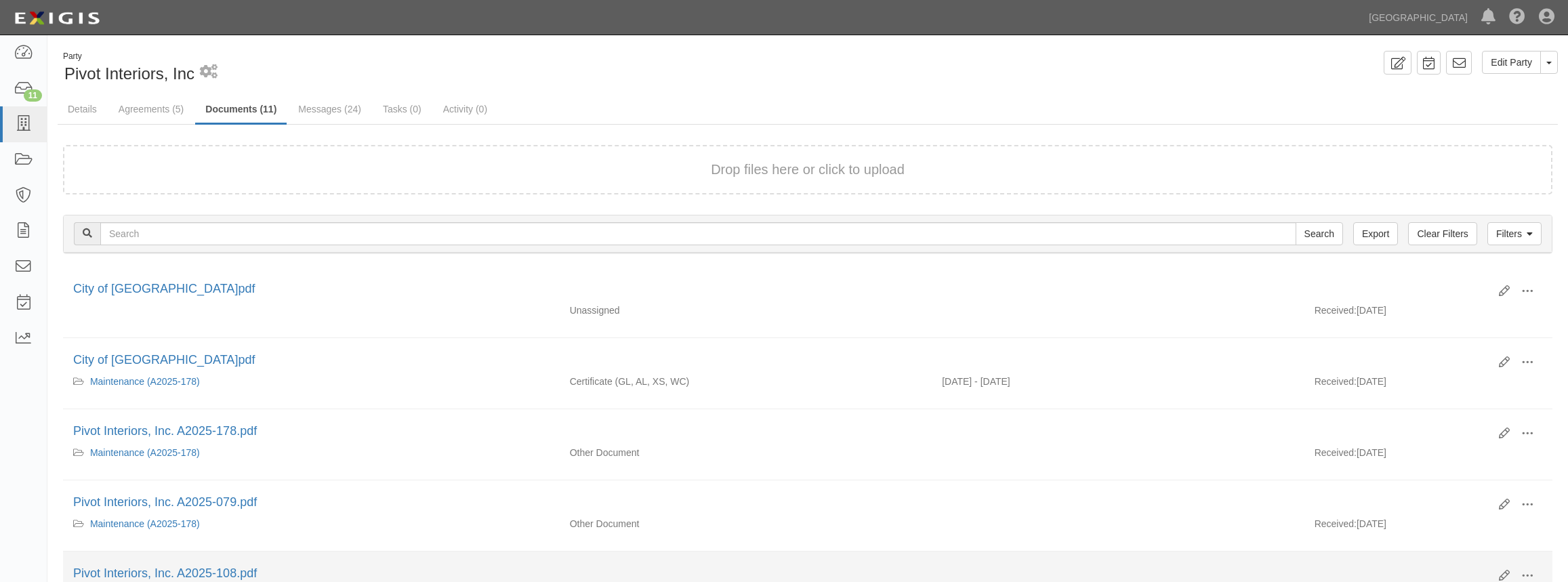
scroll to position [431, 0]
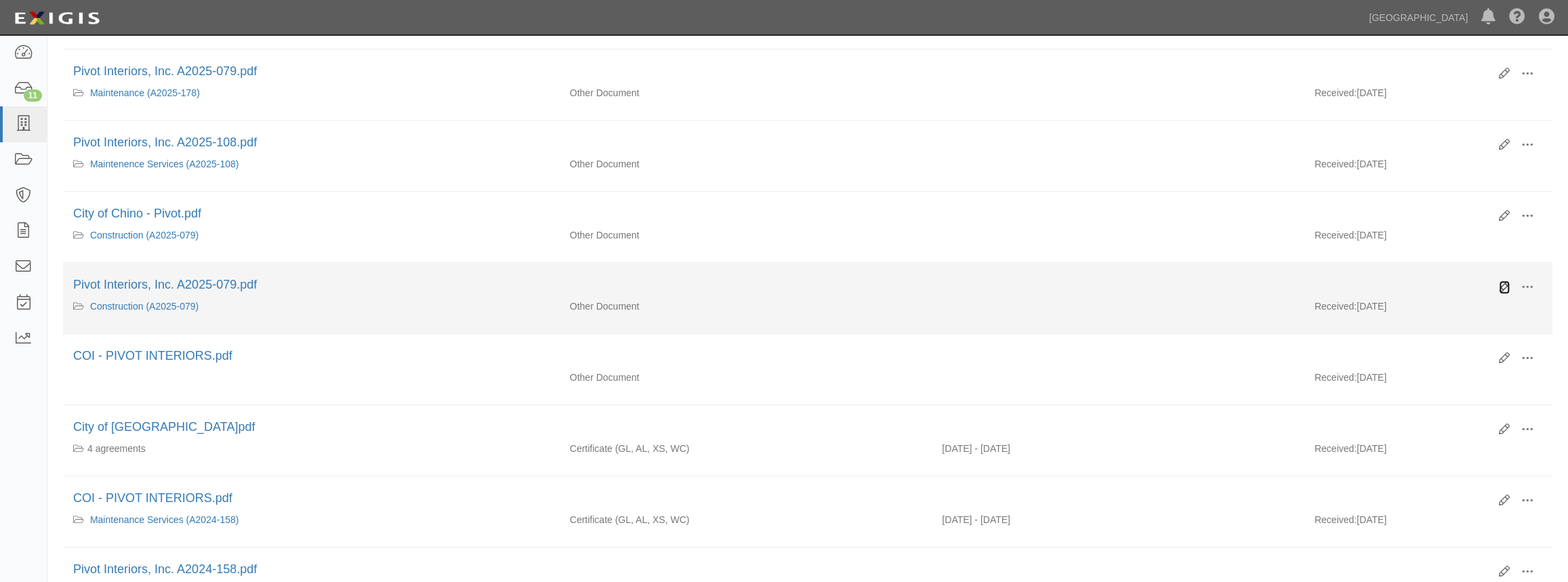
click at [1503, 287] on icon at bounding box center [1504, 288] width 11 height 11
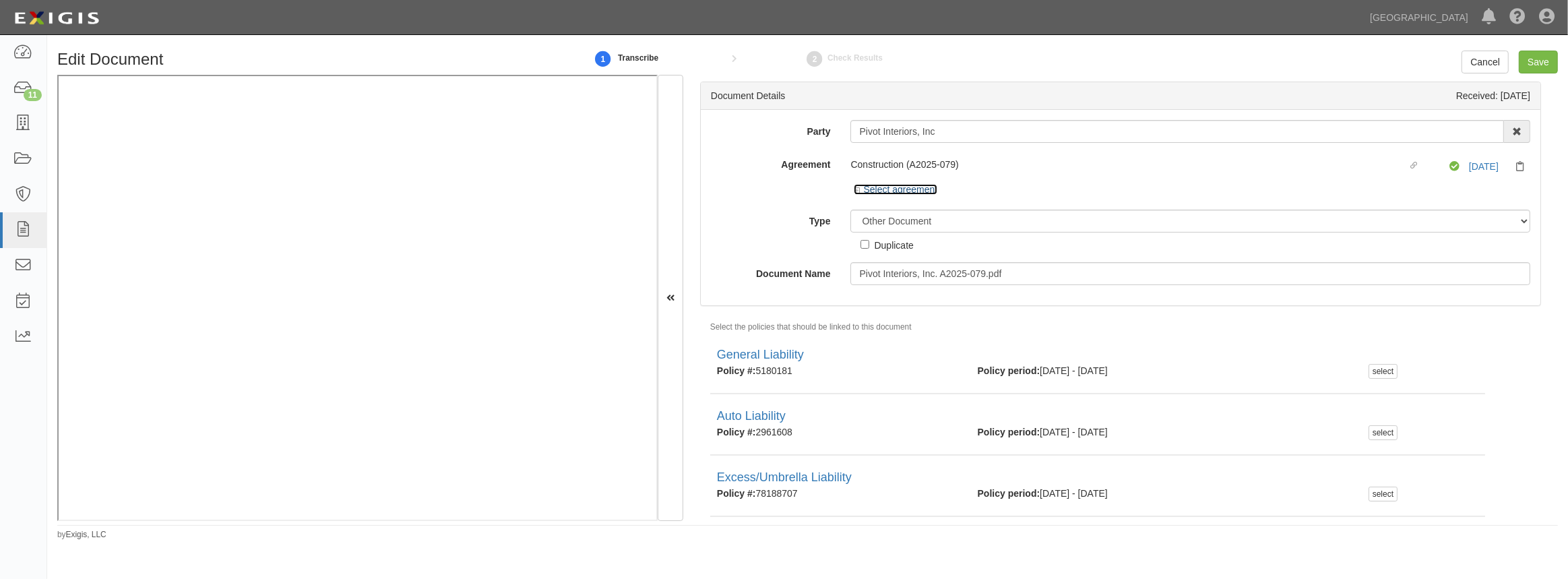
click at [856, 188] on icon at bounding box center [859, 191] width 9 height 7
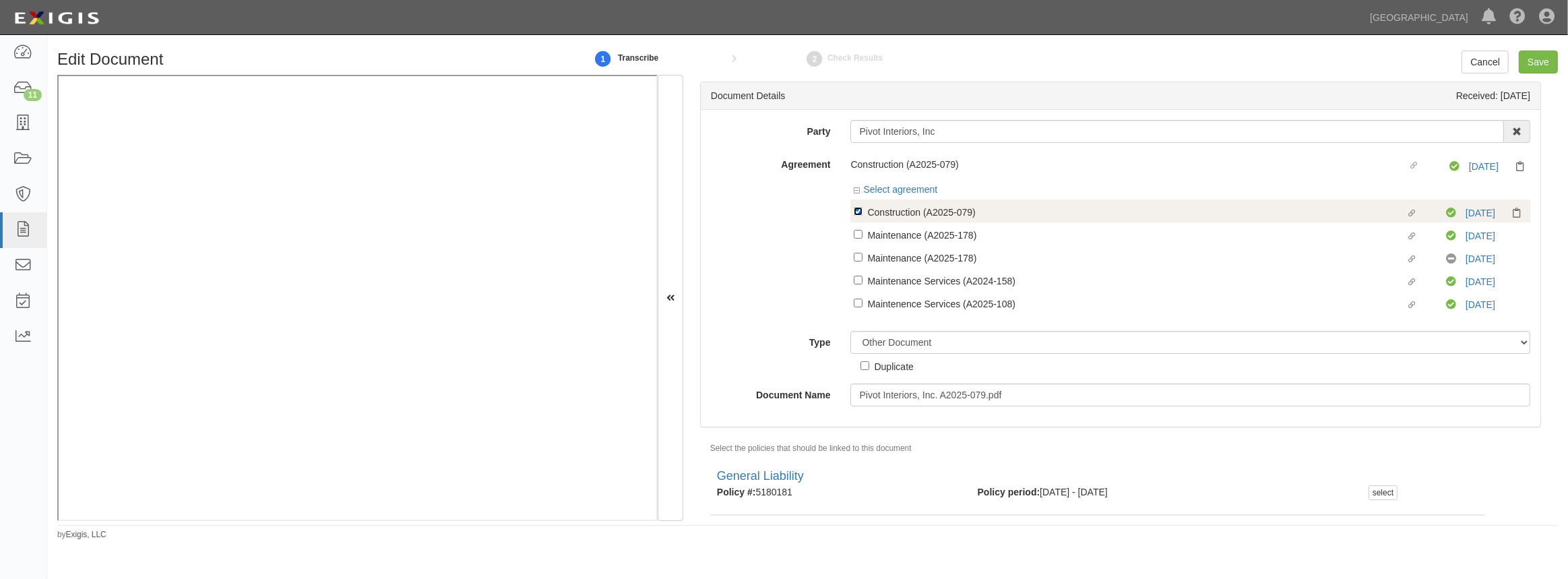
click at [858, 209] on input "Linked agreement Construction (A2025-079) Linked agreement" at bounding box center [858, 211] width 8 height 8
checkbox input "false"
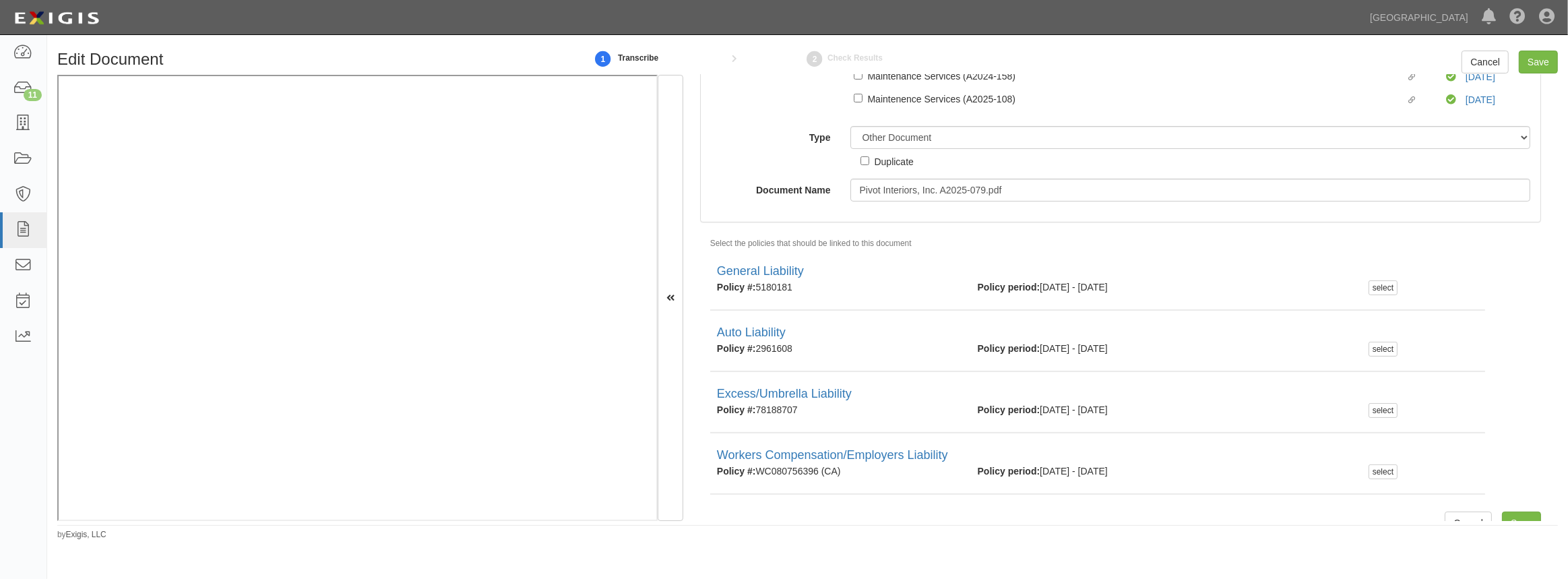
scroll to position [219, 0]
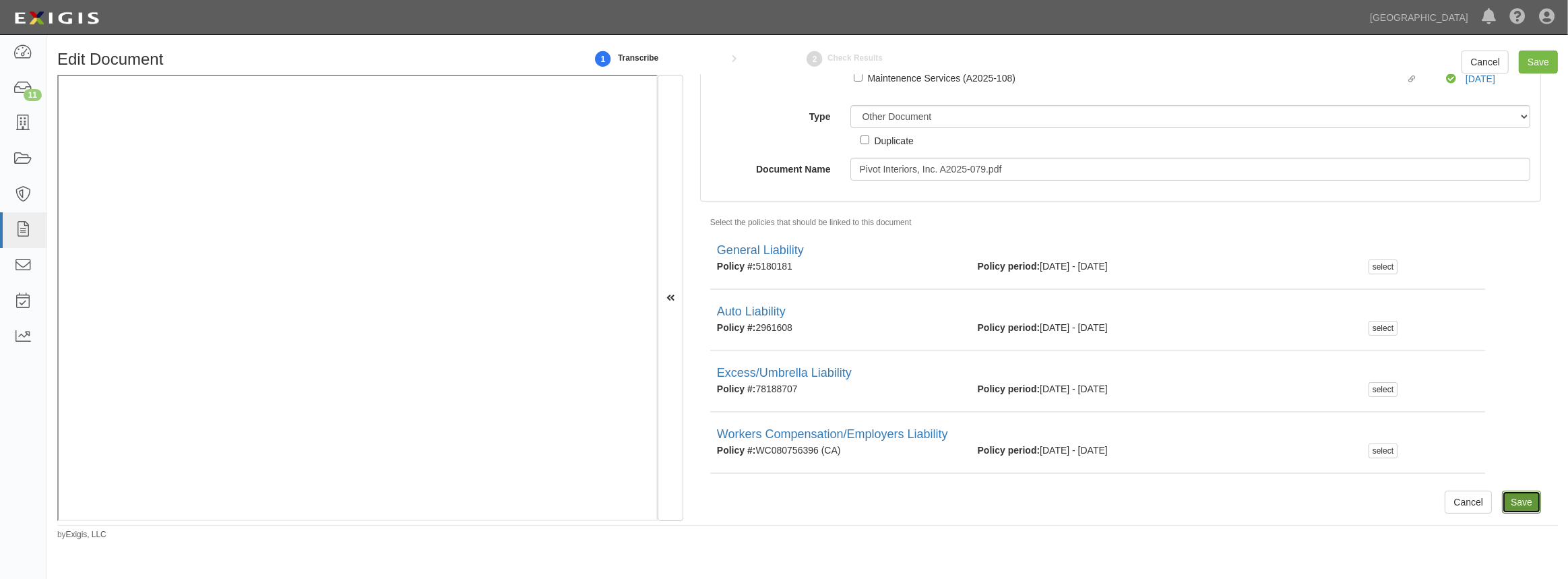
click at [1517, 501] on input "Save" at bounding box center [1521, 502] width 39 height 23
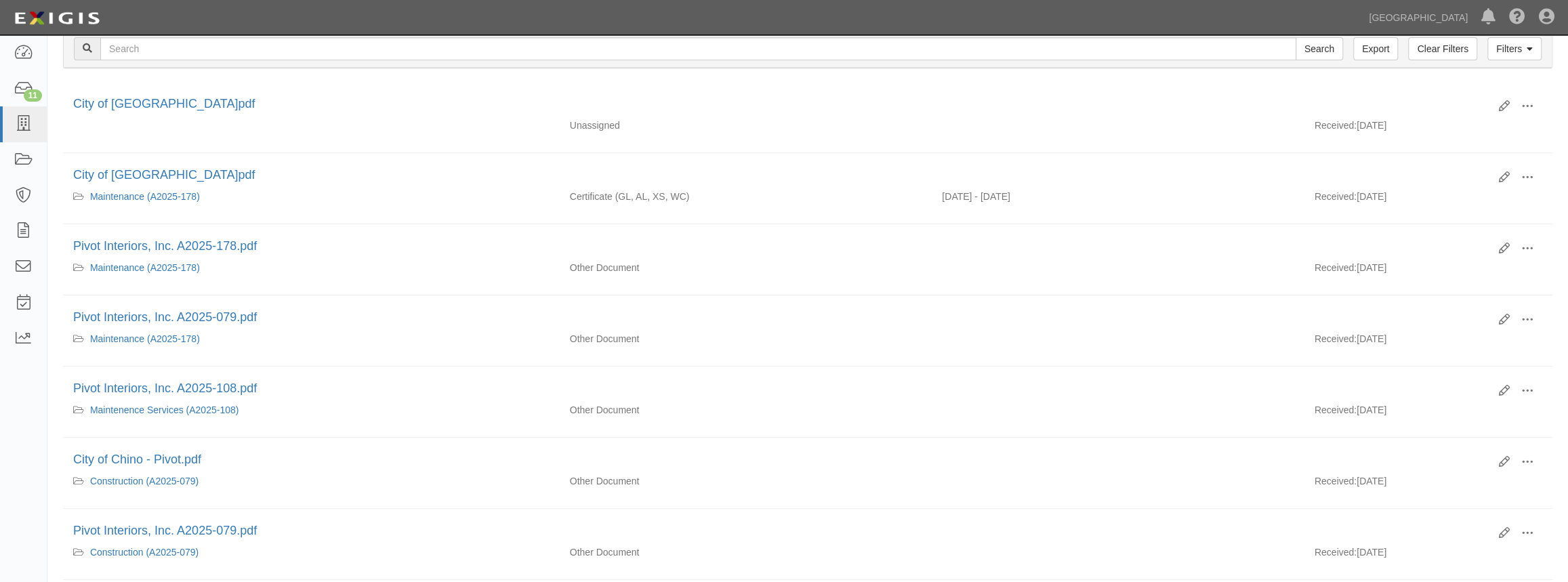
scroll to position [184, 0]
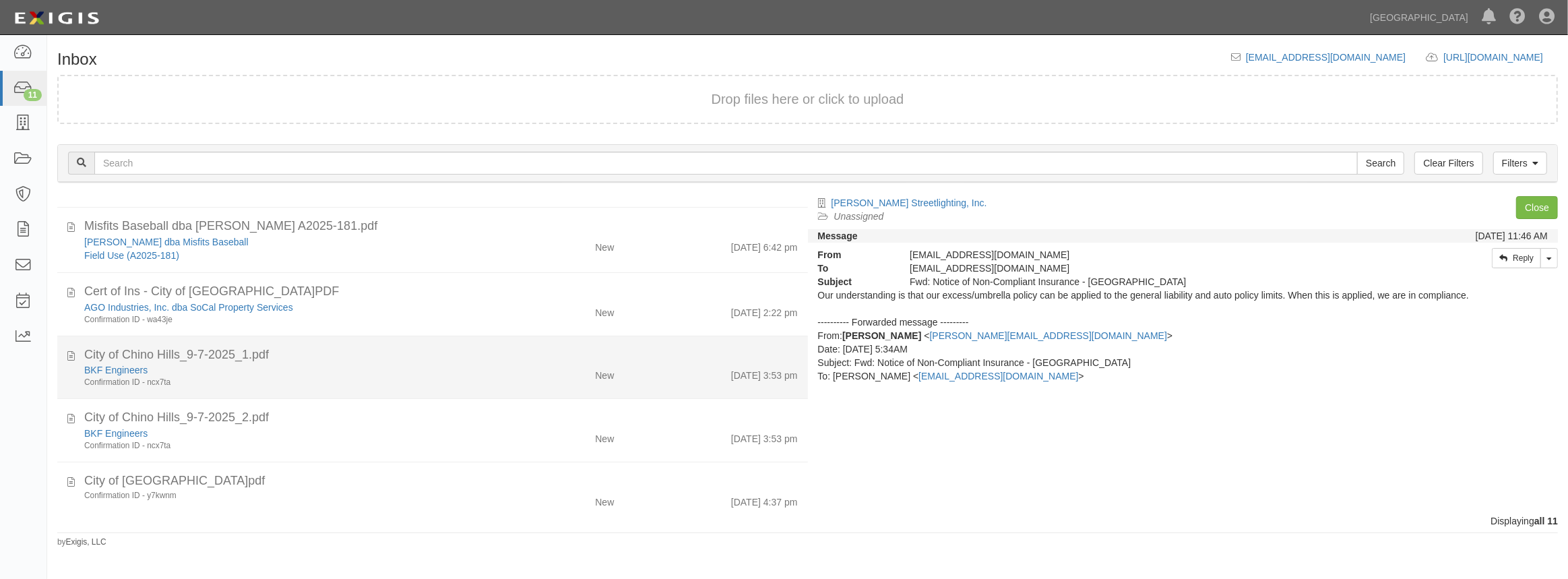
scroll to position [378, 0]
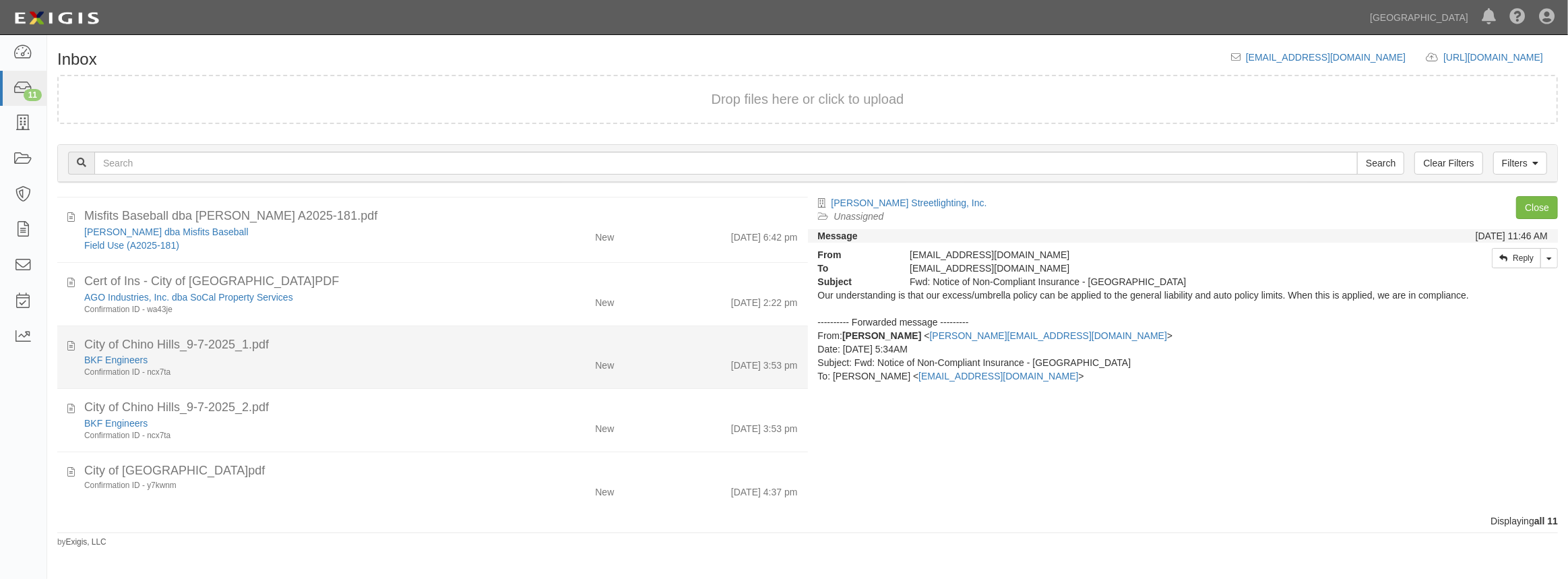
click at [266, 378] on li "City of Chino Hills_9-7-2025_1.pdf BKF Engineers Confirmation ID - ncx7ta New […" at bounding box center [433, 358] width 751 height 63
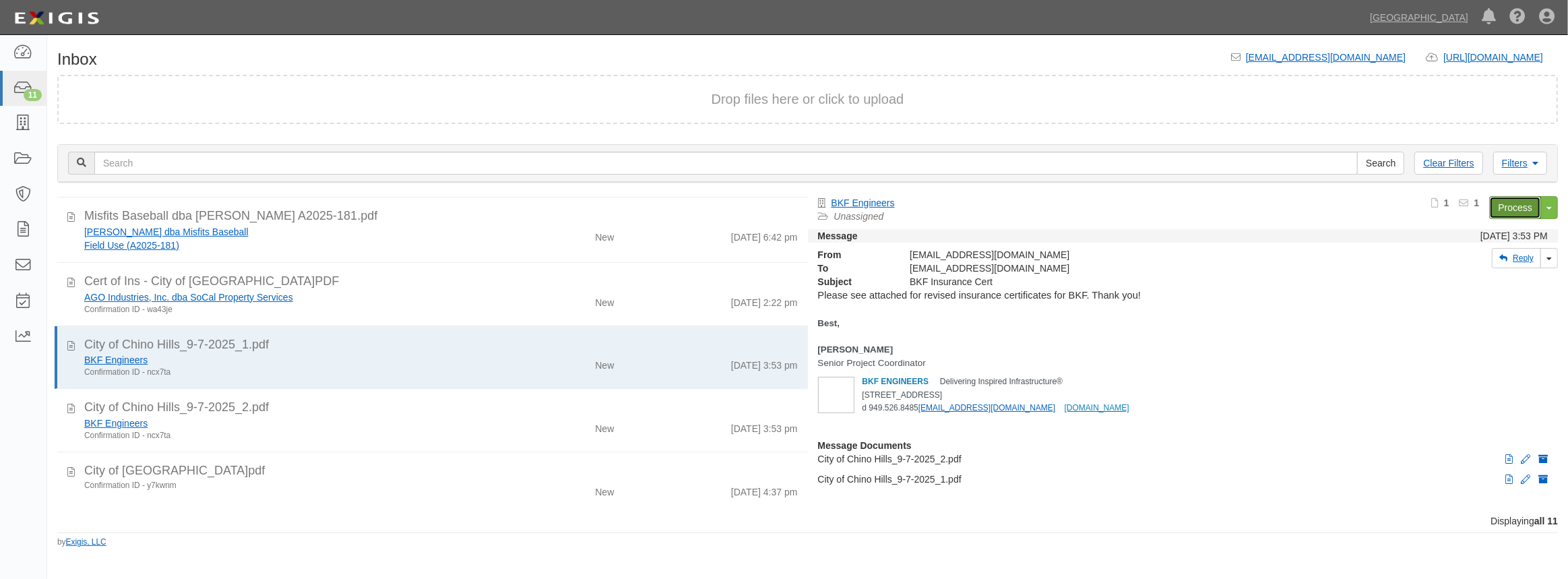
click at [1518, 201] on link "Process" at bounding box center [1516, 208] width 52 height 23
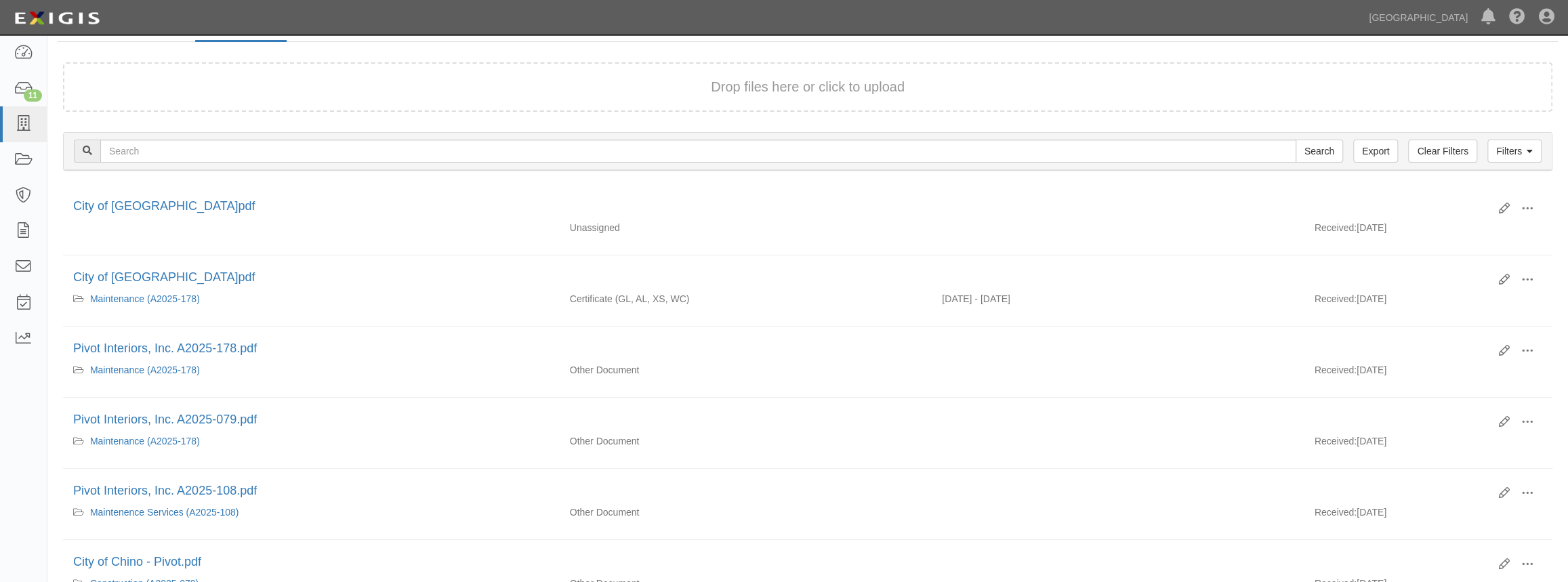
scroll to position [76, 0]
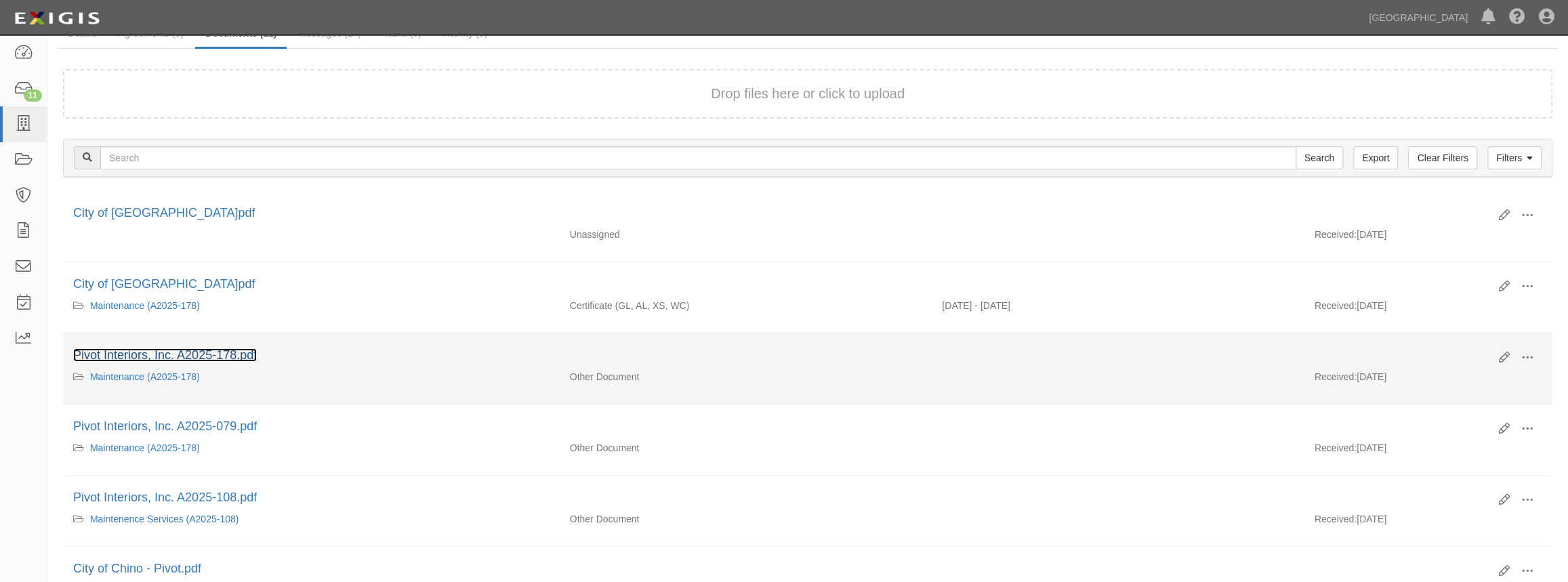
click at [243, 354] on link "Pivot Interiors, Inc. A2025-178.pdf" at bounding box center [165, 356] width 184 height 14
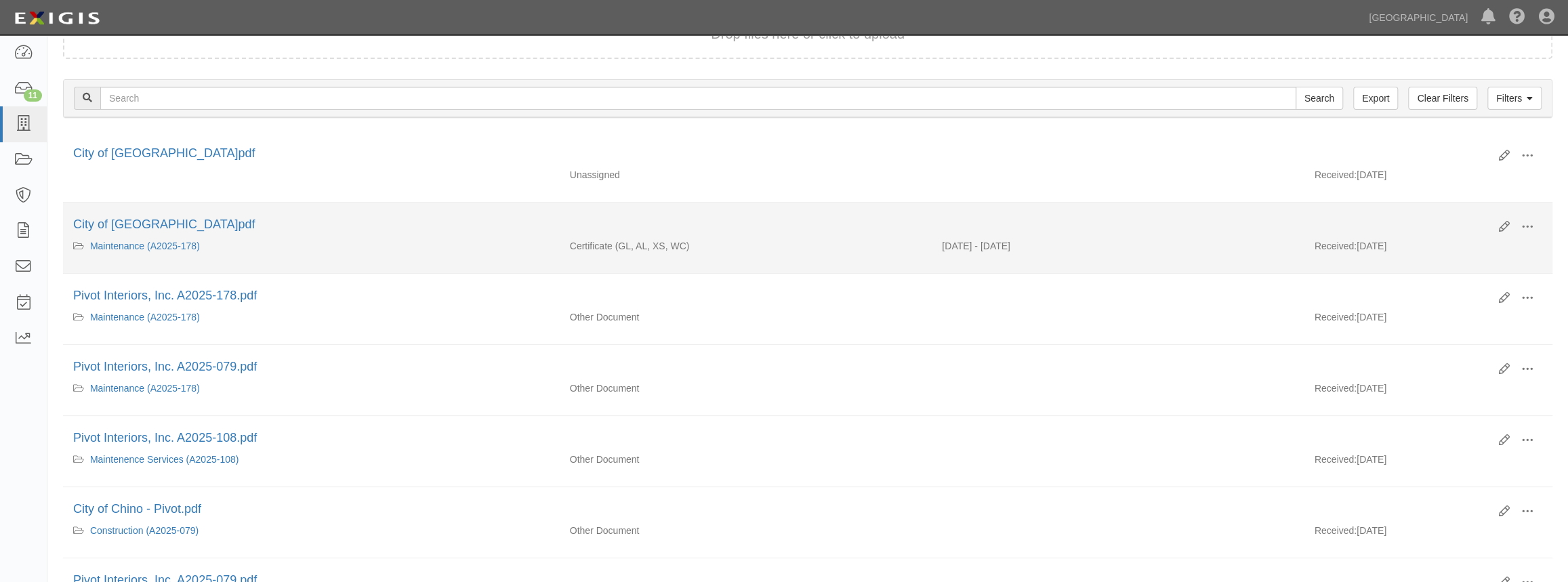
scroll to position [76, 0]
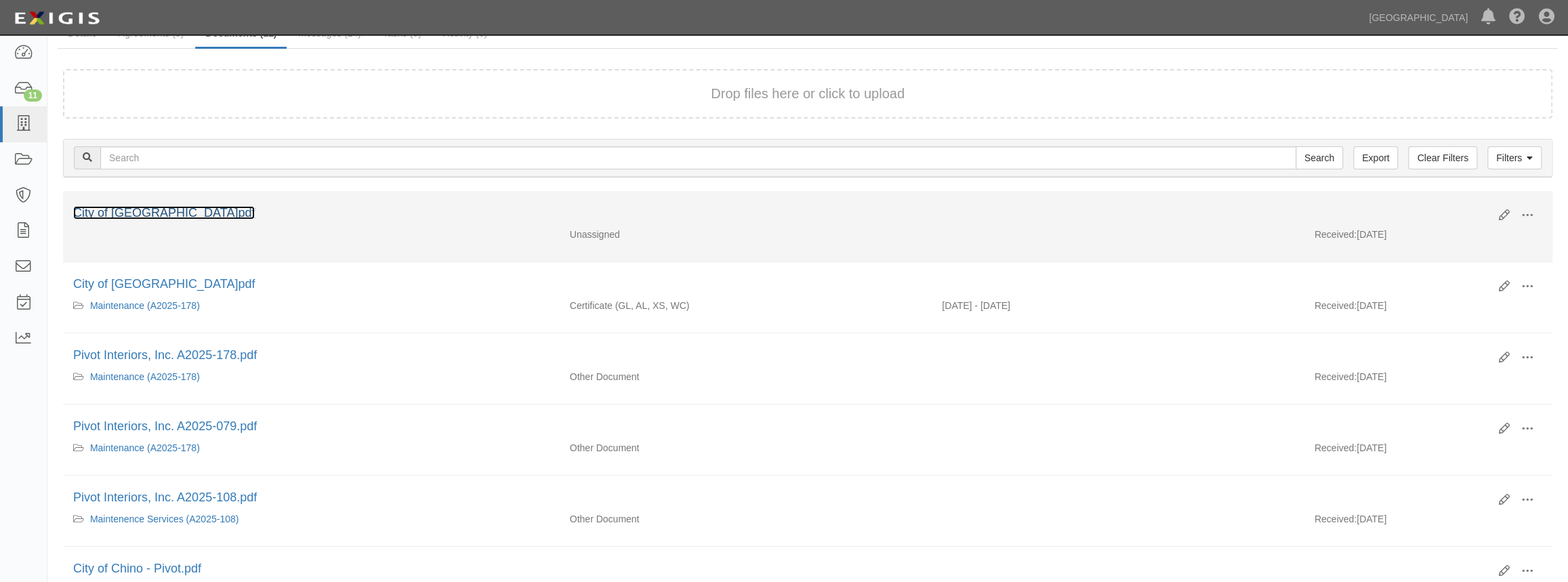
click at [160, 214] on link "City of [GEOGRAPHIC_DATA]pdf" at bounding box center [164, 213] width 182 height 14
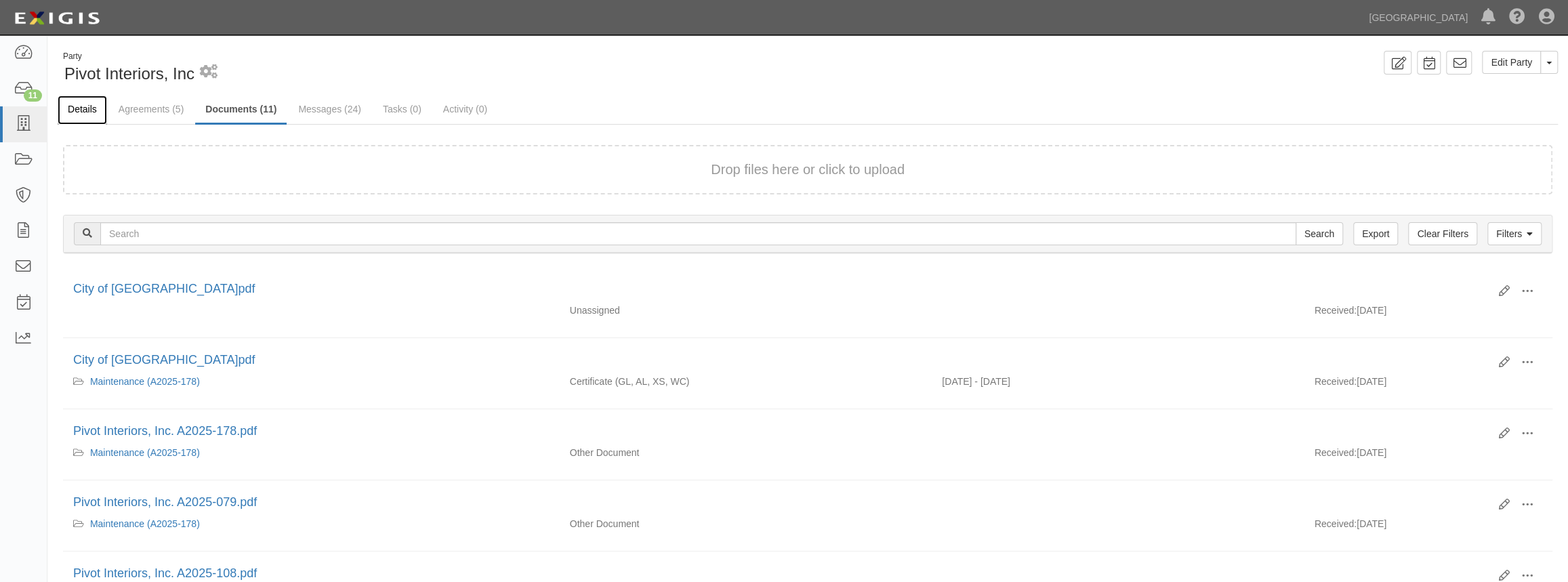
click at [81, 117] on link "Details" at bounding box center [83, 111] width 49 height 29
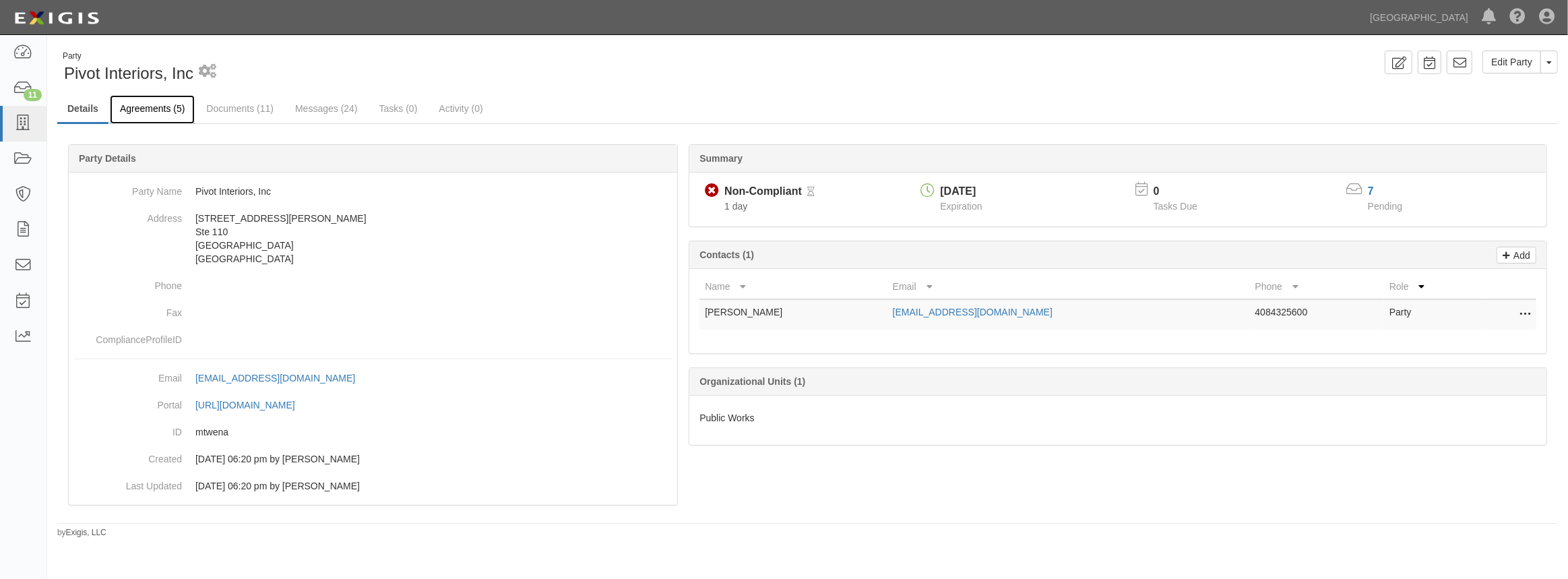
click at [133, 115] on link "Agreements (5)" at bounding box center [152, 110] width 85 height 29
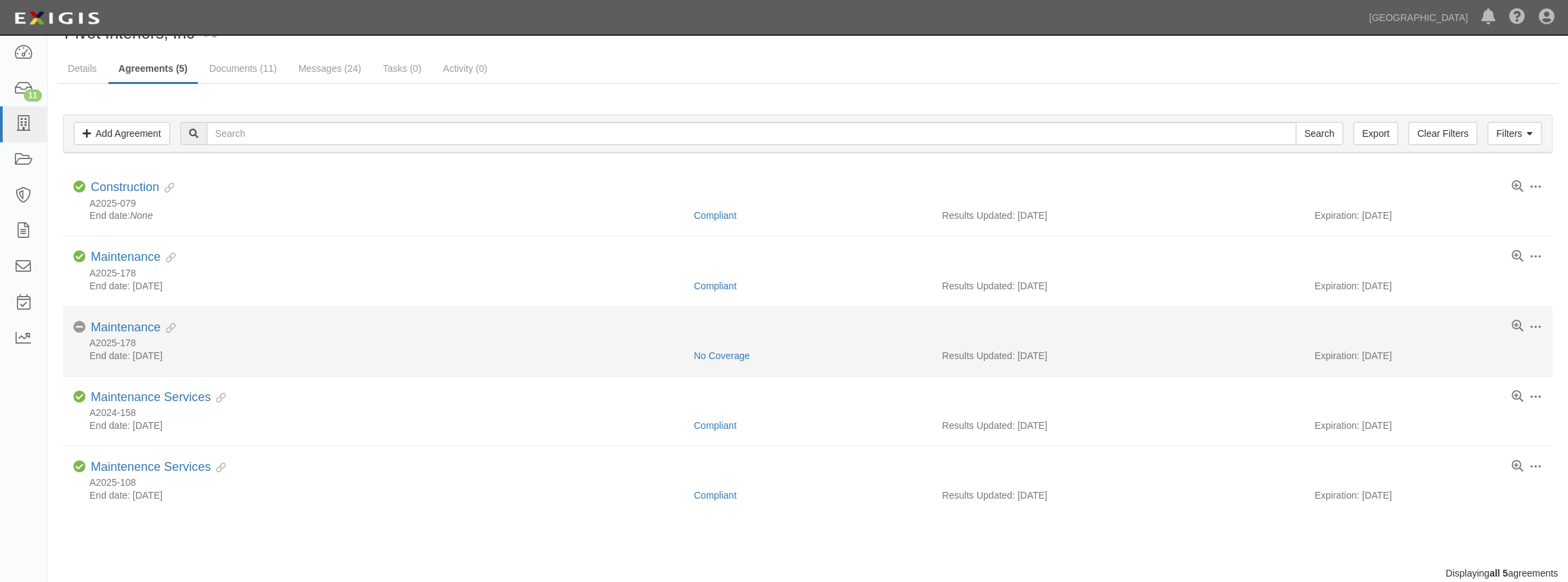
scroll to position [61, 0]
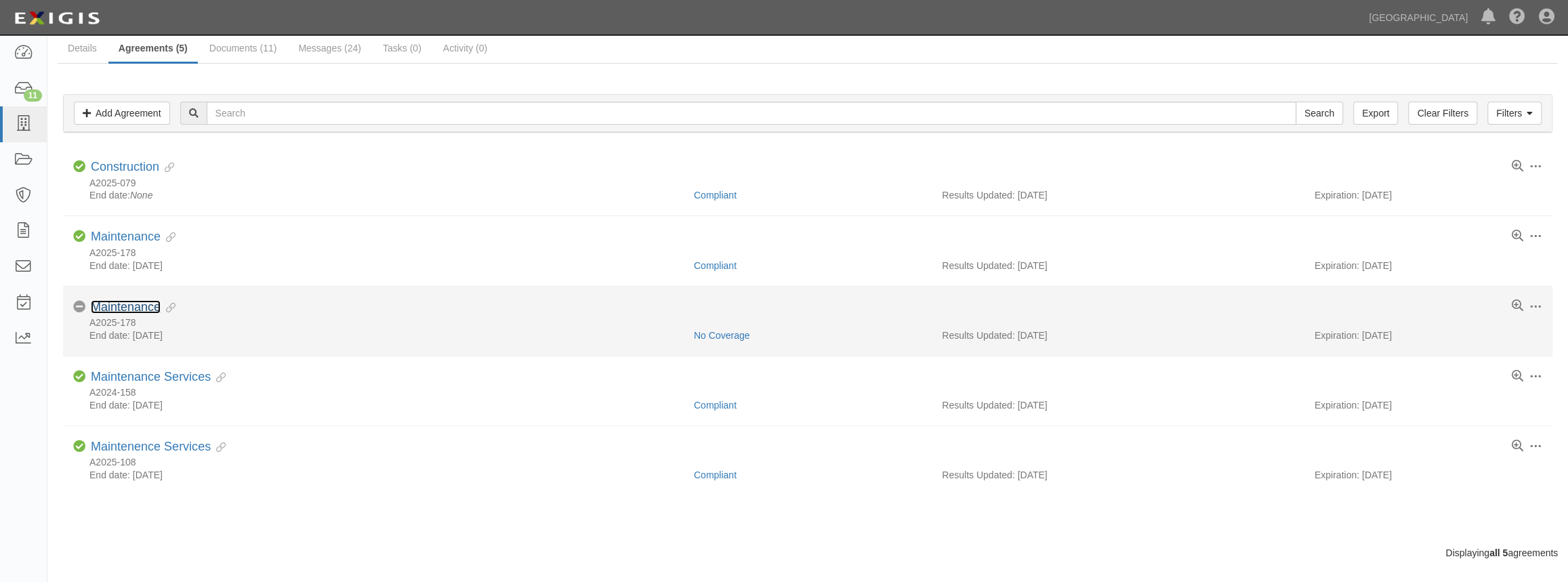
click at [129, 305] on link "Maintenance" at bounding box center [125, 307] width 70 height 14
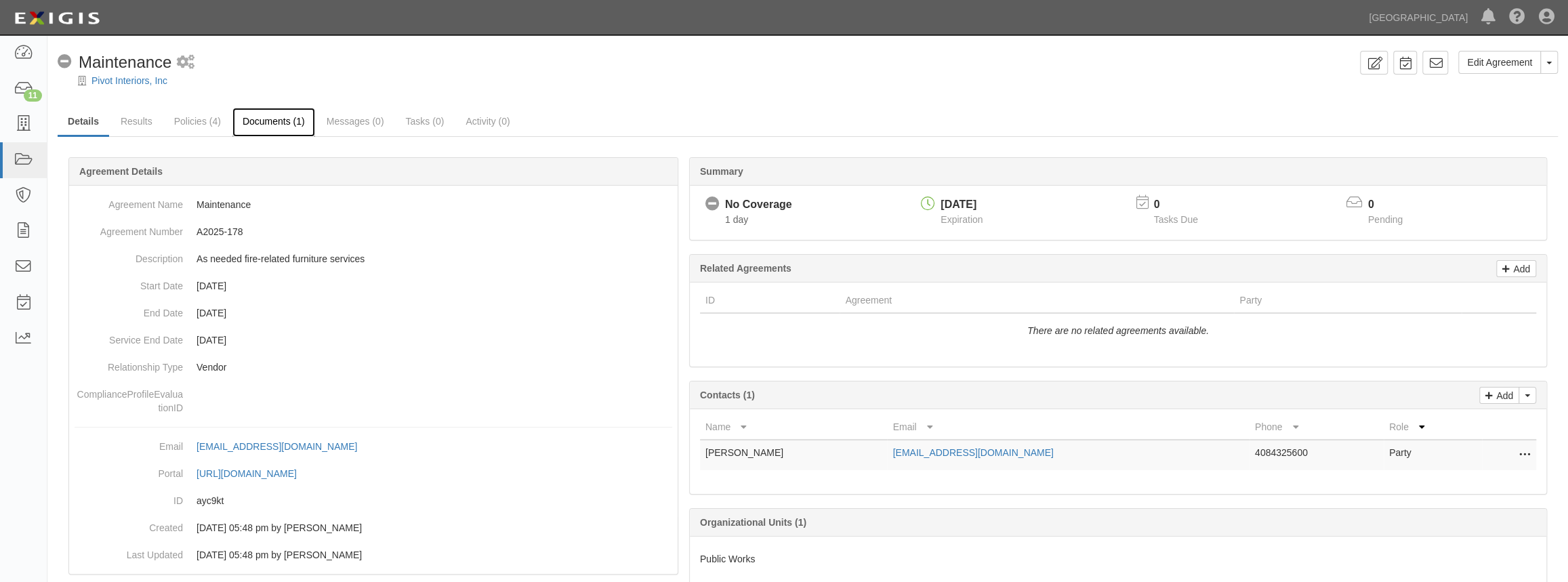
click at [285, 126] on link "Documents (1)" at bounding box center [274, 122] width 83 height 29
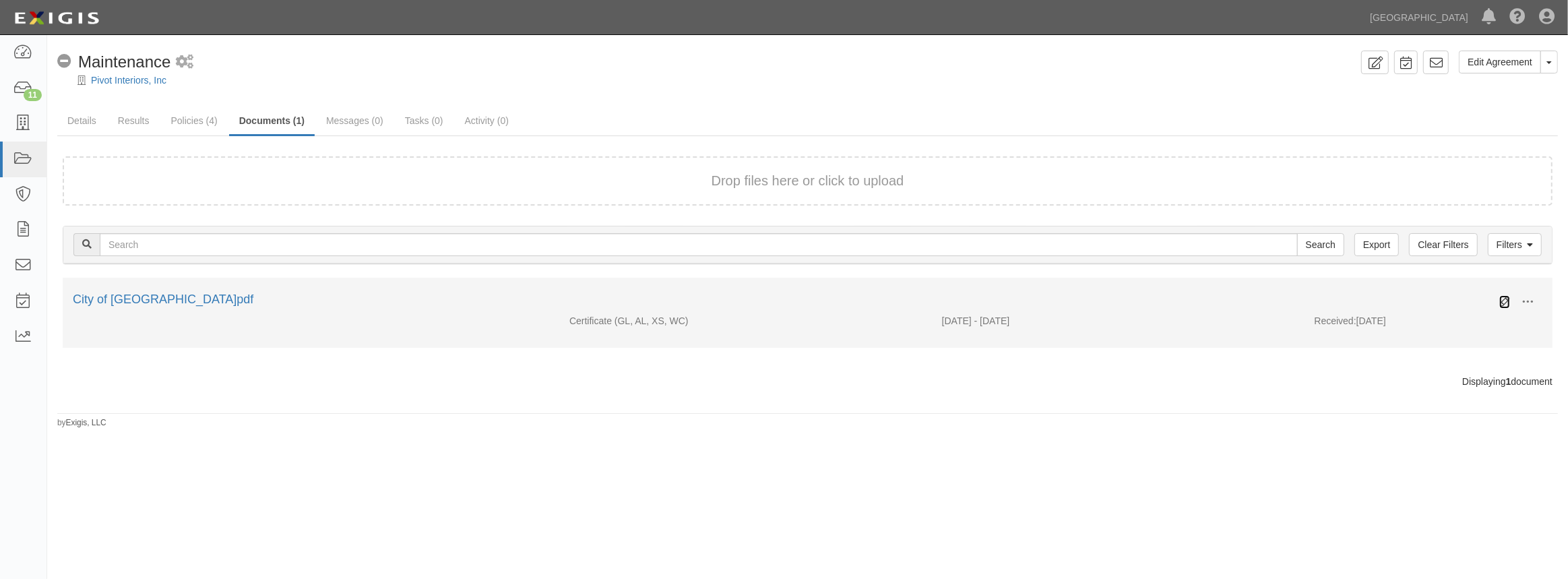
click at [1502, 303] on icon at bounding box center [1505, 302] width 11 height 11
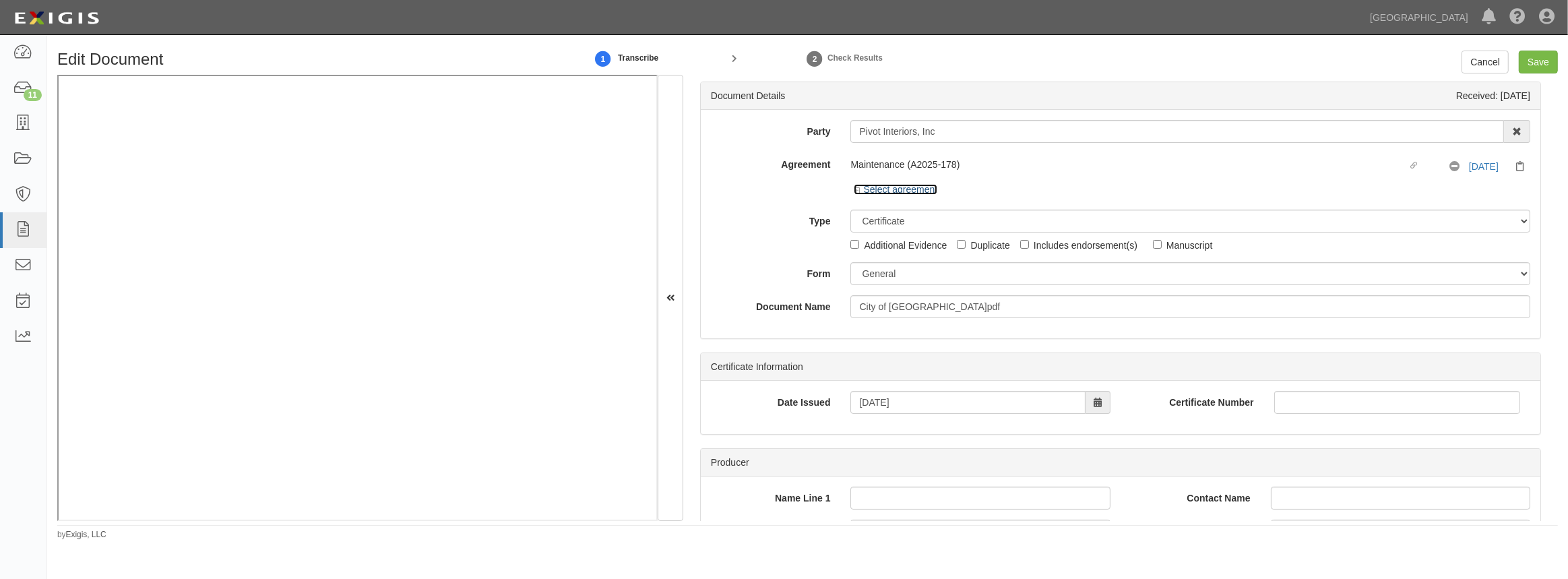
click at [860, 193] on icon at bounding box center [859, 191] width 9 height 7
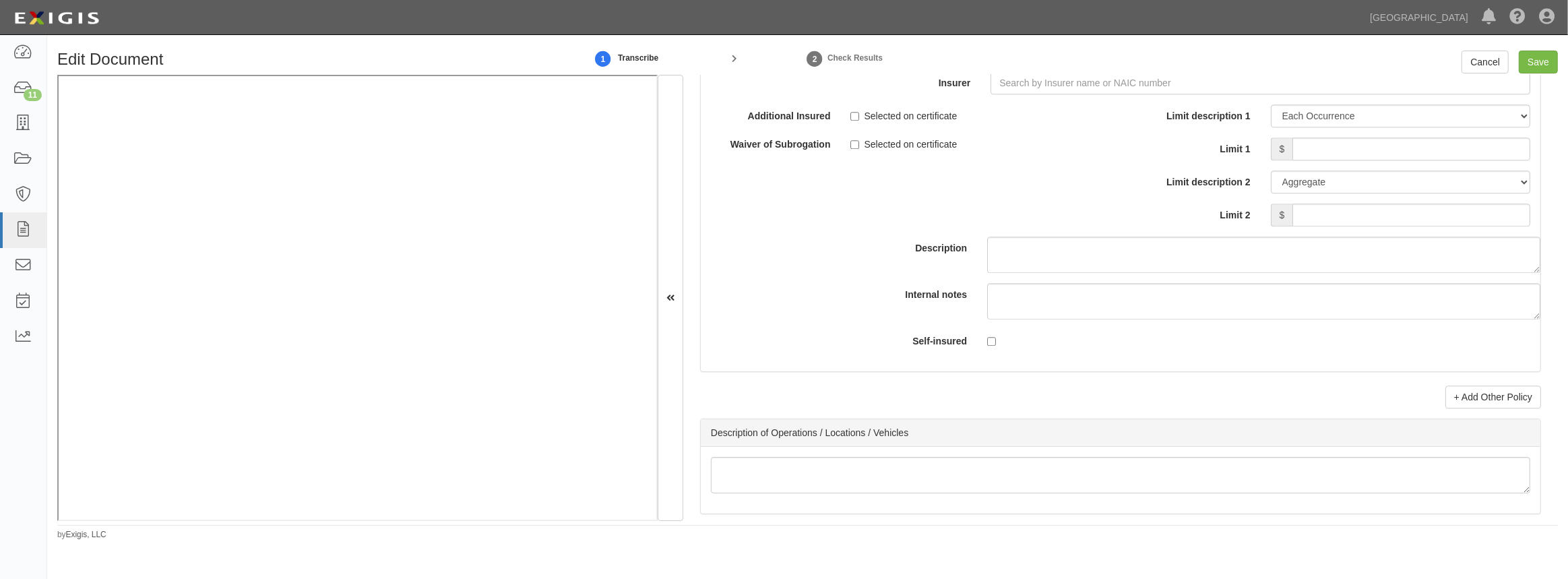
scroll to position [4290, 0]
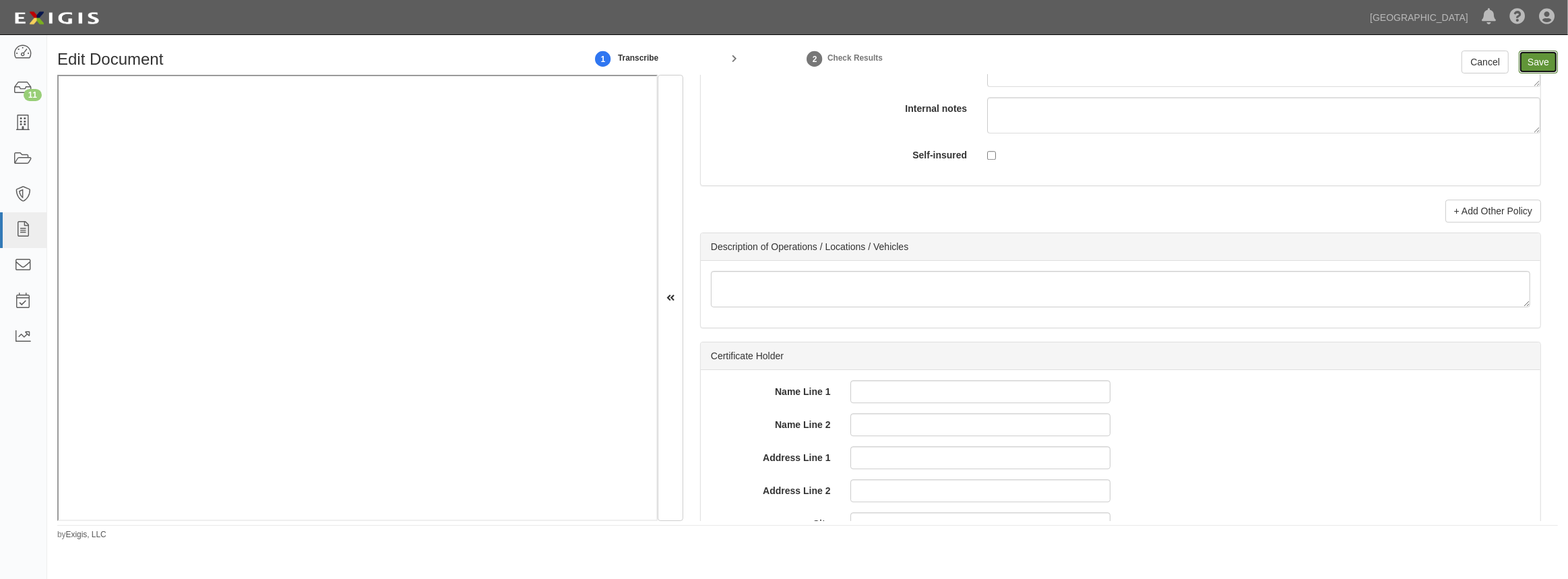
click at [1550, 60] on input "Save" at bounding box center [1538, 62] width 39 height 23
type input "2000000"
type input "300000"
type input "25000"
type input "2000000"
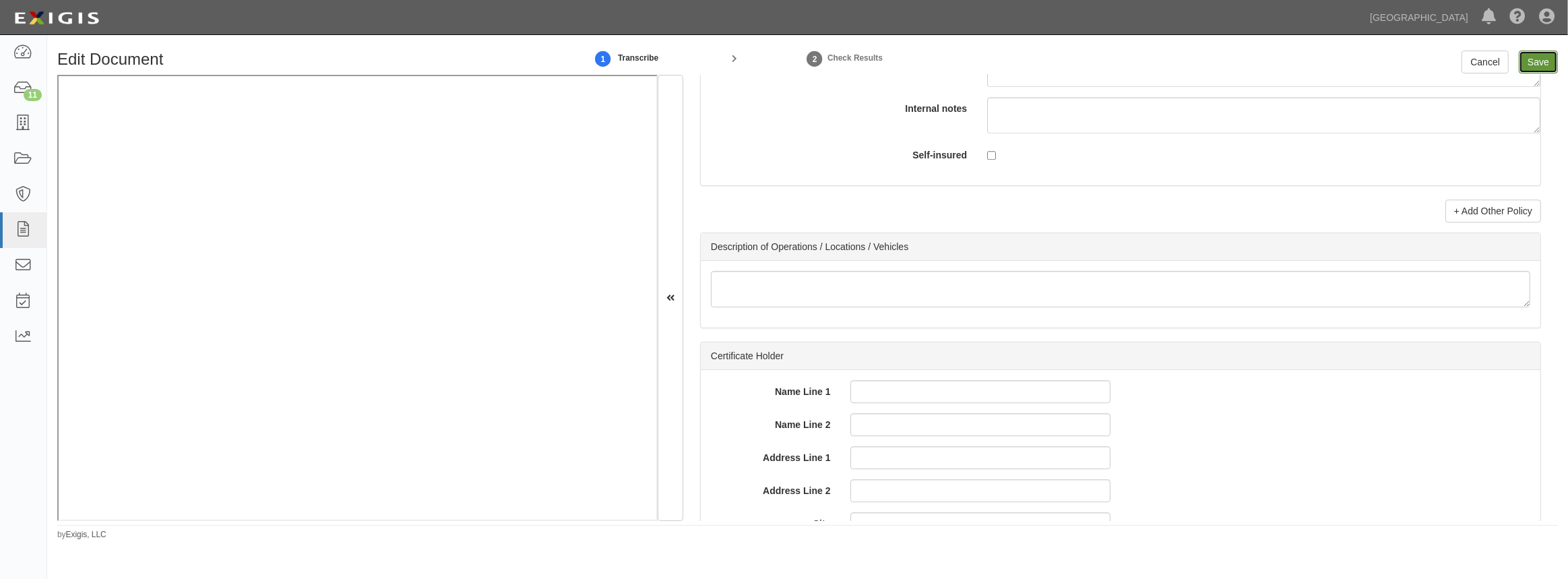
type input "4000000"
type input "2000000"
type input "15000000"
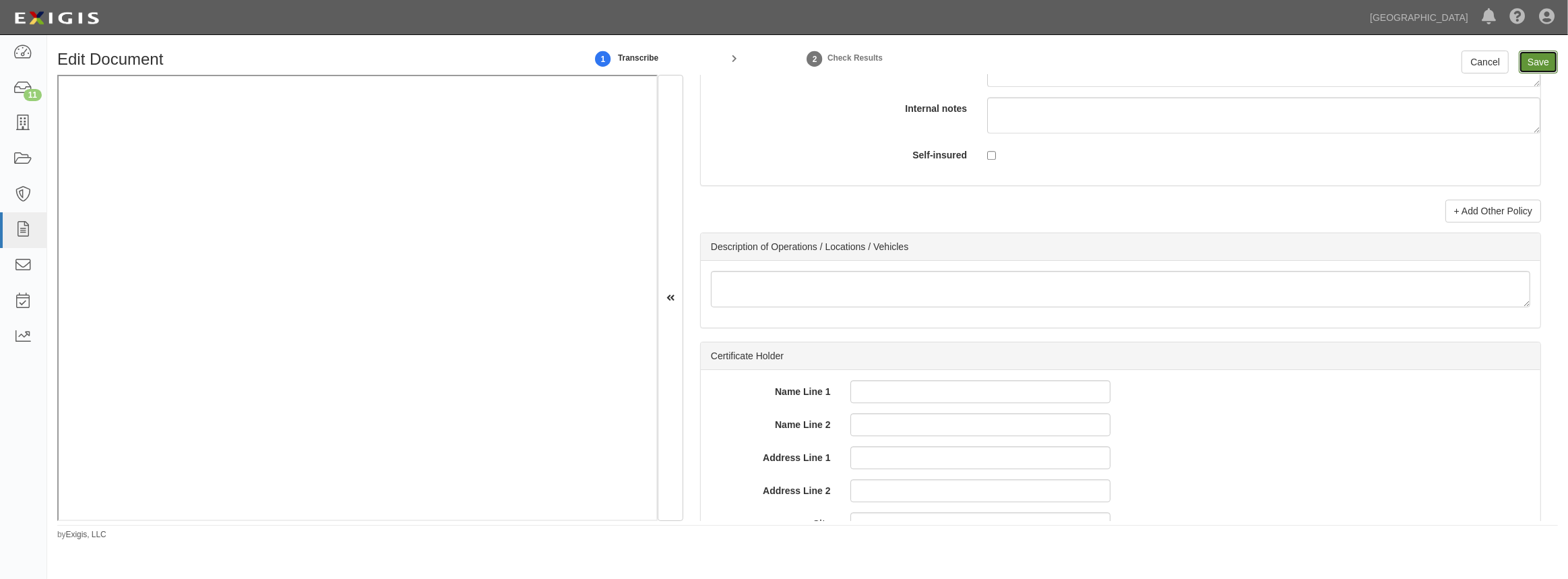
type input "2000000"
